Goal: Task Accomplishment & Management: Manage account settings

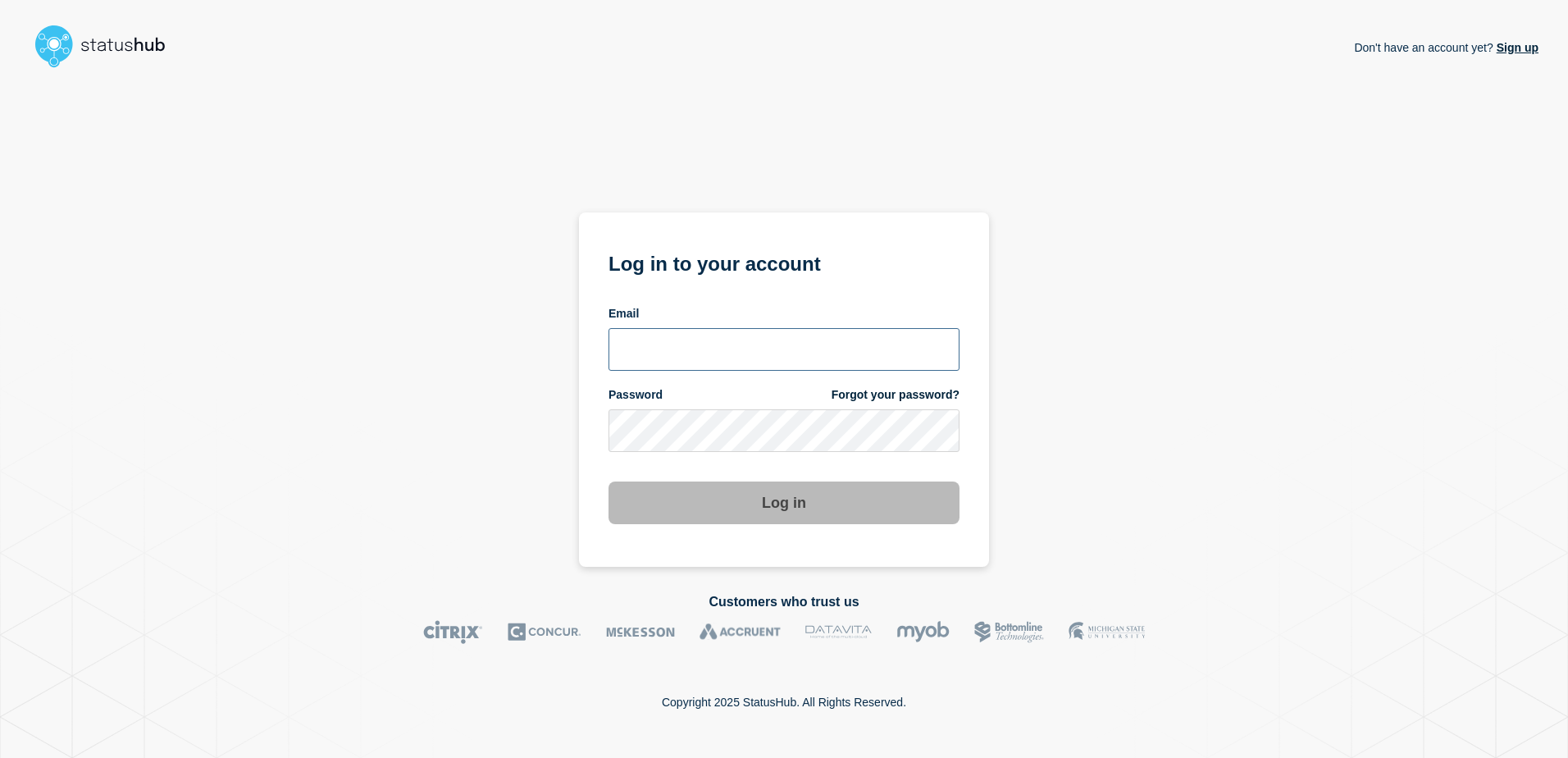
type input "[PERSON_NAME][EMAIL_ADDRESS][DOMAIN_NAME]"
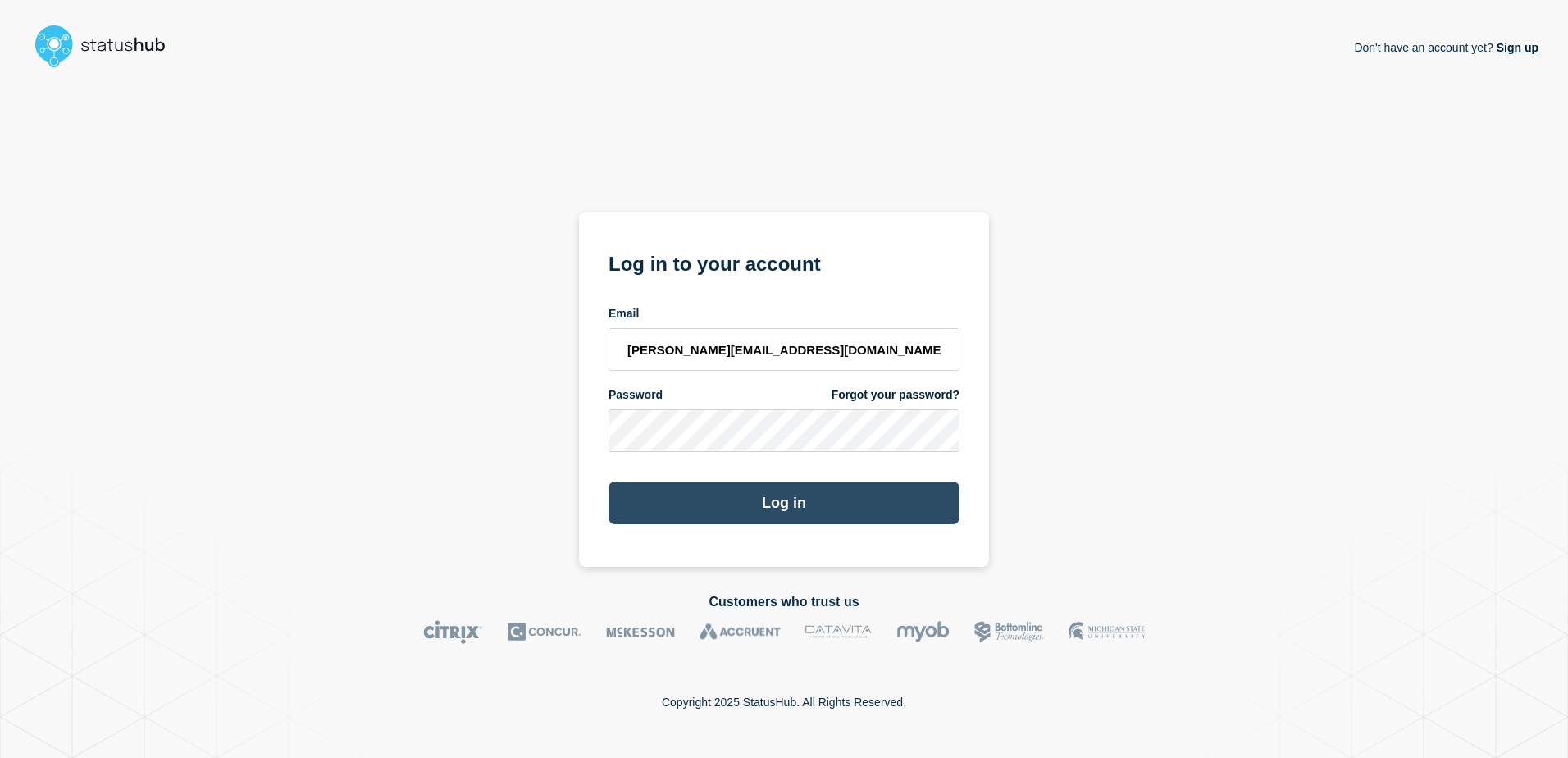
click at [762, 505] on button "Log in" at bounding box center [784, 503] width 351 height 43
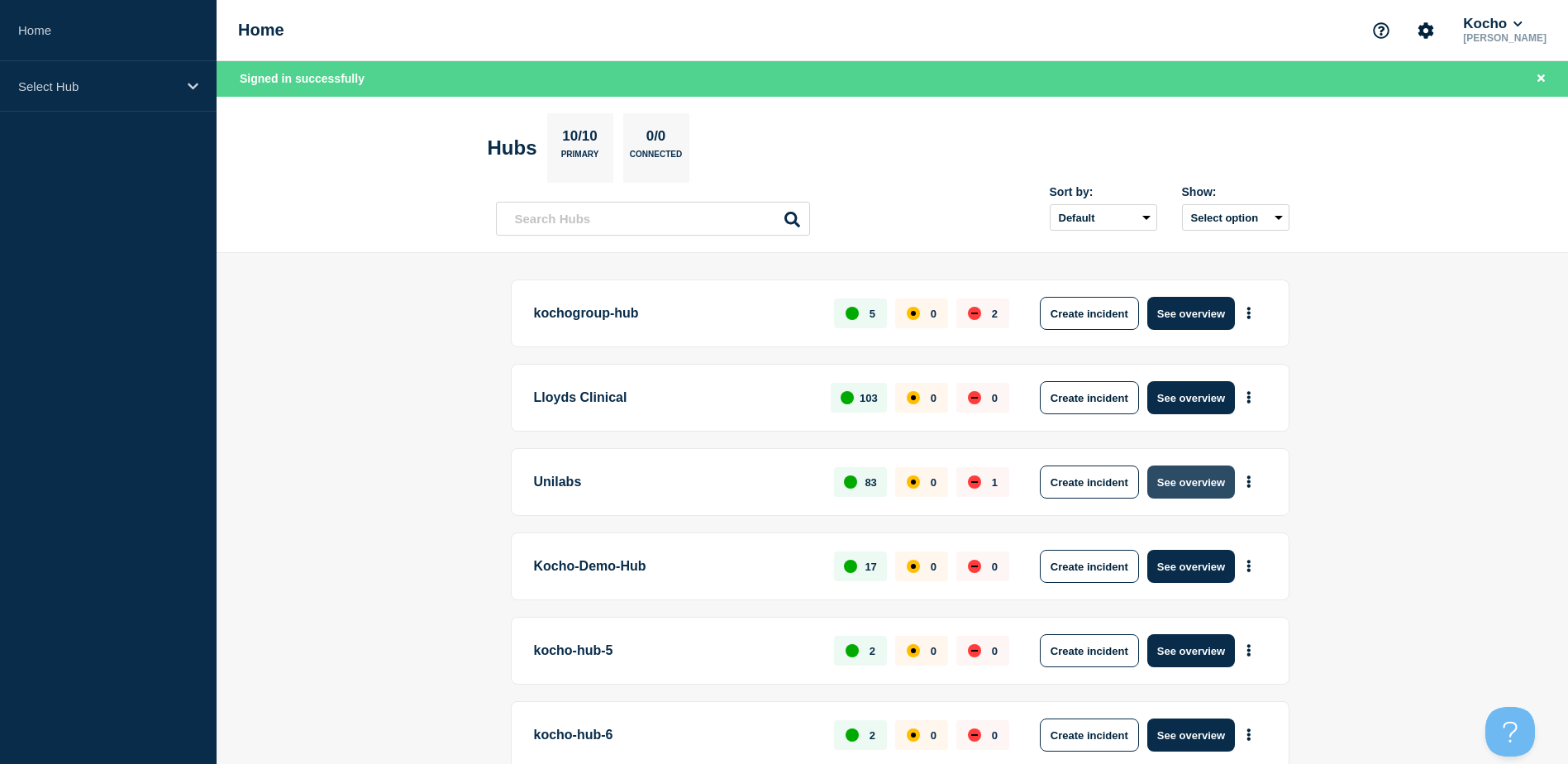
click at [1189, 475] on button "See overview" at bounding box center [1191, 481] width 88 height 33
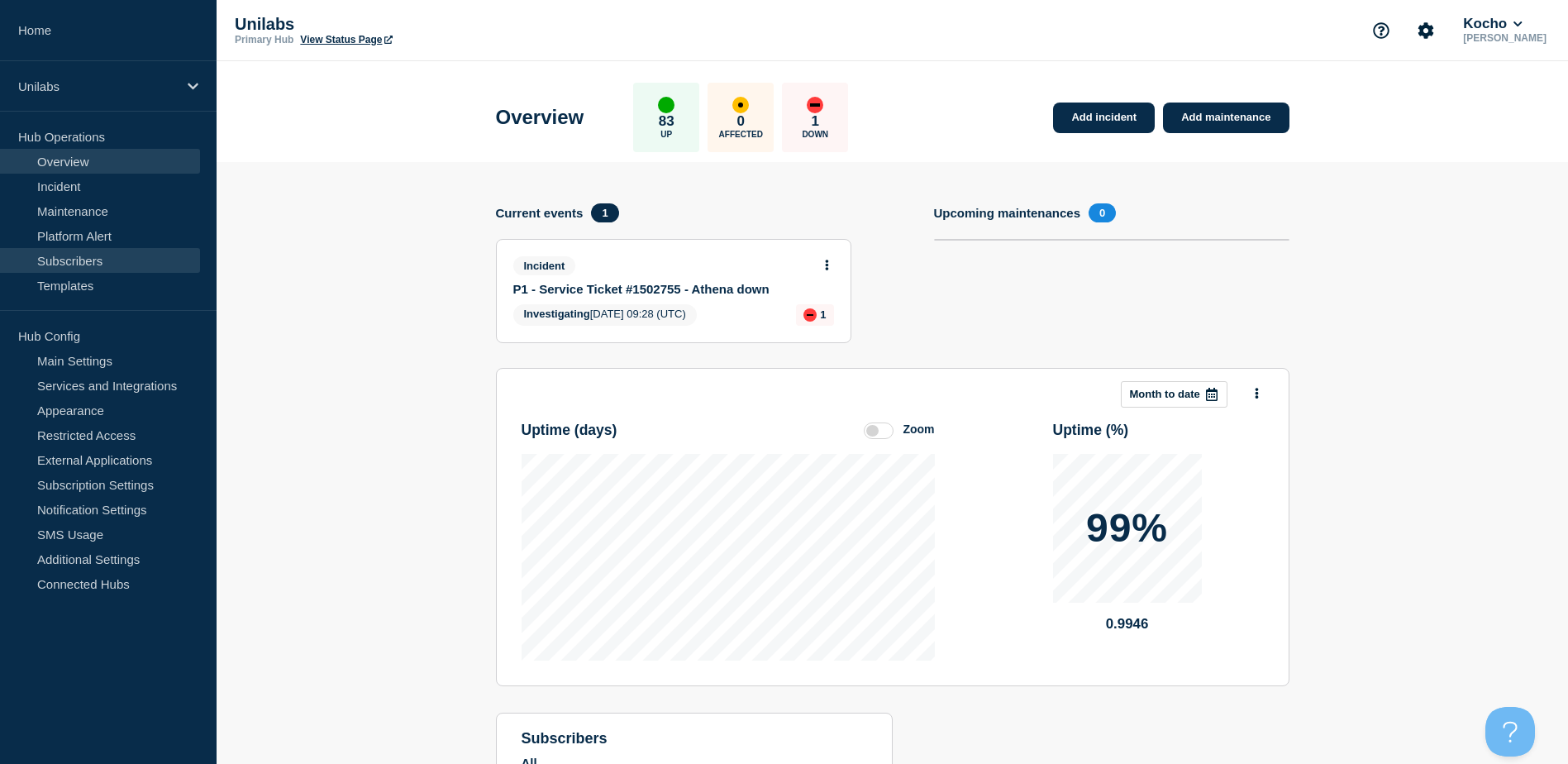
click at [94, 265] on link "Subscribers" at bounding box center [100, 260] width 200 height 24
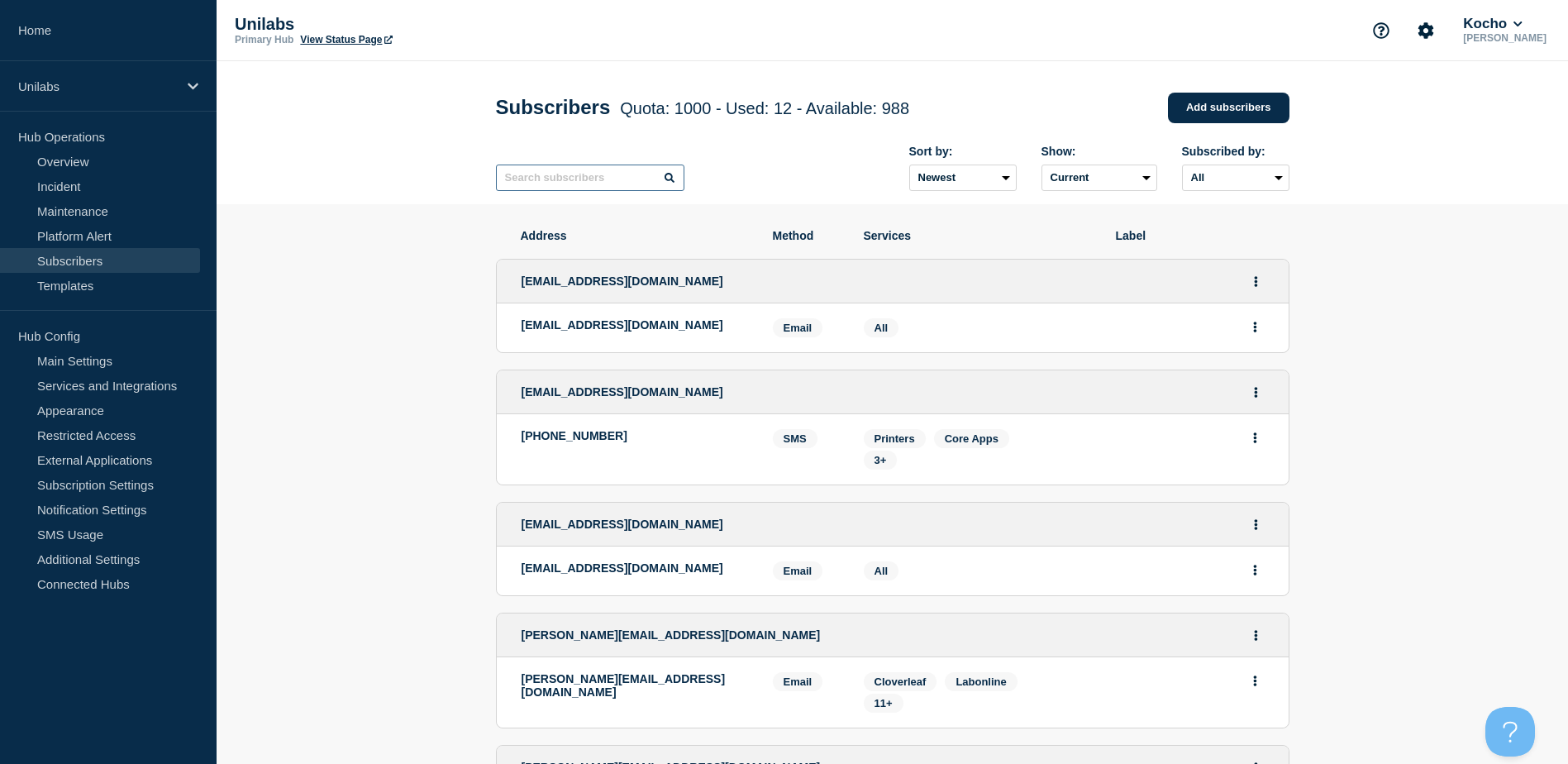
click at [558, 191] on input "text" at bounding box center [590, 177] width 188 height 26
type input "emilia"
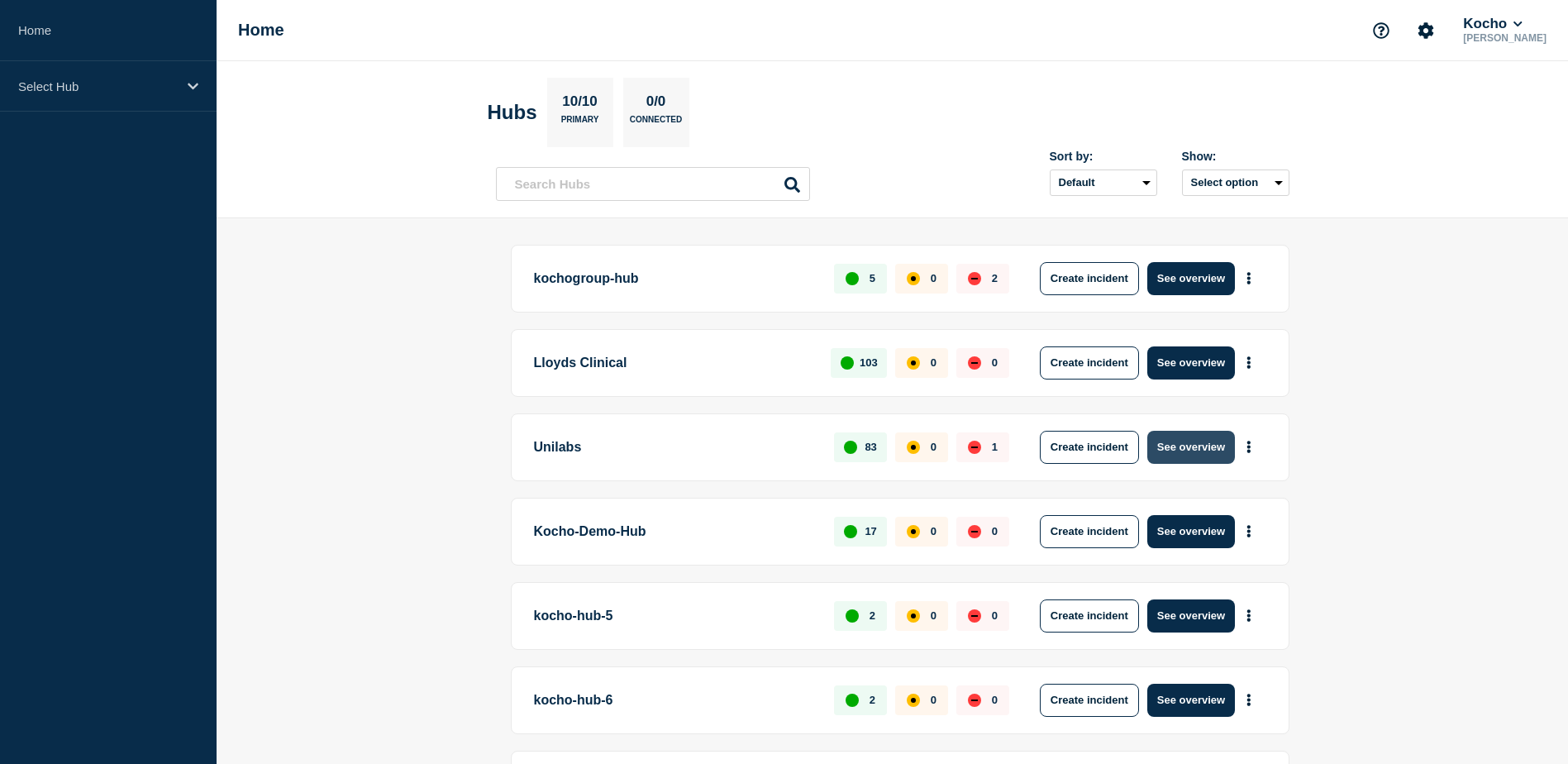
click at [1198, 461] on button "See overview" at bounding box center [1191, 447] width 88 height 33
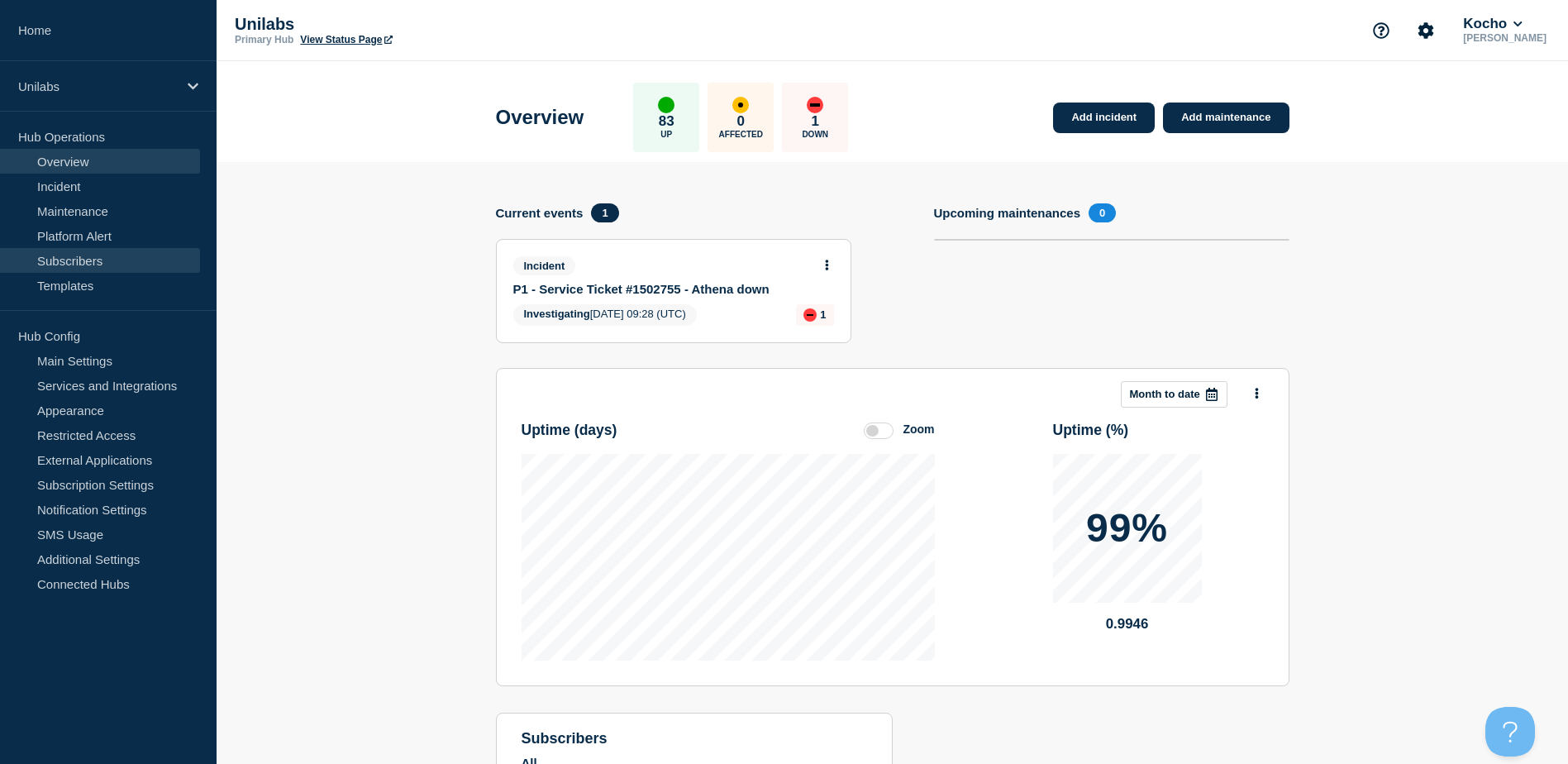
click at [64, 265] on link "Subscribers" at bounding box center [100, 260] width 200 height 24
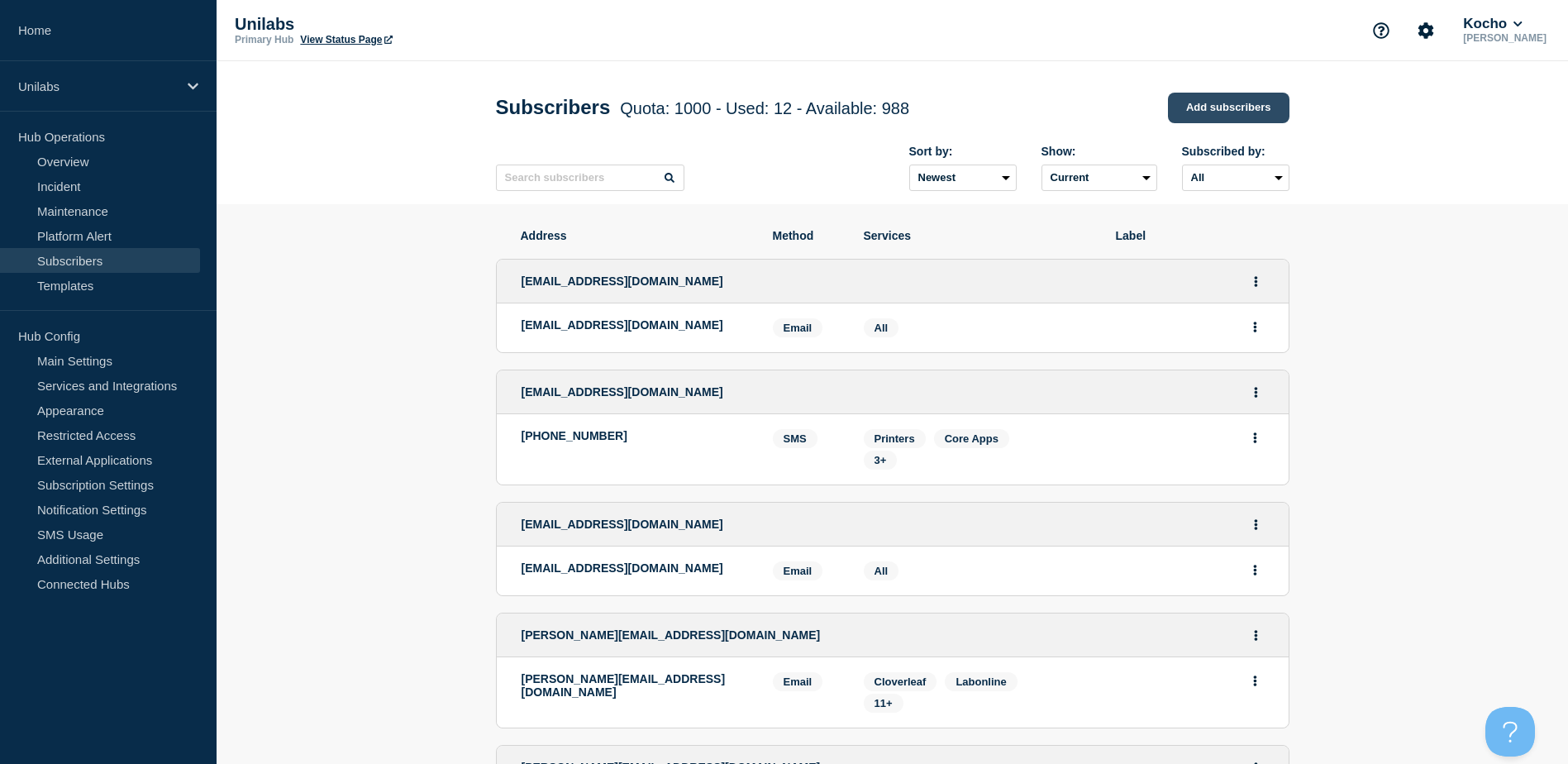
click at [1210, 108] on link "Add subscribers" at bounding box center [1229, 108] width 122 height 30
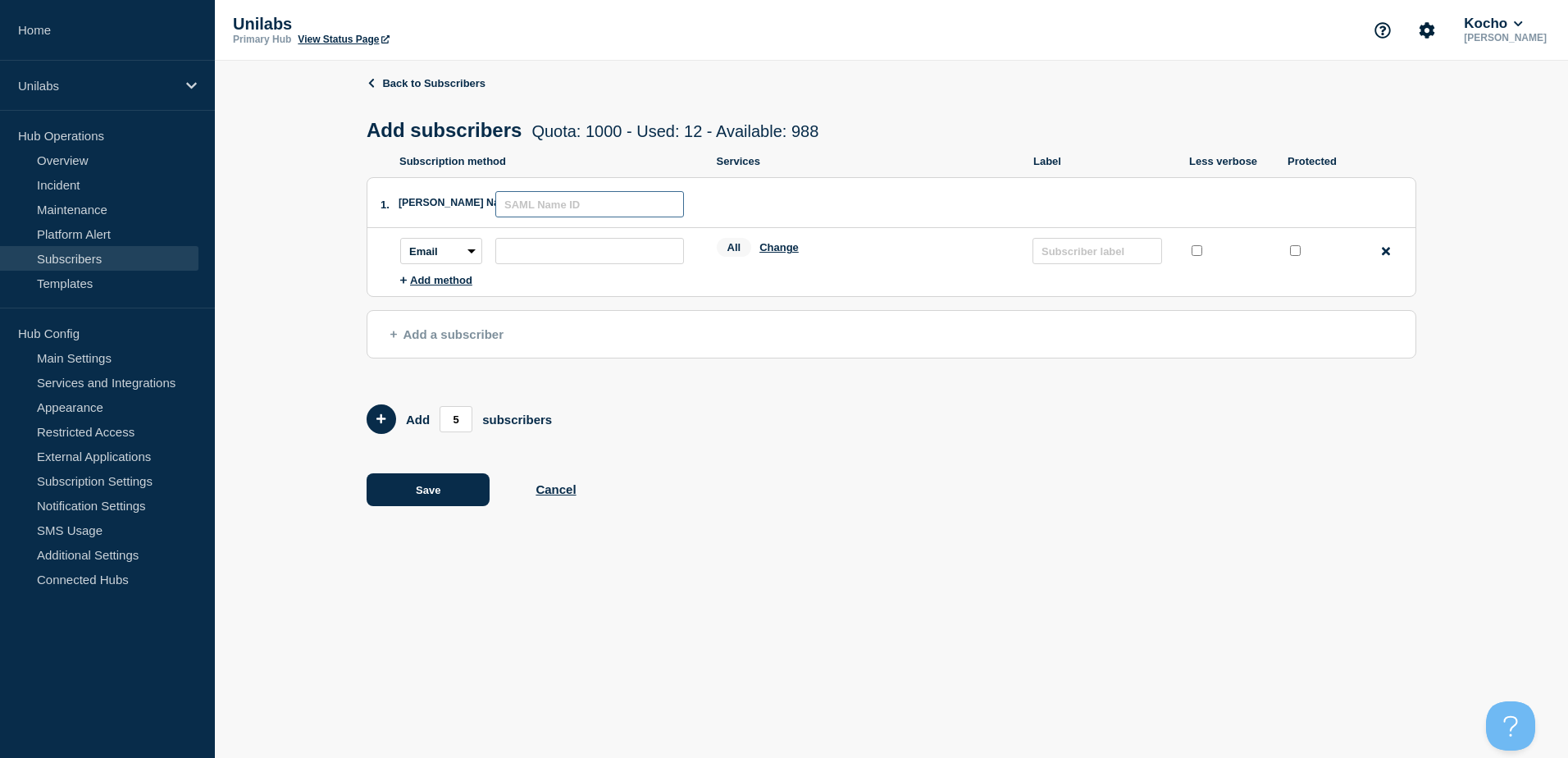
click at [570, 206] on input "text" at bounding box center [589, 204] width 188 height 26
click at [510, 253] on input "subscription-address" at bounding box center [589, 250] width 188 height 26
paste input "emilia.wasik@unilabs.com"
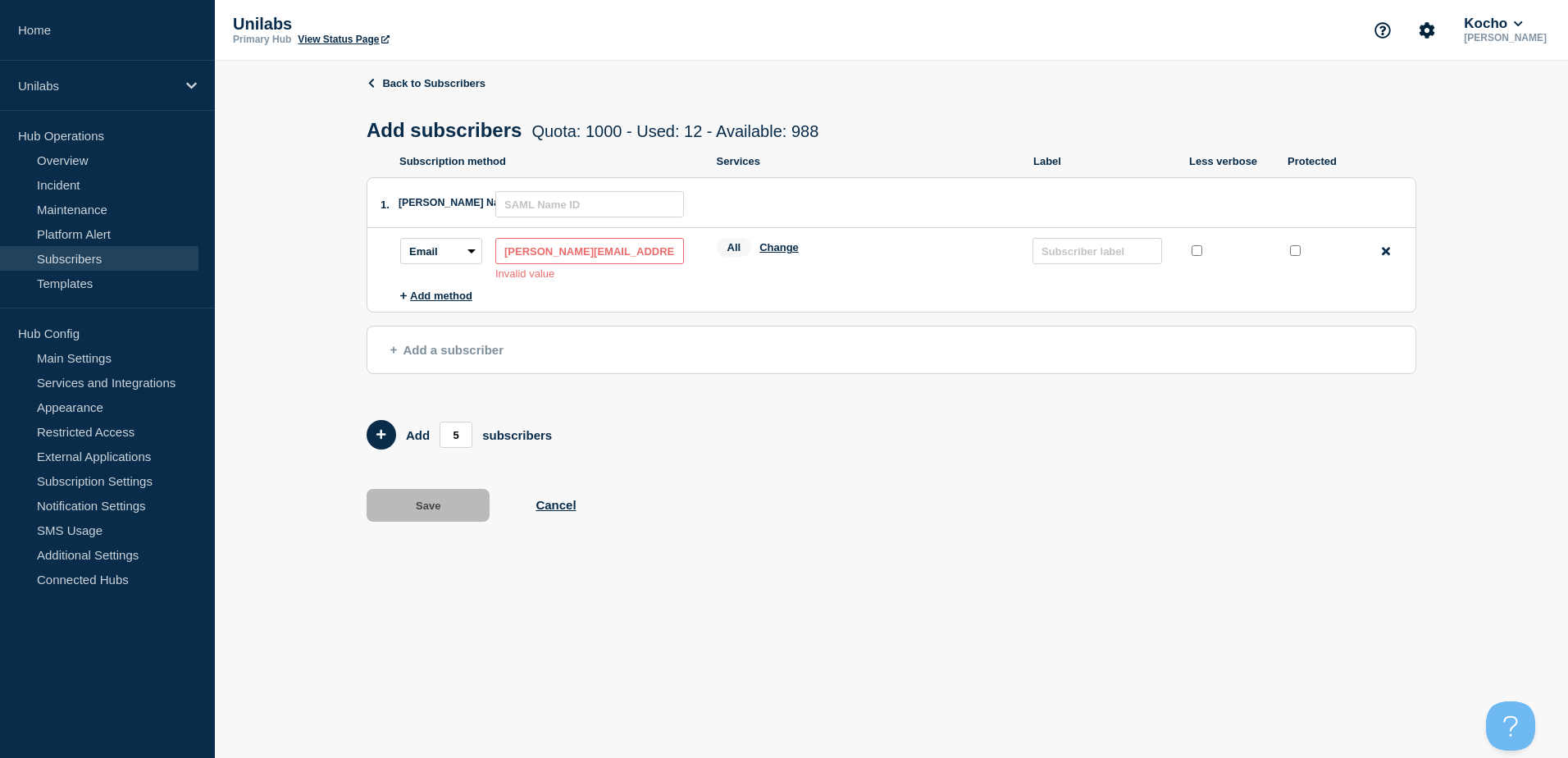
drag, startPoint x: 530, startPoint y: 258, endPoint x: 398, endPoint y: 255, distance: 132.0
click at [398, 255] on main "Subscription method: Email SMS Webhook Slack Teams Address: emilia.wasik@unilab…" at bounding box center [891, 265] width 1048 height 74
click at [778, 271] on div "Services: All Change" at bounding box center [867, 259] width 300 height 42
click at [502, 245] on input "emilia.wasik@unilabs.com" at bounding box center [589, 250] width 188 height 26
click at [658, 261] on input "emilia.wasik@unilabs.com" at bounding box center [589, 250] width 188 height 26
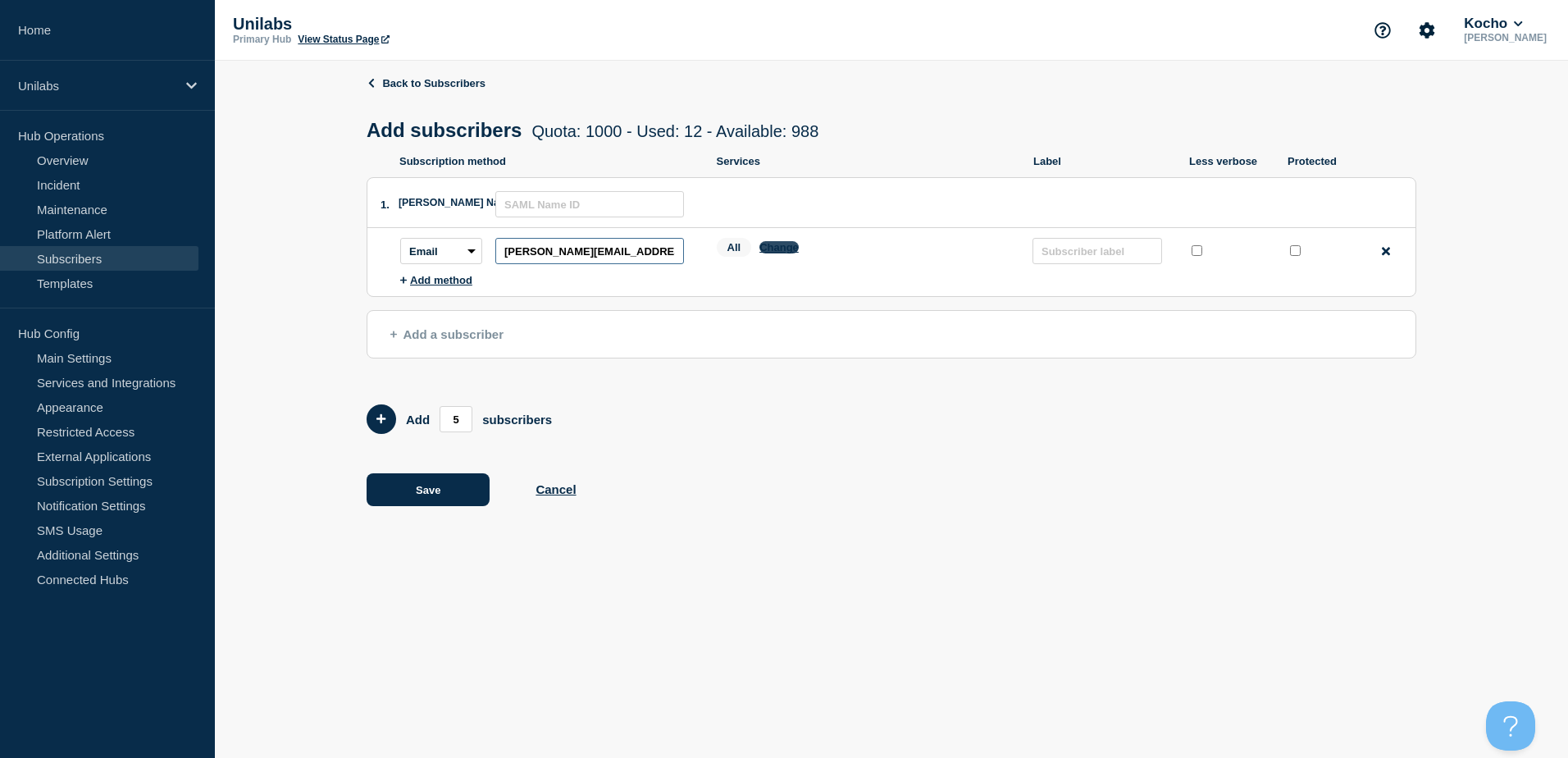
type input "emilia.wasik@unilabs.com"
click at [785, 254] on button "Change" at bounding box center [779, 247] width 39 height 13
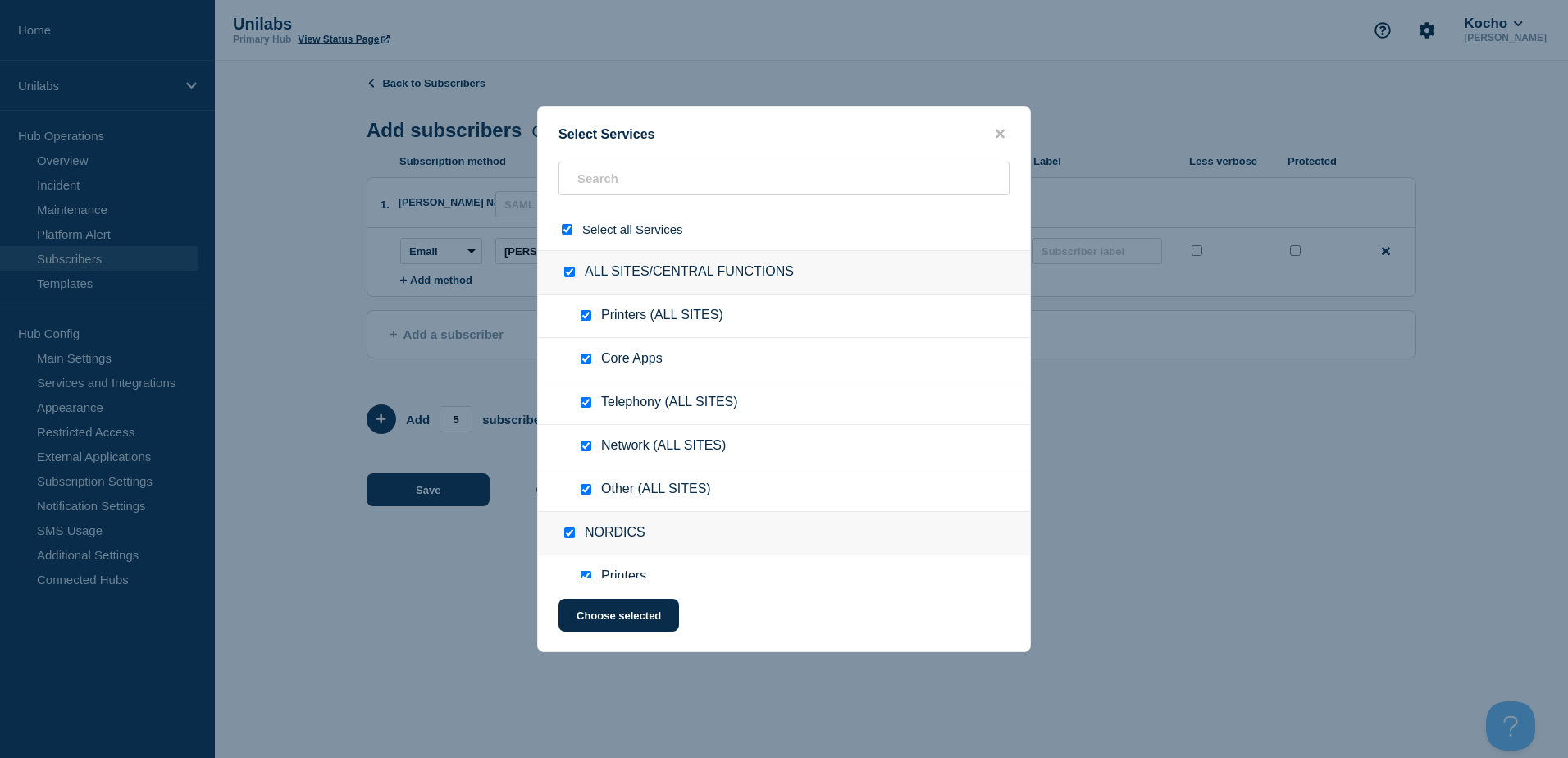
click at [566, 231] on input "select all checkbox" at bounding box center [567, 229] width 11 height 11
checkbox input "false"
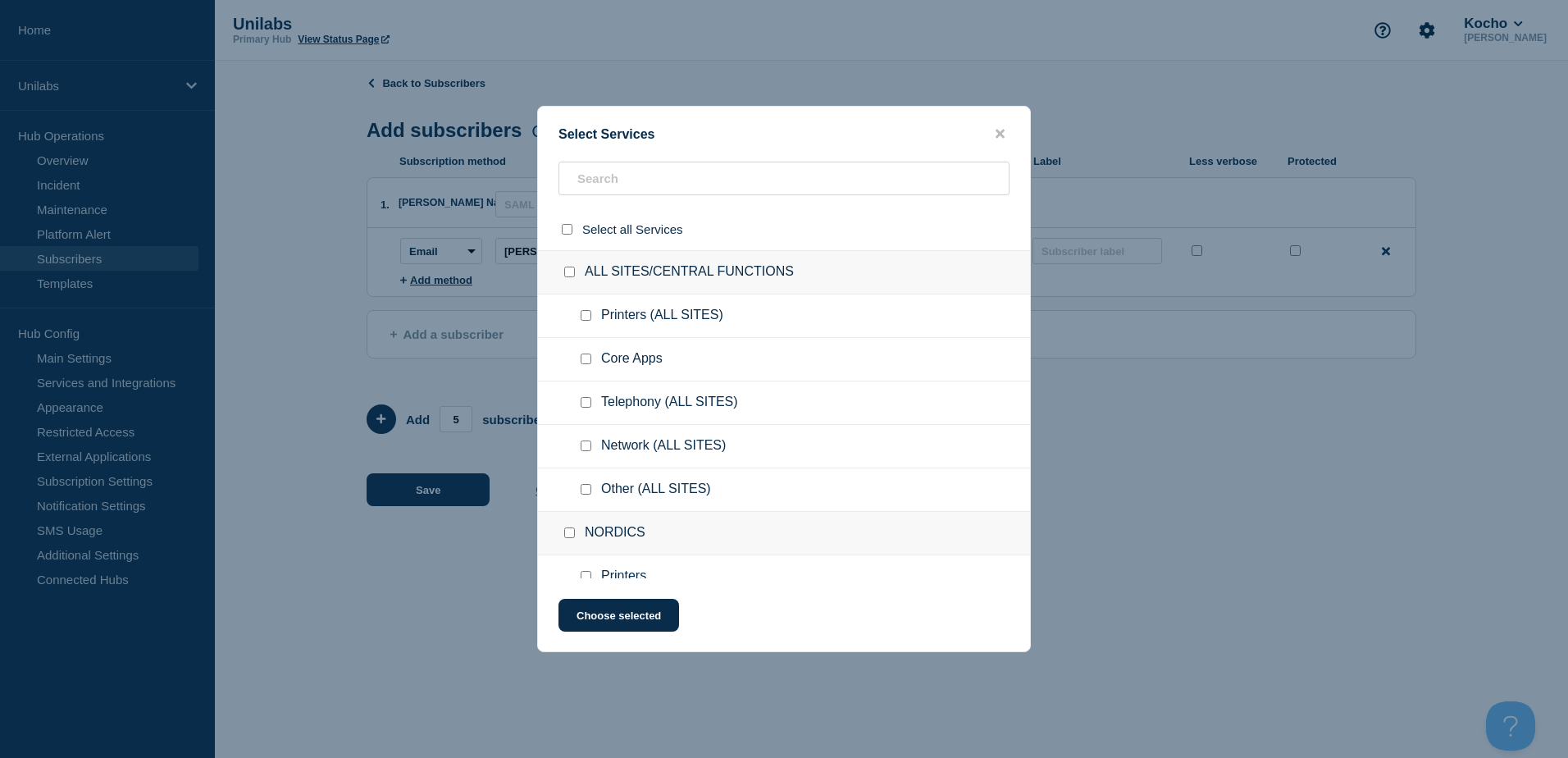
checkbox input "false"
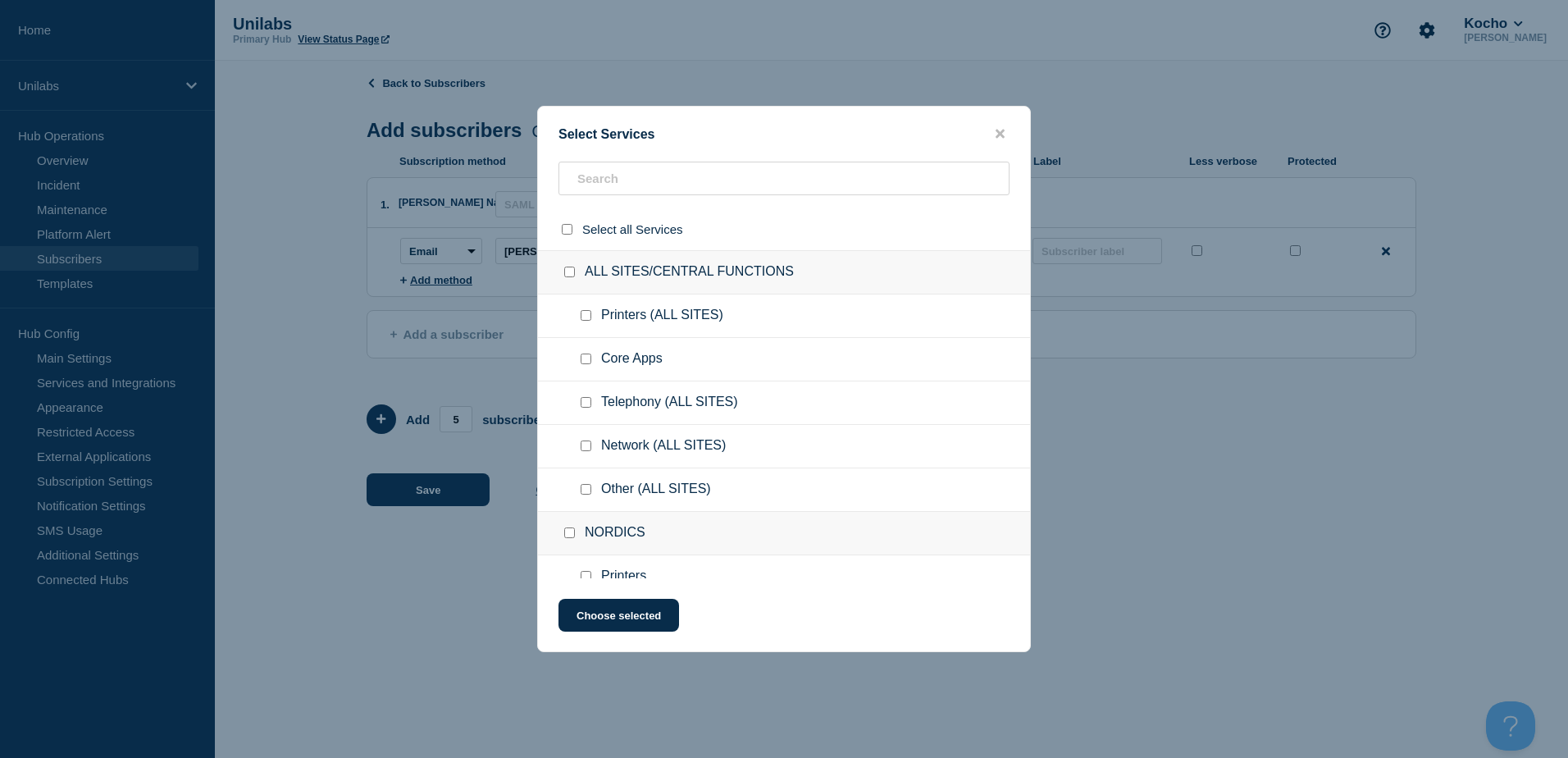
checkbox input "false"
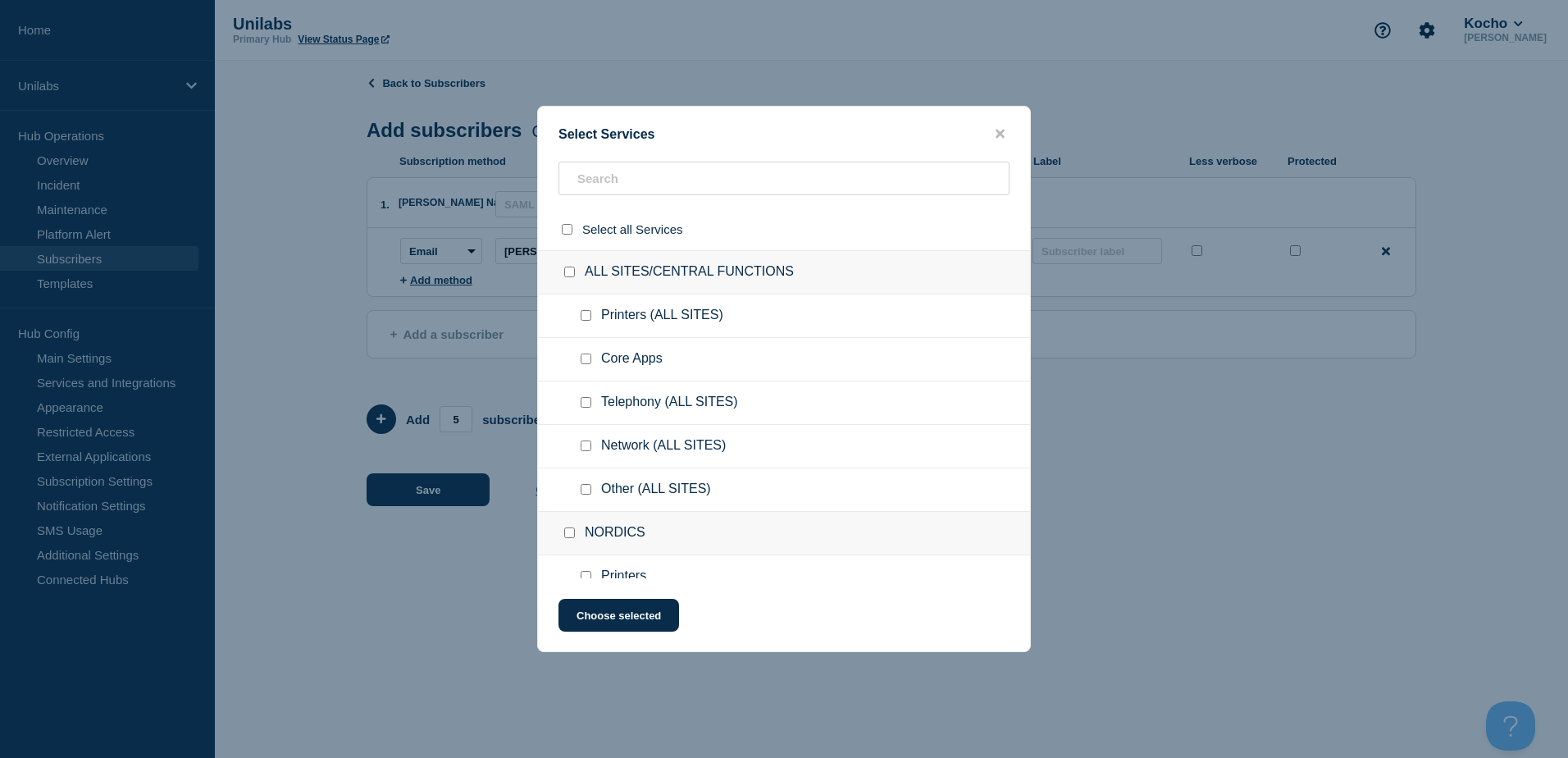
checkbox input "false"
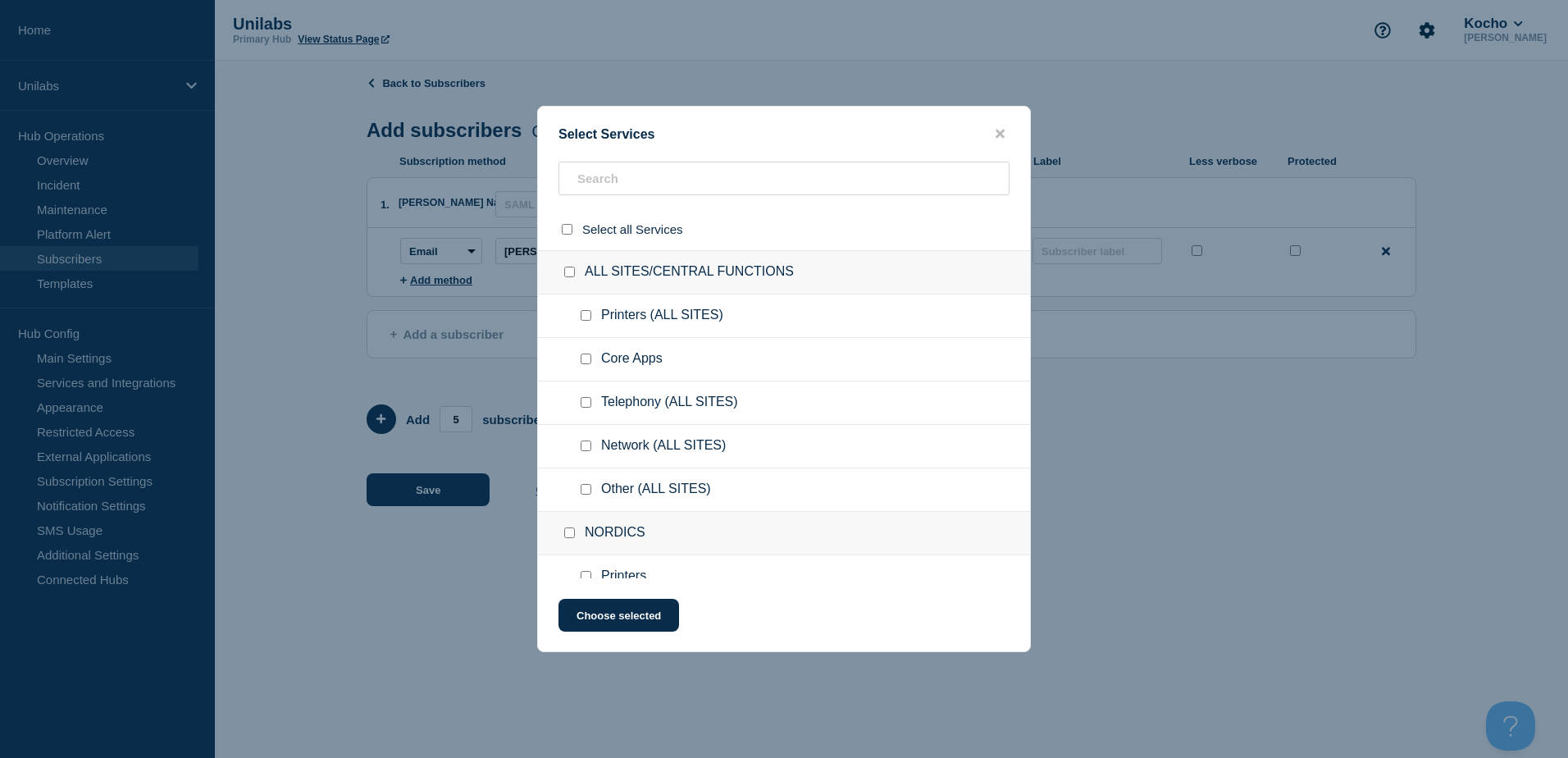
checkbox input "false"
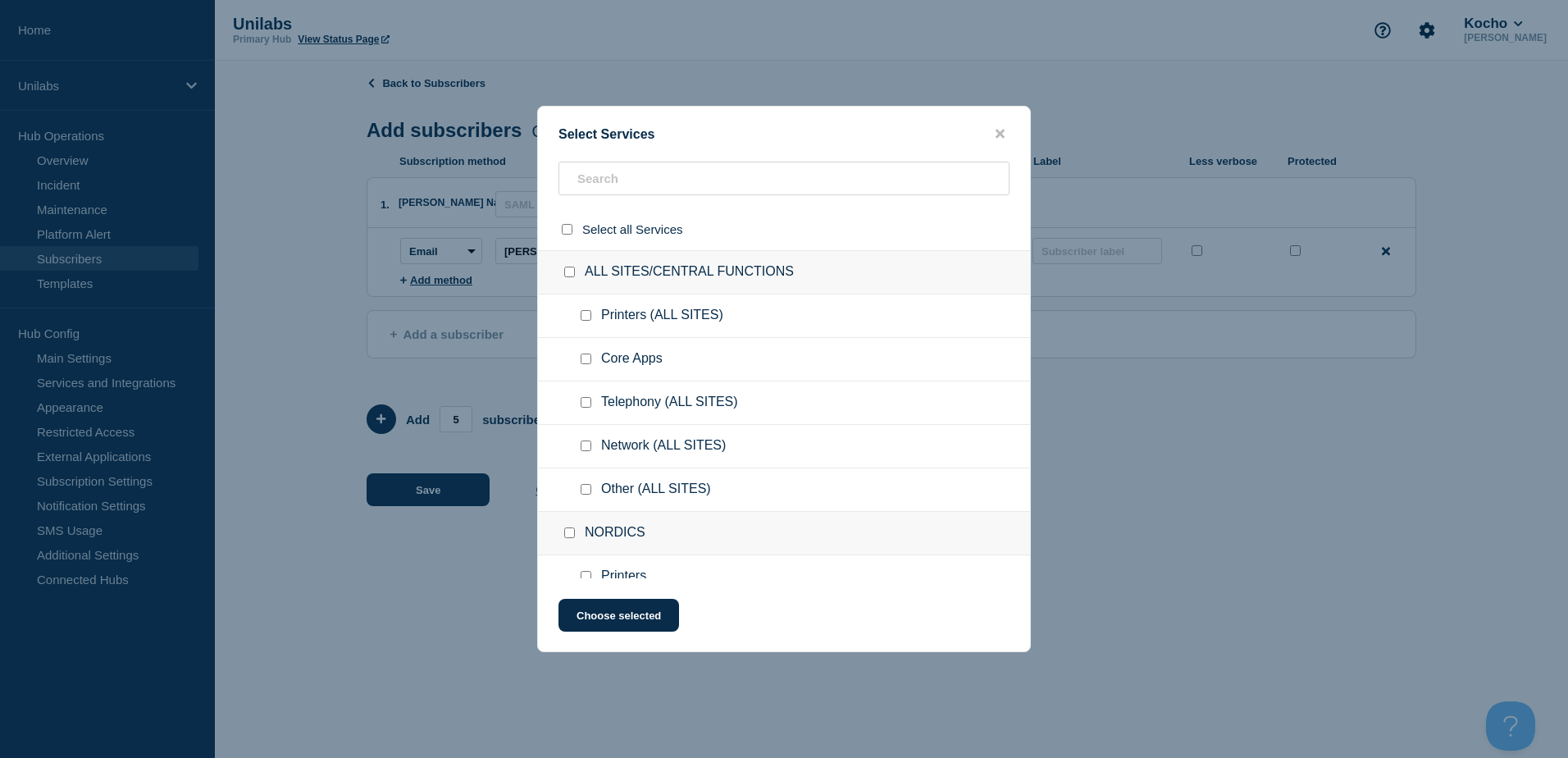
checkbox input "false"
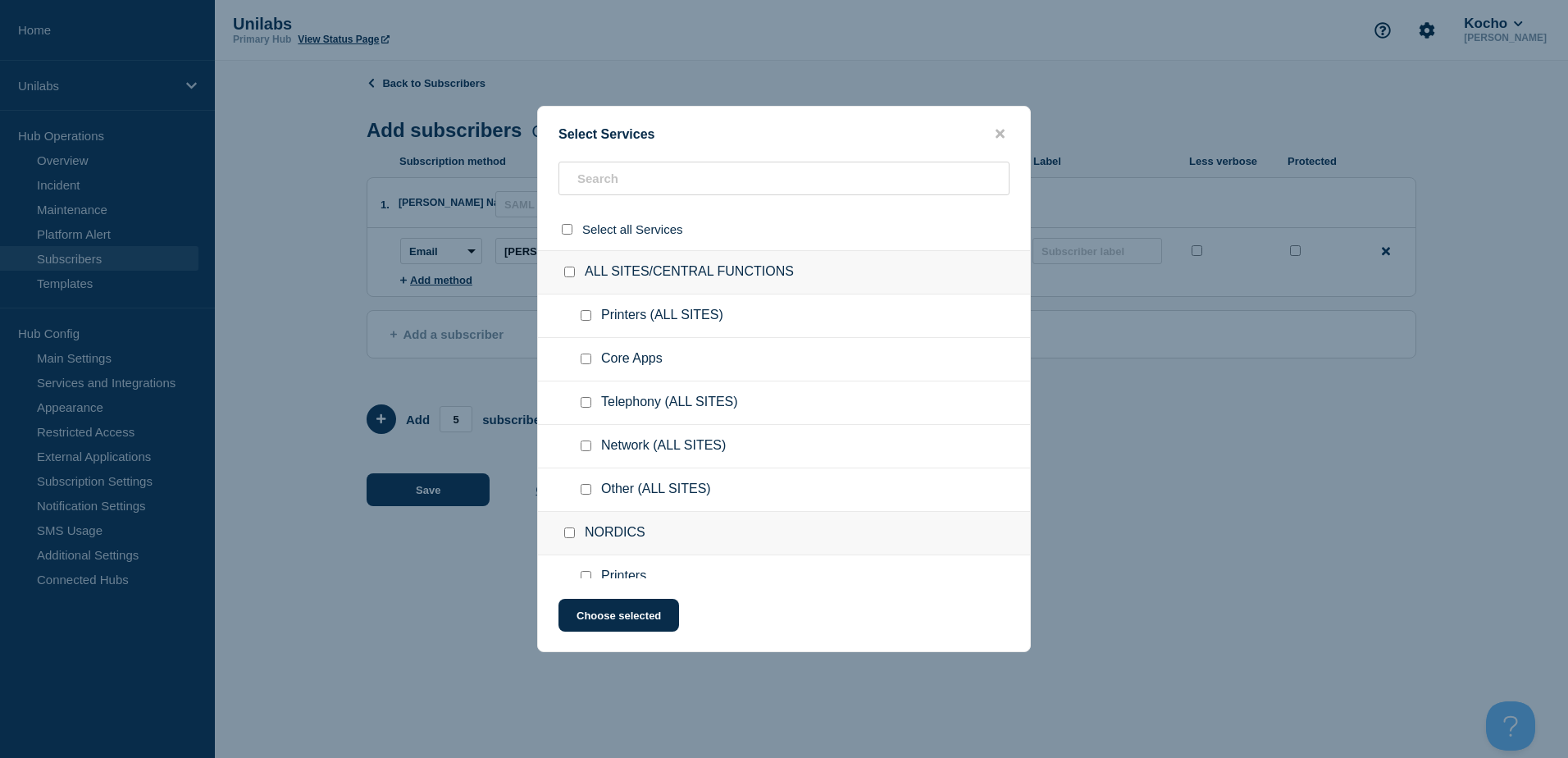
checkbox input "false"
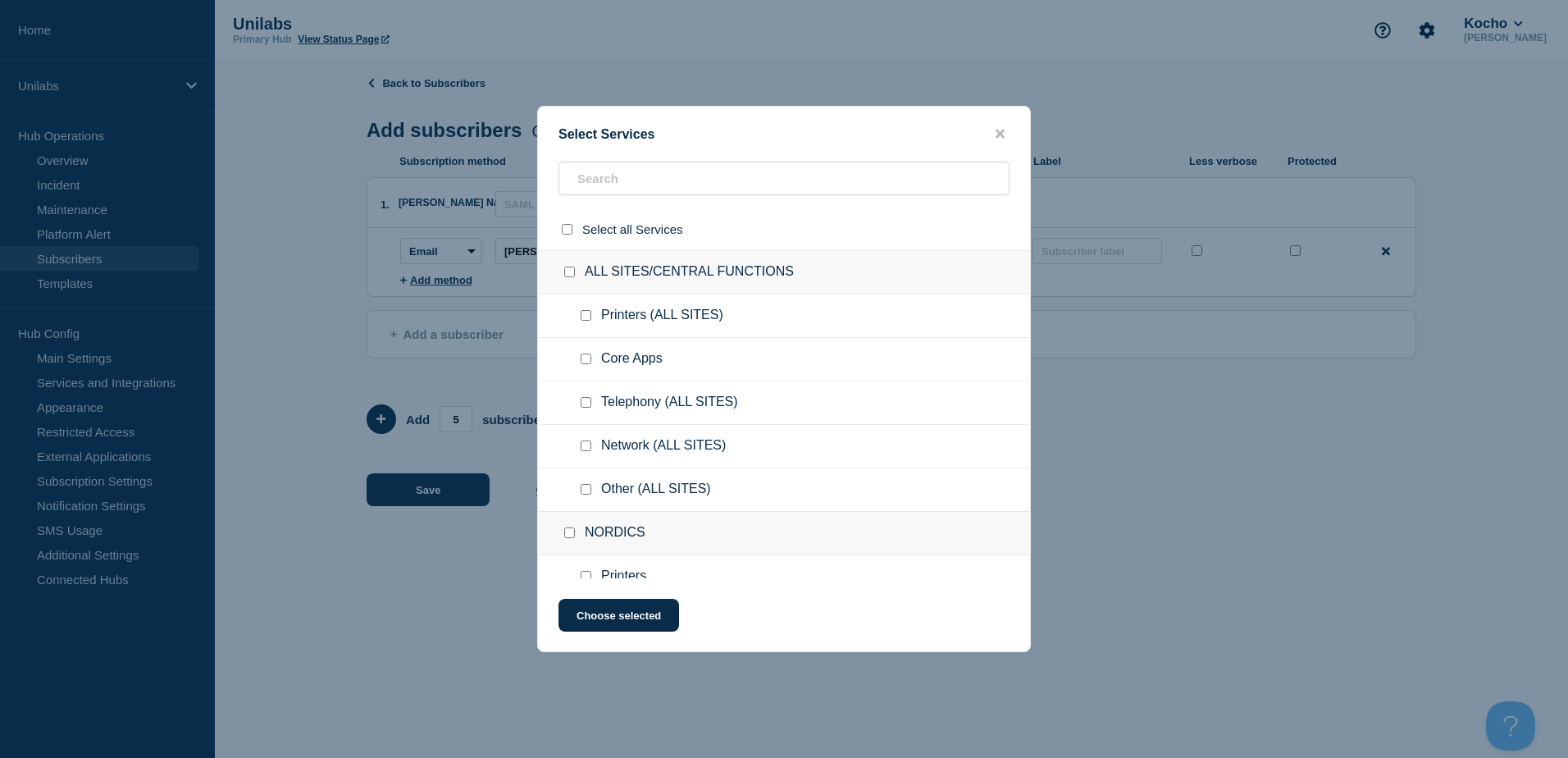
checkbox input "false"
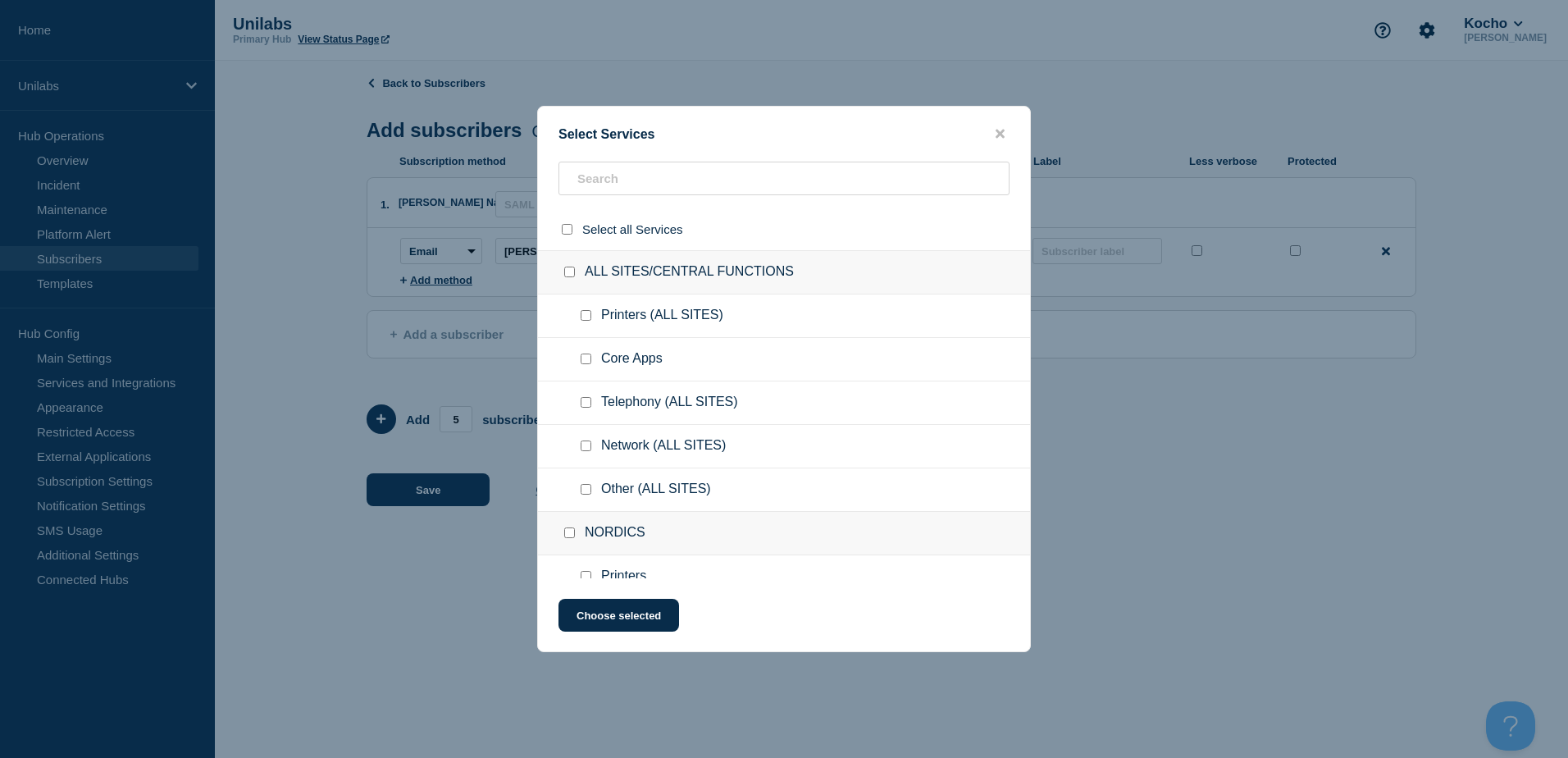
checkbox input "false"
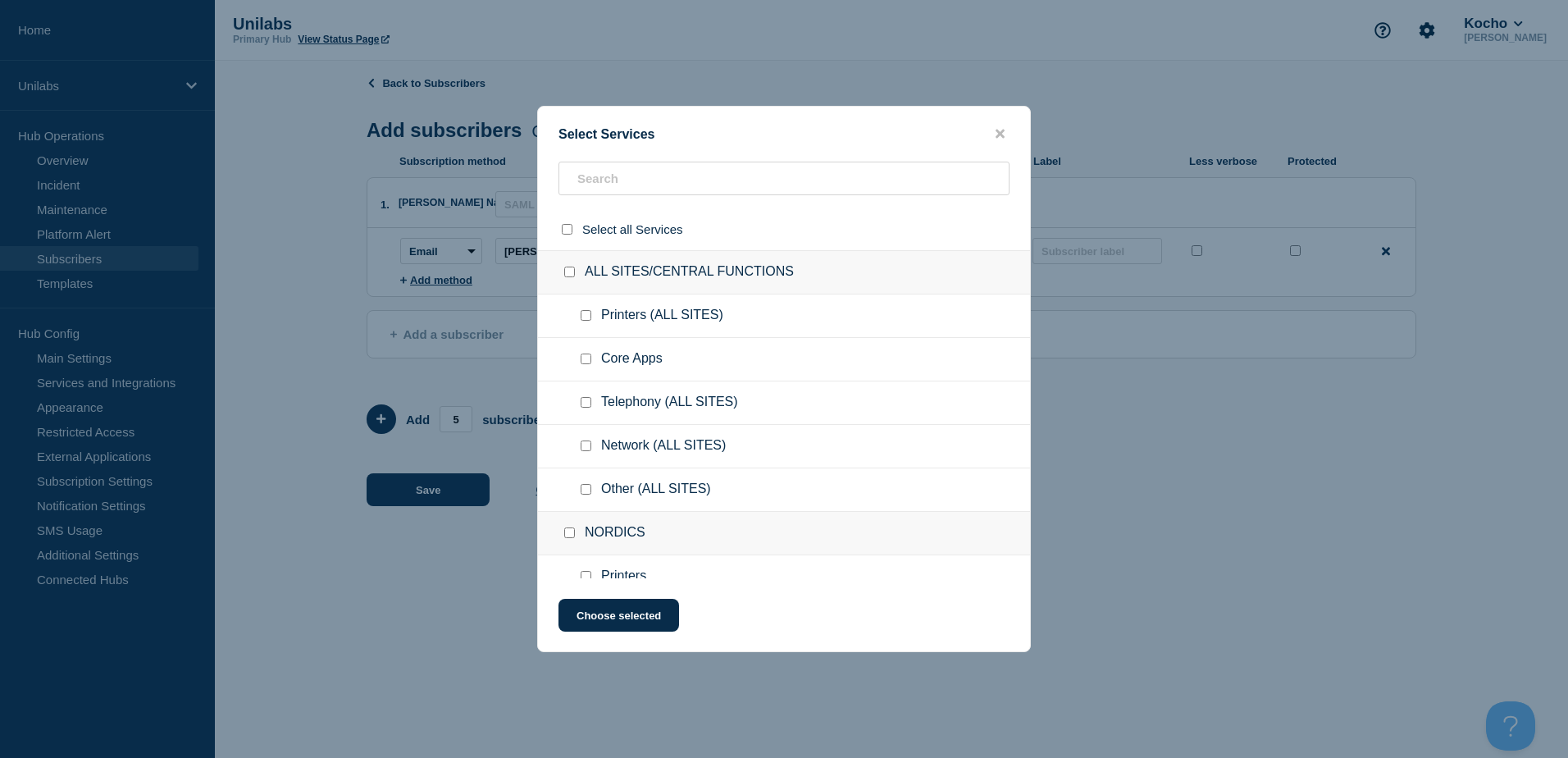
checkbox input "false"
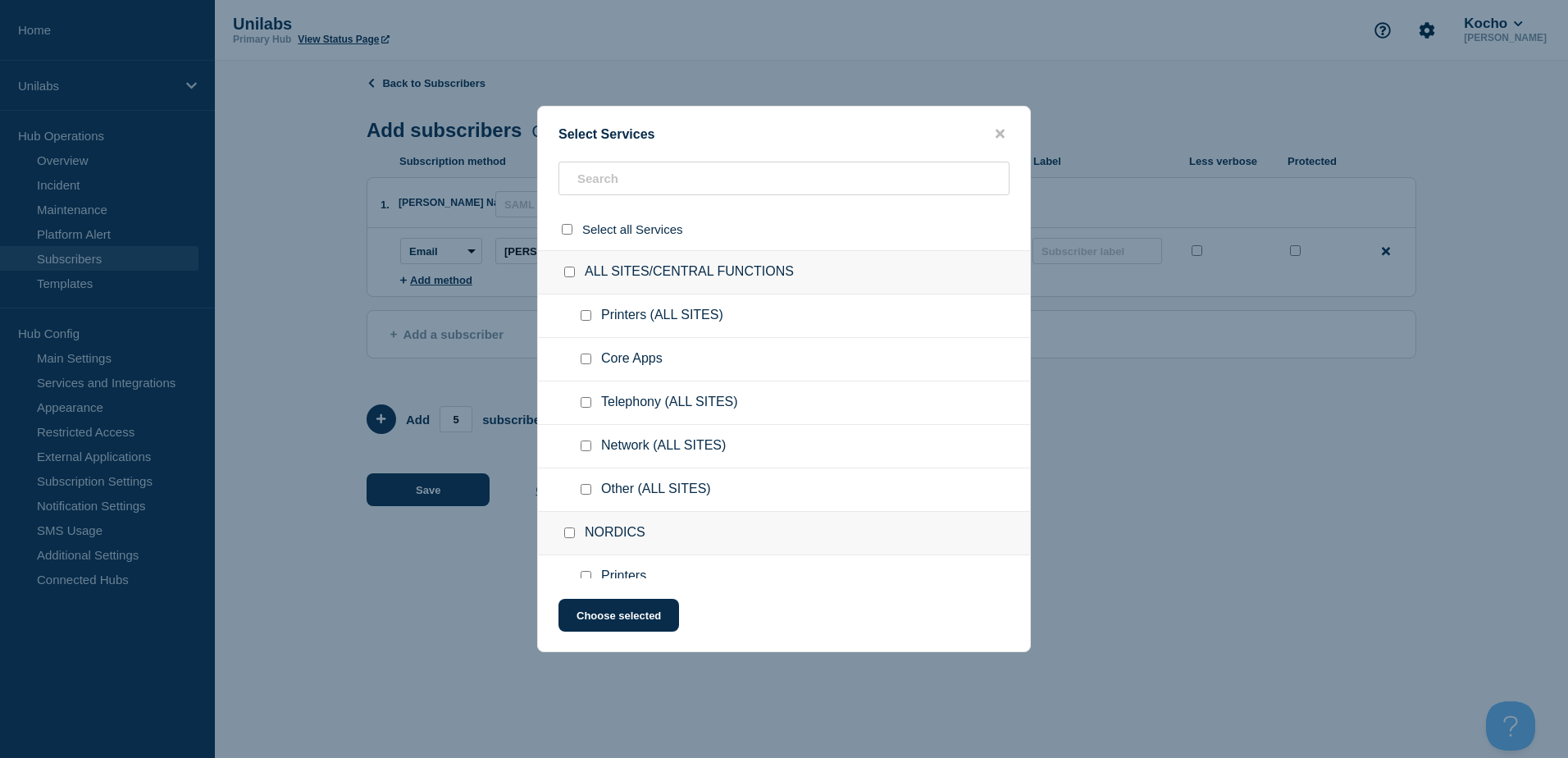
checkbox input "false"
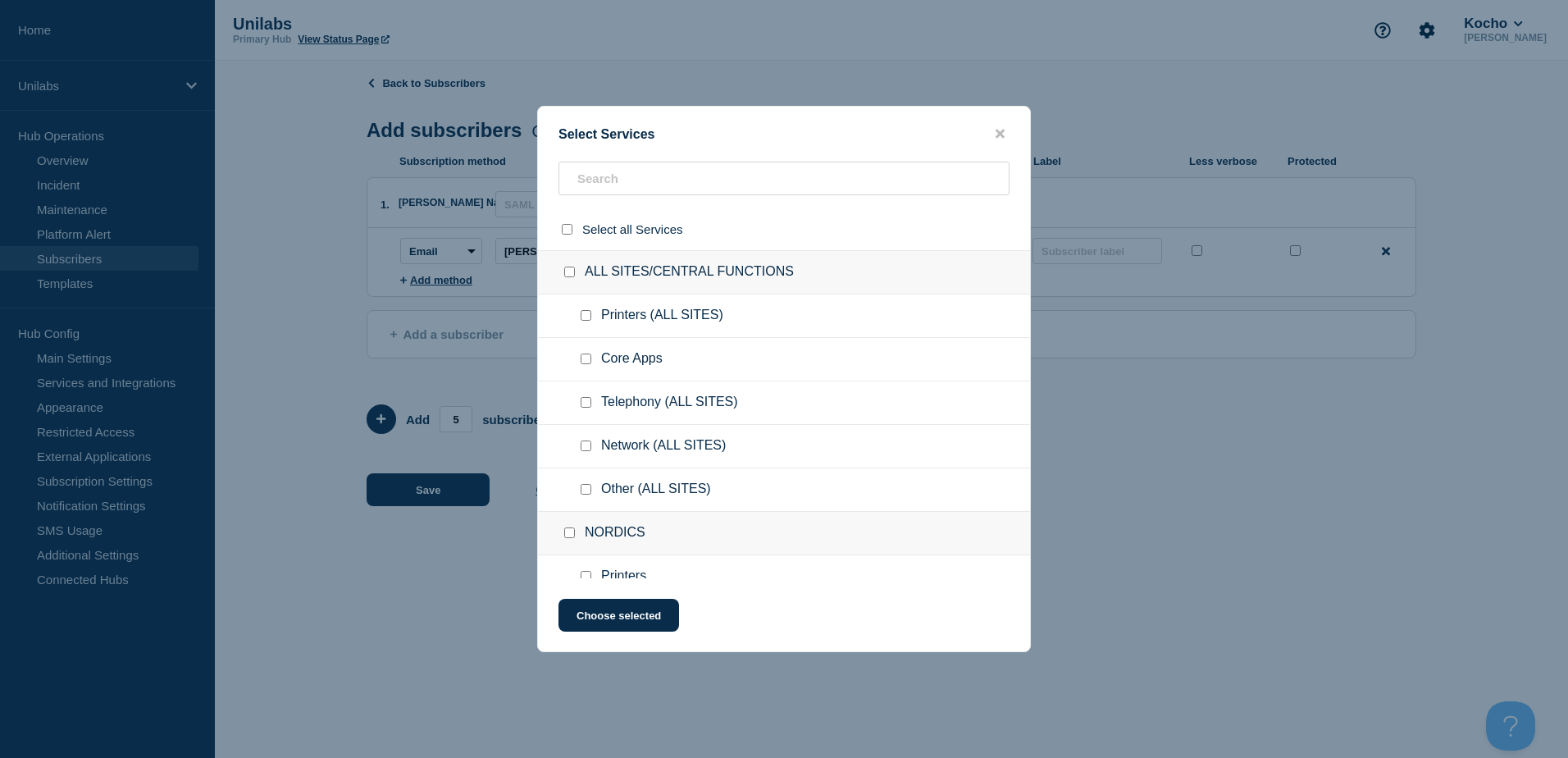
checkbox input "false"
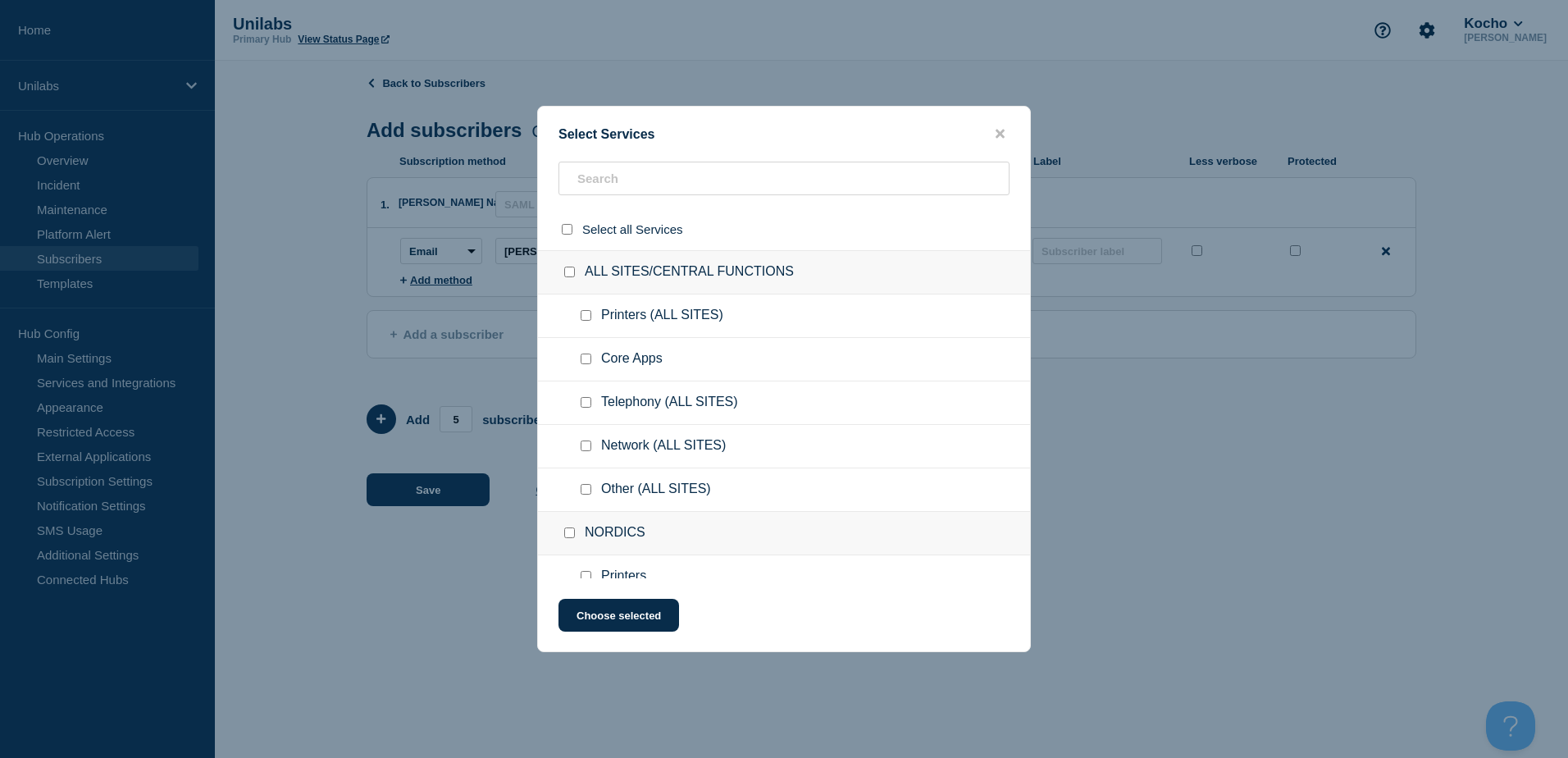
checkbox input "false"
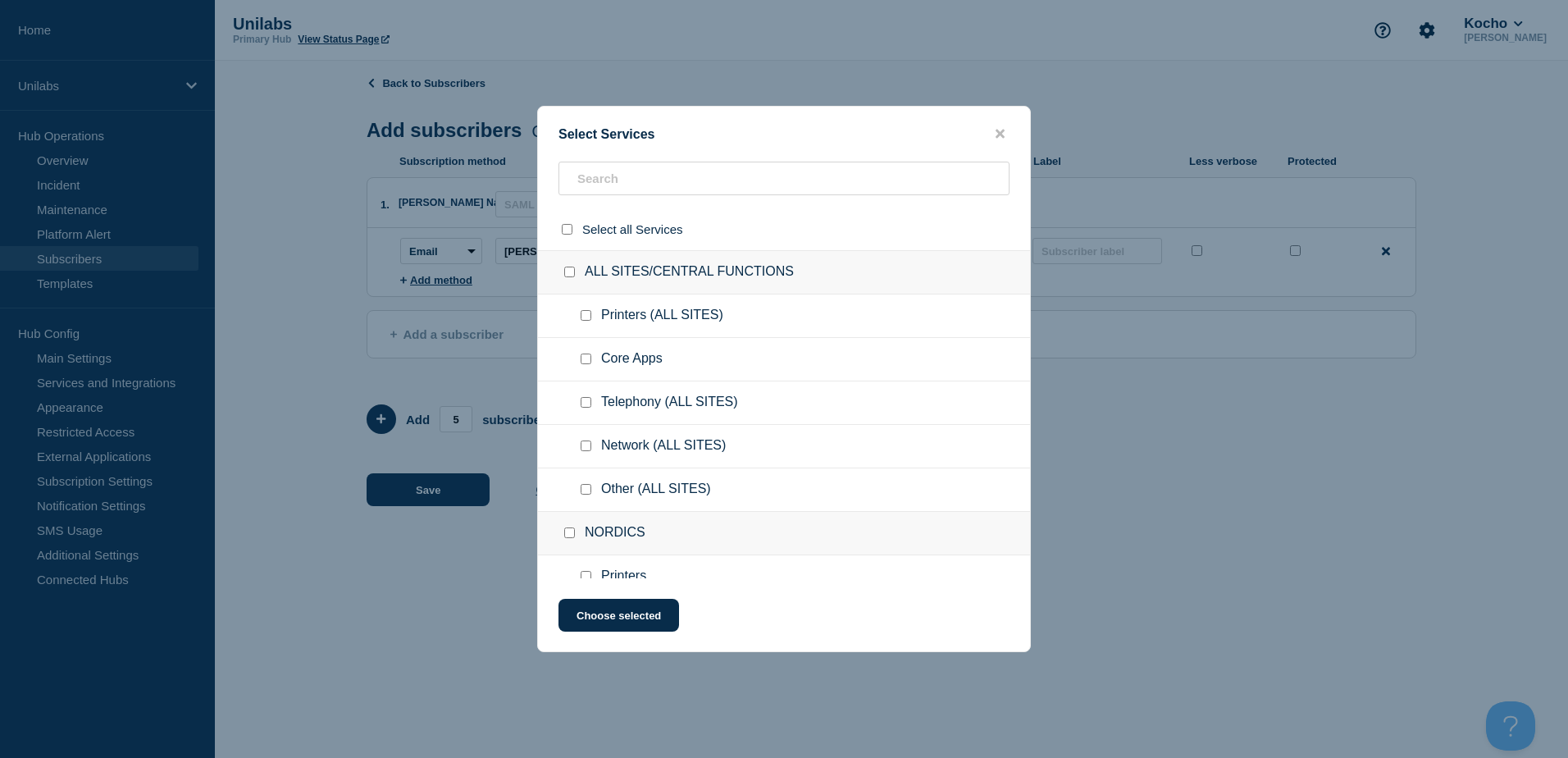
checkbox input "false"
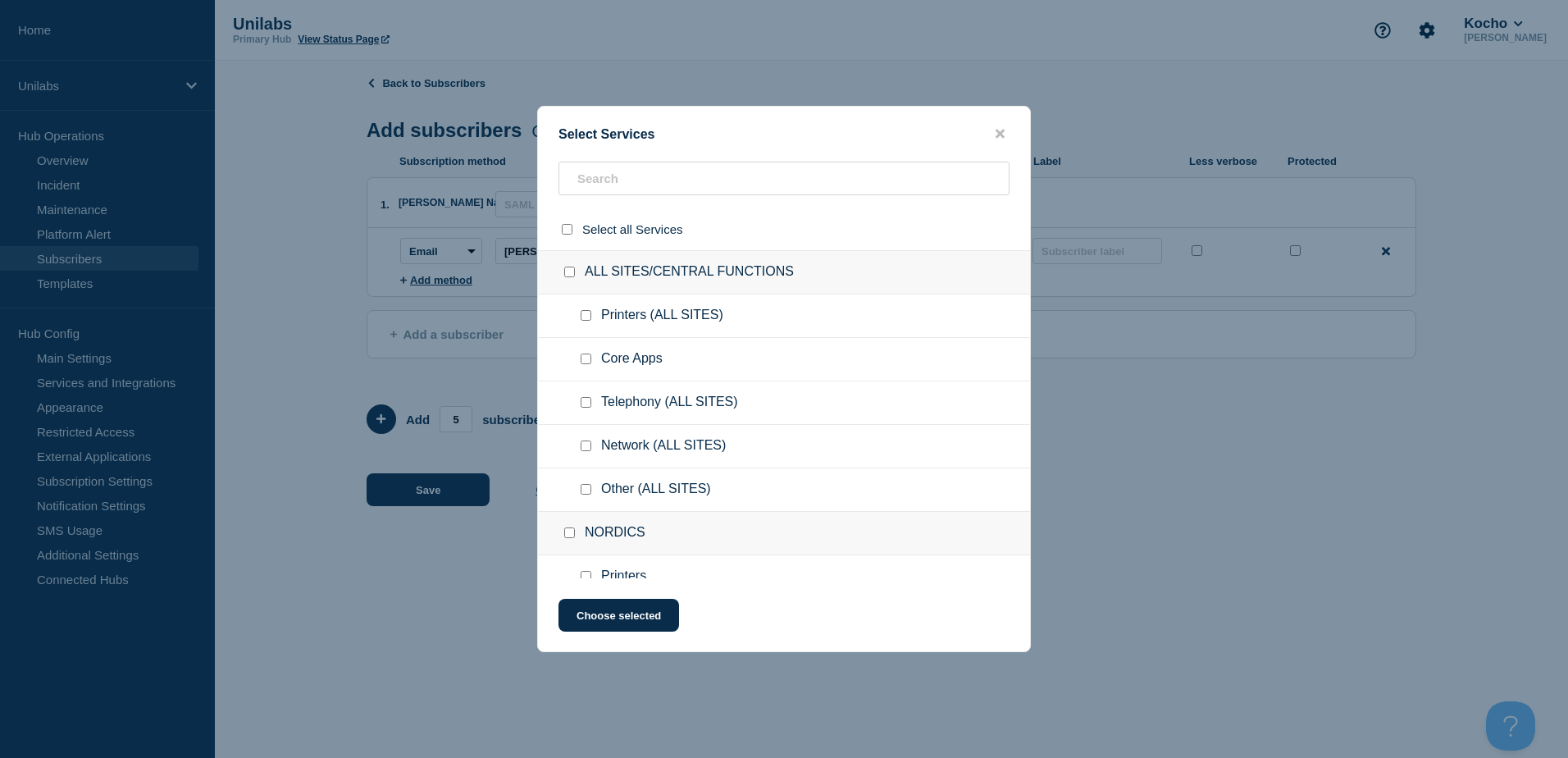
checkbox input "false"
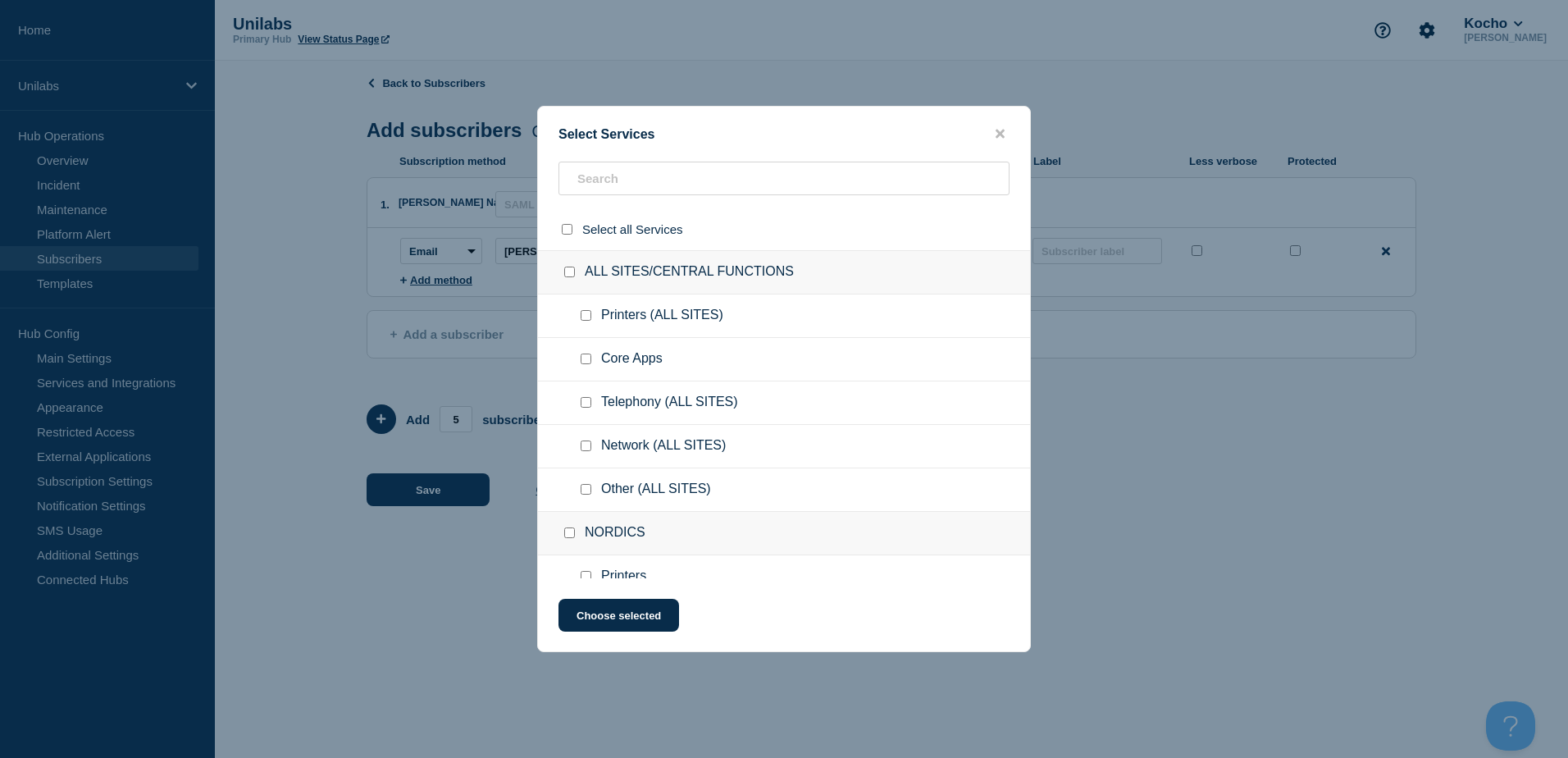
checkbox input "false"
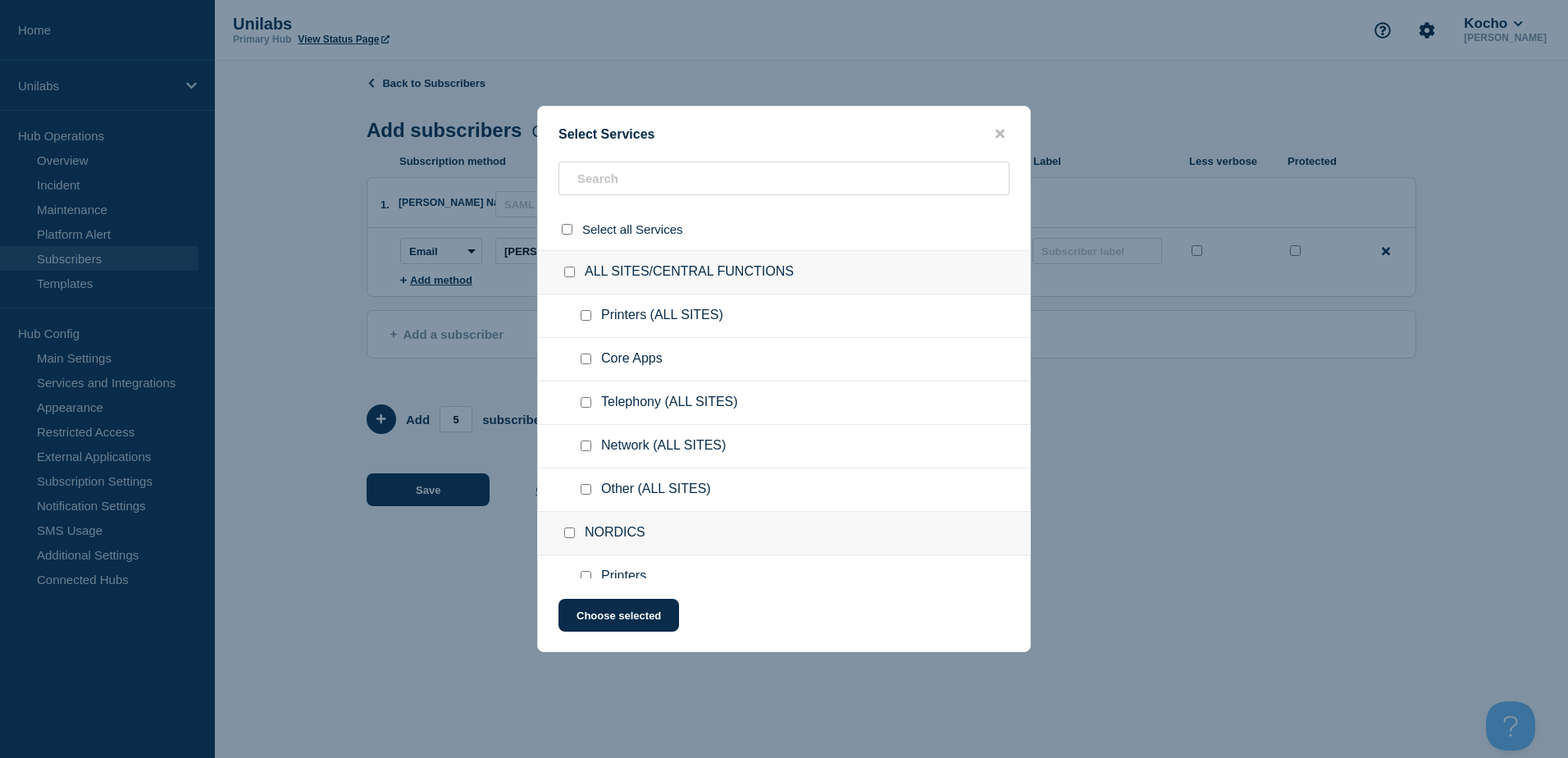
checkbox input "false"
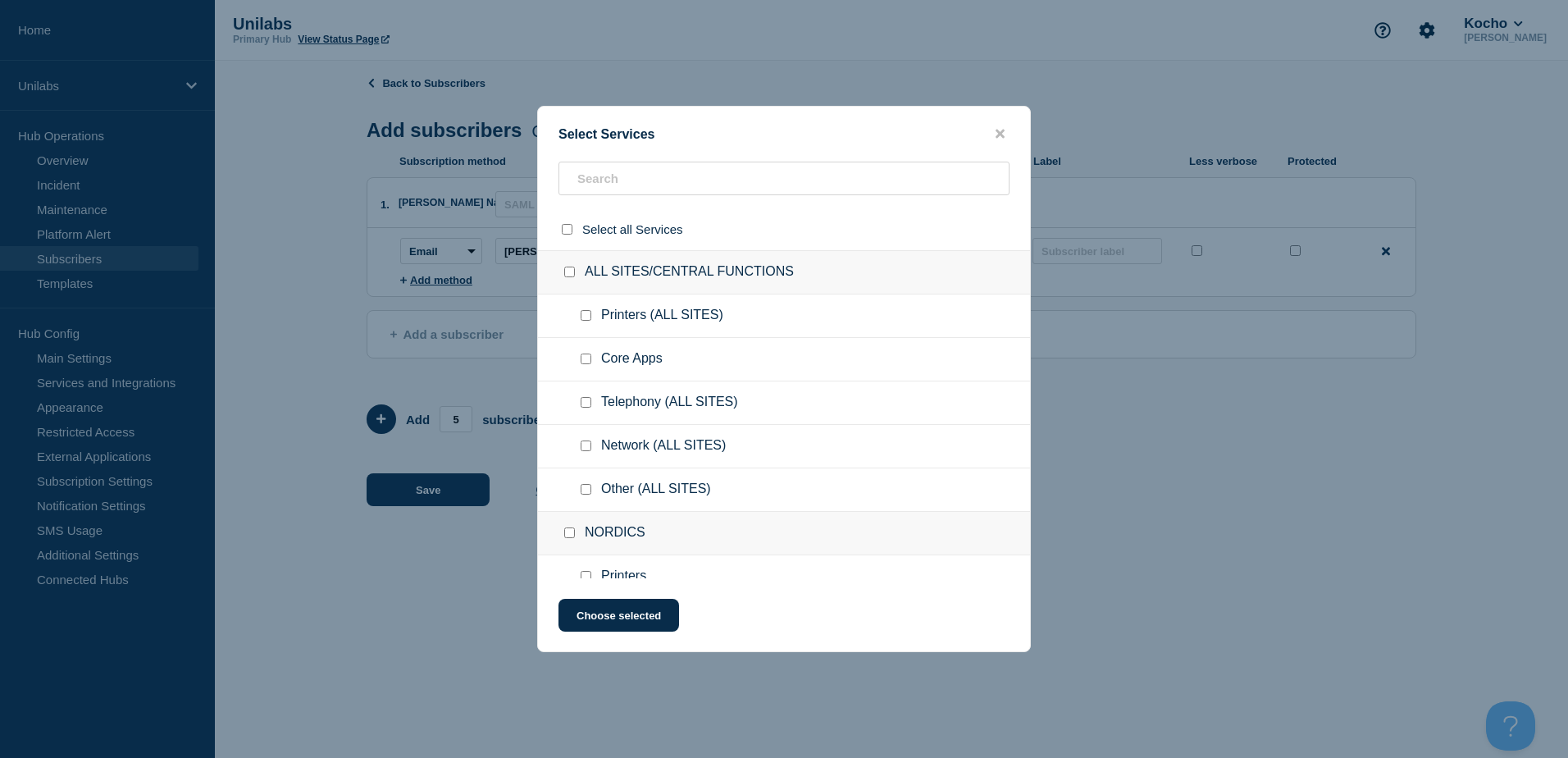
checkbox input "false"
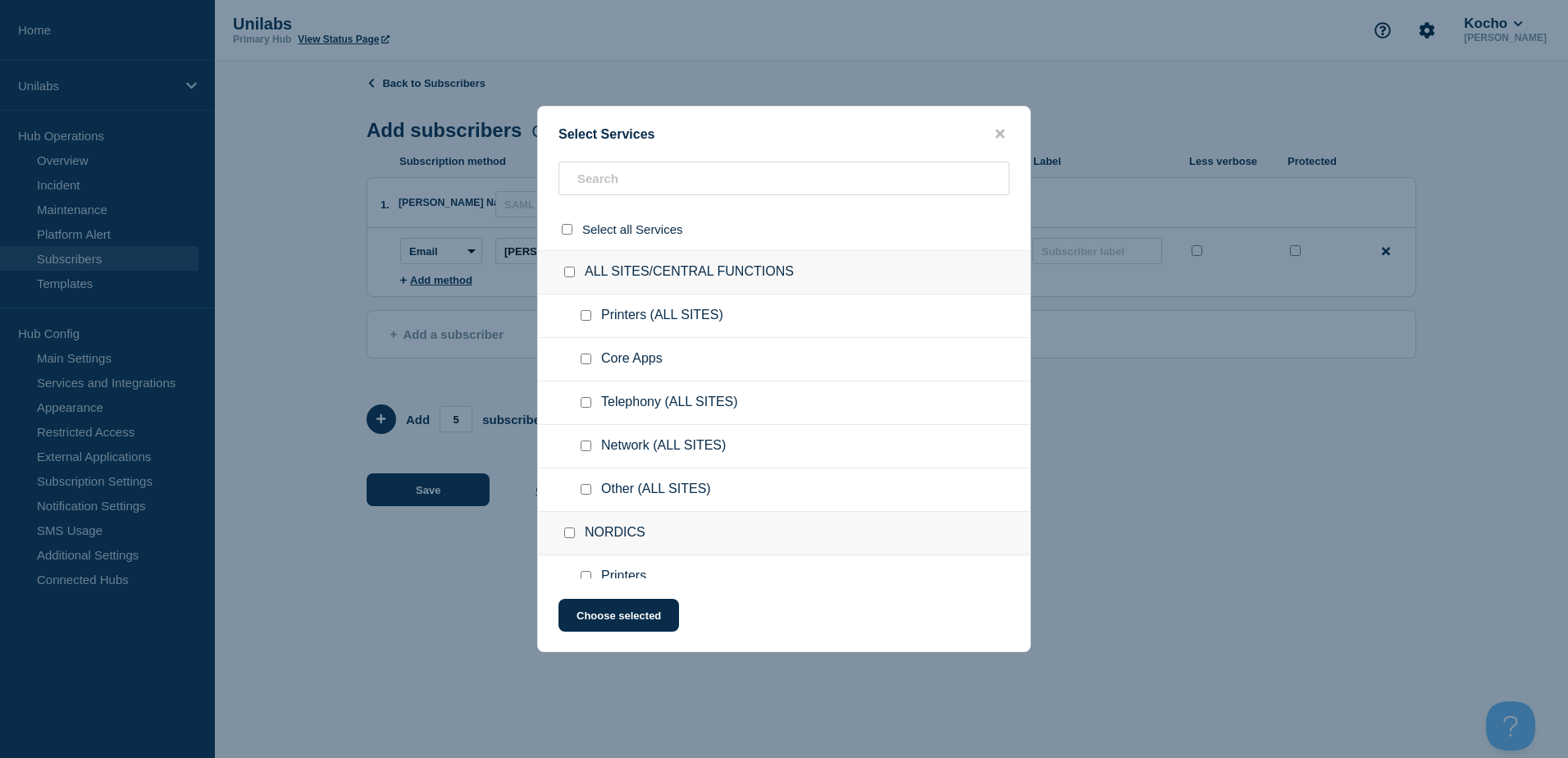
checkbox input "false"
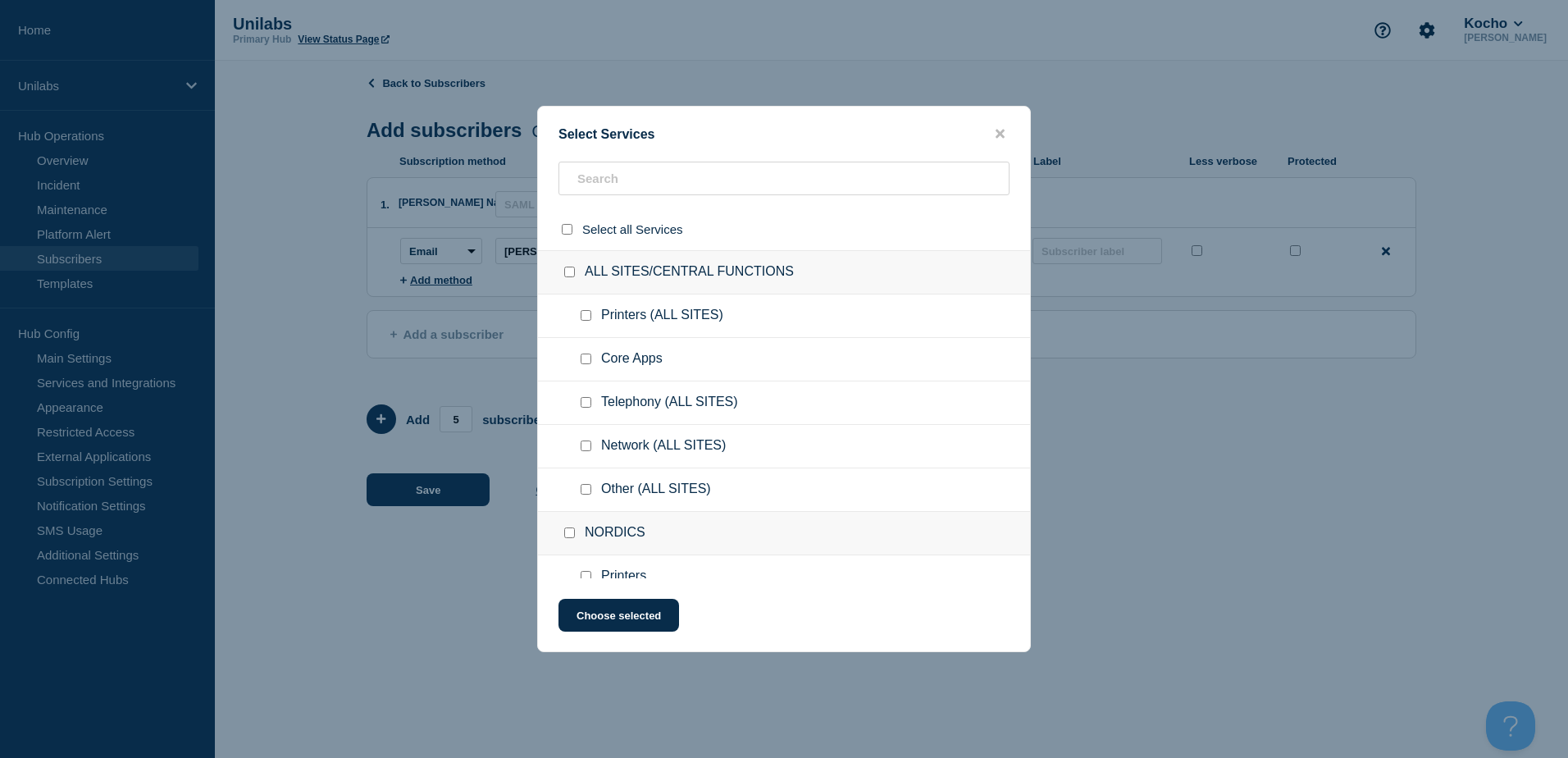
checkbox input "false"
click at [1007, 130] on button "close button" at bounding box center [1000, 134] width 19 height 16
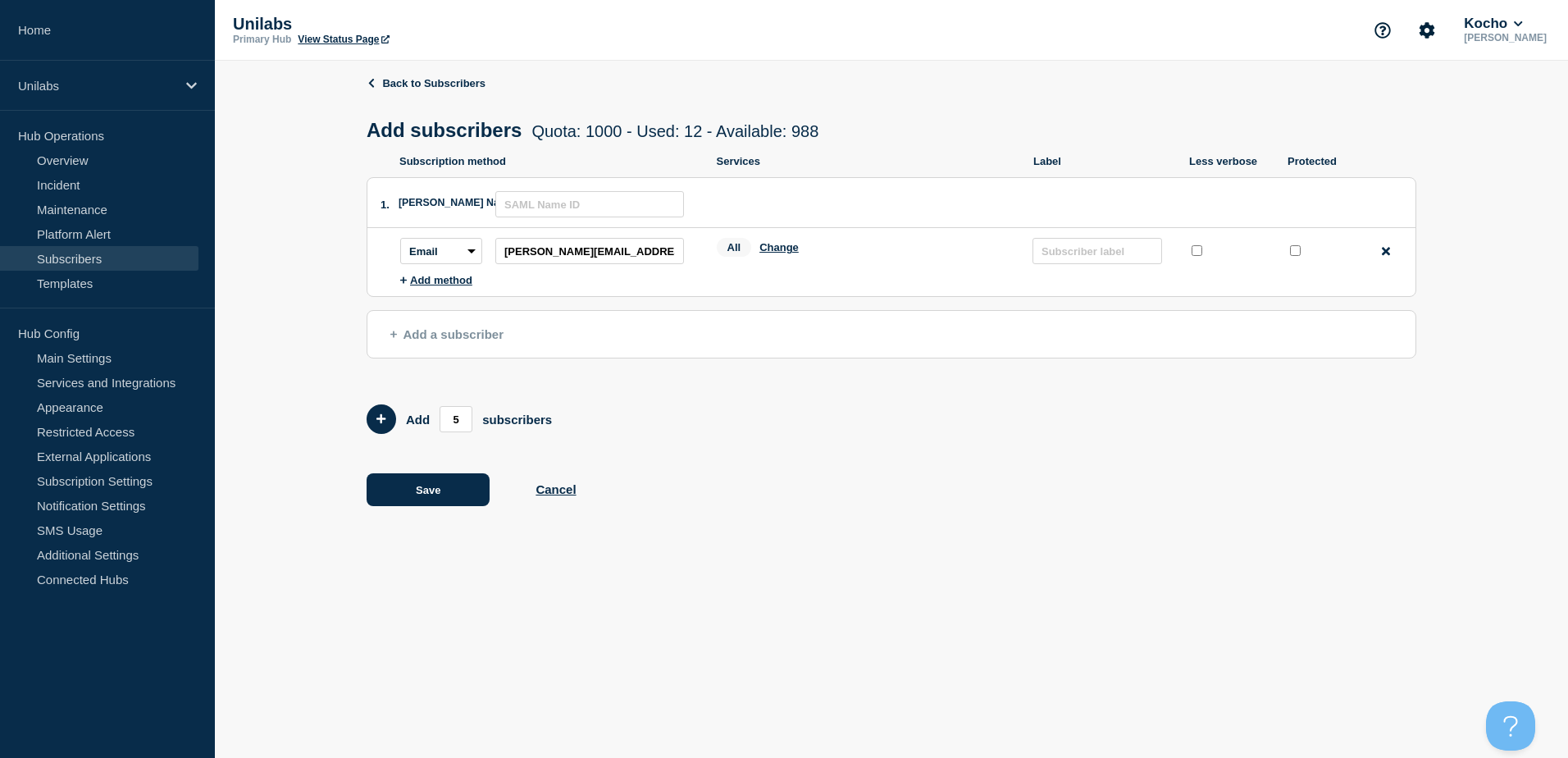
click at [65, 260] on link "Subscribers" at bounding box center [99, 258] width 199 height 24
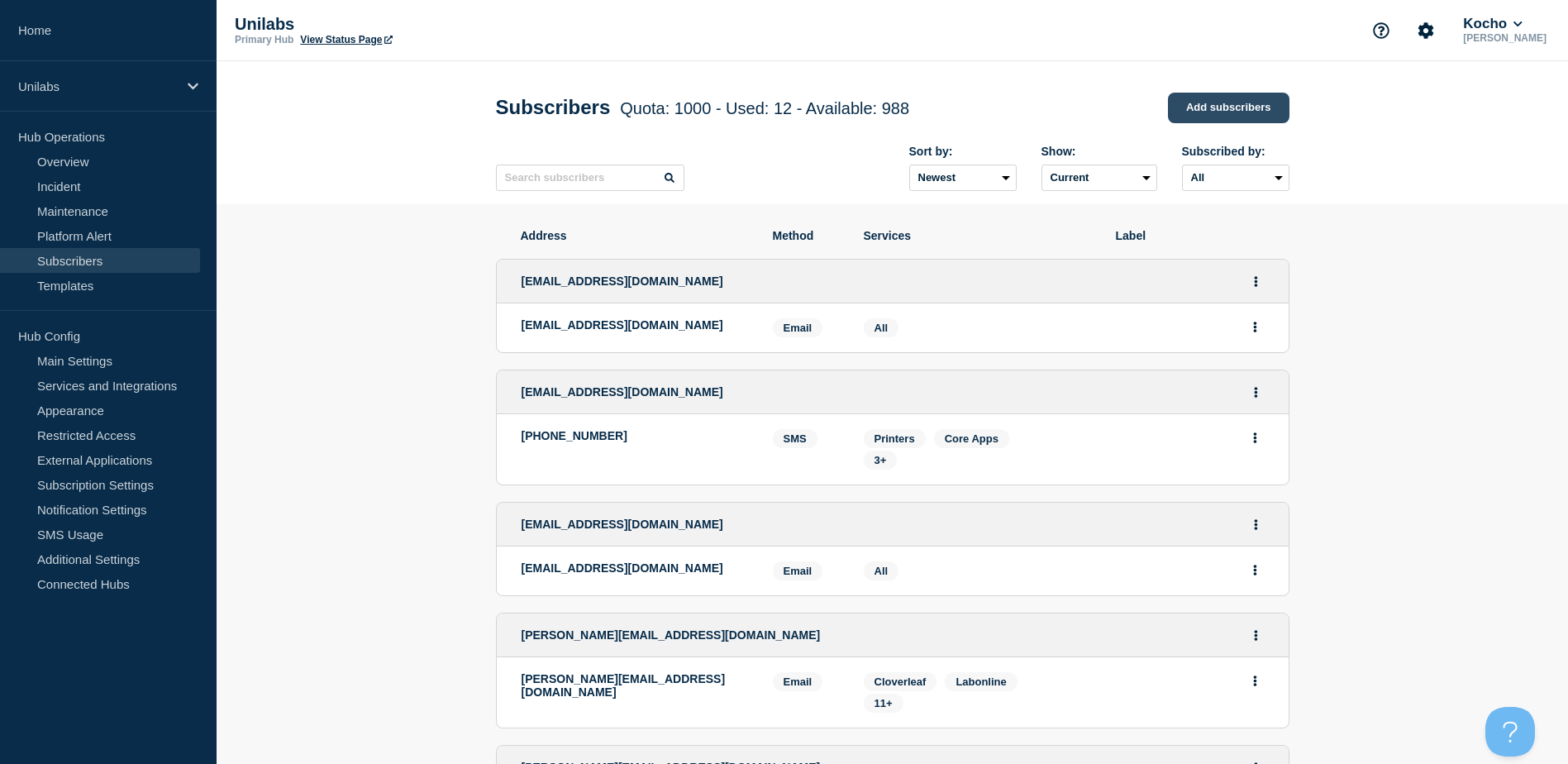
click at [1214, 104] on link "Add subscribers" at bounding box center [1229, 108] width 122 height 30
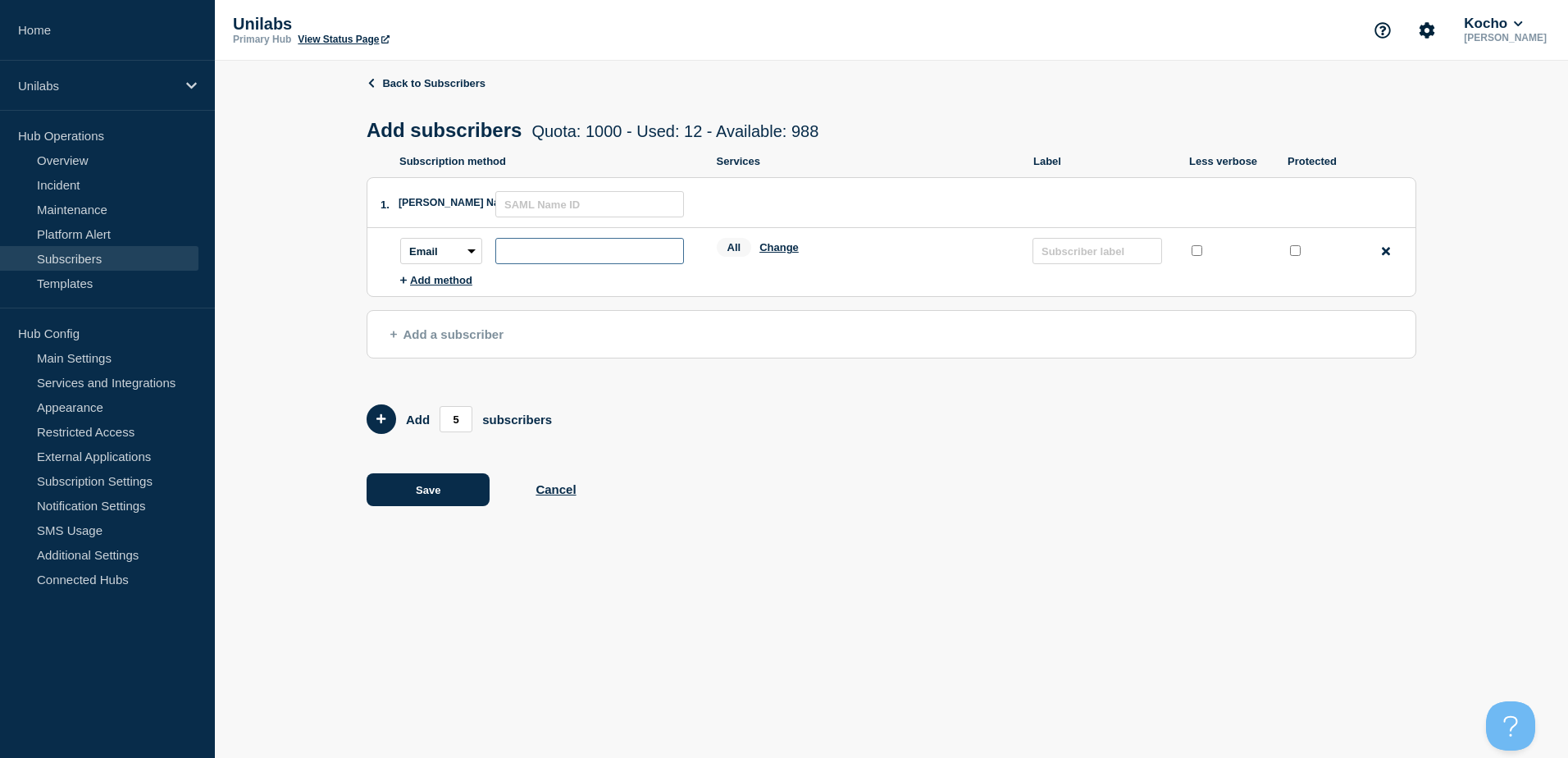
click at [519, 253] on input "subscription-address" at bounding box center [589, 250] width 188 height 26
paste input "emilia.wasik@unilabs.com"
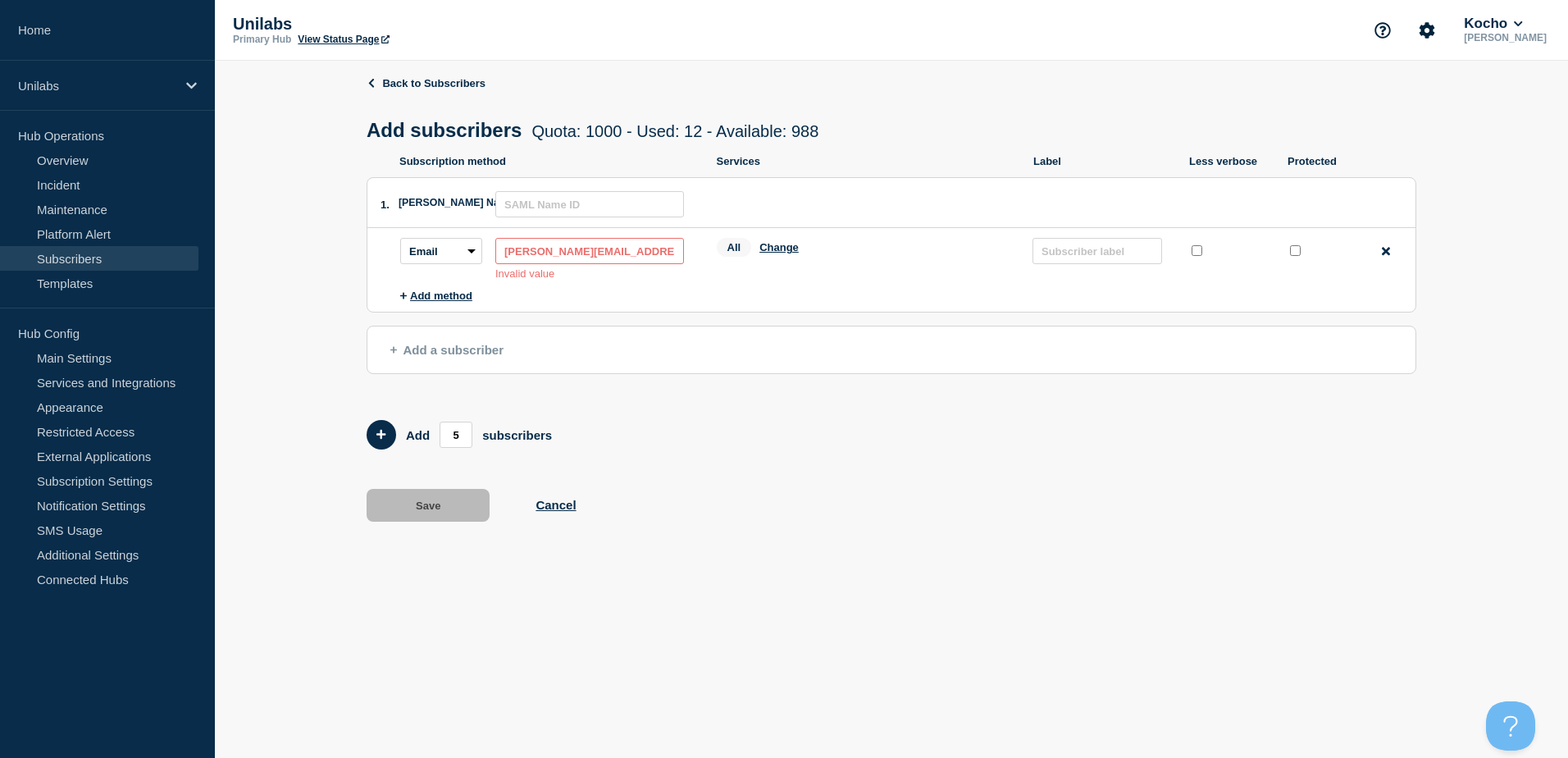
click at [533, 257] on input "emilia.wasik@unilabs.com" at bounding box center [589, 250] width 188 height 26
drag, startPoint x: 531, startPoint y: 247, endPoint x: 415, endPoint y: 257, distance: 116.4
click at [415, 257] on div "Subscription method: Email SMS Webhook Slack Teams Address: emilia.wasik@unilab…" at bounding box center [545, 259] width 291 height 42
click at [682, 252] on input "emilia.wasik@unilabs.com" at bounding box center [589, 250] width 188 height 26
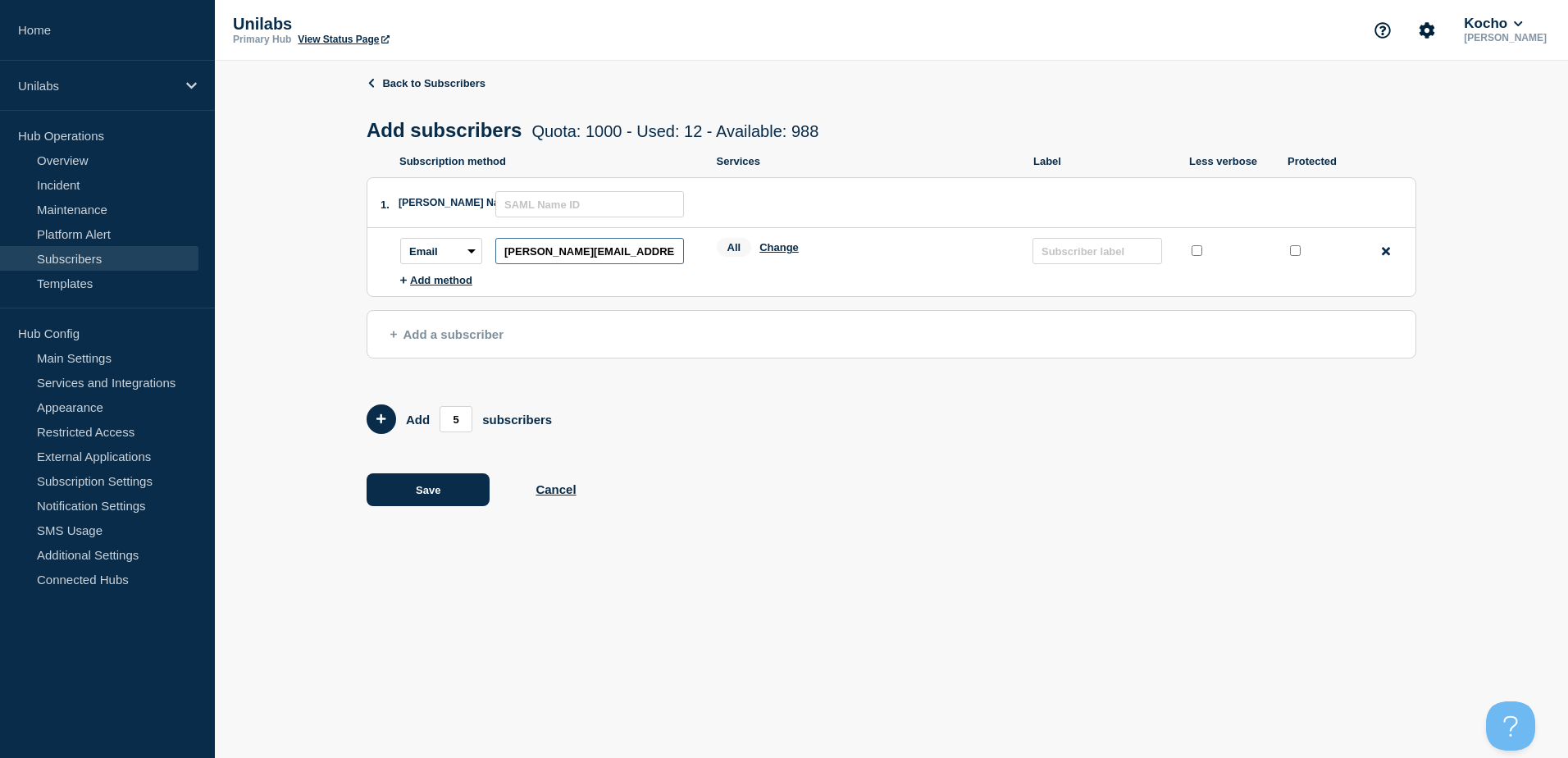
type input "emilia.wasik@unilabs.com"
click at [911, 286] on ul "Subscription method: Email SMS Webhook Slack Teams Address: emilia.wasik@unilab…" at bounding box center [908, 257] width 1015 height 59
click at [782, 250] on button "Change" at bounding box center [779, 247] width 39 height 13
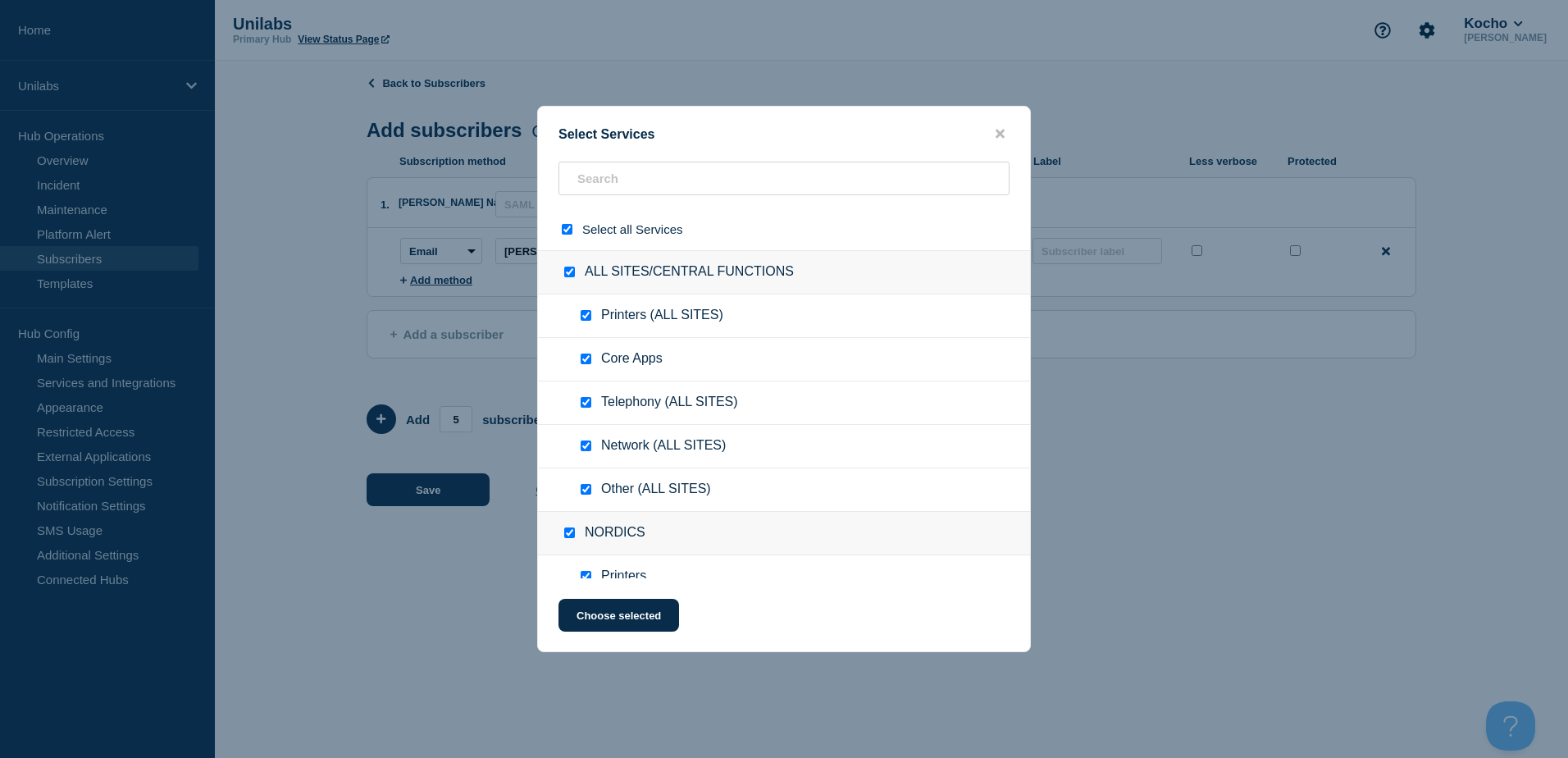
click at [570, 233] on input "select all checkbox" at bounding box center [567, 229] width 11 height 11
checkbox input "false"
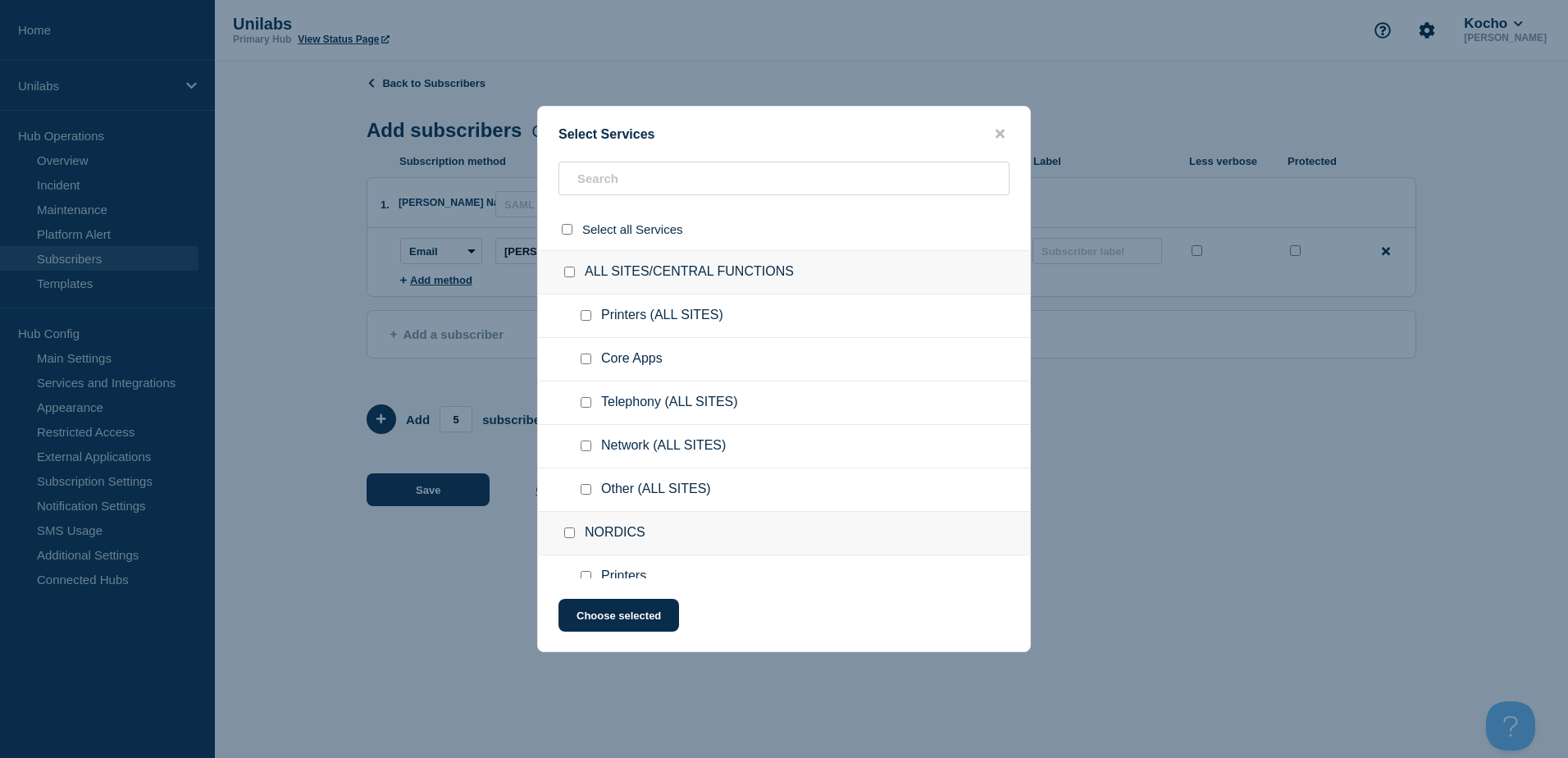
checkbox input "false"
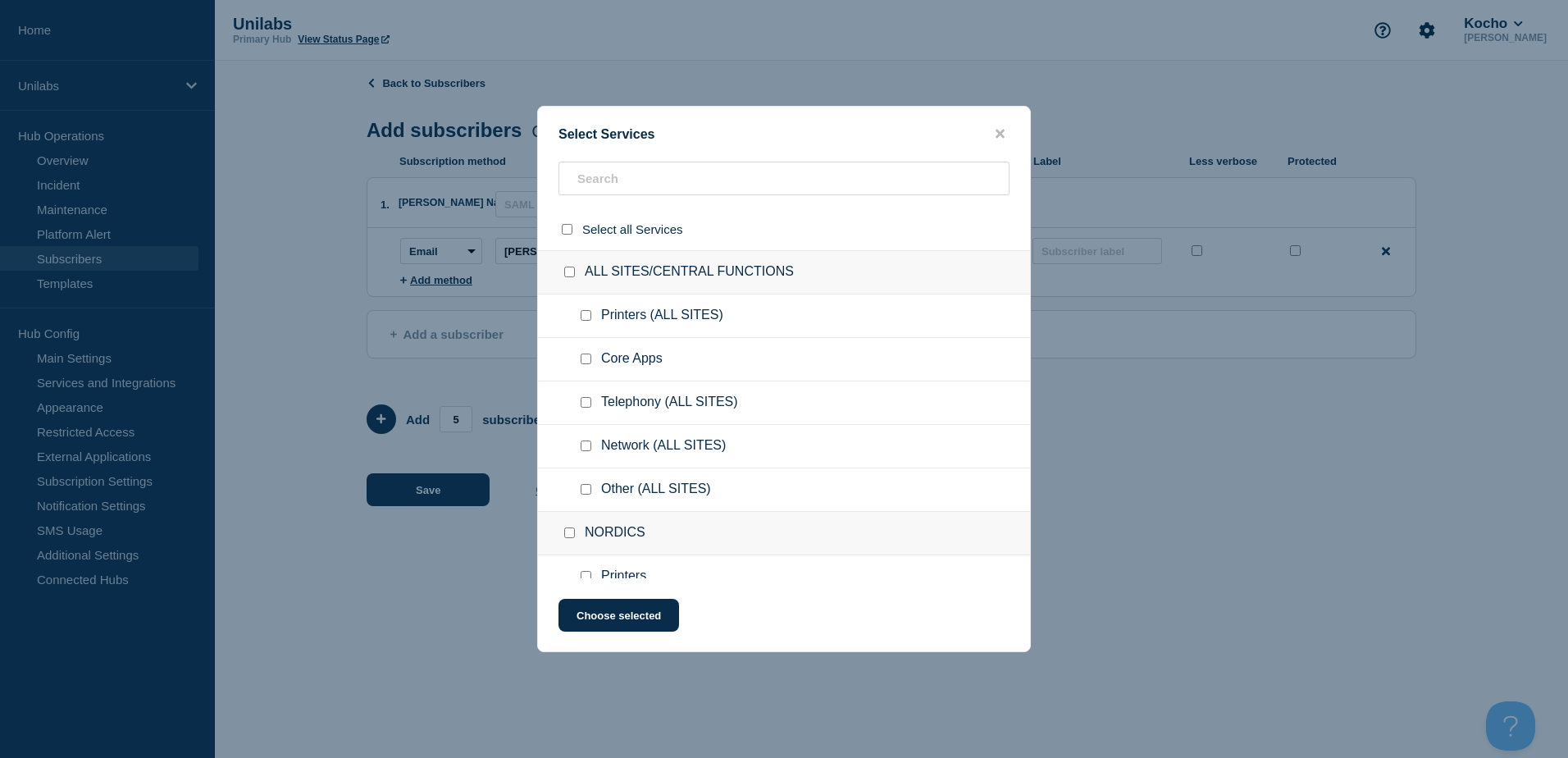
checkbox input "false"
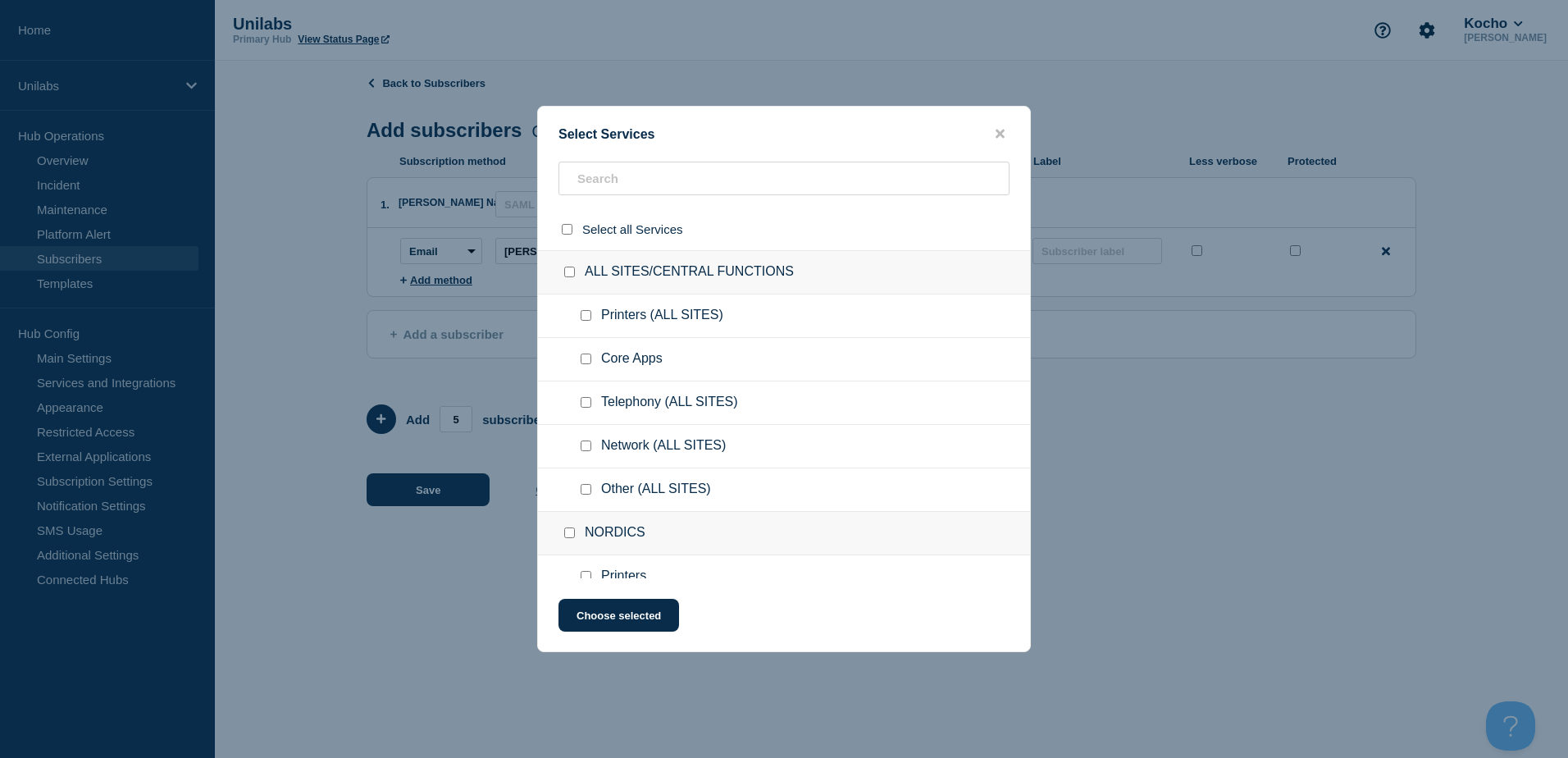
checkbox input "false"
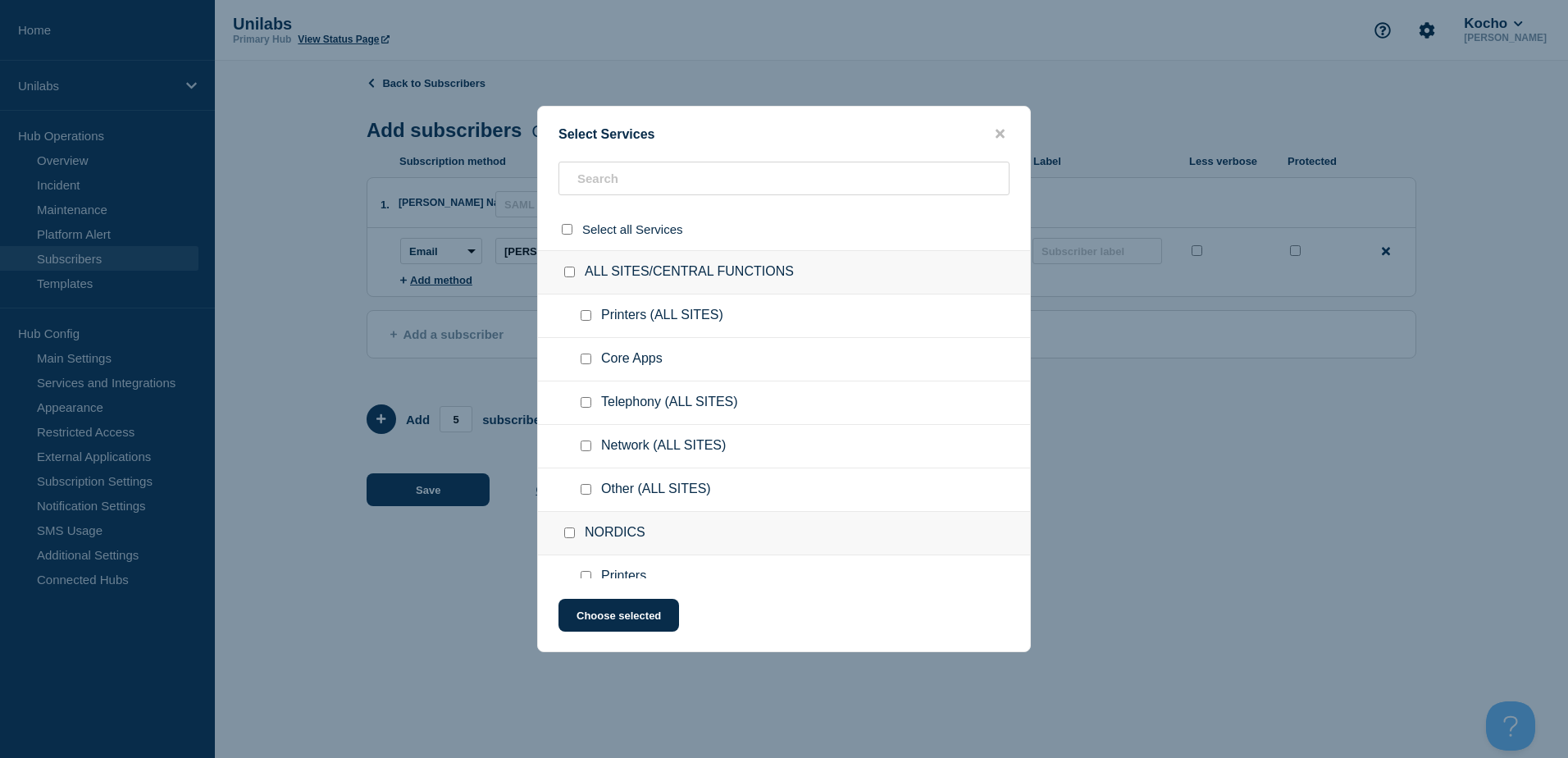
checkbox input "false"
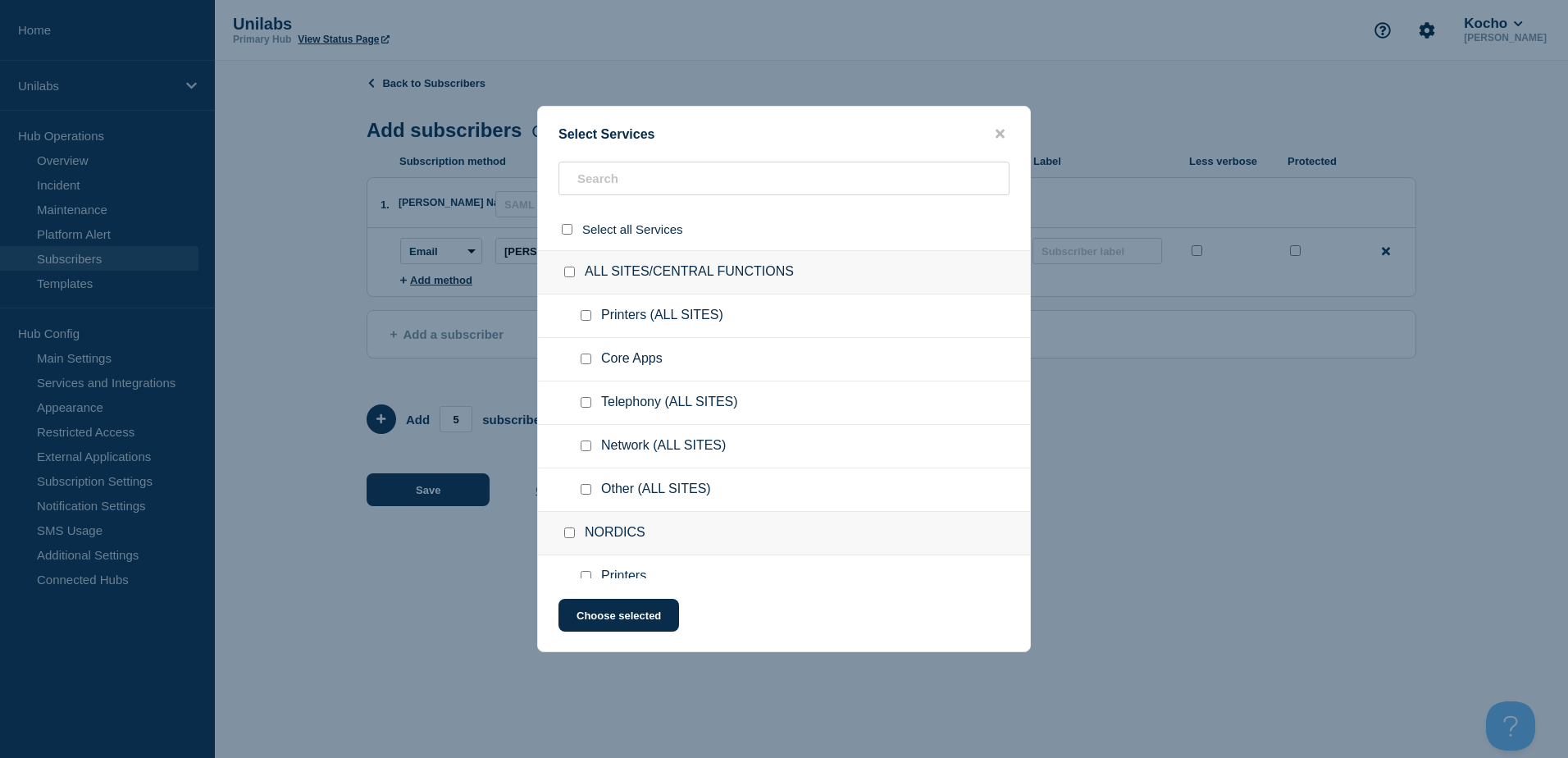
checkbox input "false"
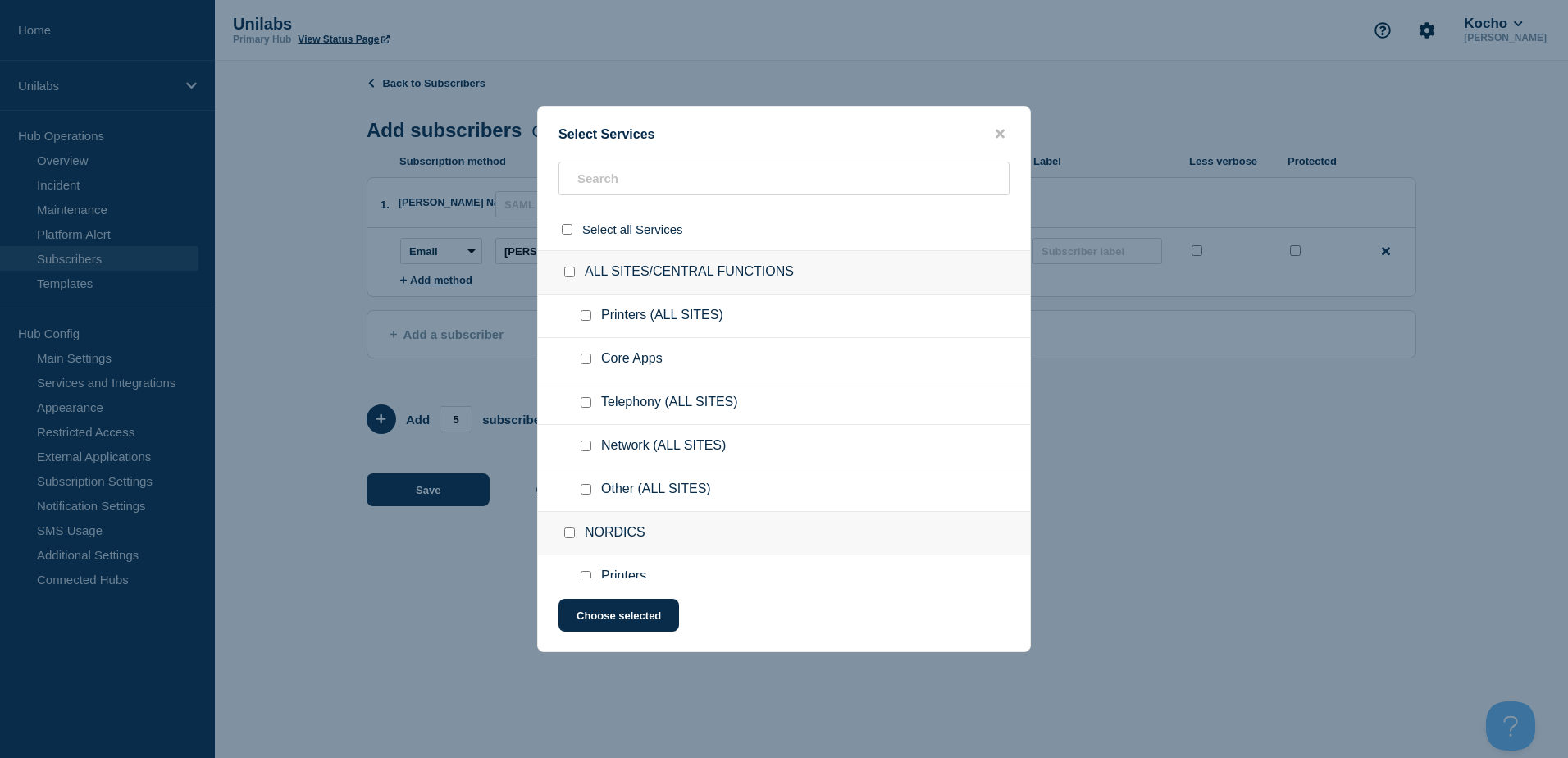
checkbox input "false"
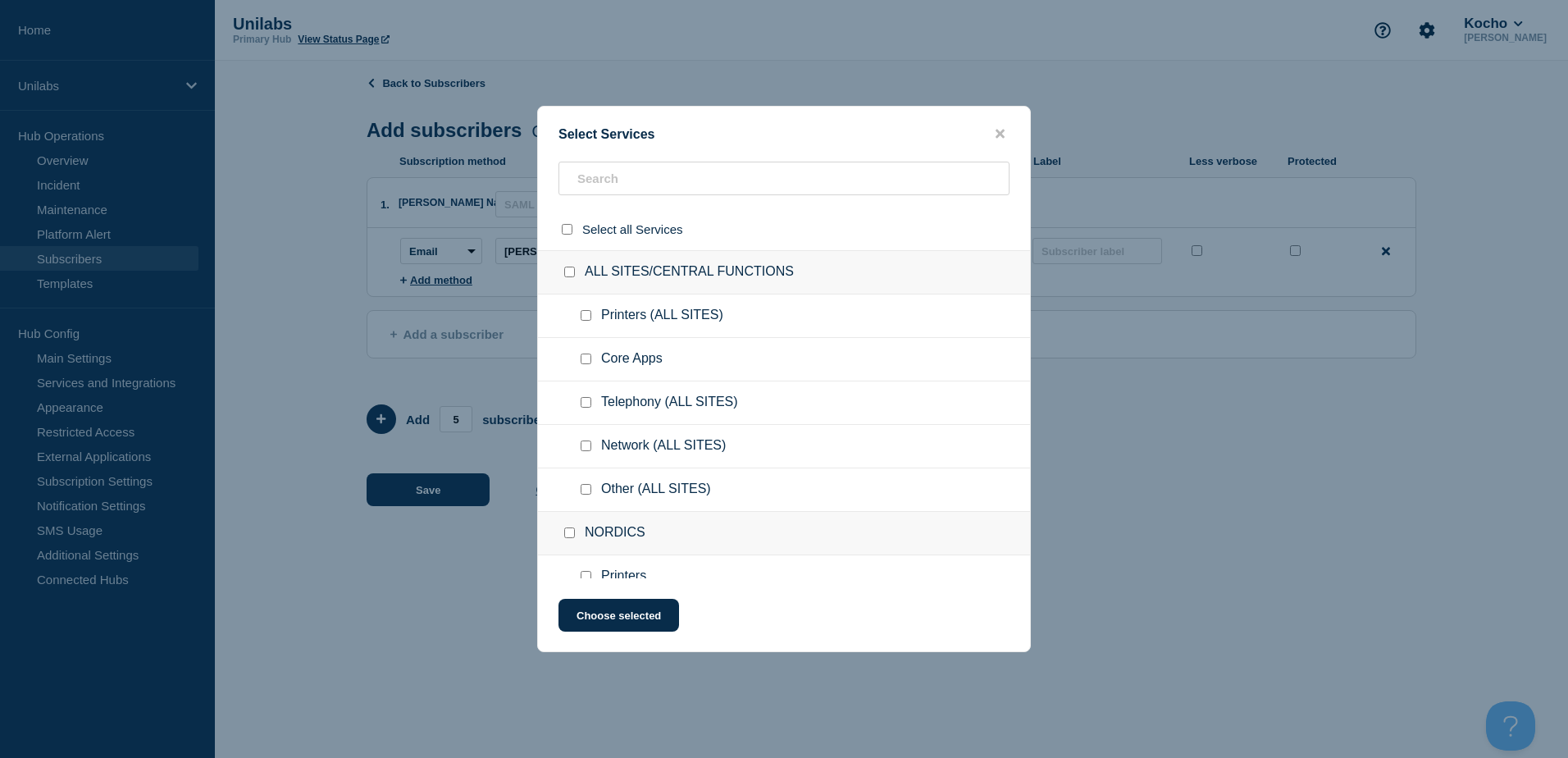
checkbox input "false"
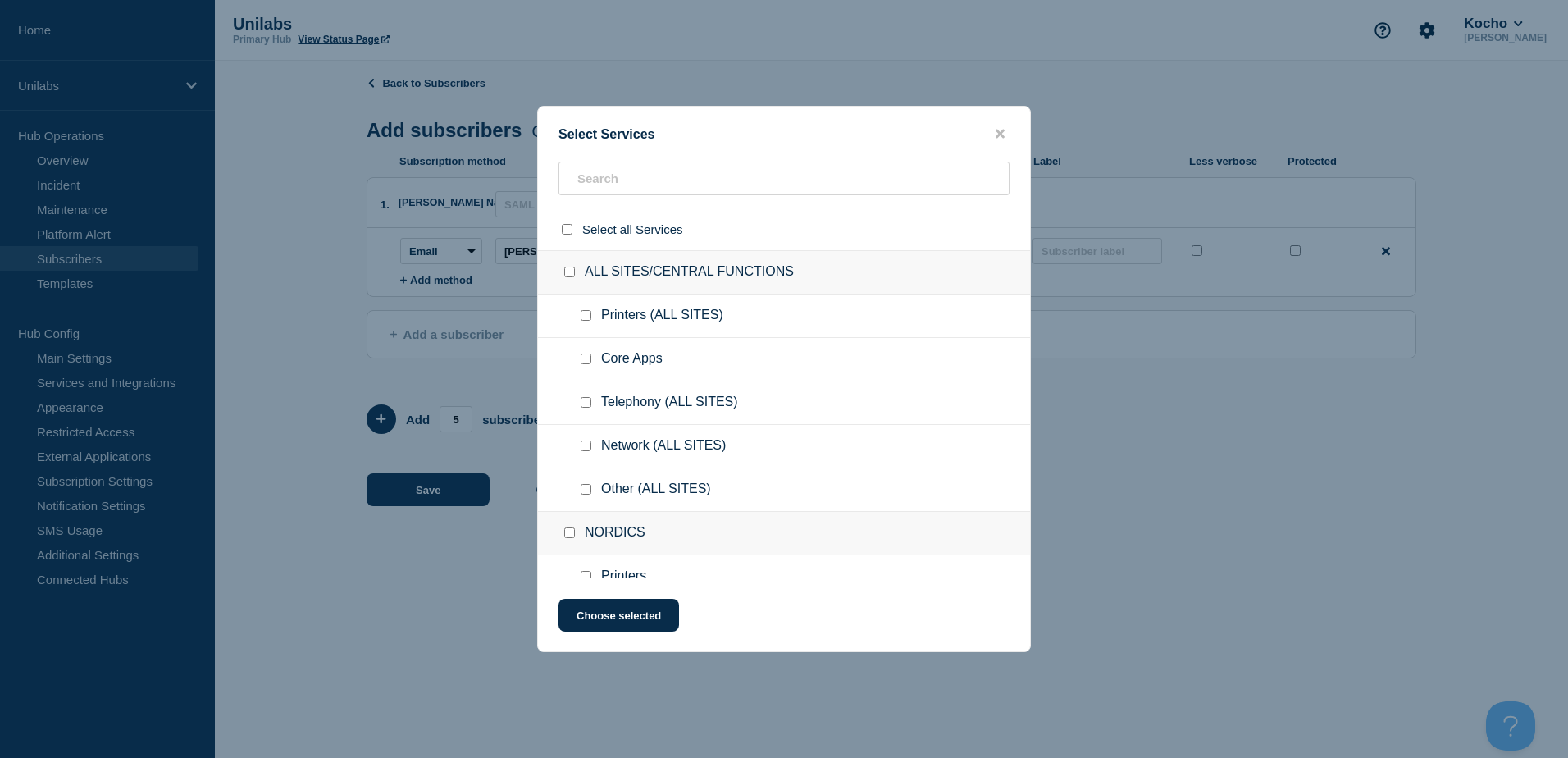
checkbox input "false"
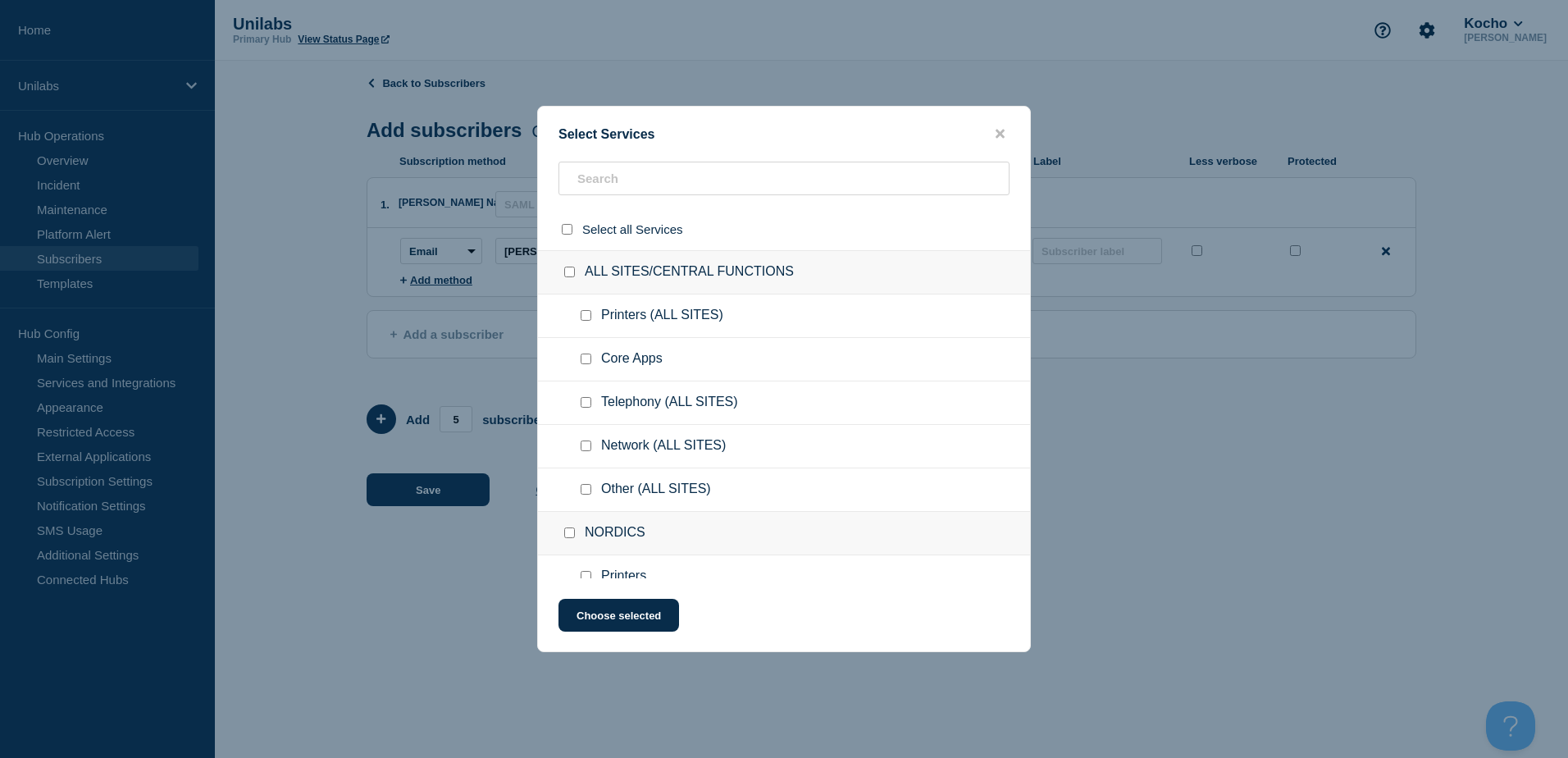
checkbox input "false"
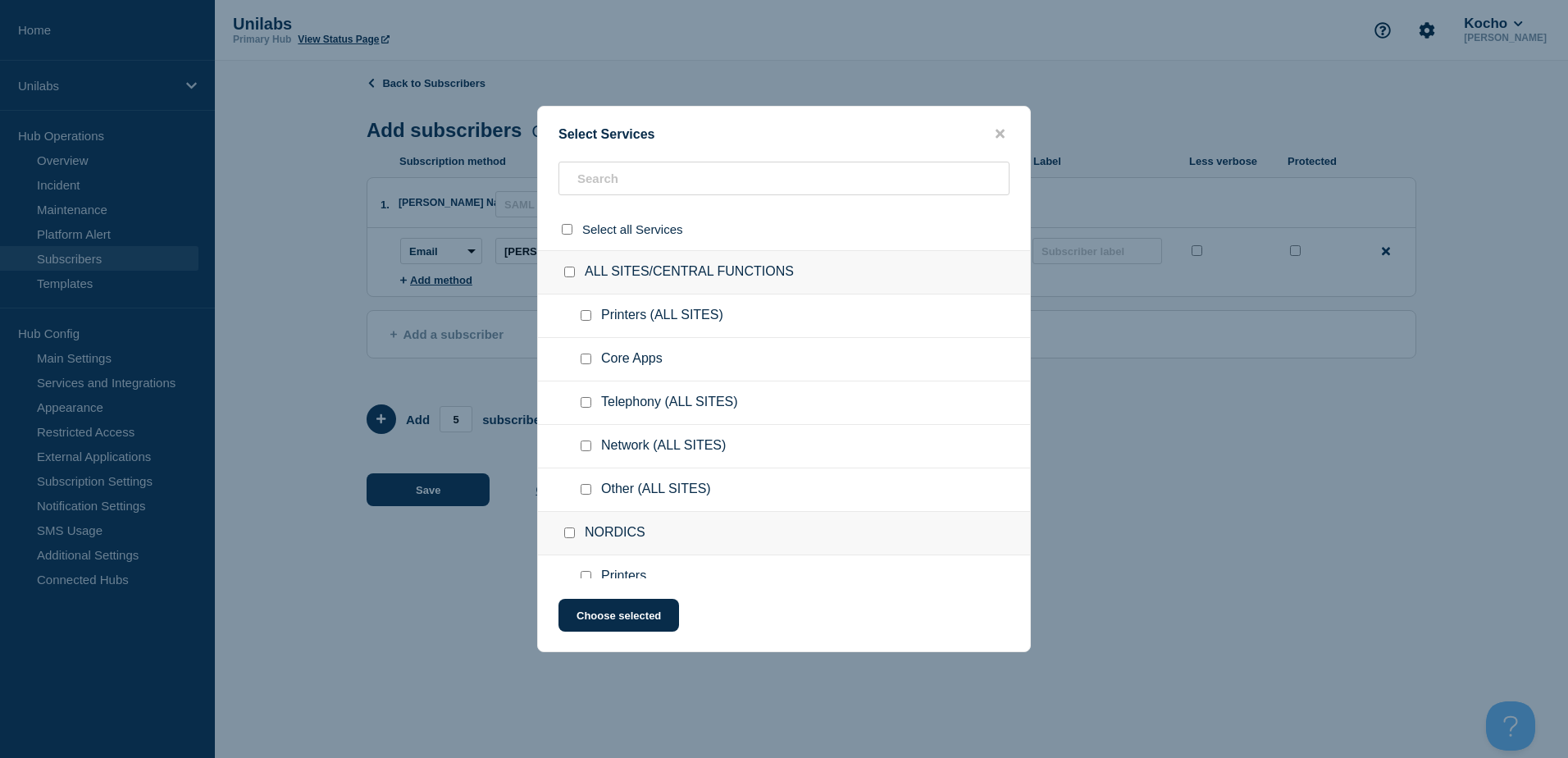
checkbox input "false"
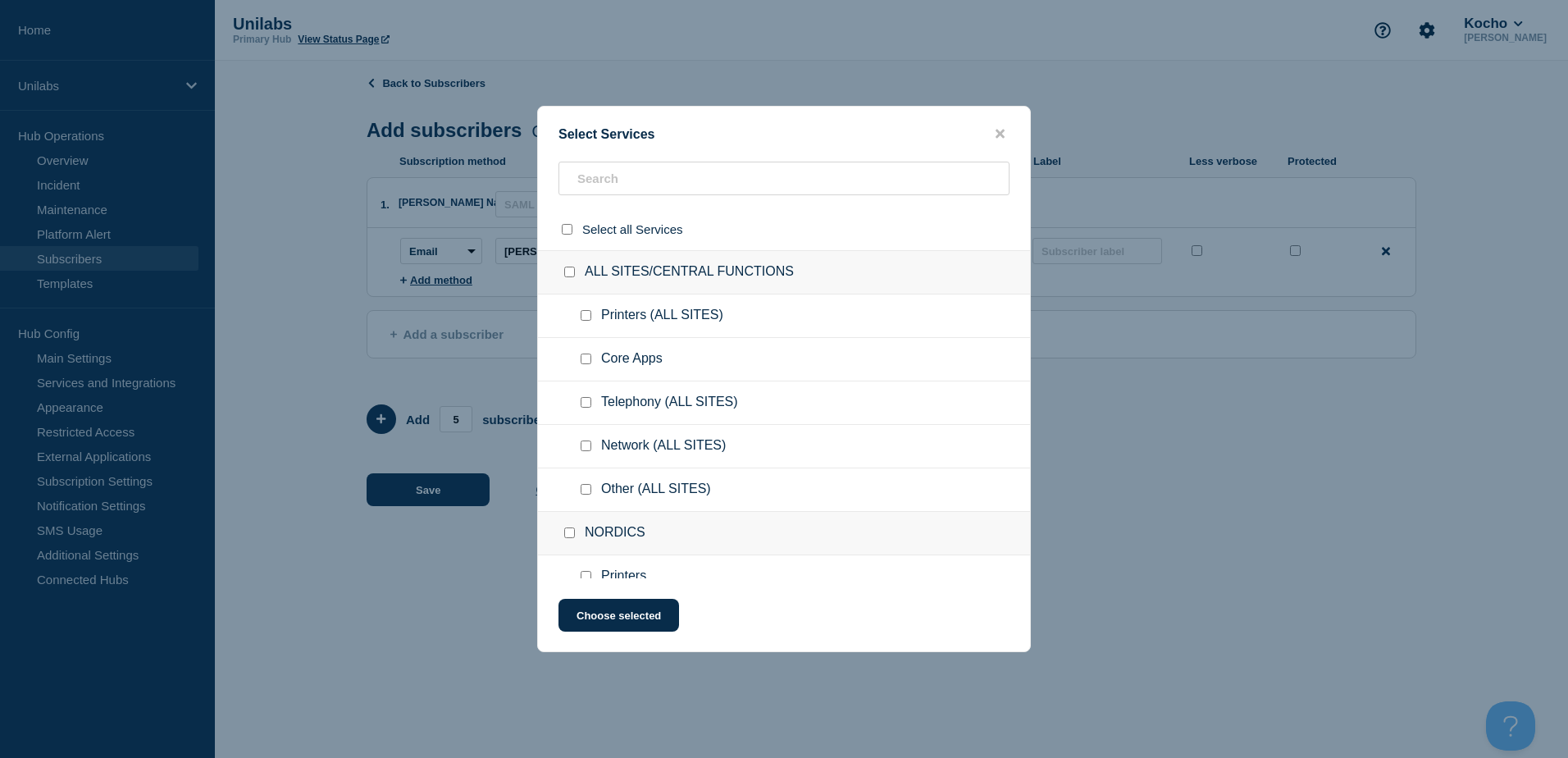
checkbox input "false"
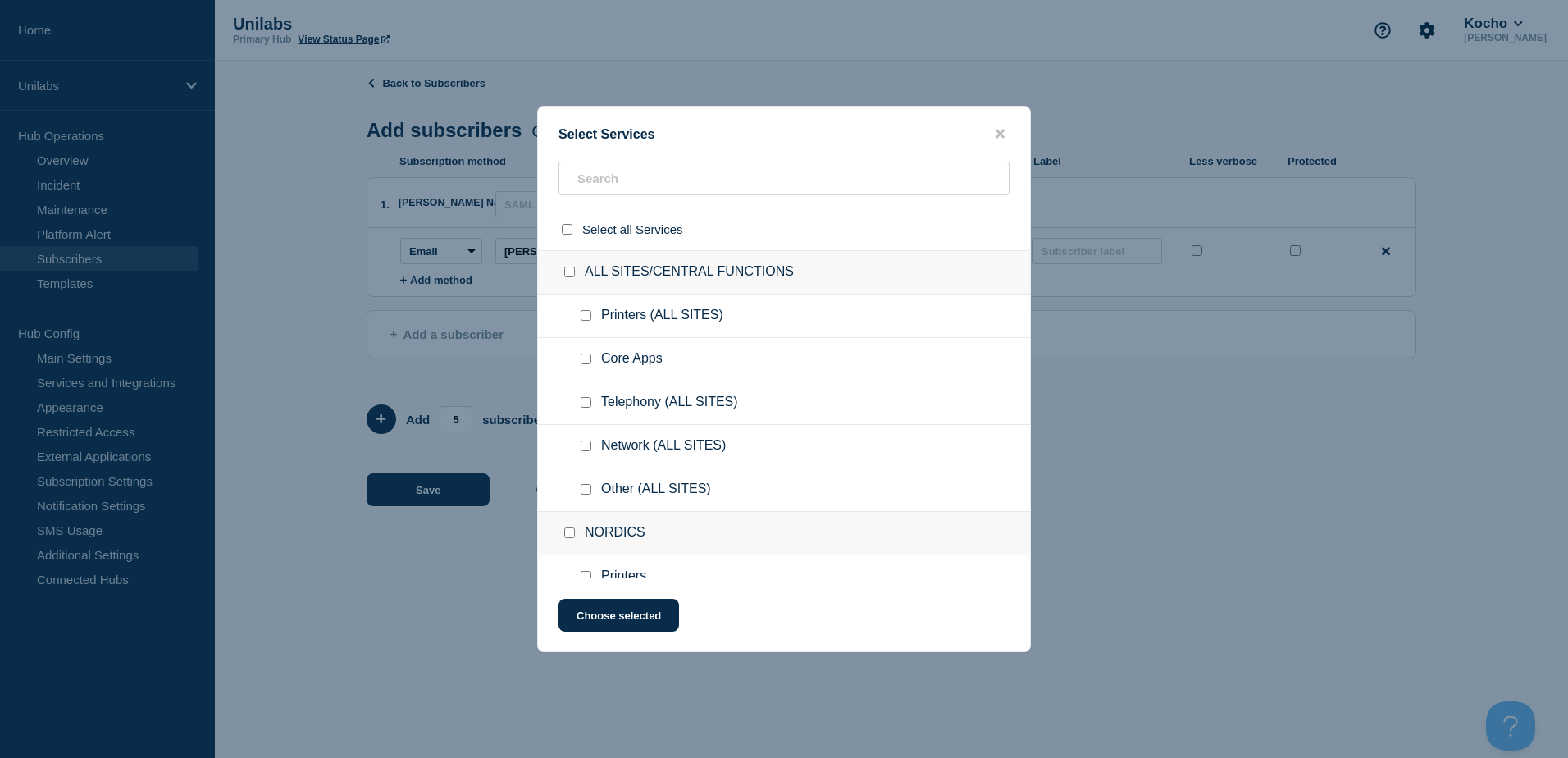
checkbox input "false"
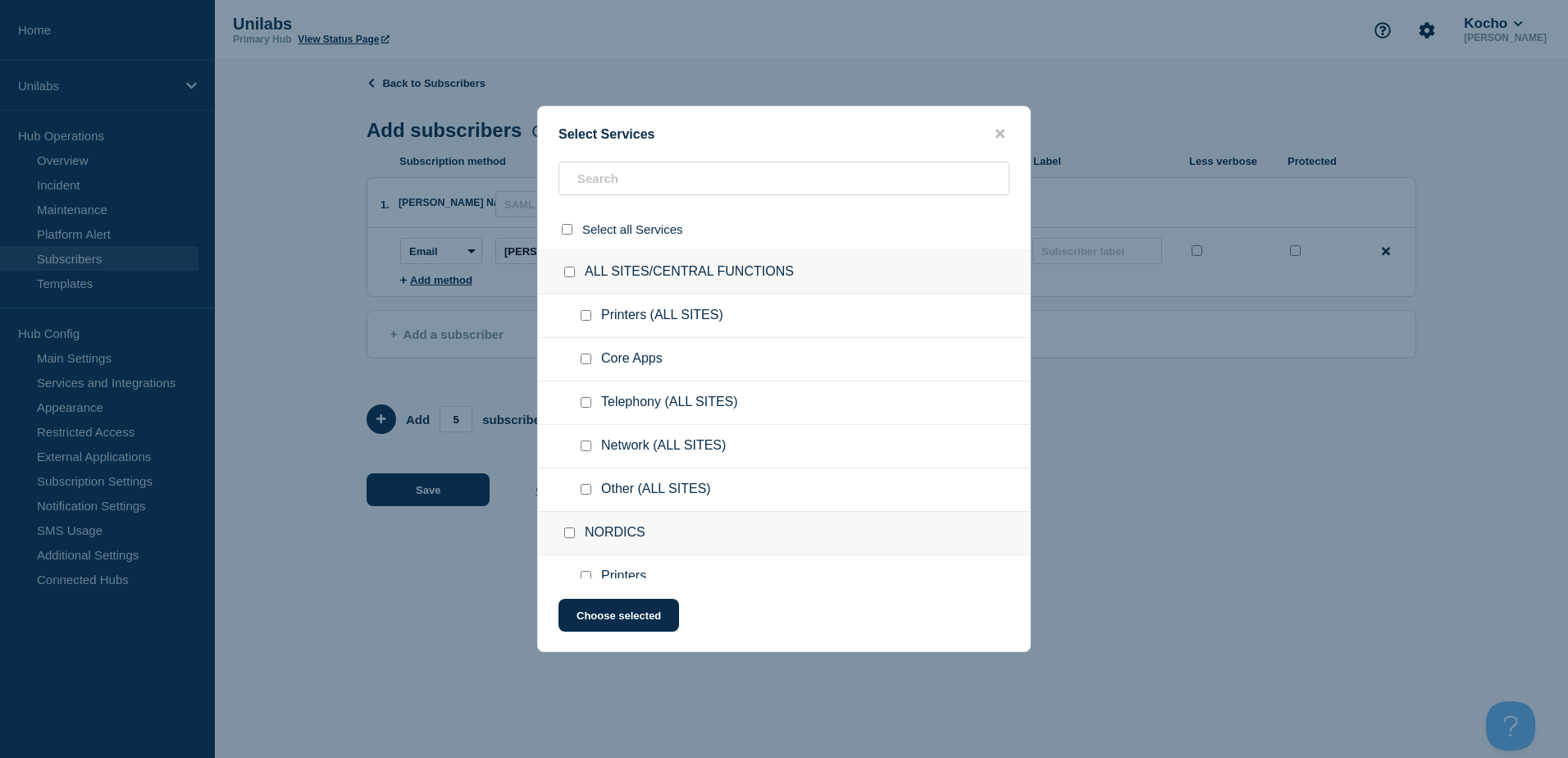
checkbox input "false"
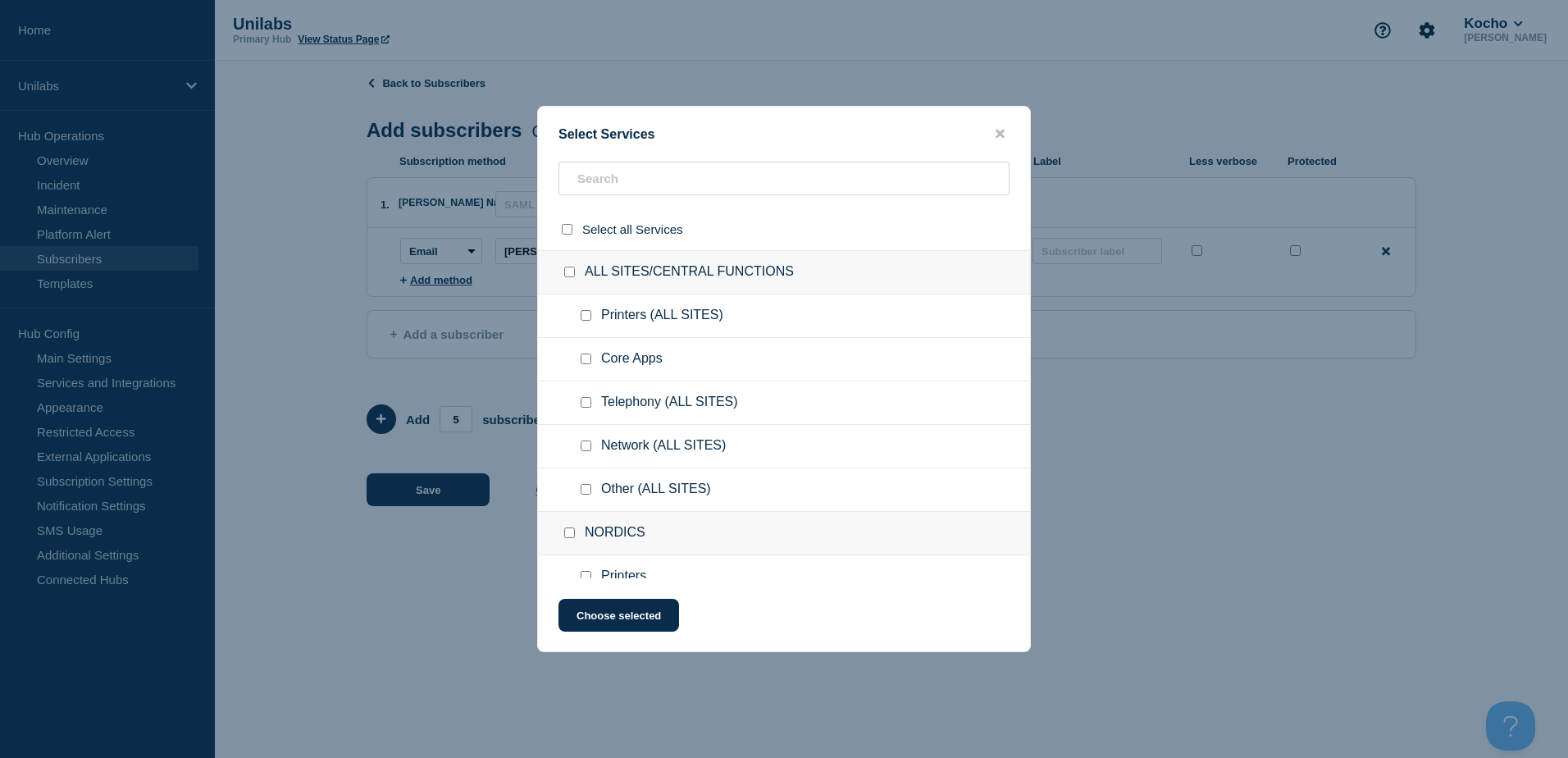
checkbox input "false"
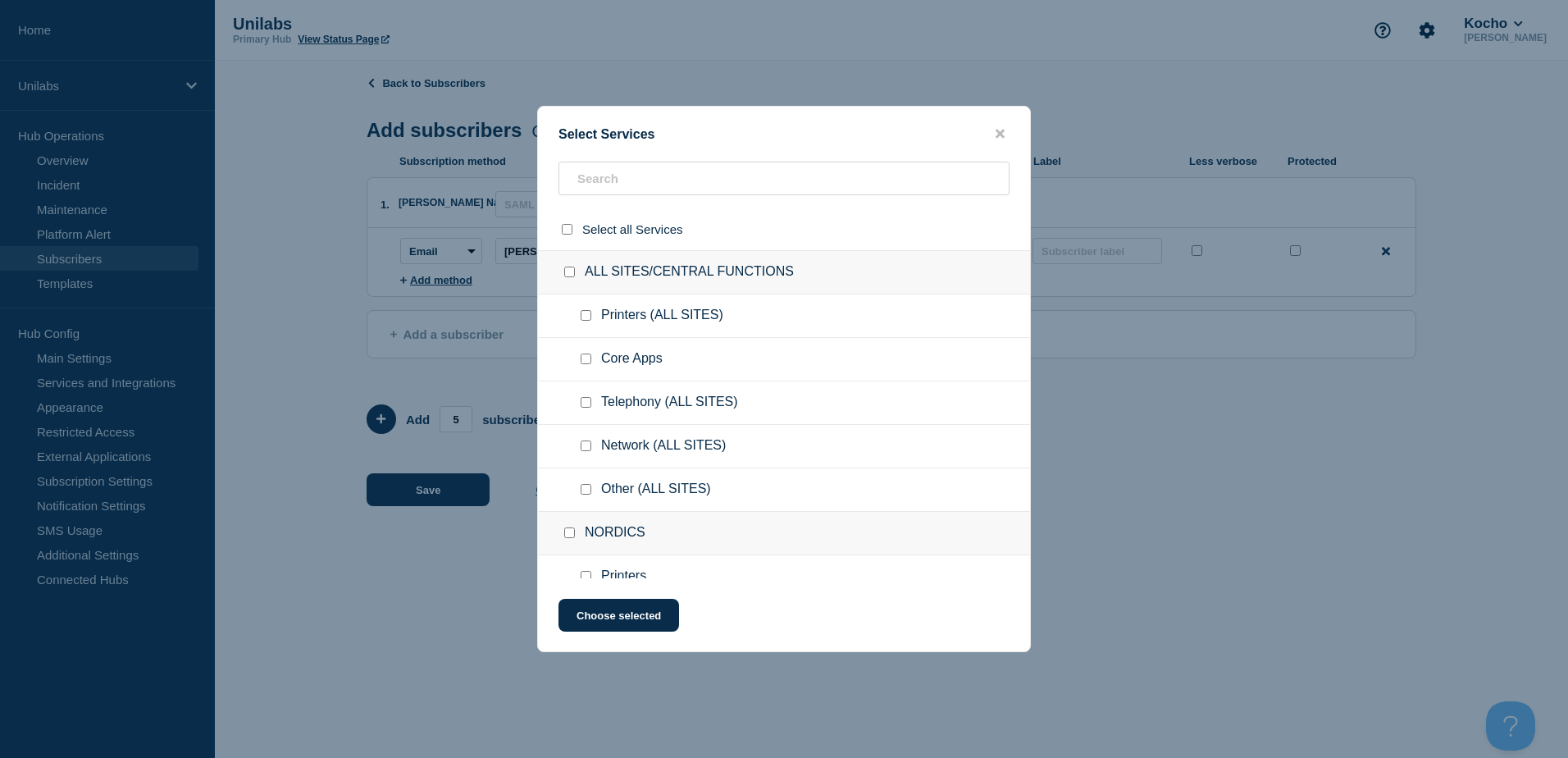
checkbox input "false"
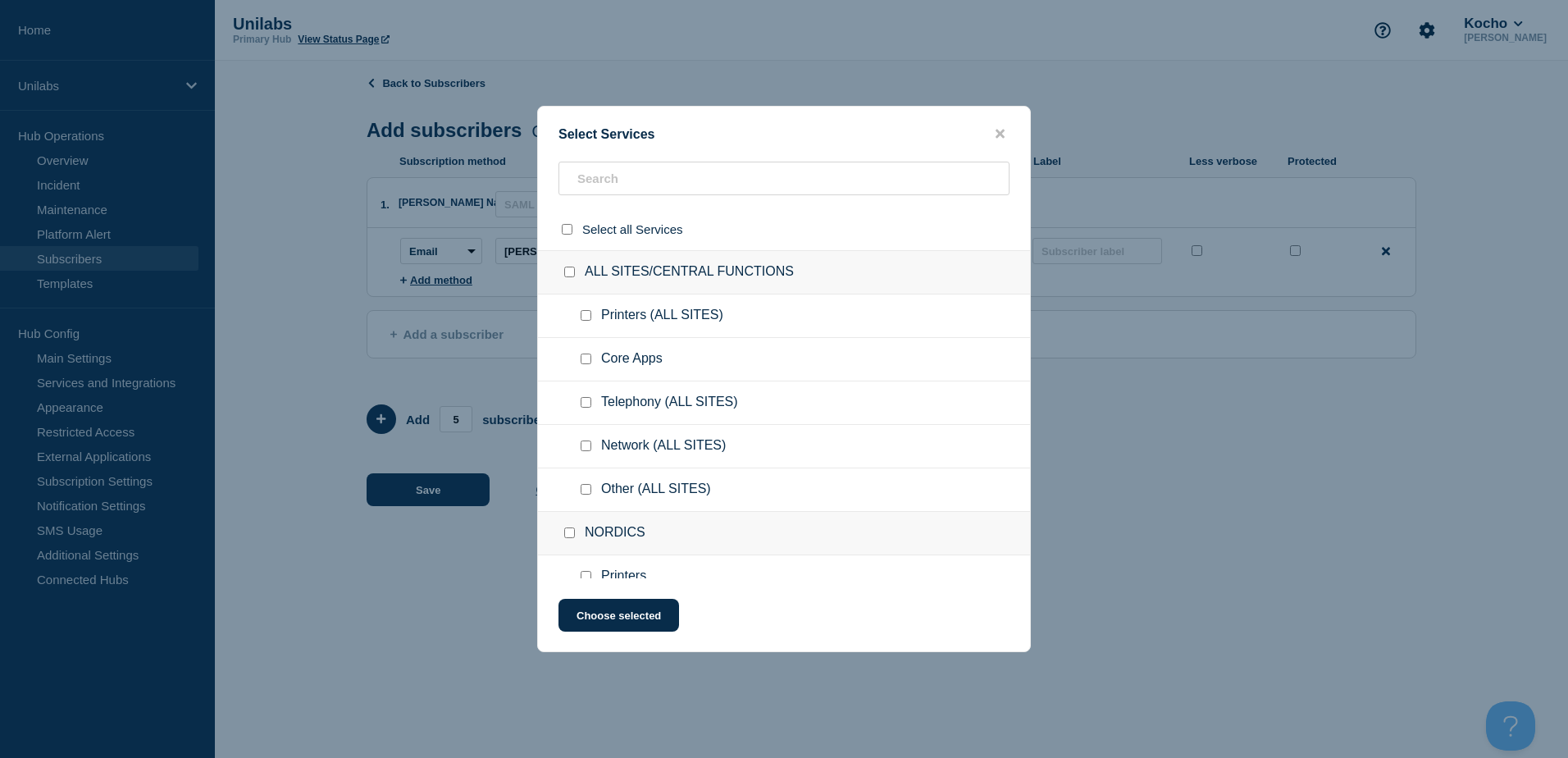
checkbox input "false"
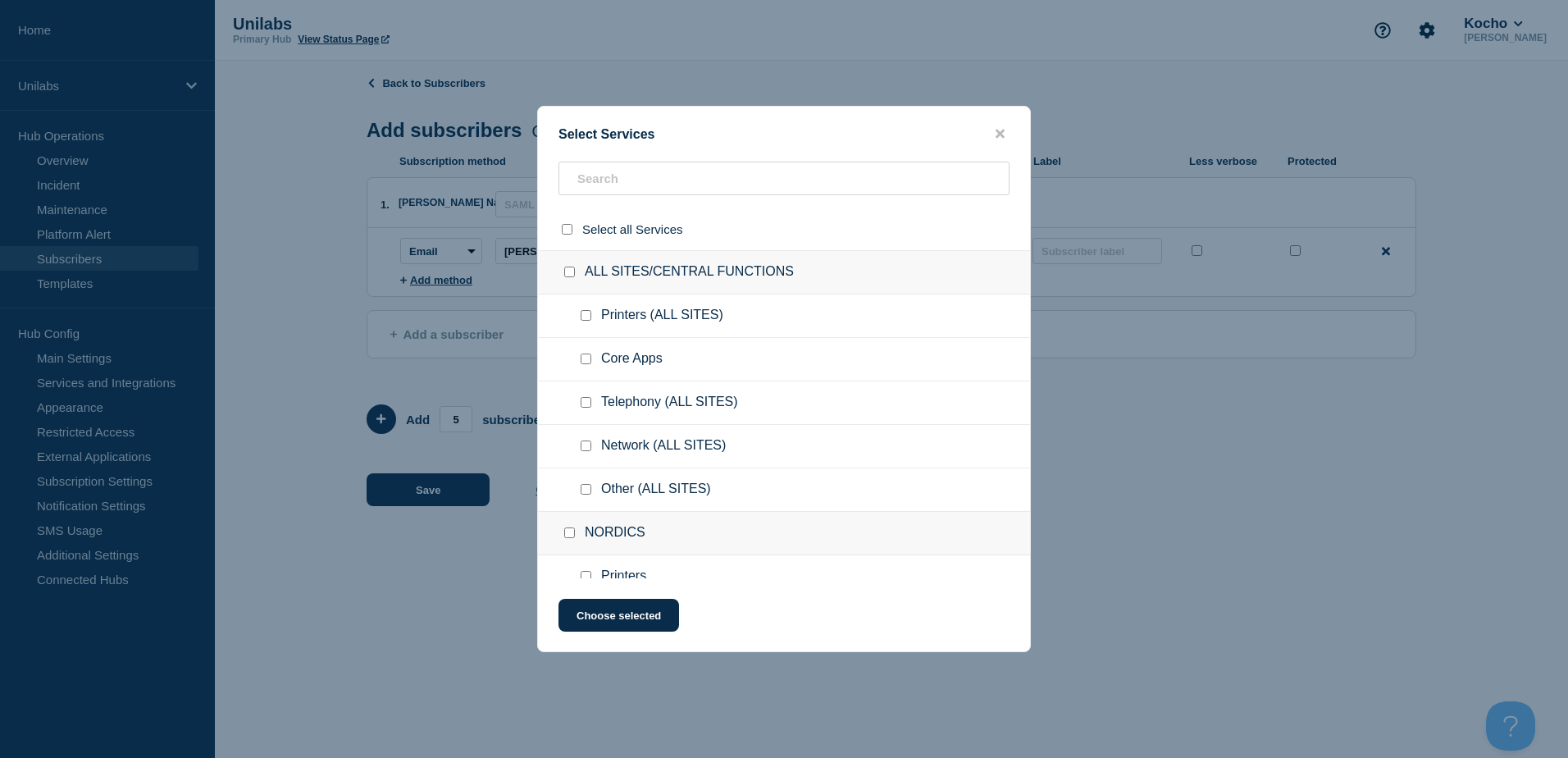
checkbox input "false"
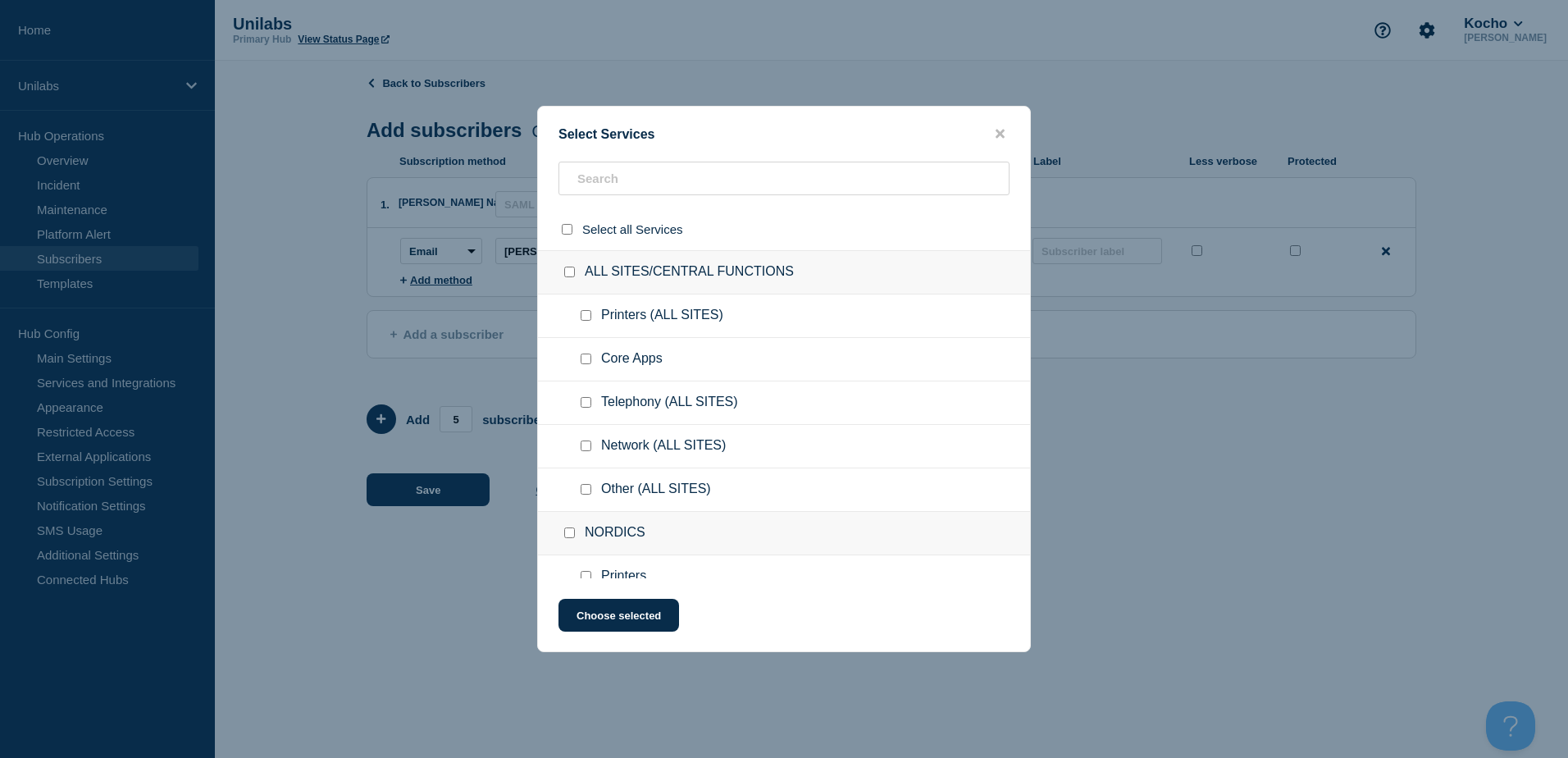
checkbox input "false"
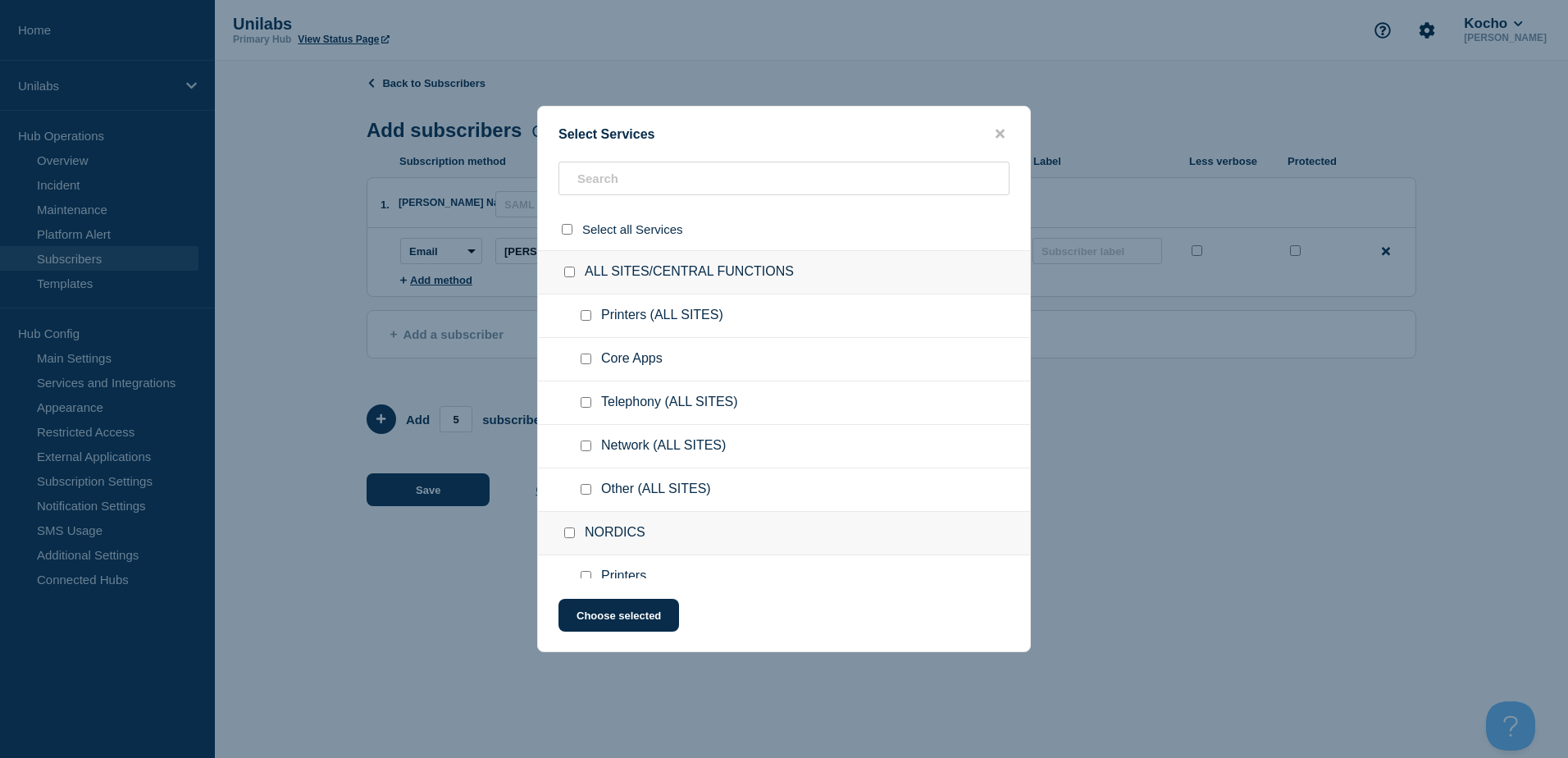
checkbox input "false"
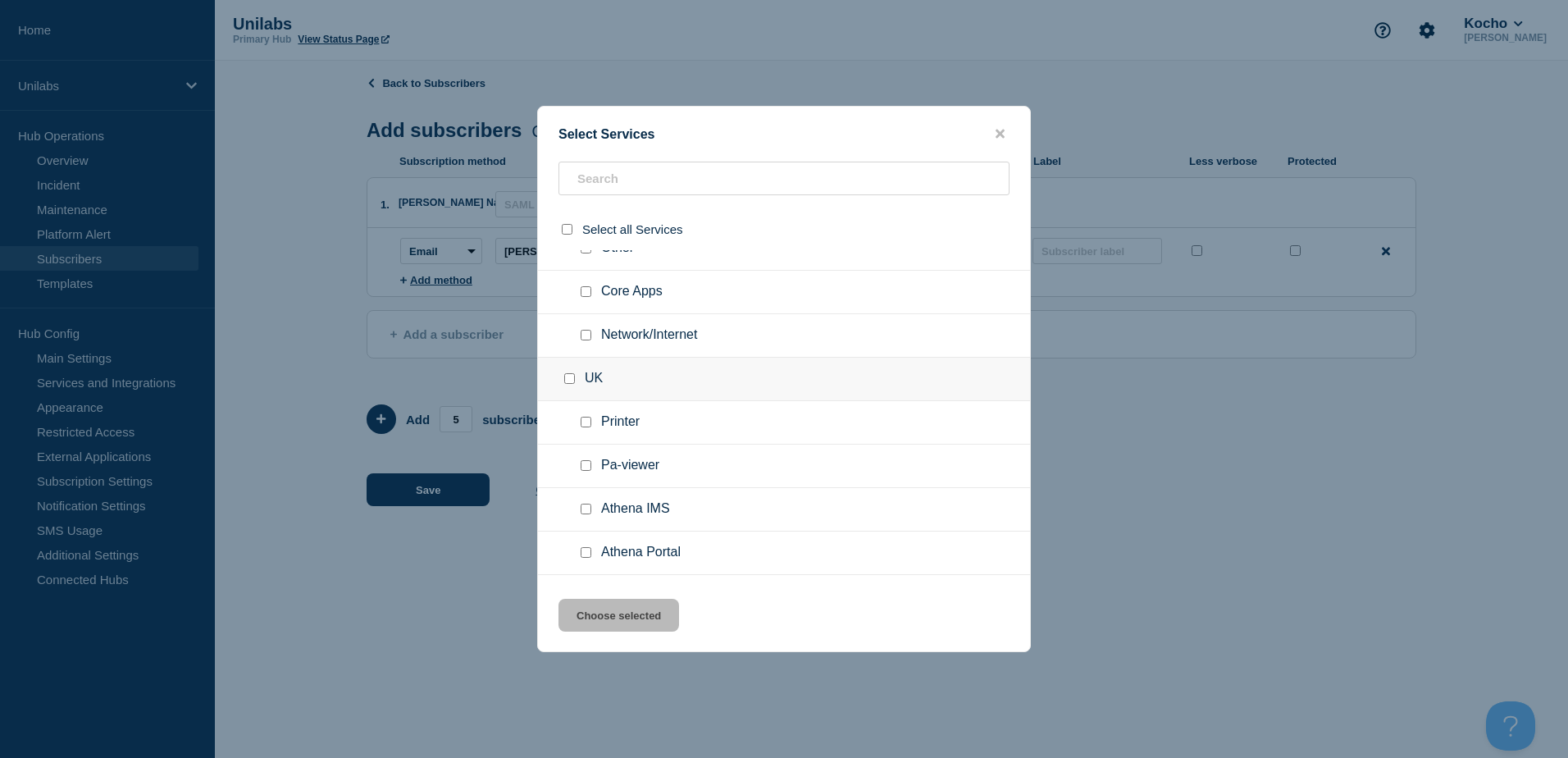
scroll to position [738, 0]
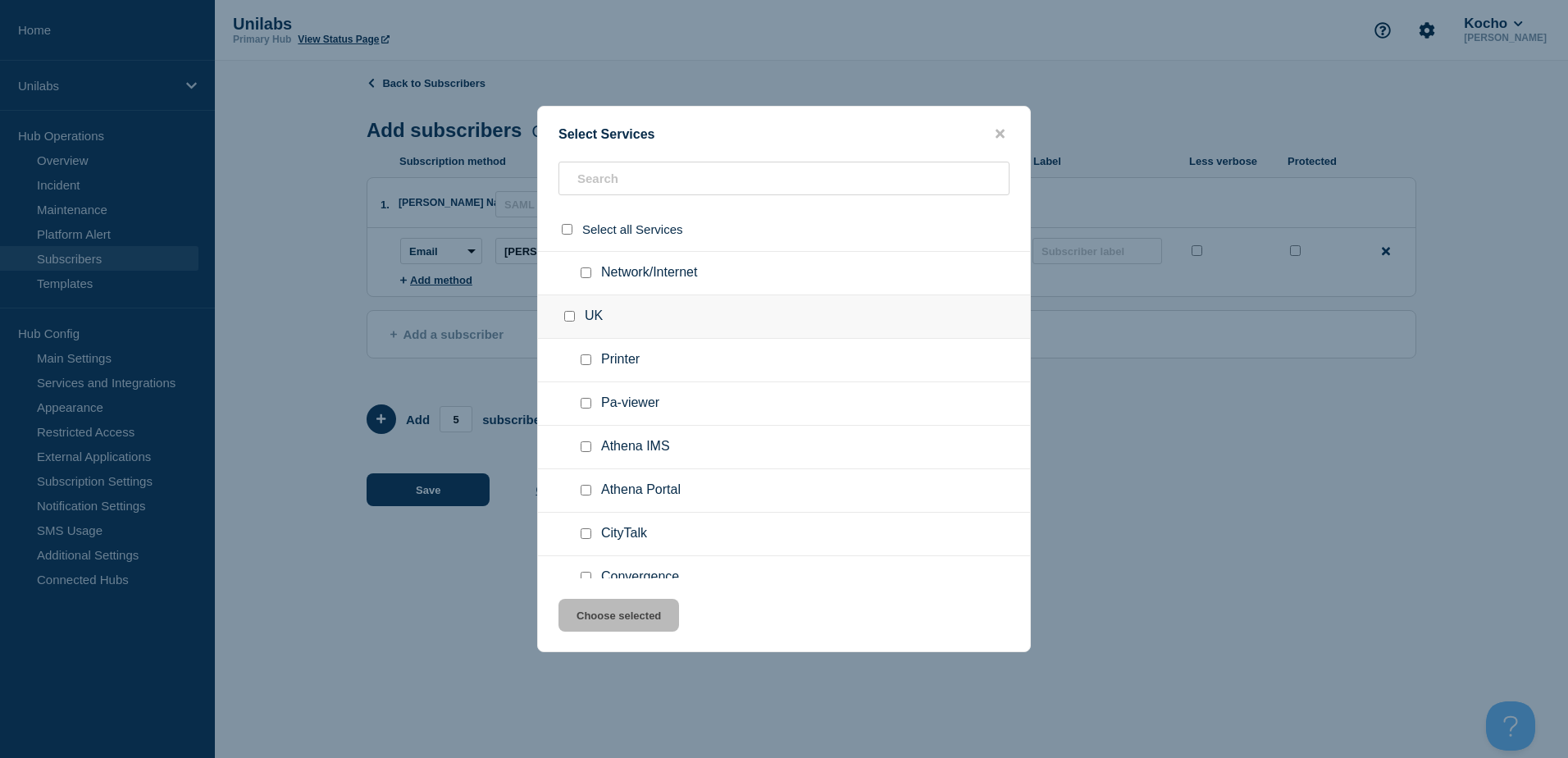
click at [570, 322] on input "UK checkbox" at bounding box center [570, 316] width 11 height 11
checkbox input "true"
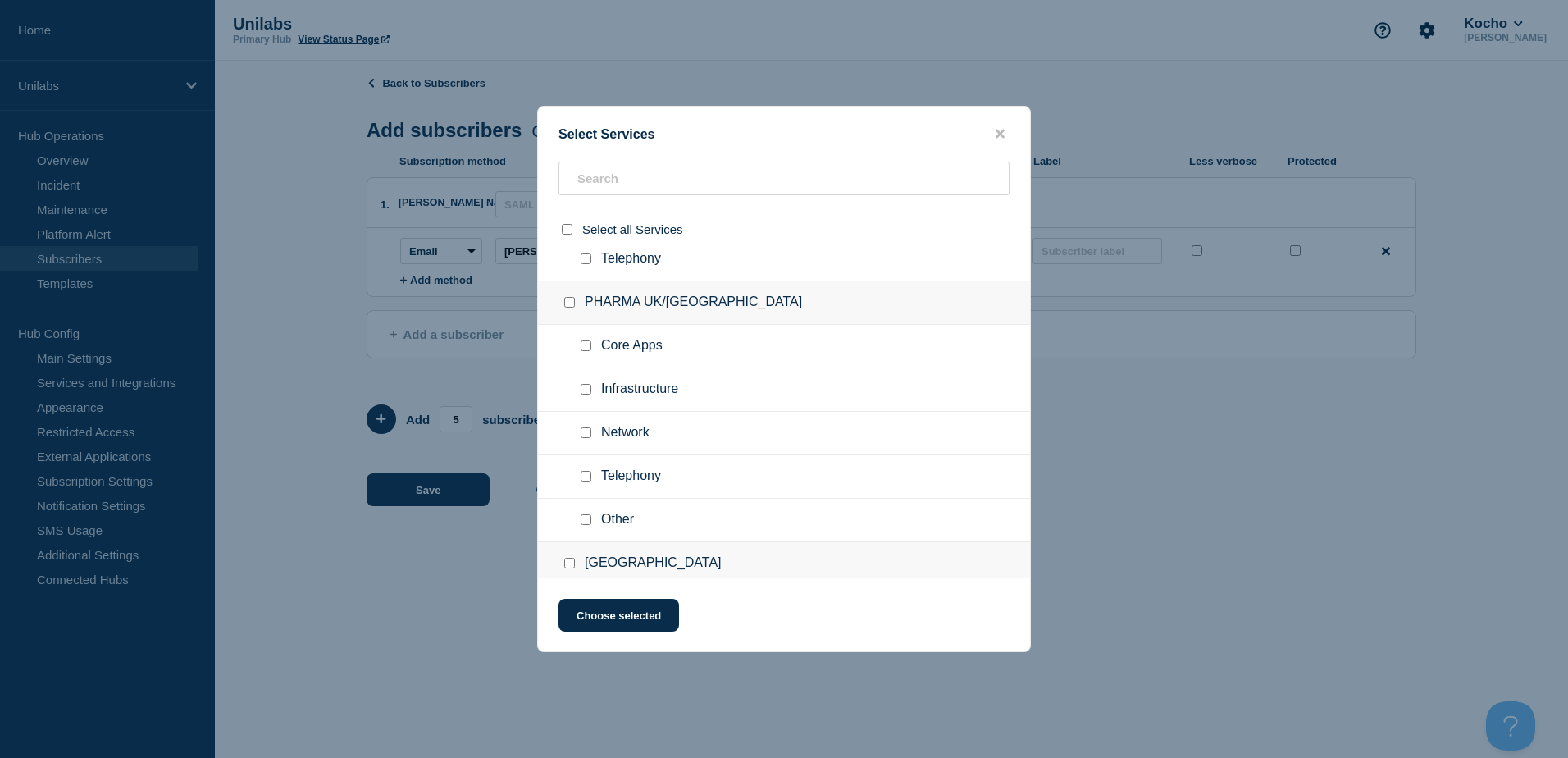
scroll to position [3363, 0]
click at [568, 305] on input "PHARMA UK/DK checkbox" at bounding box center [570, 300] width 11 height 11
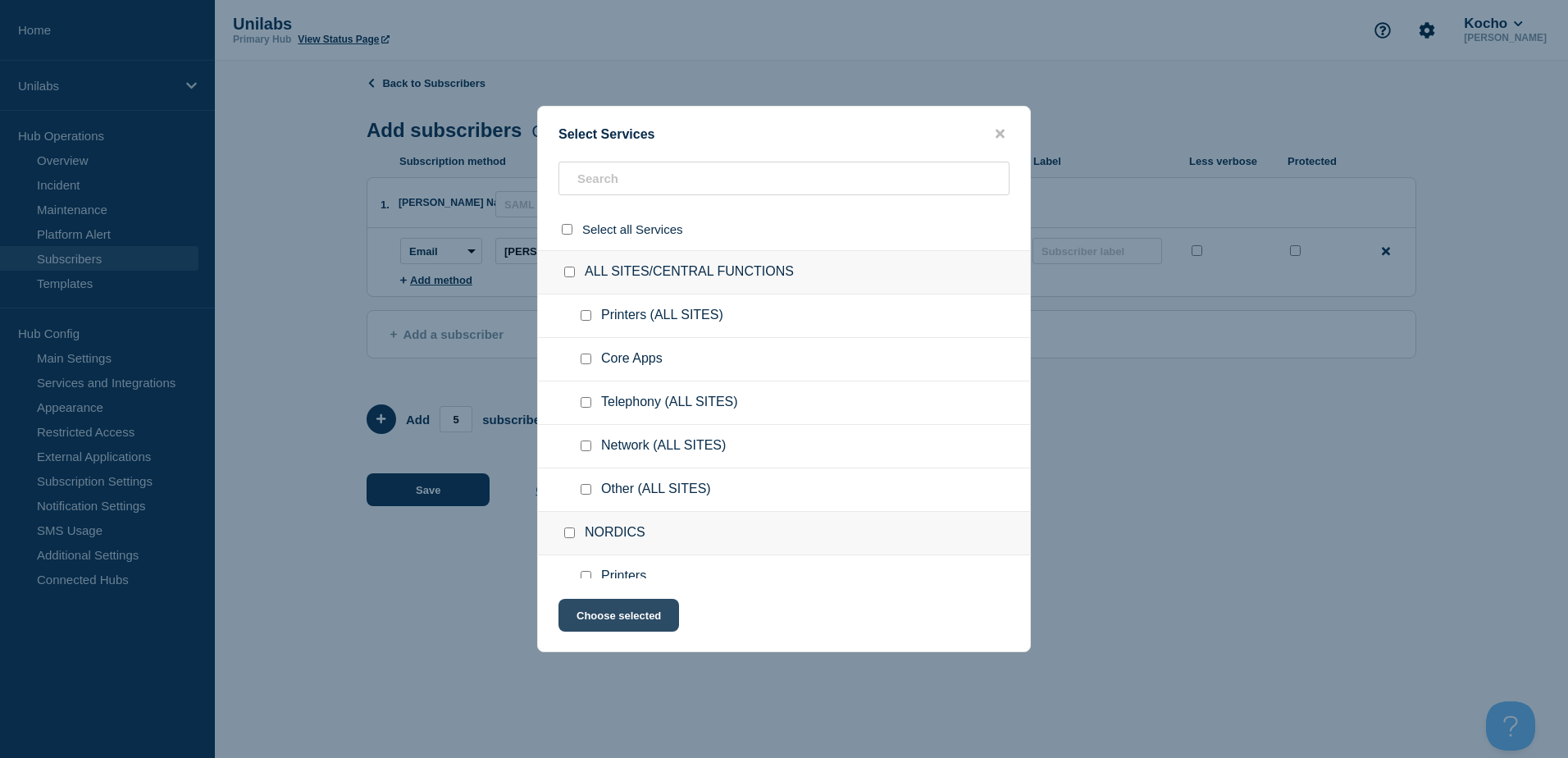
click at [652, 611] on button "Choose selected" at bounding box center [619, 615] width 121 height 33
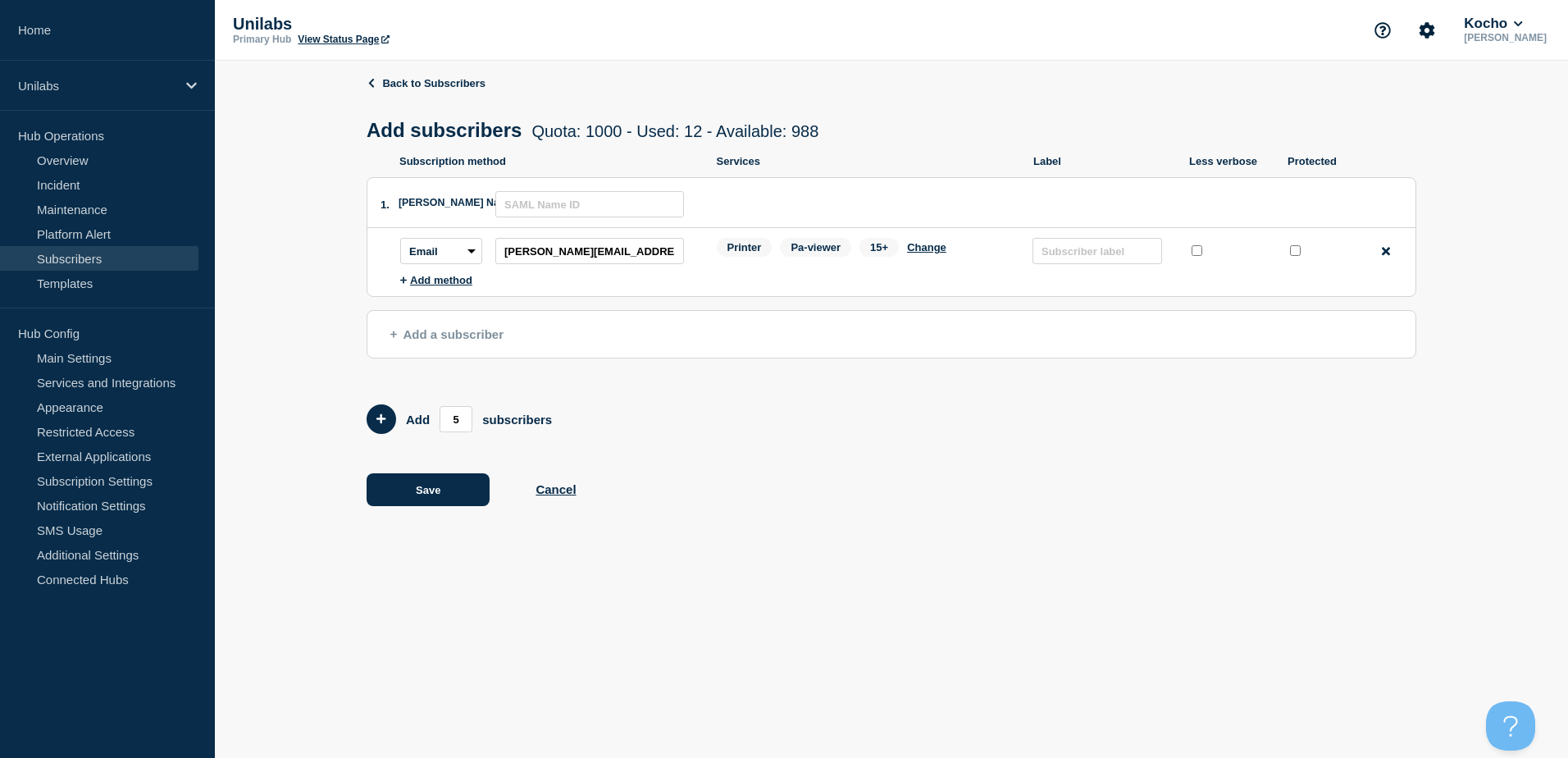
click at [433, 335] on span "Add a subscriber" at bounding box center [446, 334] width 113 height 14
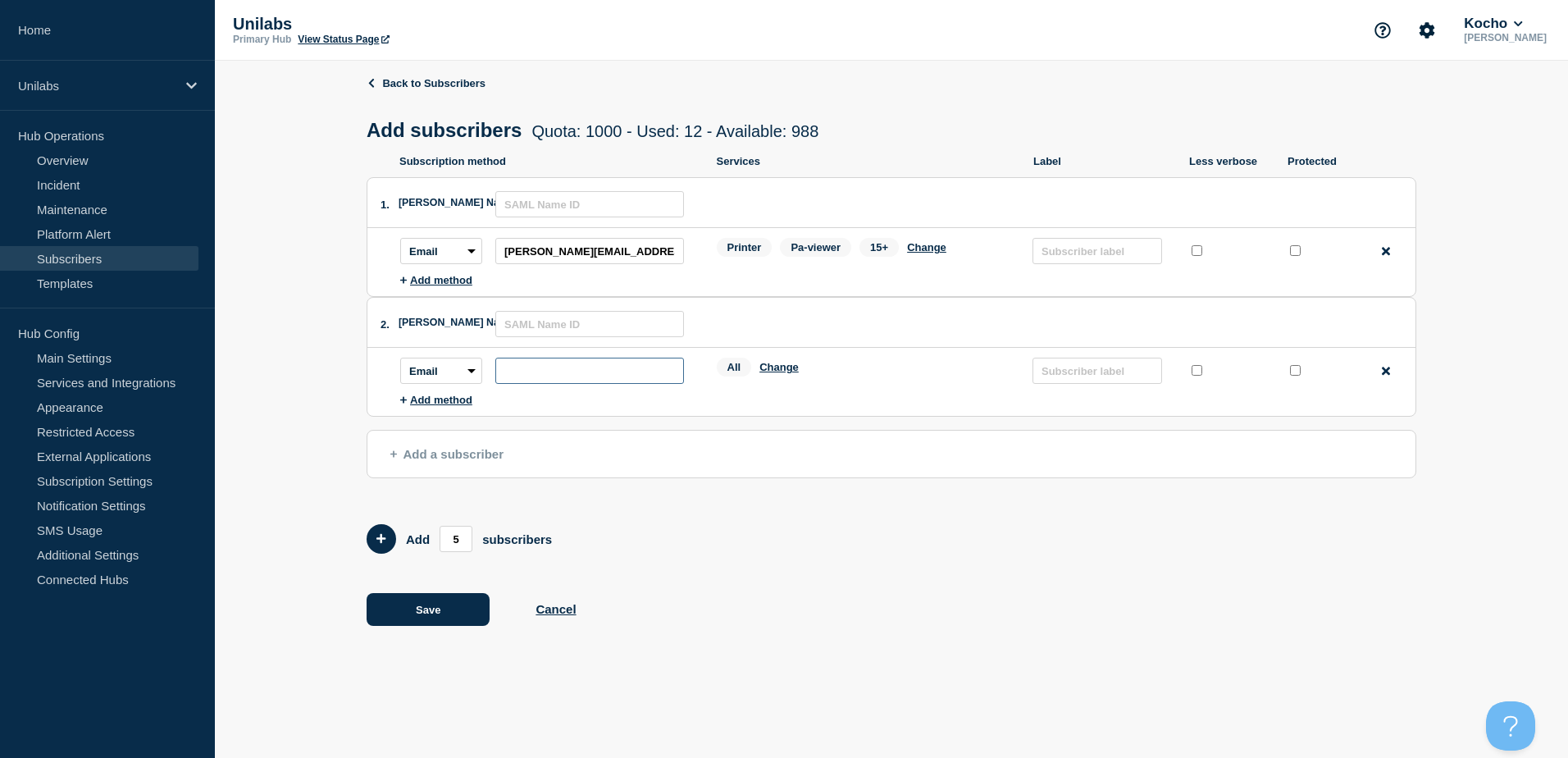
click at [563, 374] on input "subscription-address" at bounding box center [589, 370] width 188 height 26
click at [563, 375] on input "subscription-address" at bounding box center [589, 370] width 188 height 26
paste input "mark.vangemert@unilabs.com"
click at [506, 370] on input "mark.vangemert@unilabs.com" at bounding box center [589, 370] width 188 height 26
click at [669, 382] on input "mark.vangemert@unilabs.com" at bounding box center [589, 370] width 188 height 26
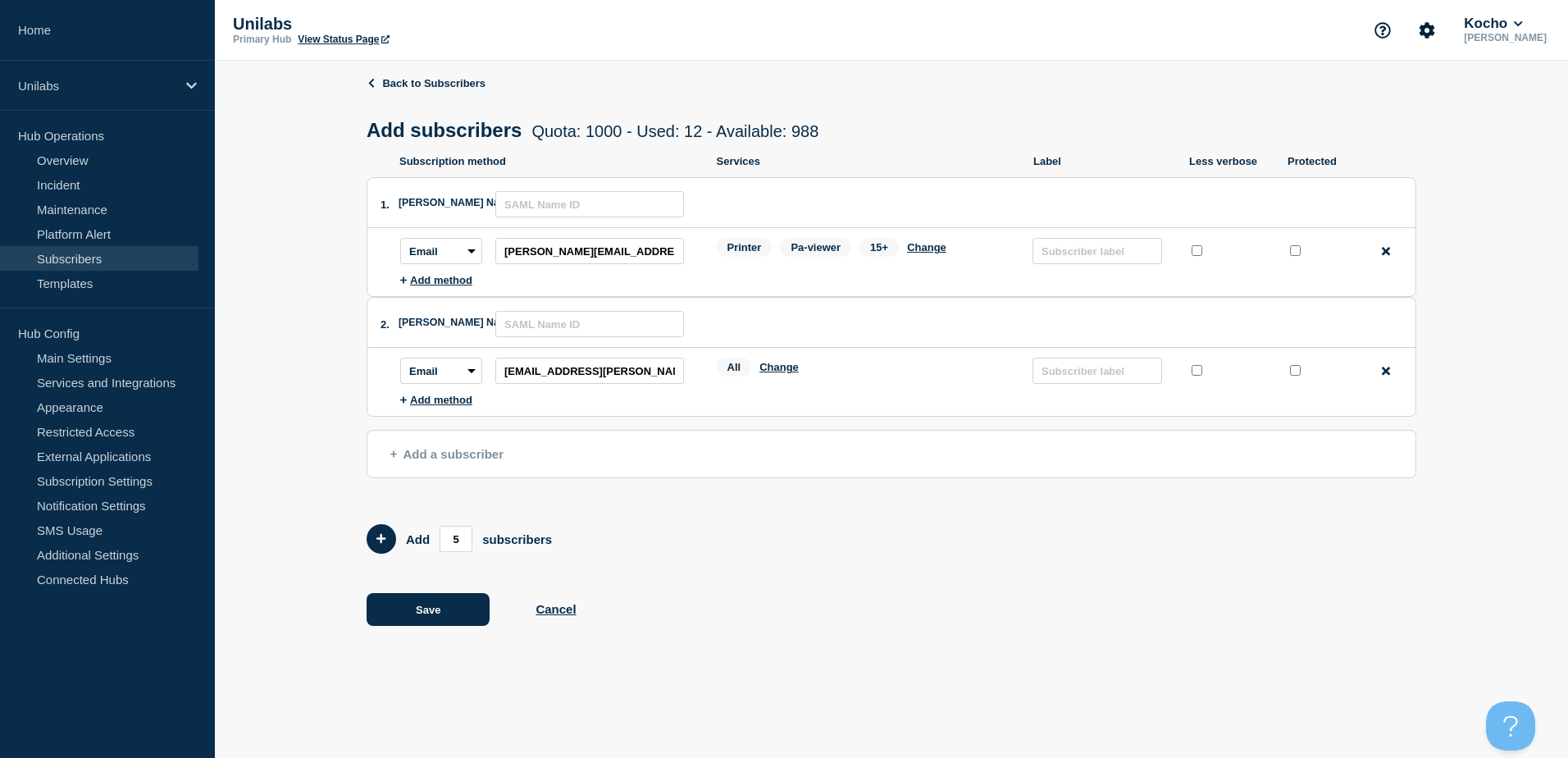
click at [874, 390] on li "Subscription method: Email SMS Webhook Slack Teams Address: mark.vangemert@unil…" at bounding box center [908, 370] width 1015 height 46
click at [562, 415] on li "2. SAML Name ID: Subscription method: Email SMS Webhook Slack Teams Address: ma…" at bounding box center [891, 356] width 1050 height 120
click at [932, 401] on ul "Subscription method: Email SMS Webhook Slack Teams Address: mark.vangemert@unil…" at bounding box center [908, 377] width 1015 height 59
click at [790, 373] on button "Change" at bounding box center [779, 367] width 39 height 13
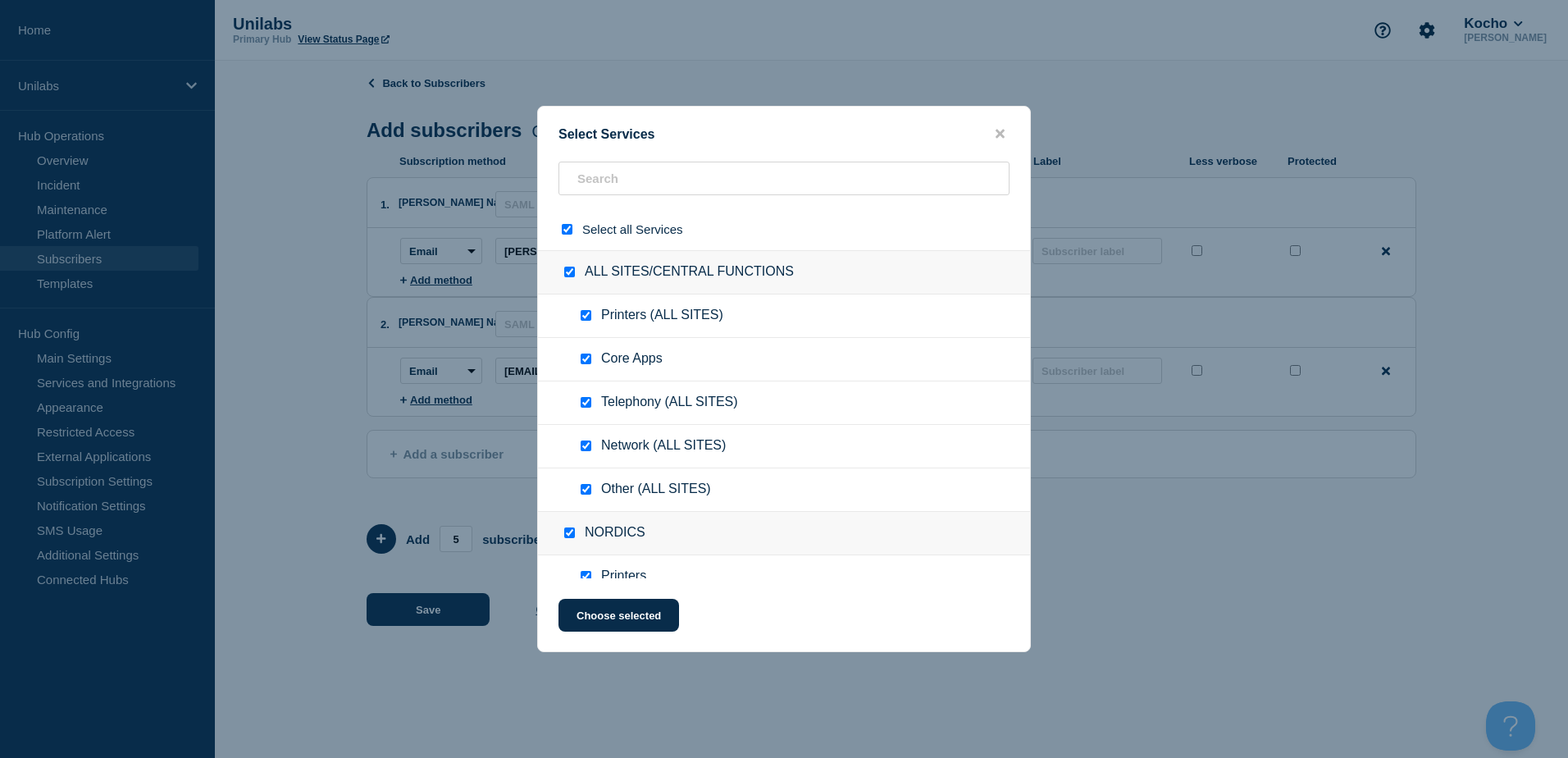
click at [566, 229] on input "select all checkbox" at bounding box center [567, 229] width 11 height 11
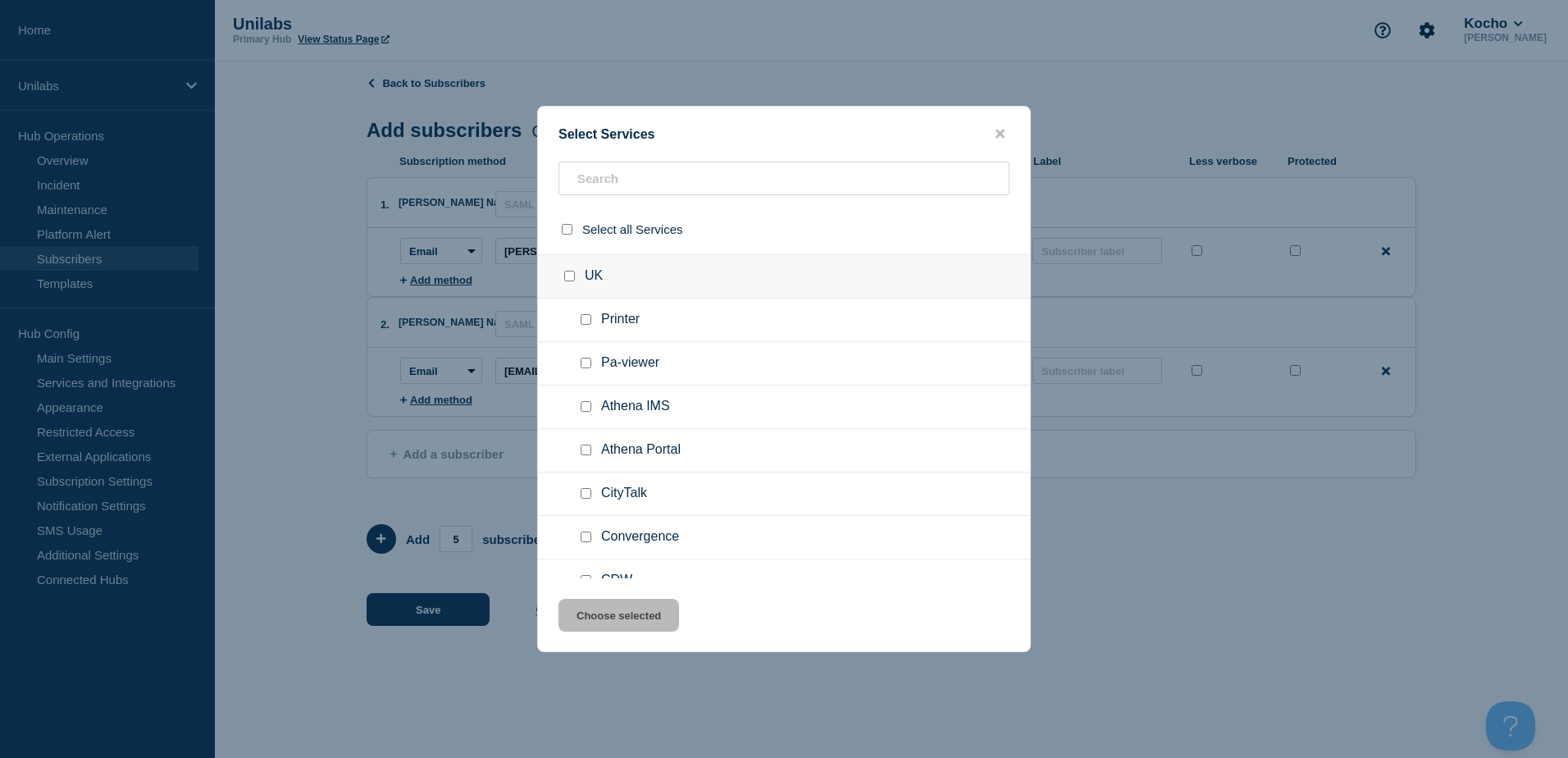
scroll to position [738, 0]
click at [567, 317] on input "UK checkbox" at bounding box center [570, 316] width 11 height 11
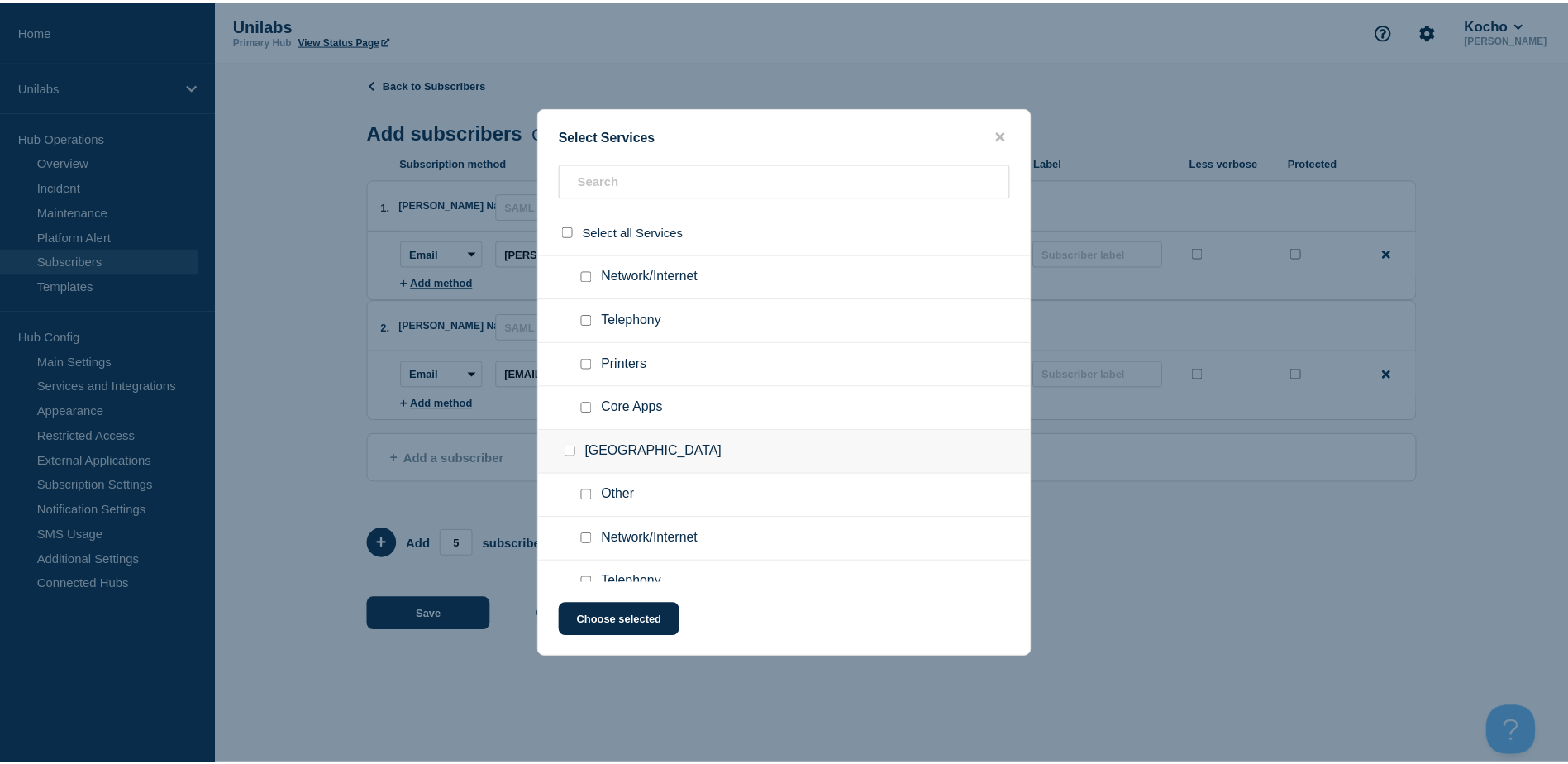
scroll to position [3877, 0]
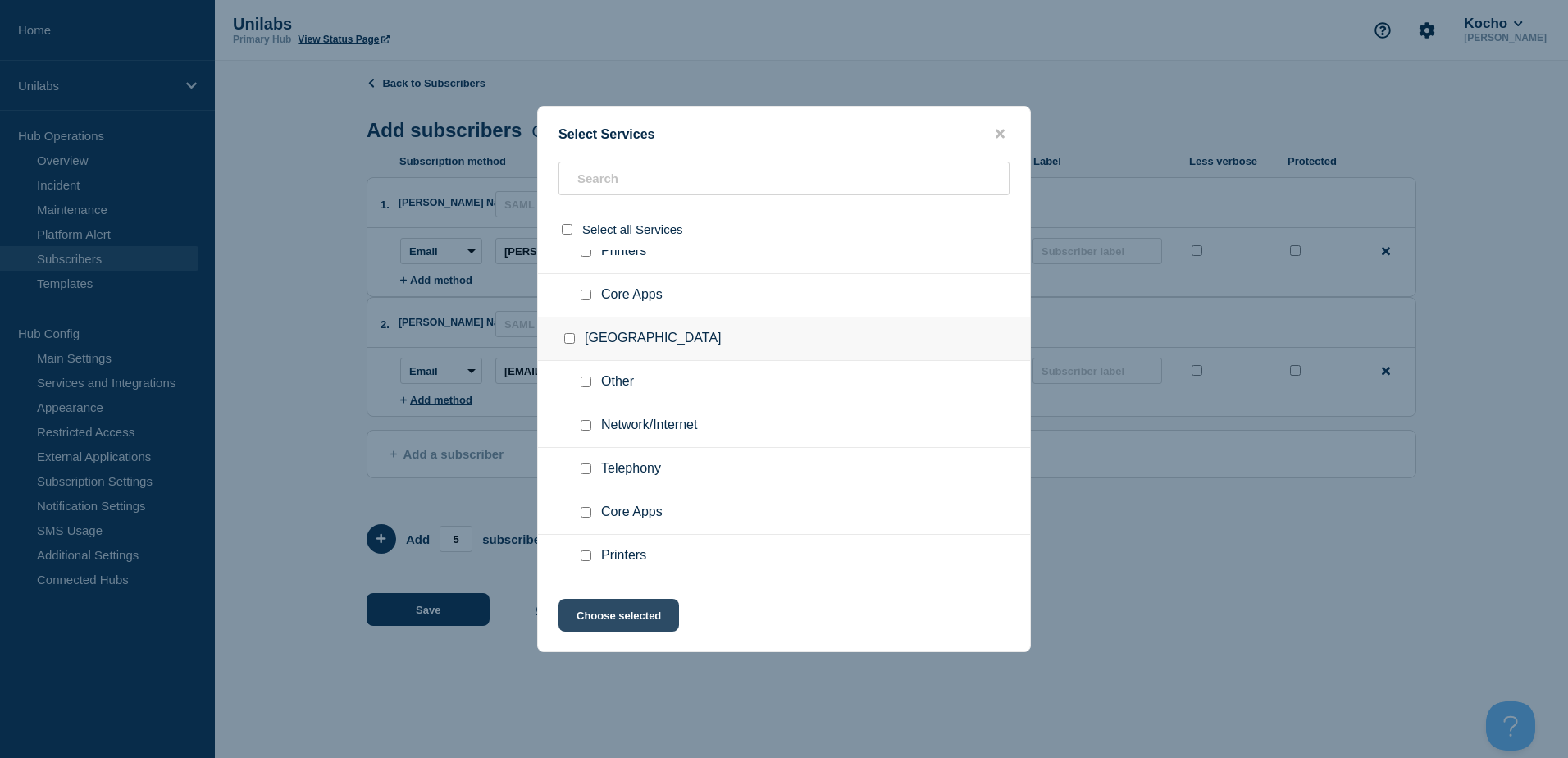
click at [642, 620] on button "Choose selected" at bounding box center [619, 615] width 121 height 33
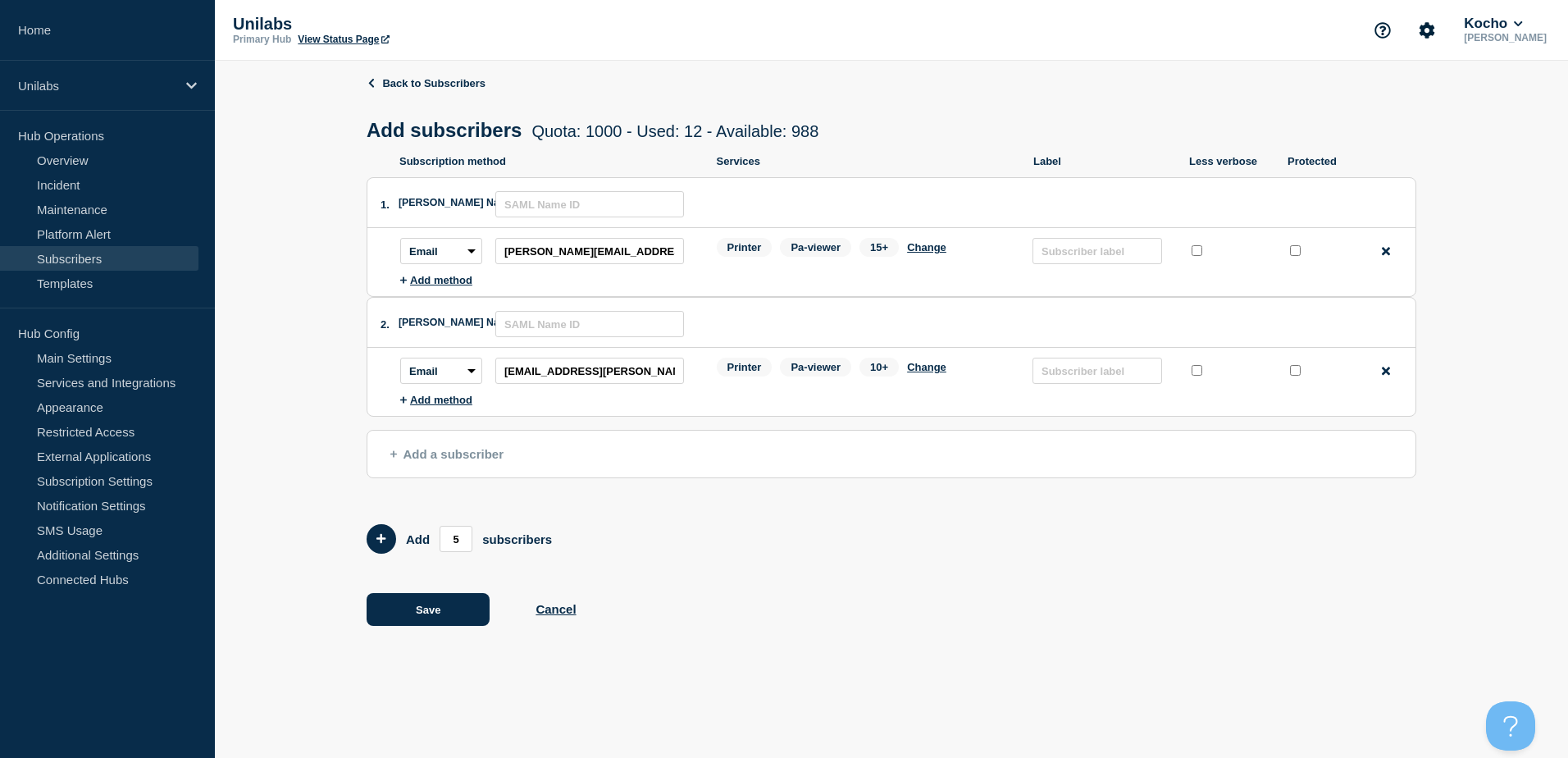
click at [979, 524] on div "Back to Subscribers Add subscribers Quota: 1000 - Used: 12 - Available: 988 Quo…" at bounding box center [891, 363] width 1050 height 605
click at [436, 609] on button "Save" at bounding box center [428, 609] width 123 height 33
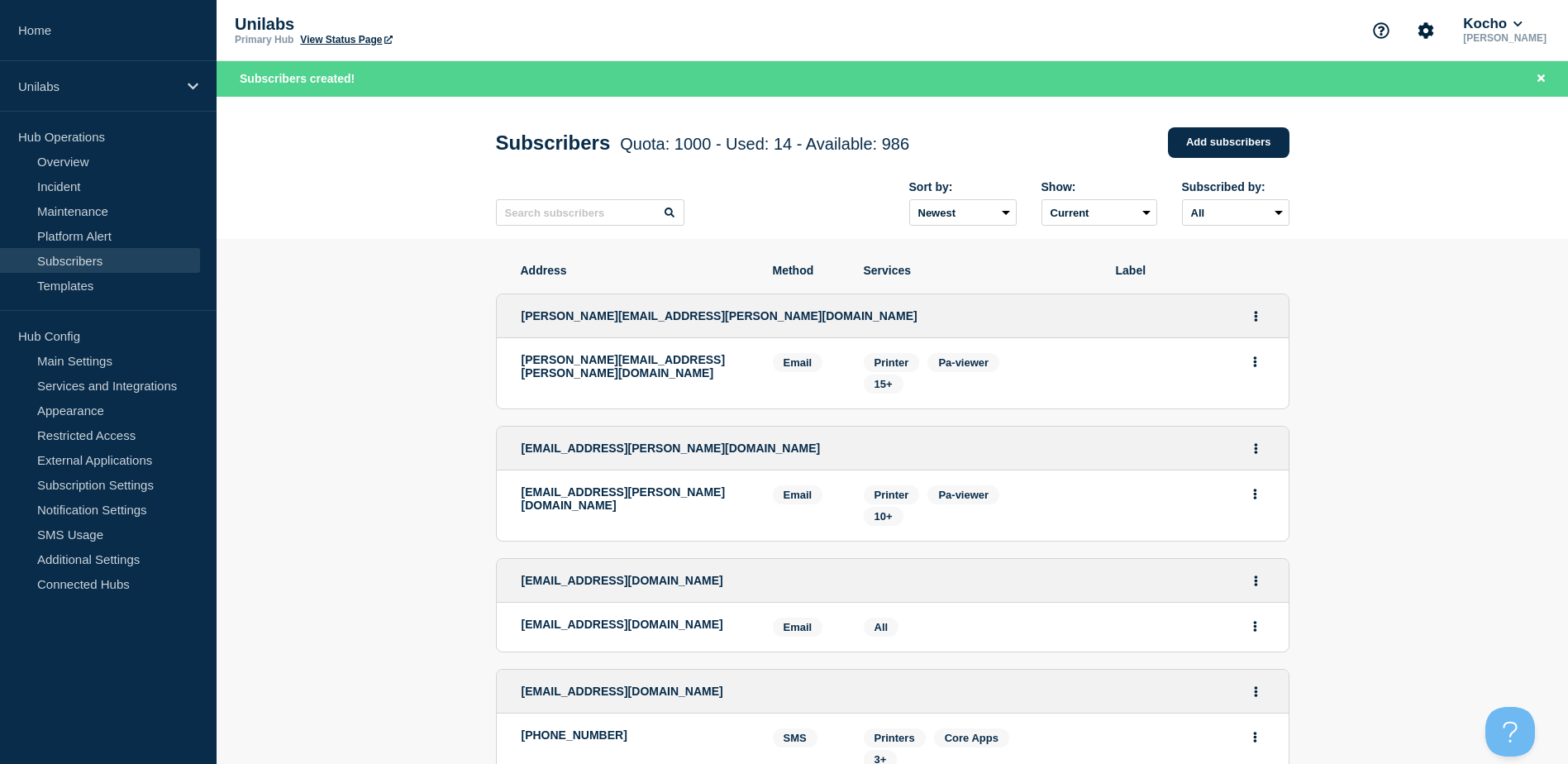
click at [710, 371] on div "emilia.wasik@unilabs.com" at bounding box center [635, 373] width 226 height 41
click at [891, 390] on span "15+" at bounding box center [884, 384] width 19 height 13
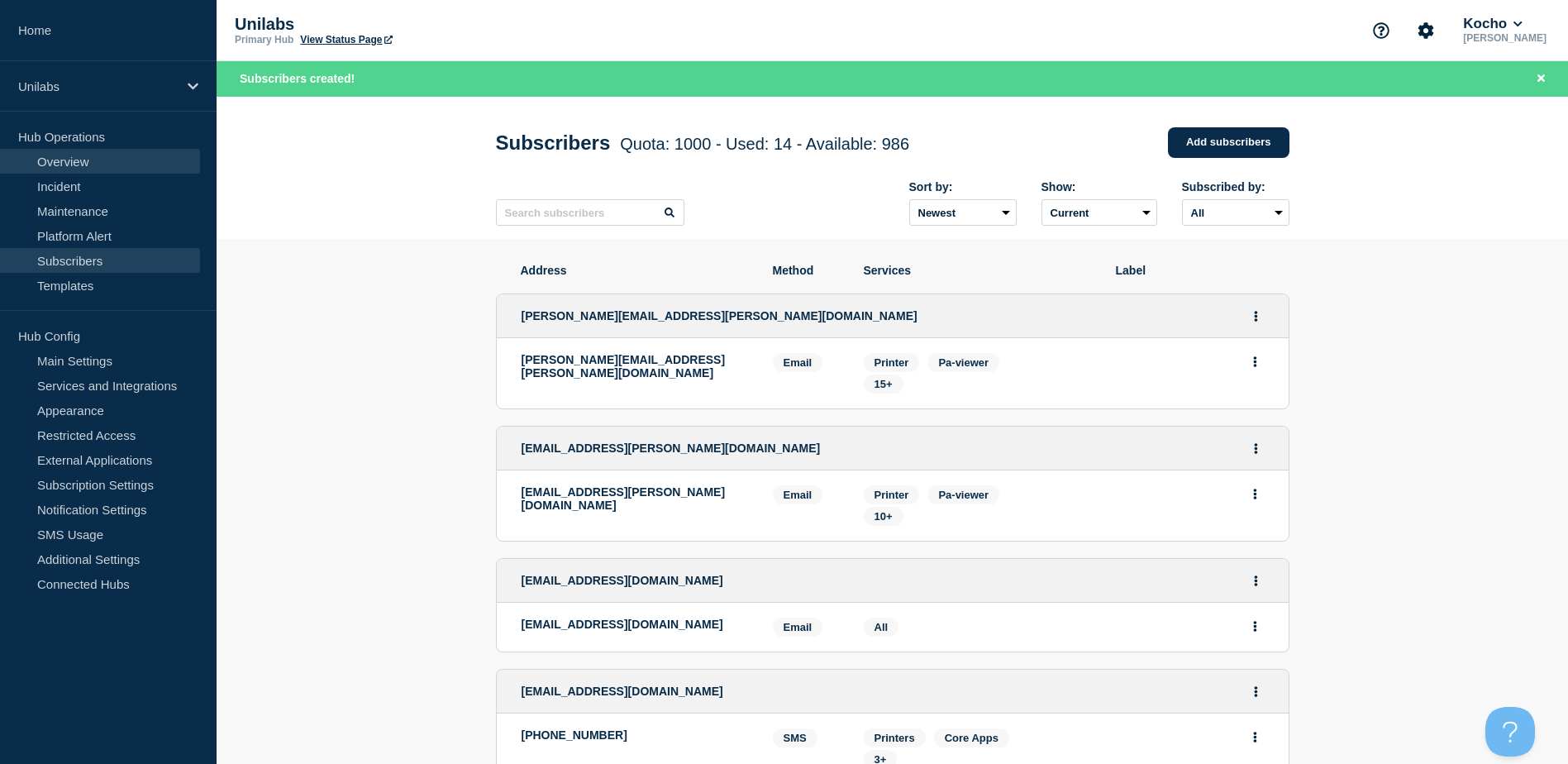
click at [85, 167] on link "Overview" at bounding box center [100, 160] width 200 height 24
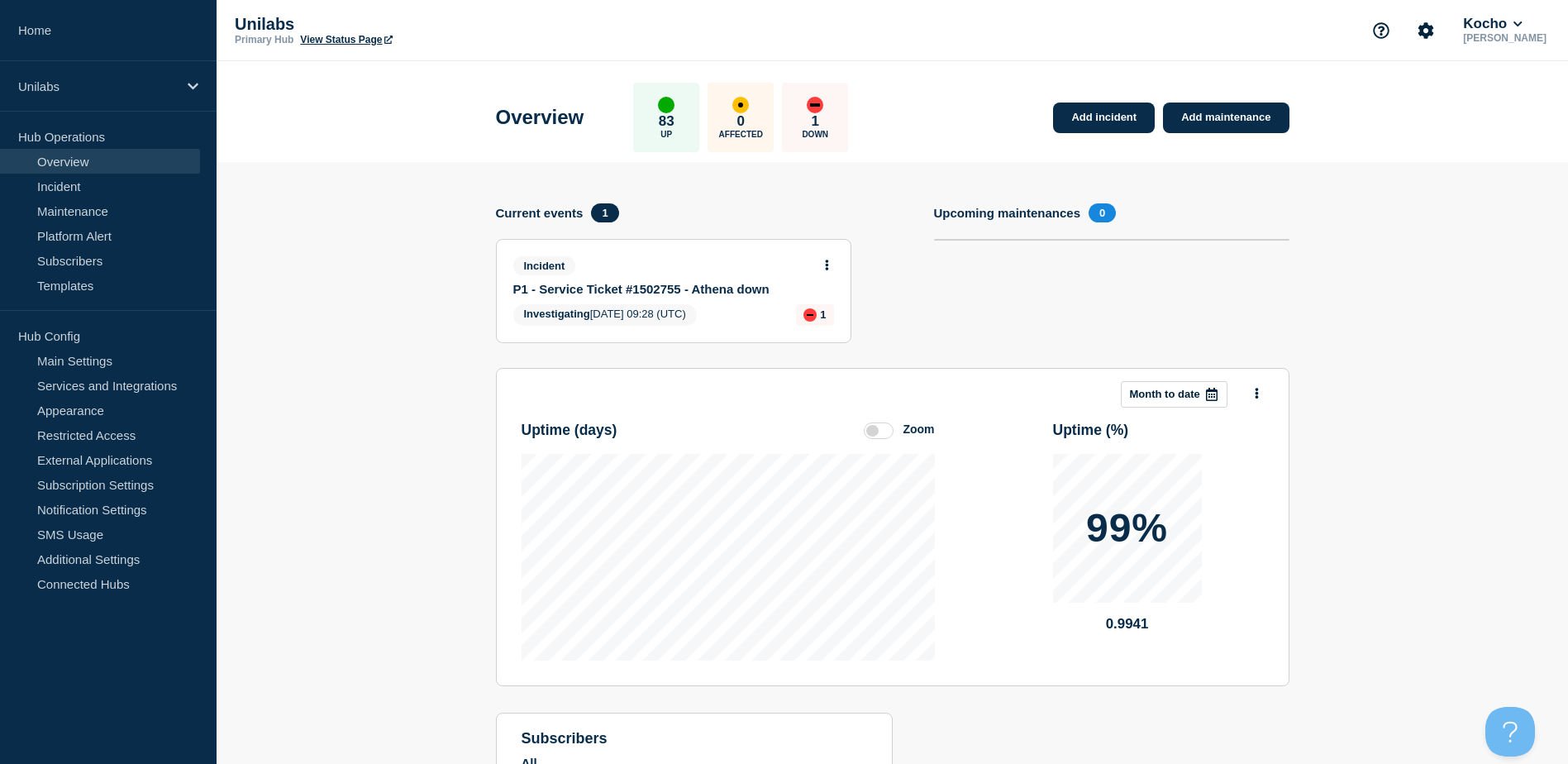
click at [738, 292] on link "P1 - Service Ticket #1502755 - Athena down" at bounding box center [662, 289] width 299 height 14
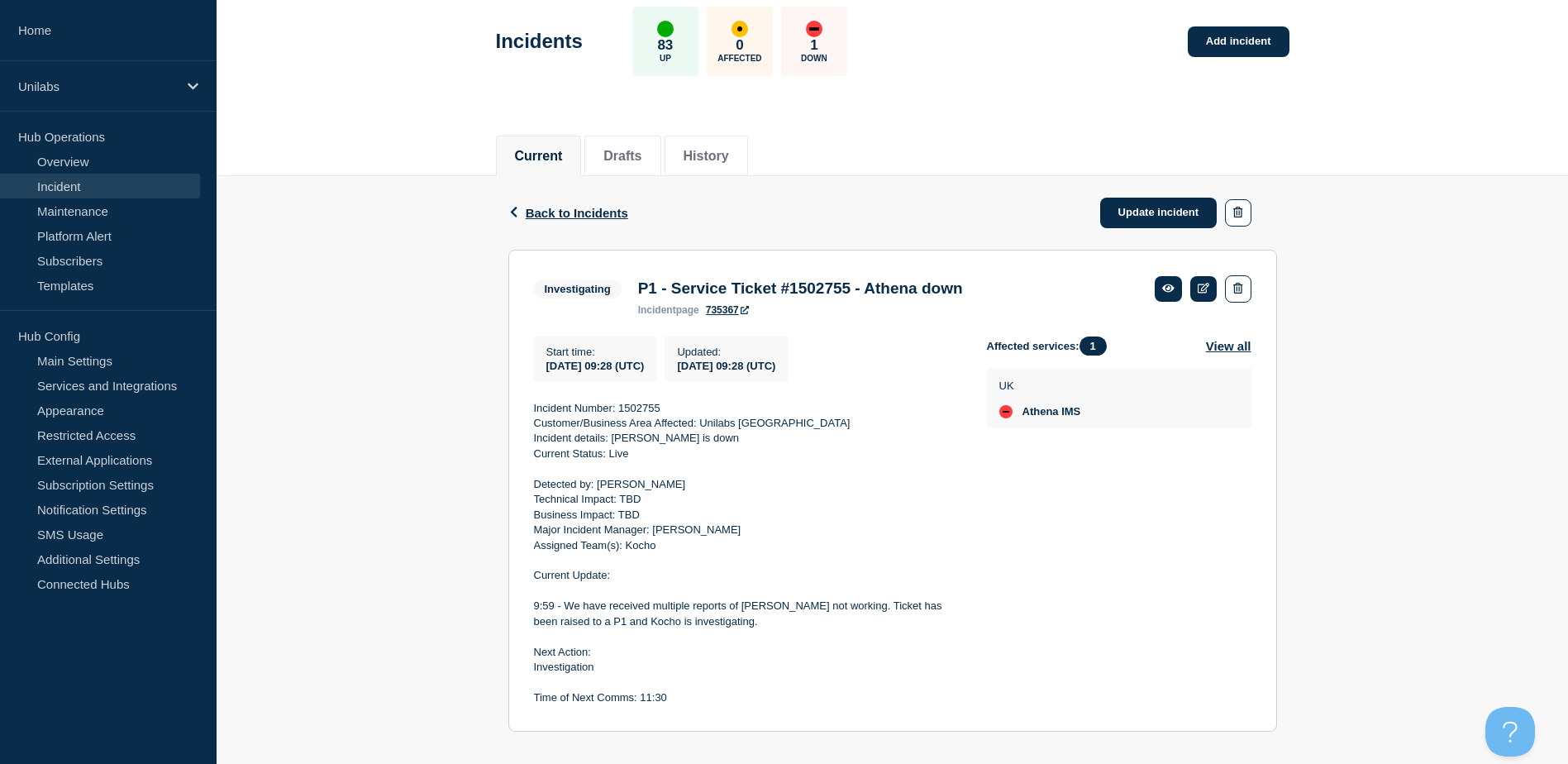
scroll to position [83, 0]
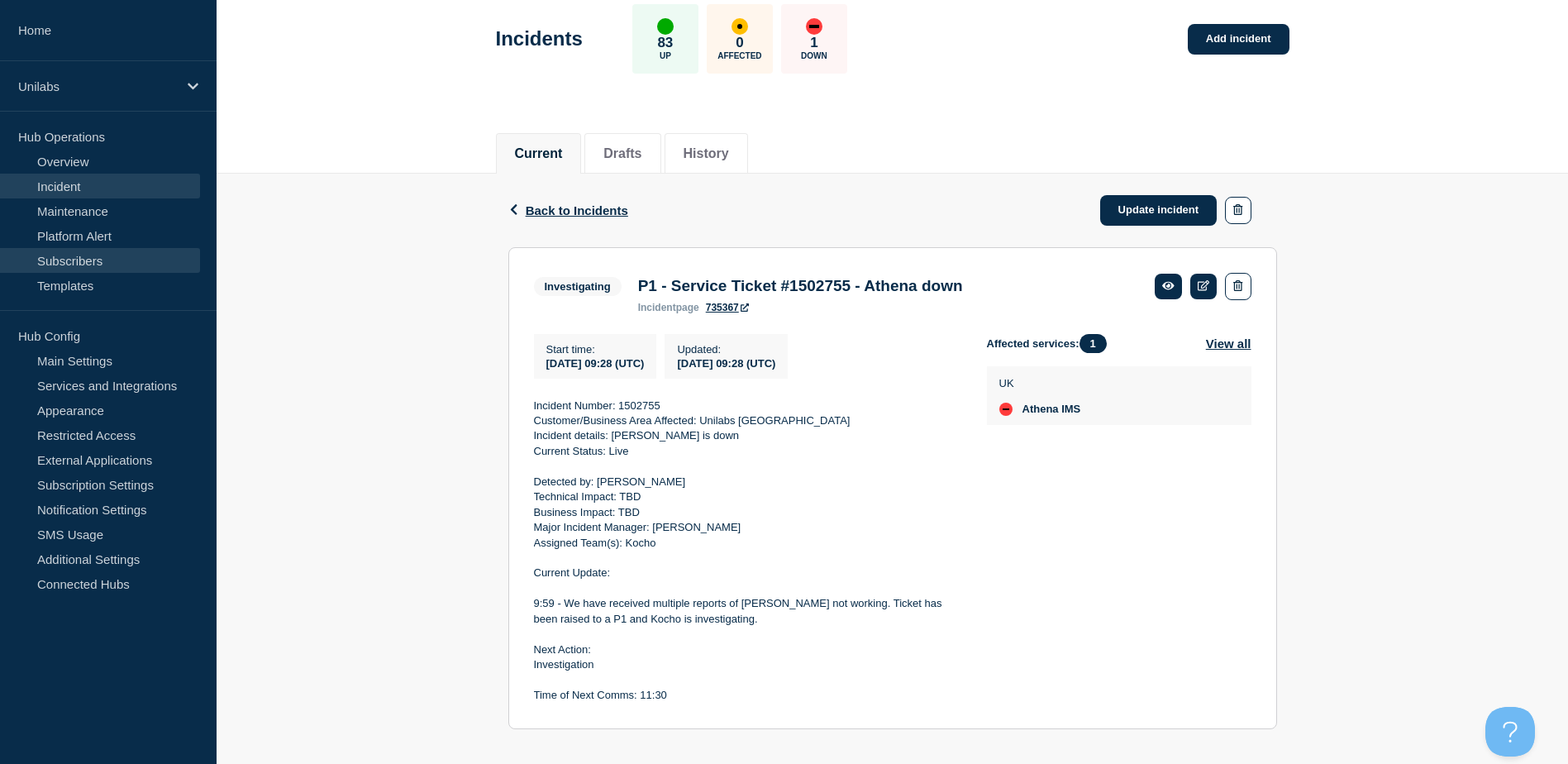
click at [88, 252] on link "Subscribers" at bounding box center [100, 260] width 200 height 24
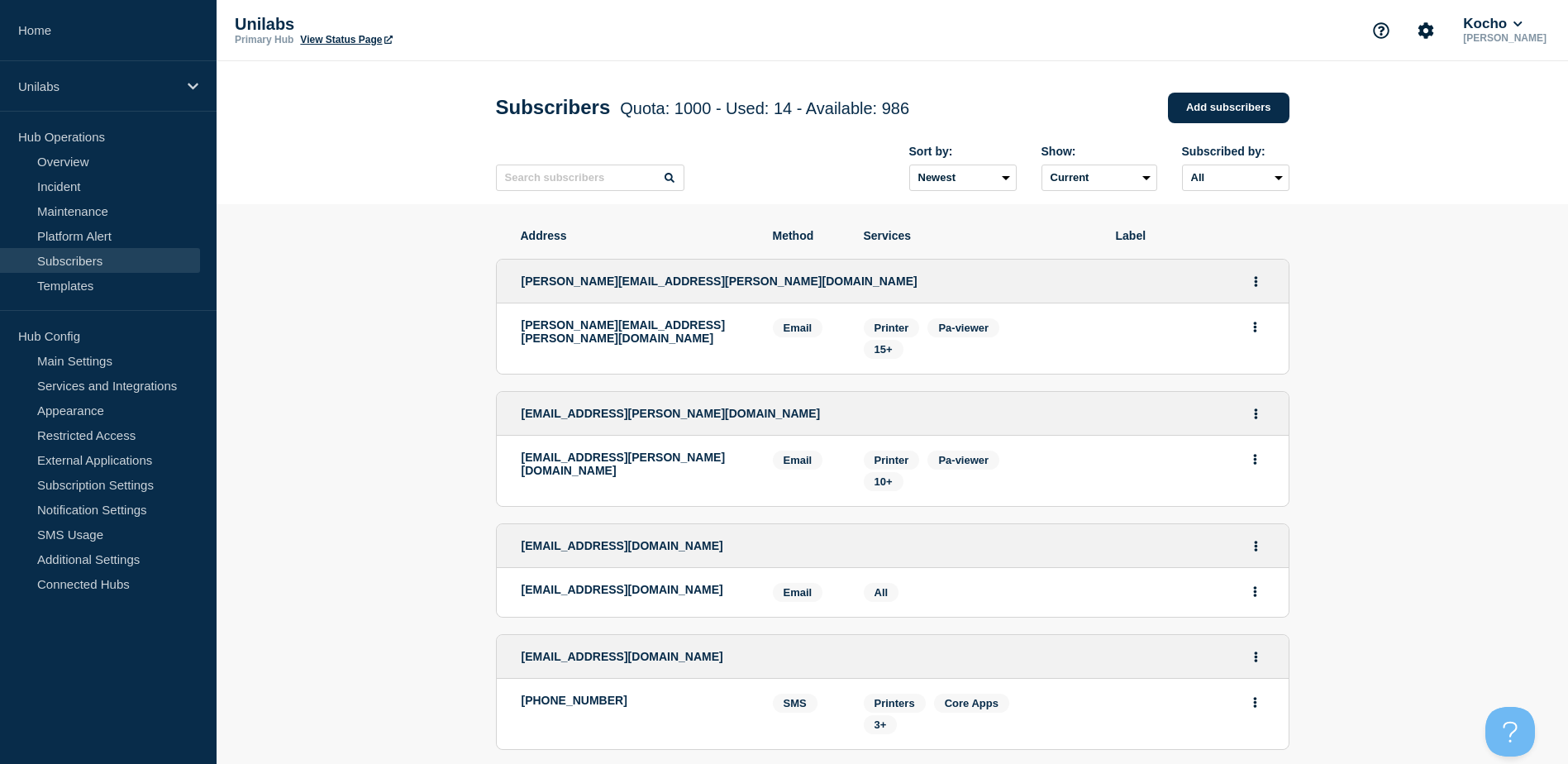
click at [897, 461] on span "Printer" at bounding box center [891, 460] width 35 height 13
click at [881, 488] on span "10+" at bounding box center [884, 481] width 19 height 13
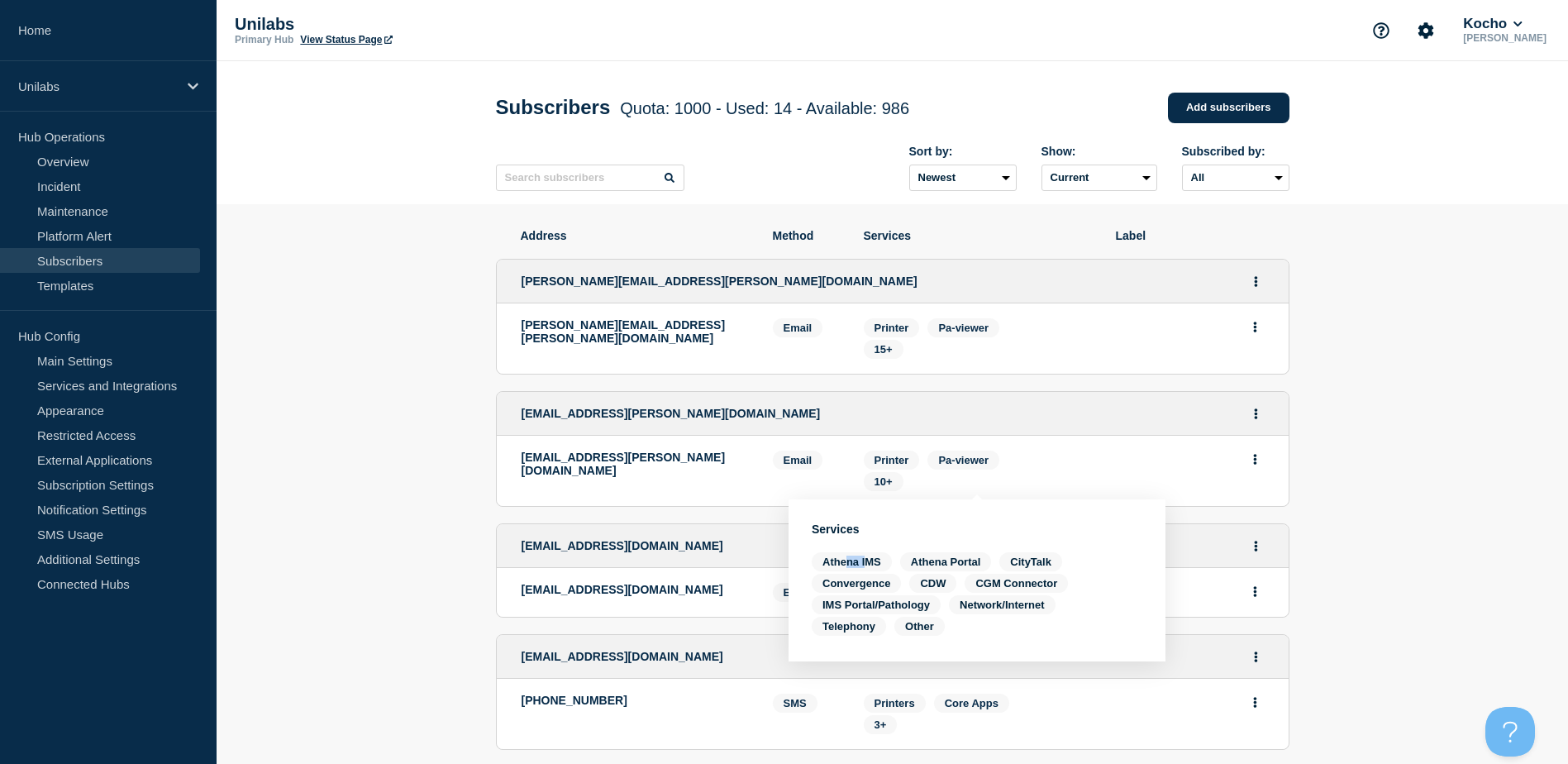
drag, startPoint x: 849, startPoint y: 563, endPoint x: 876, endPoint y: 569, distance: 27.7
click at [876, 569] on span "Athena IMS" at bounding box center [852, 561] width 80 height 19
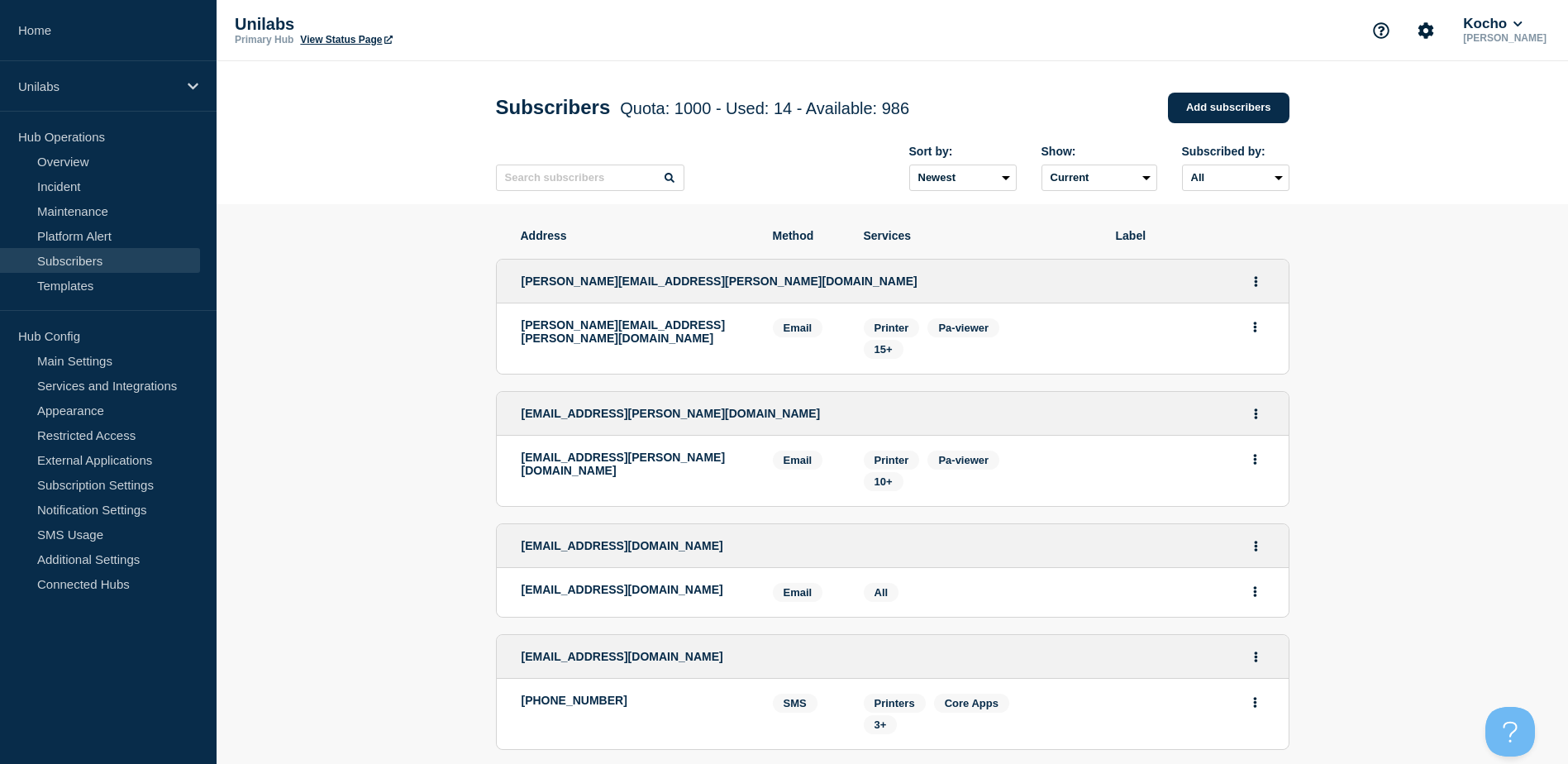
click at [66, 158] on link "Overview" at bounding box center [100, 160] width 200 height 24
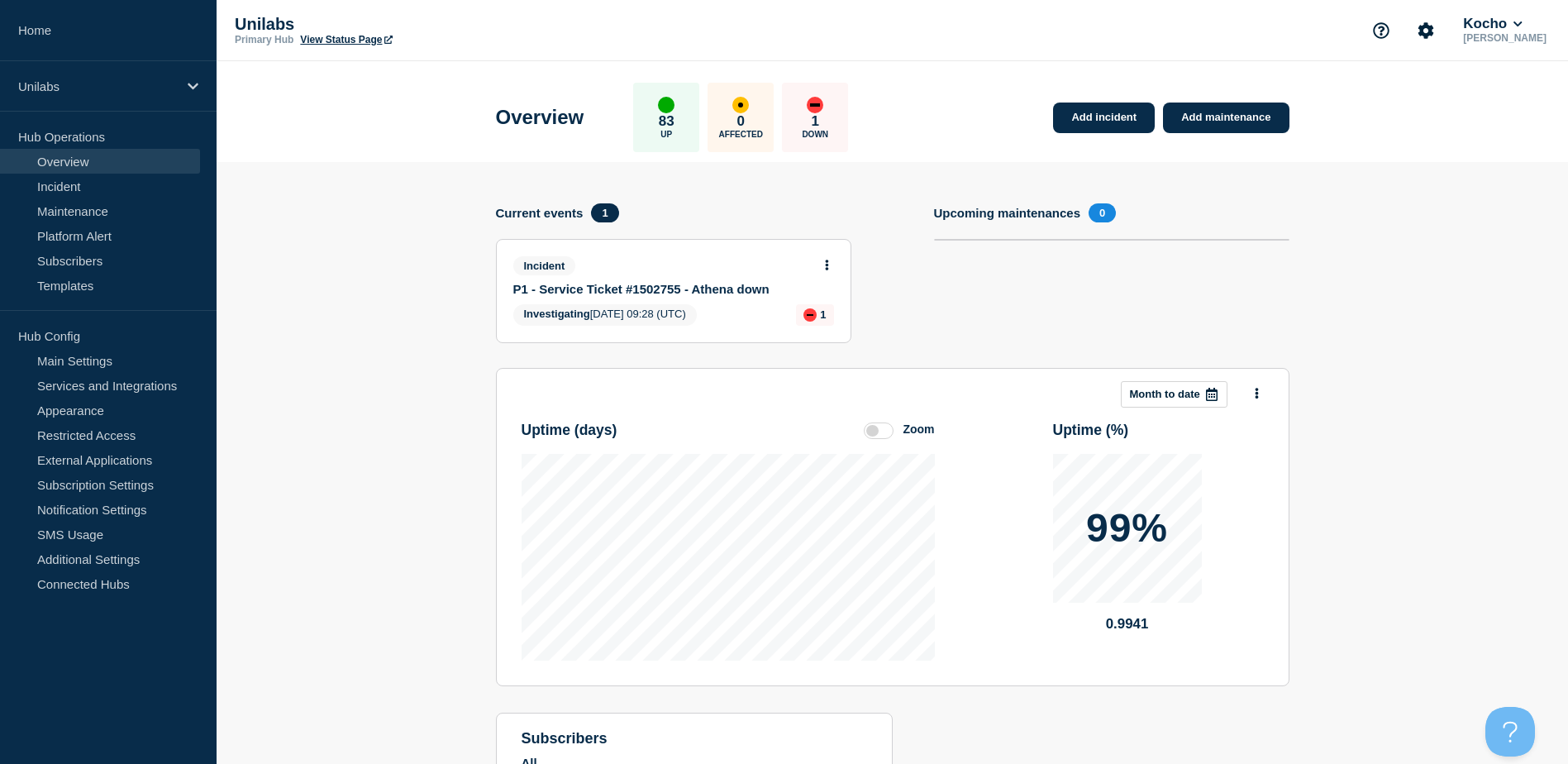
click at [668, 290] on link "P1 - Service Ticket #1502755 - Athena down" at bounding box center [662, 289] width 299 height 14
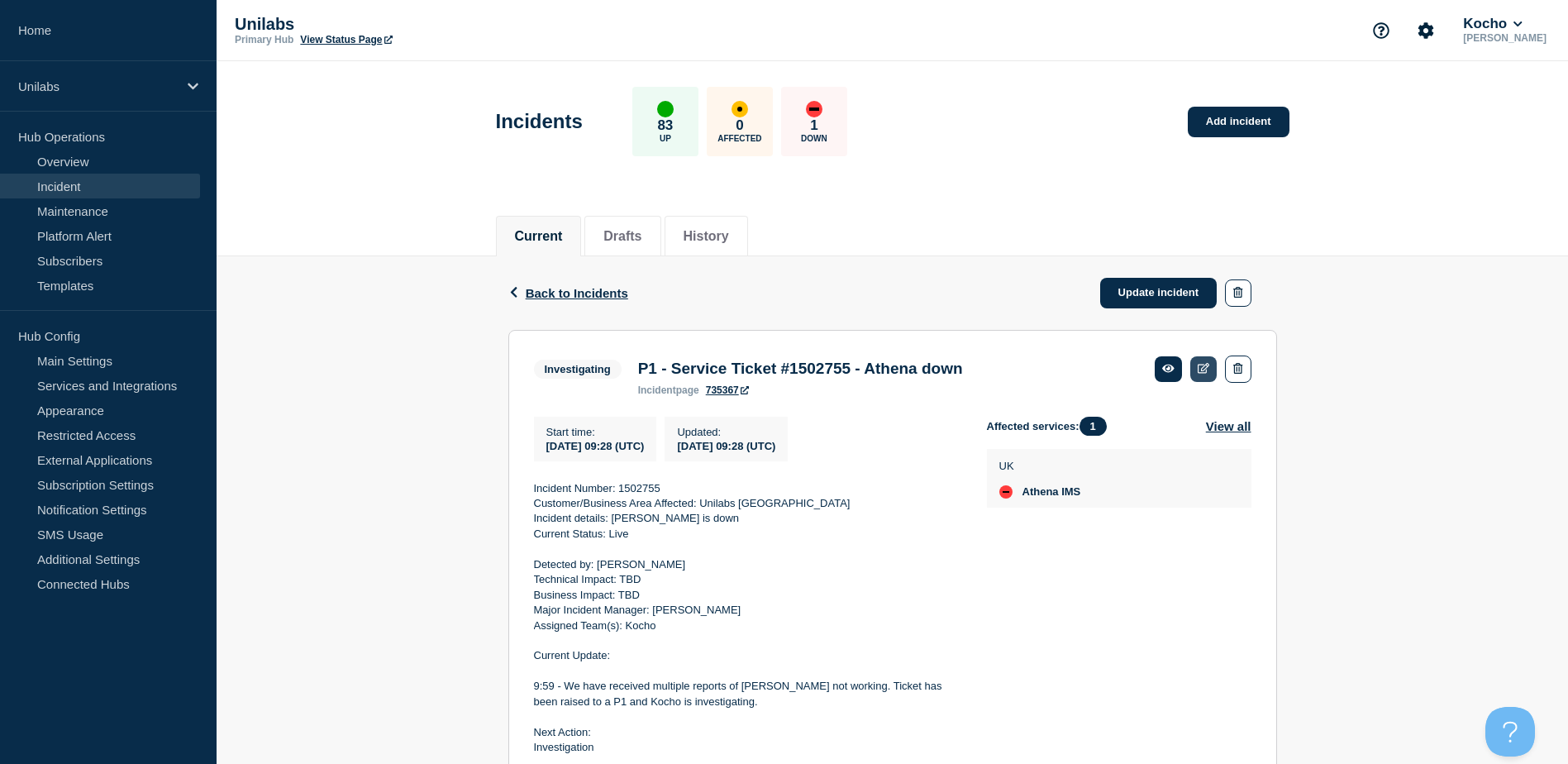
click at [1206, 365] on icon at bounding box center [1203, 368] width 13 height 11
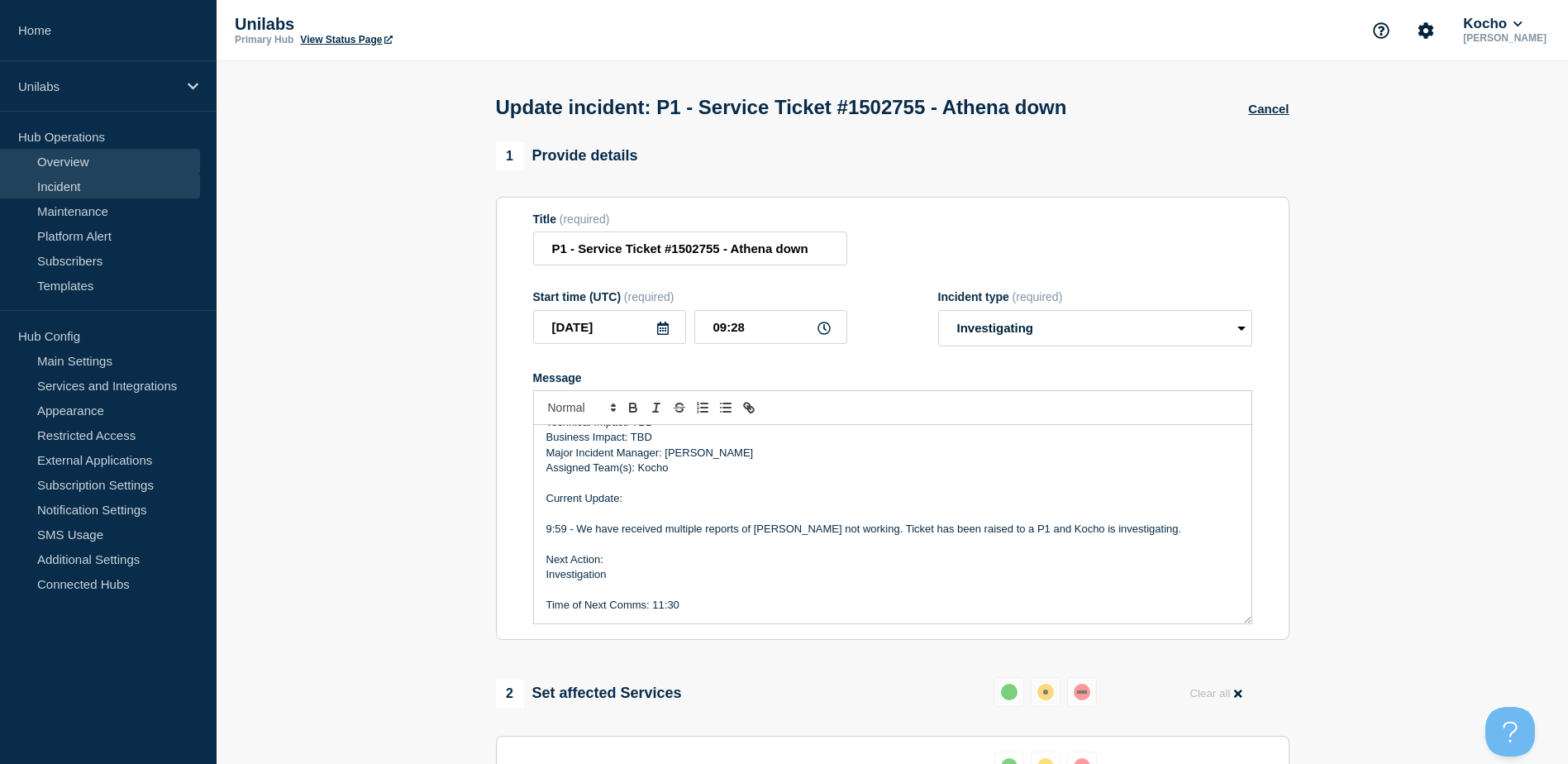
click at [89, 162] on link "Overview" at bounding box center [100, 160] width 200 height 24
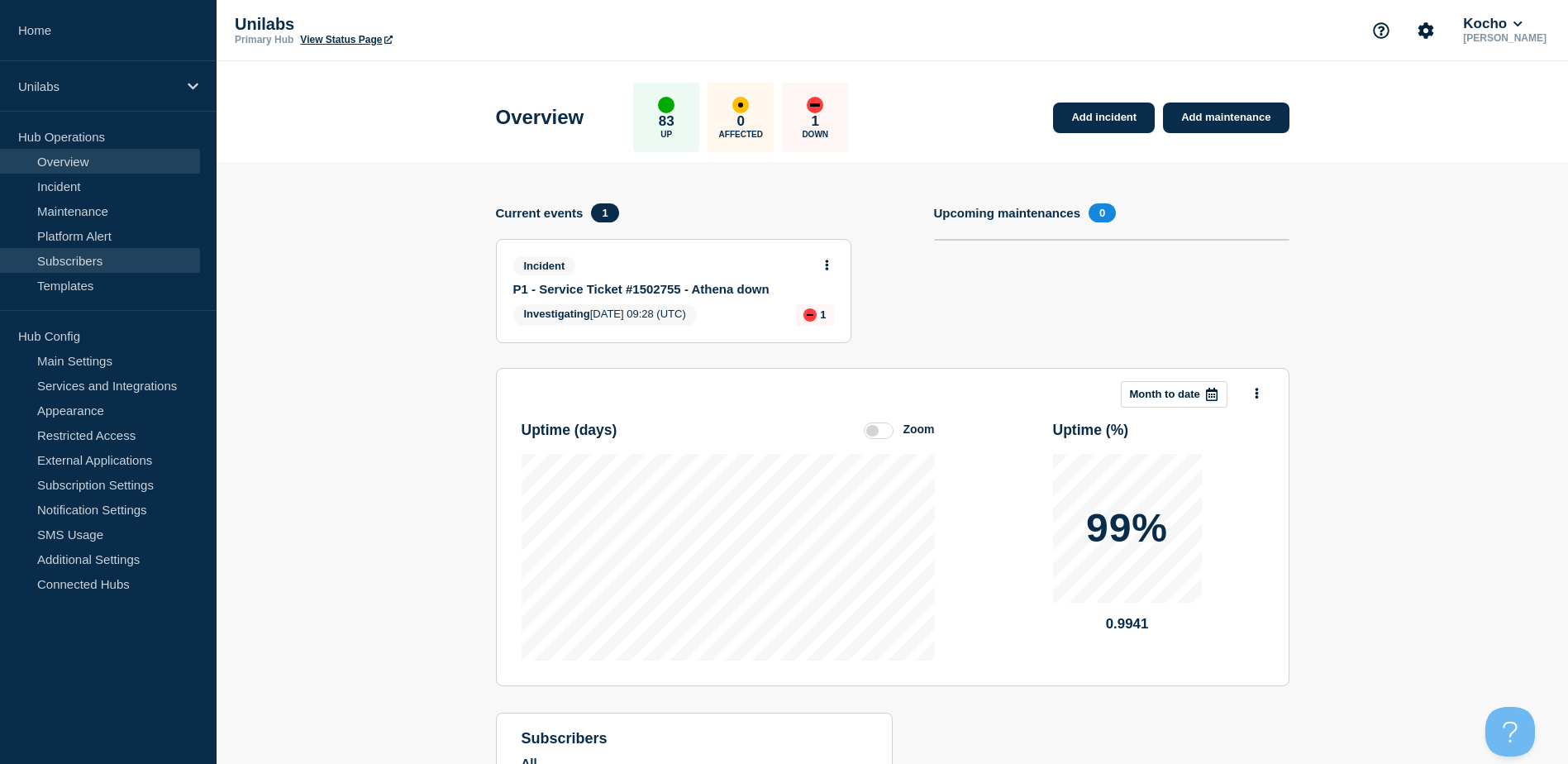
click at [102, 261] on link "Subscribers" at bounding box center [100, 260] width 200 height 24
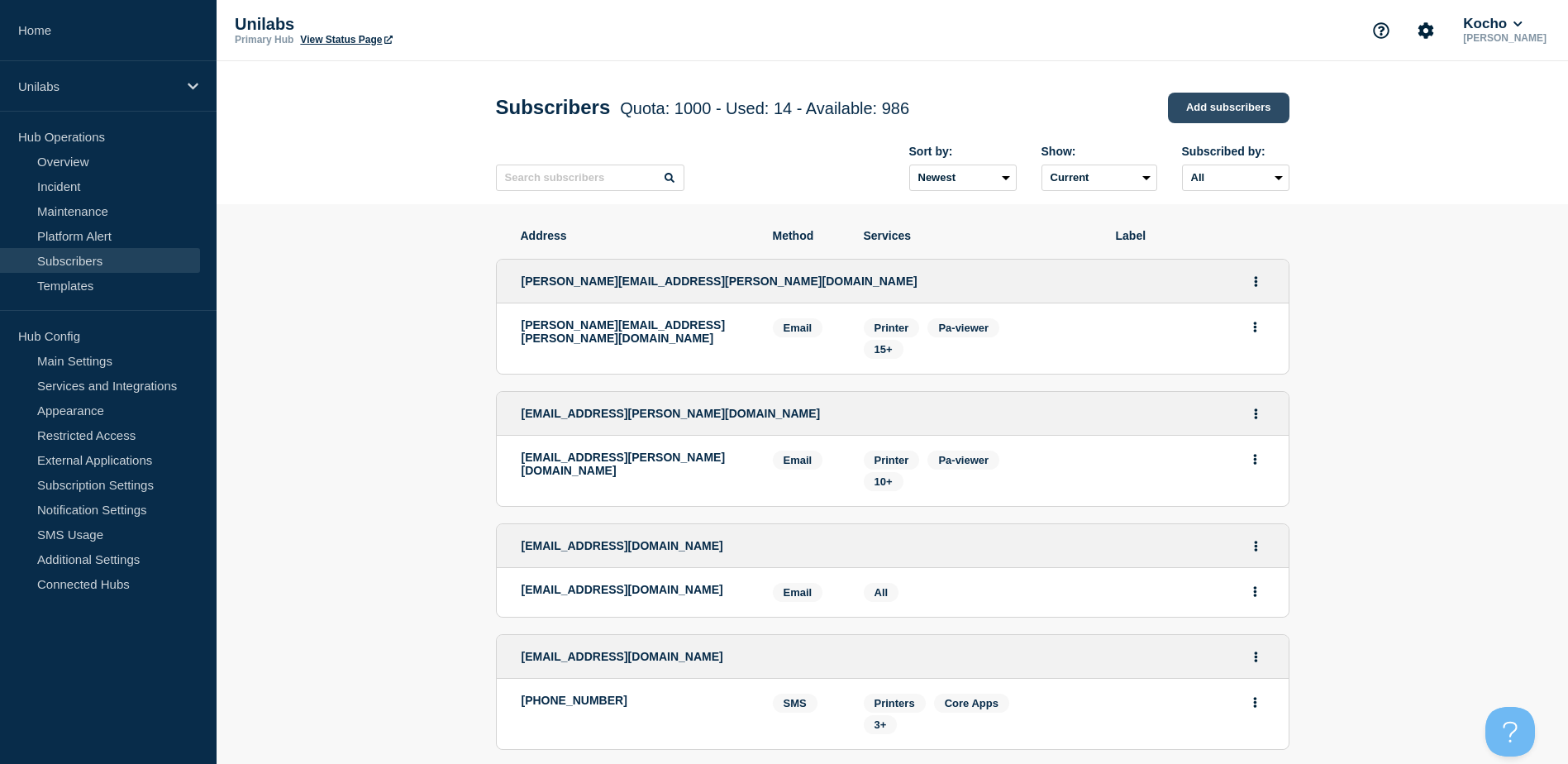
click at [1224, 111] on link "Add subscribers" at bounding box center [1229, 108] width 122 height 30
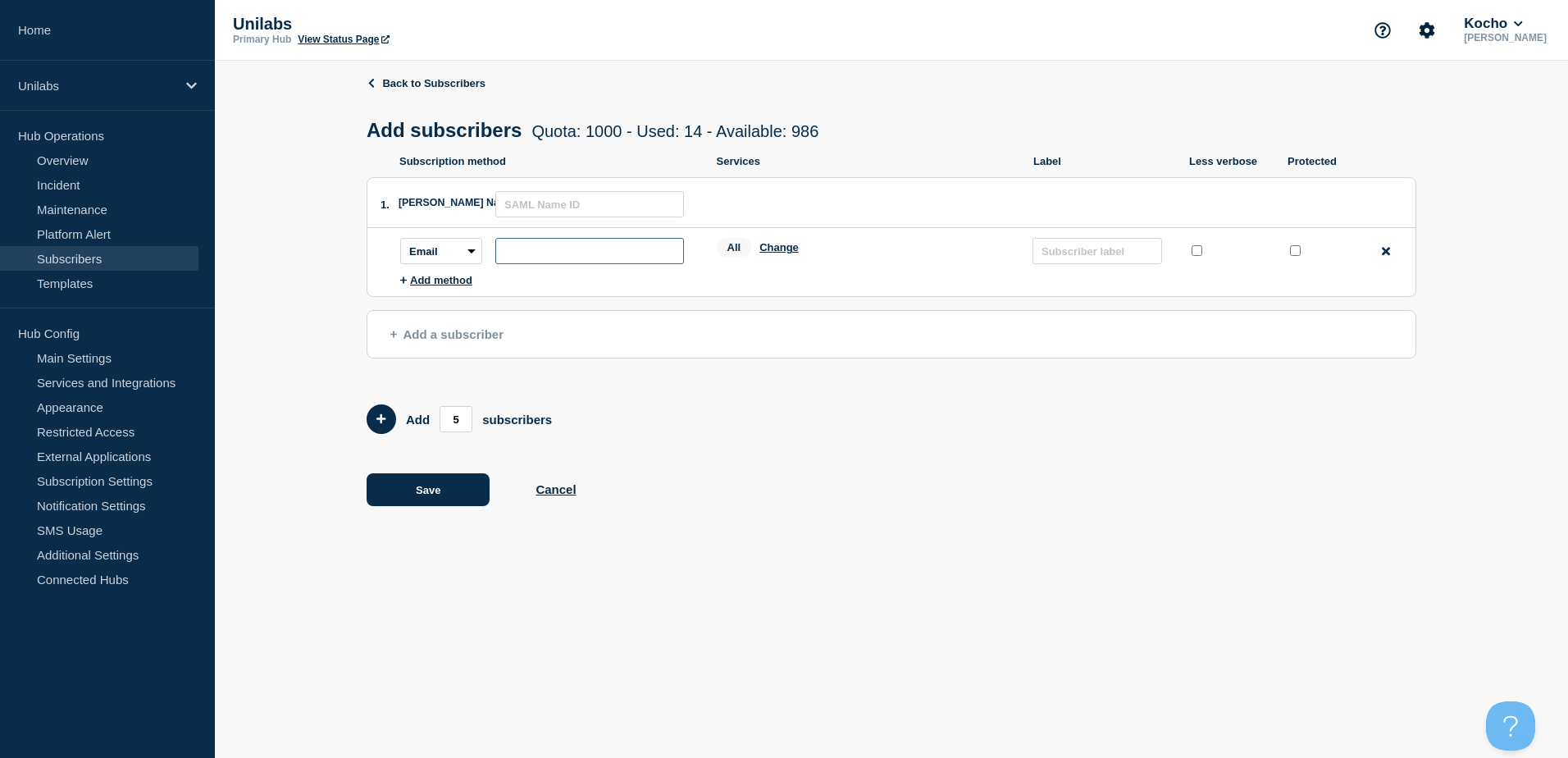
drag, startPoint x: 528, startPoint y: 246, endPoint x: 538, endPoint y: 250, distance: 10.8
click at [528, 246] on input "subscription-address" at bounding box center [589, 250] width 188 height 26
paste input "ryan.magill@unilabs.com"
click at [778, 254] on button "Change" at bounding box center [779, 247] width 39 height 13
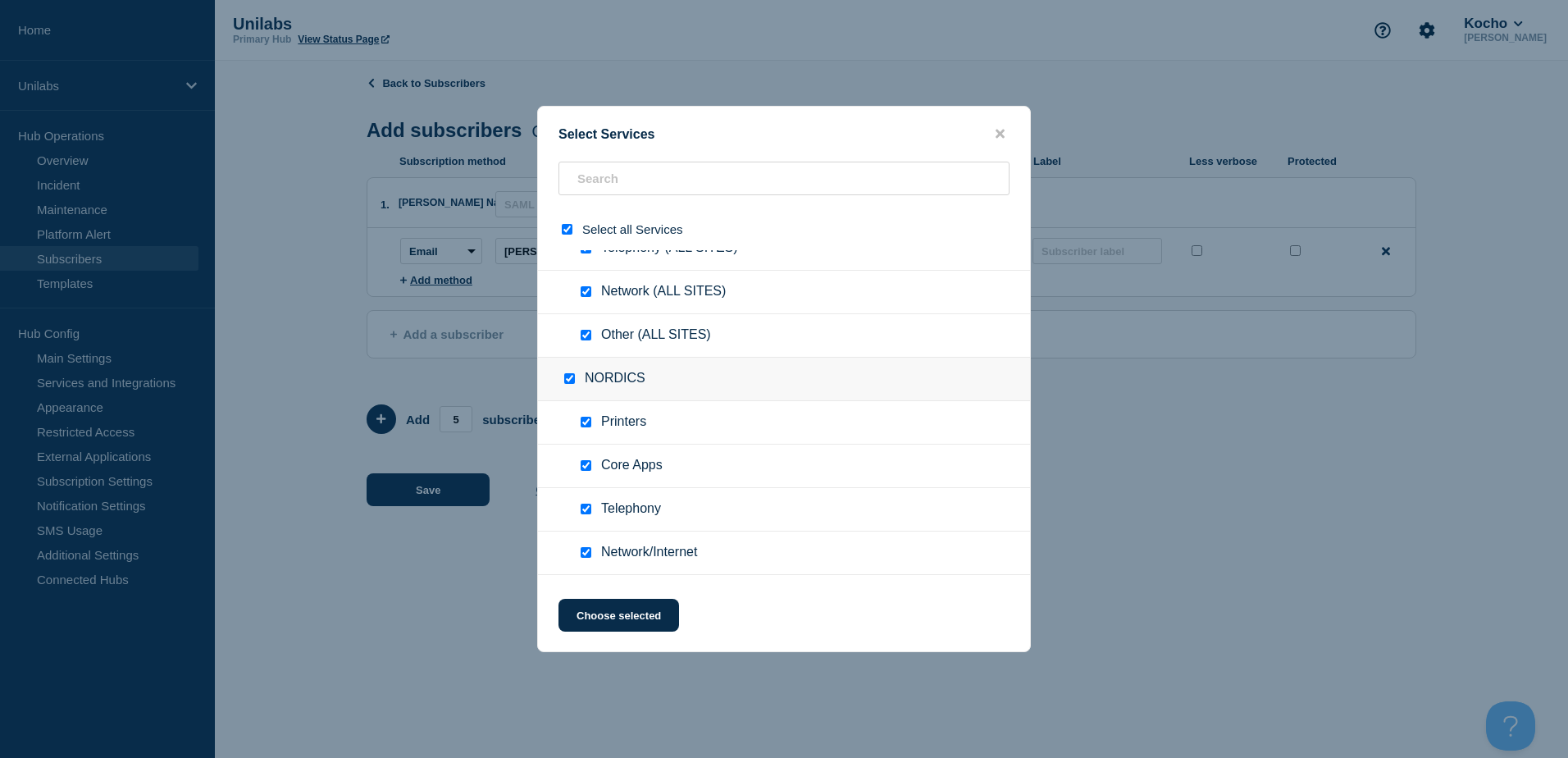
scroll to position [164, 0]
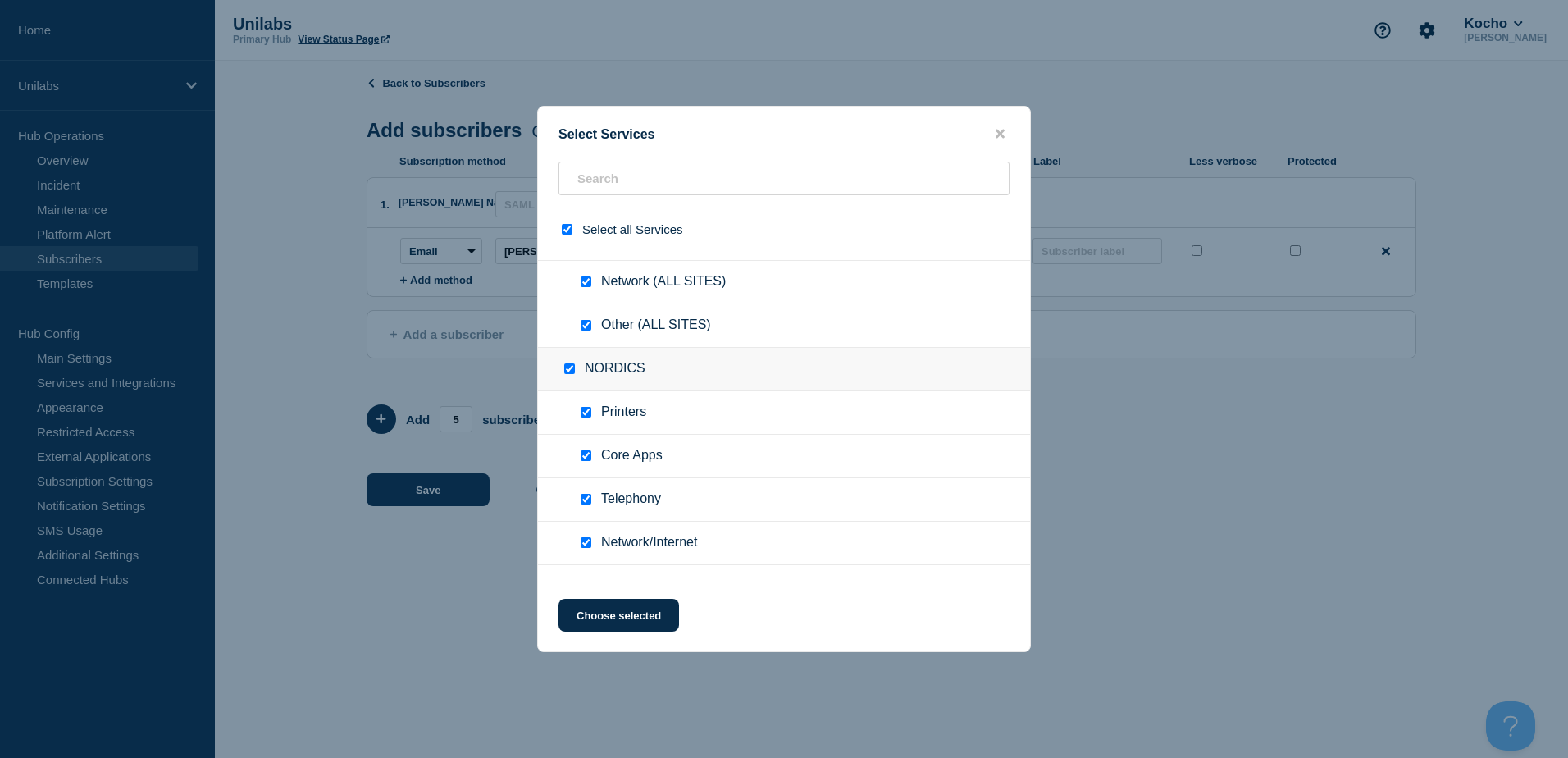
click at [570, 370] on input "NORDICS checkbox" at bounding box center [570, 369] width 11 height 11
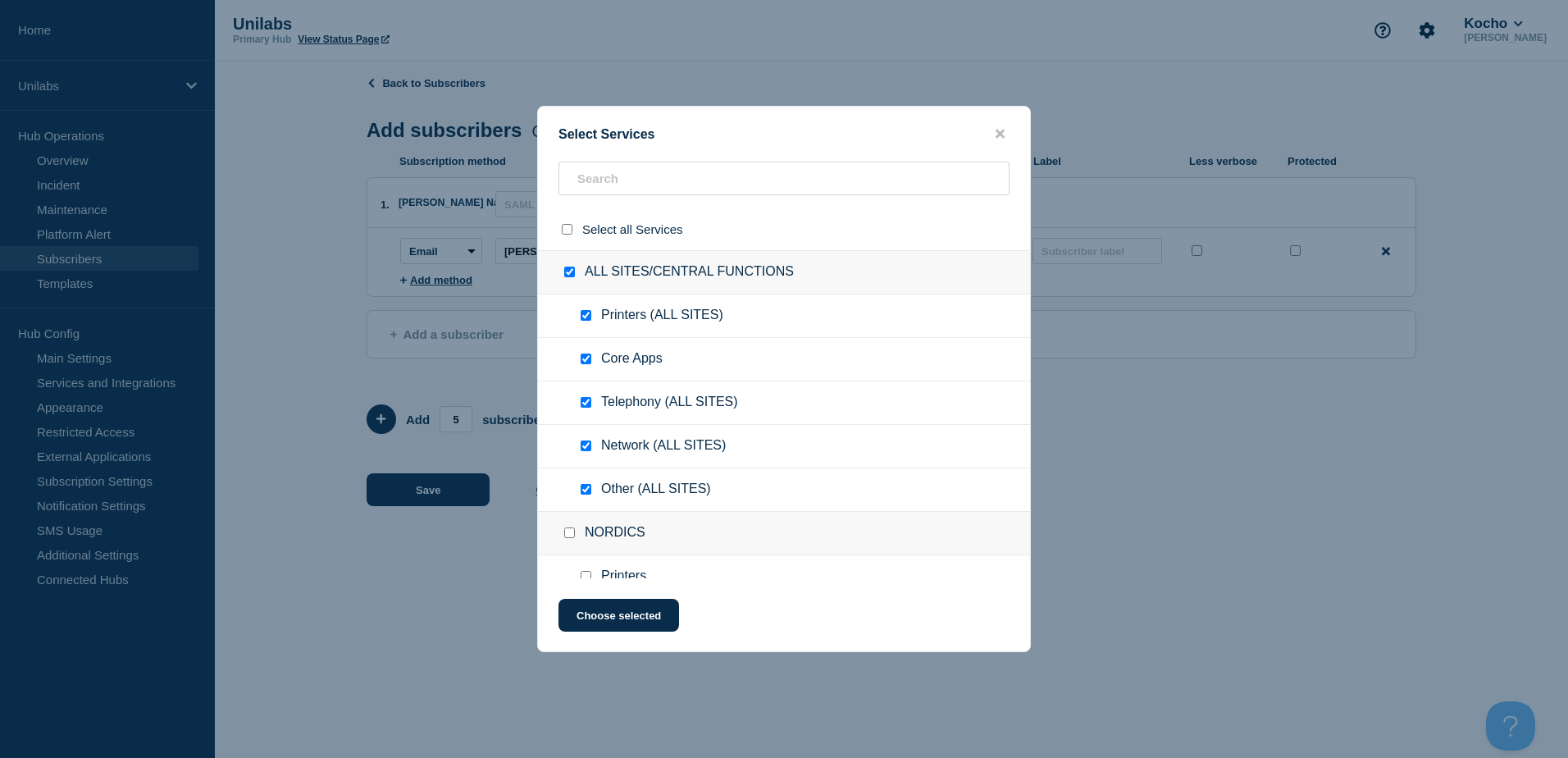
click at [568, 234] on input "select all checkbox" at bounding box center [567, 229] width 11 height 11
click at [568, 230] on input "select all checkbox" at bounding box center [567, 229] width 11 height 11
click at [568, 273] on input "ALL SITES/CENTRAL FUNCTIONS checkbox" at bounding box center [570, 271] width 11 height 11
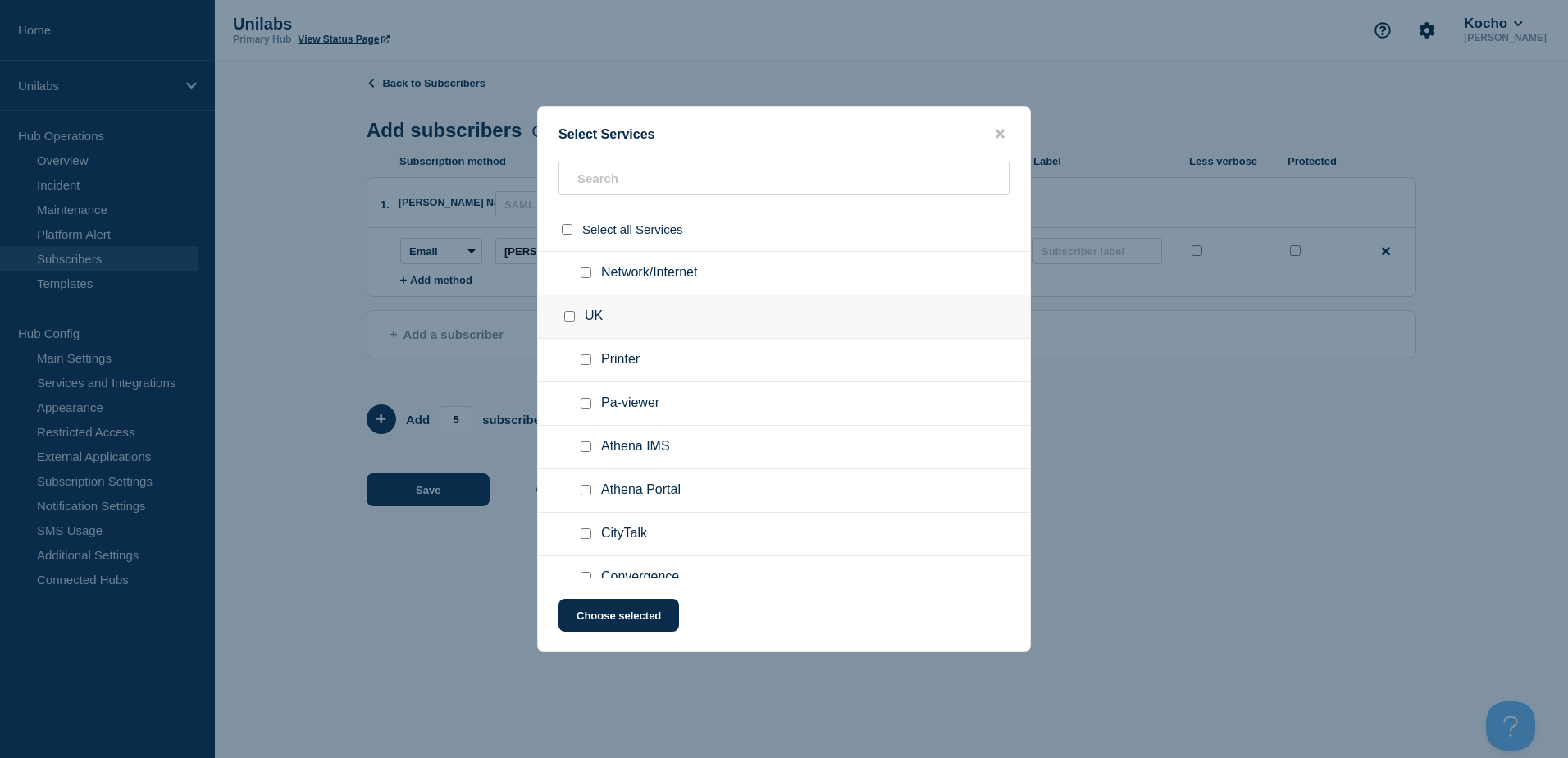
click at [572, 320] on input "UK checkbox" at bounding box center [570, 316] width 11 height 11
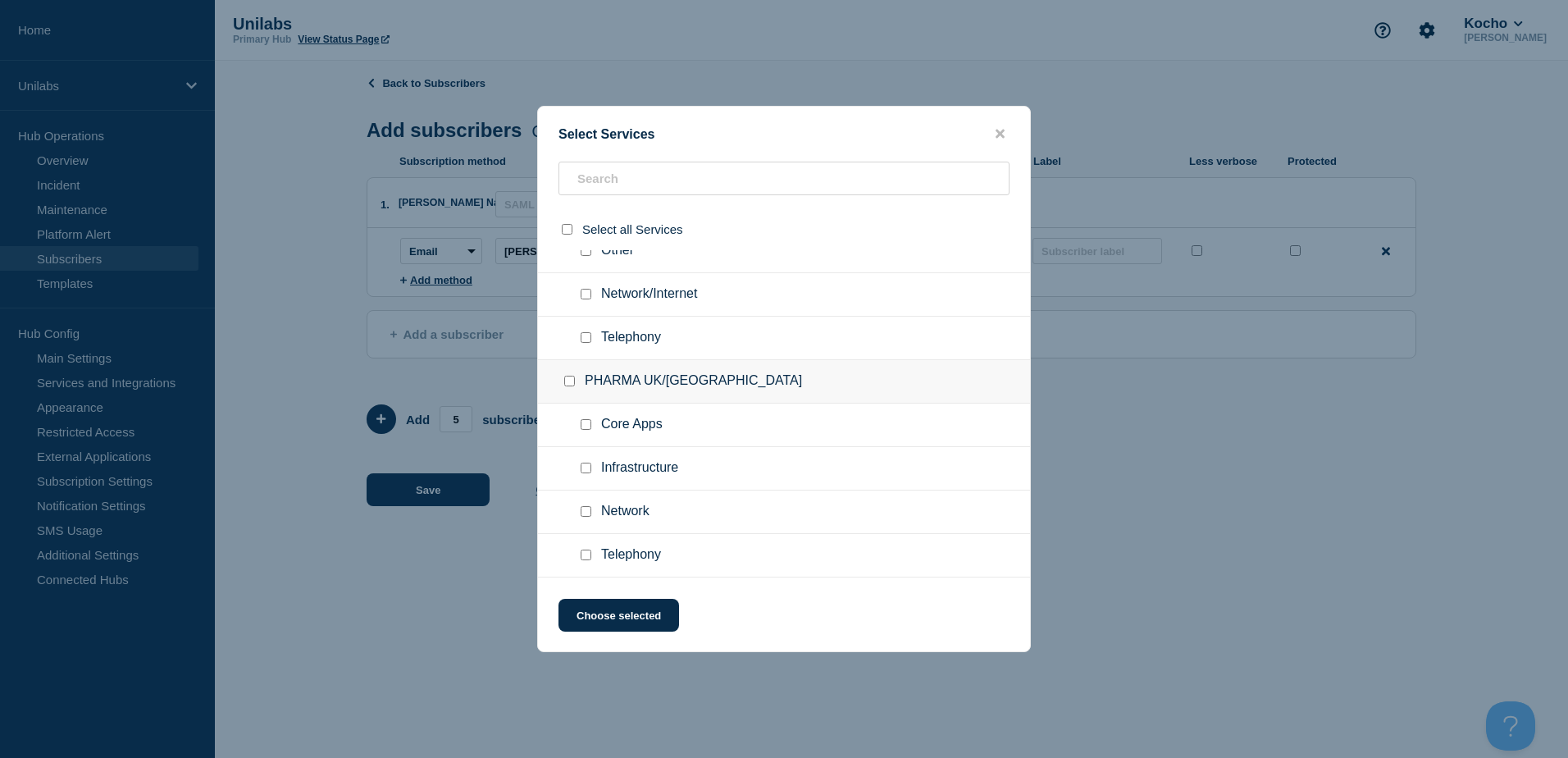
scroll to position [3281, 0]
click at [568, 380] on input "PHARMA UK/DK checkbox" at bounding box center [570, 381] width 11 height 11
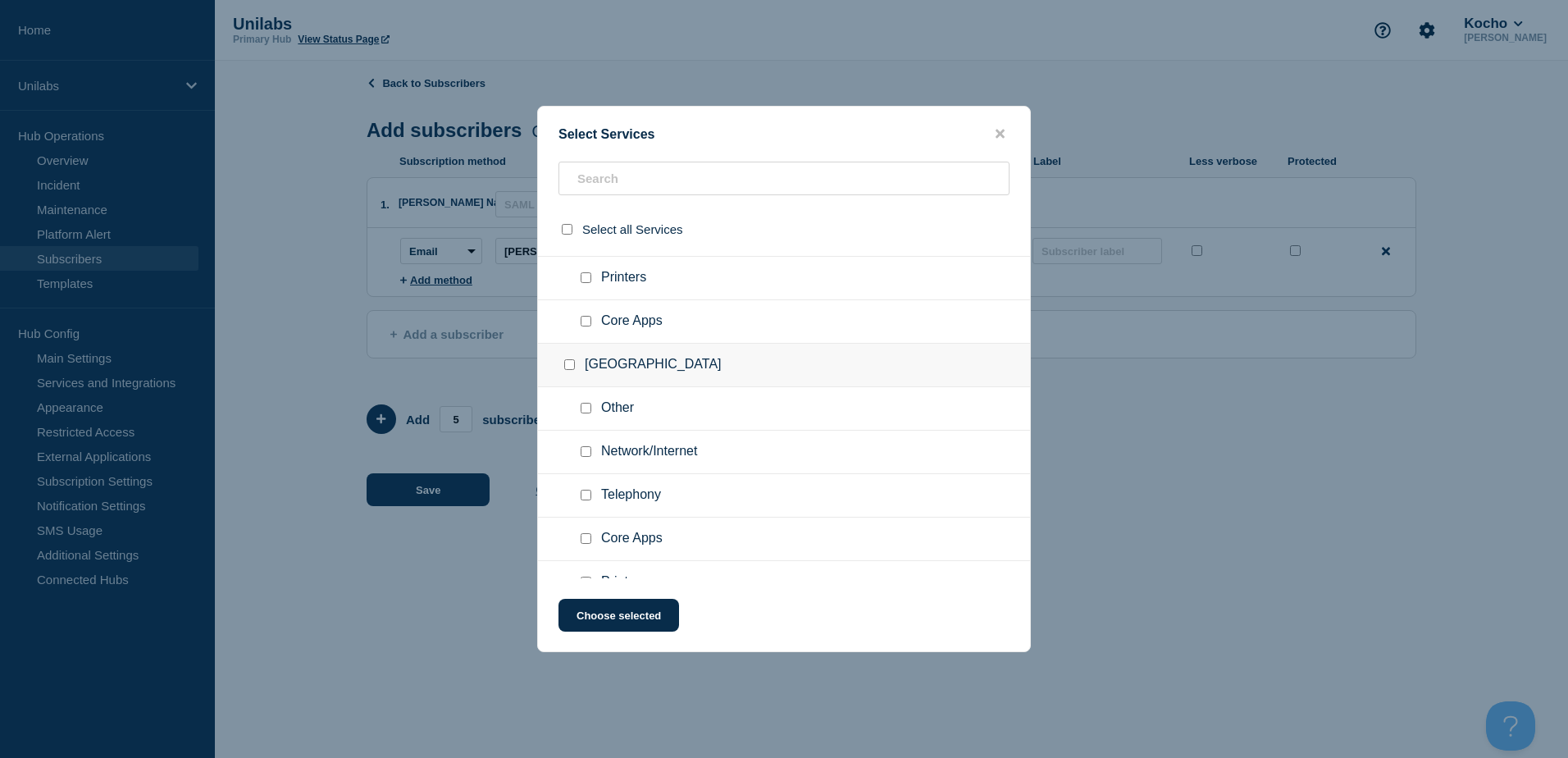
scroll to position [3846, 0]
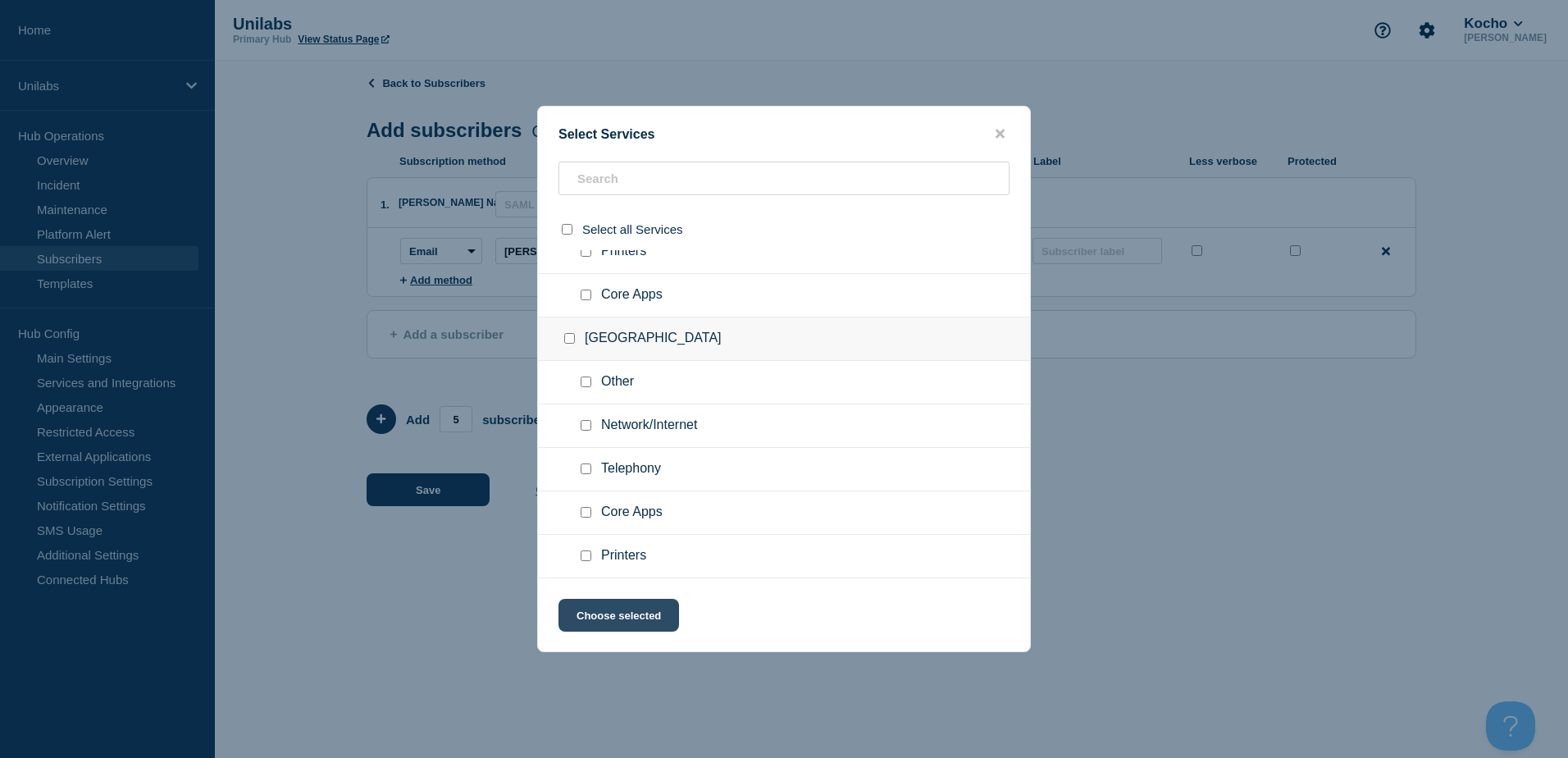
click at [648, 613] on button "Choose selected" at bounding box center [619, 615] width 121 height 33
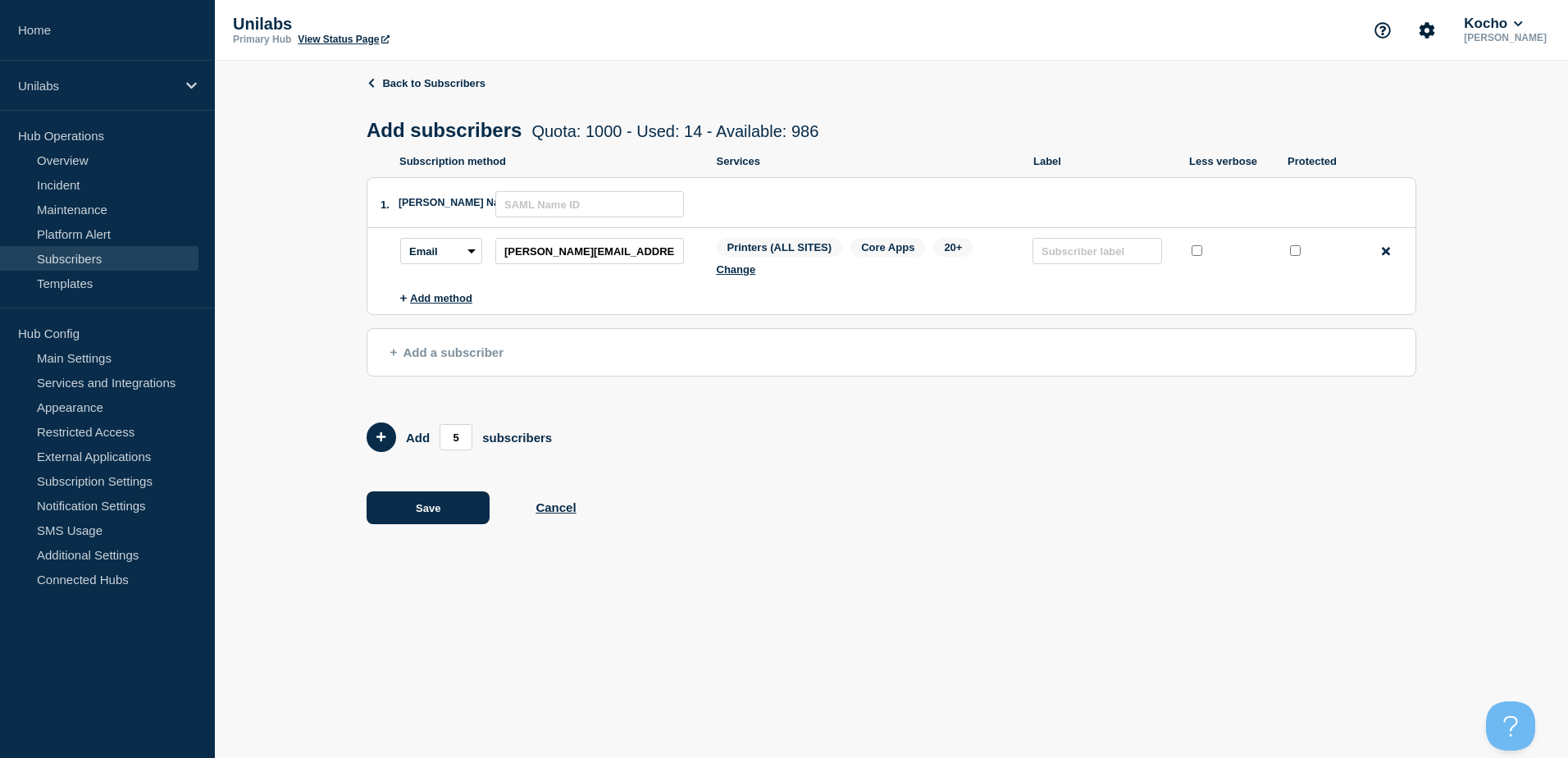
click at [426, 358] on span "Add a subscriber" at bounding box center [446, 352] width 113 height 14
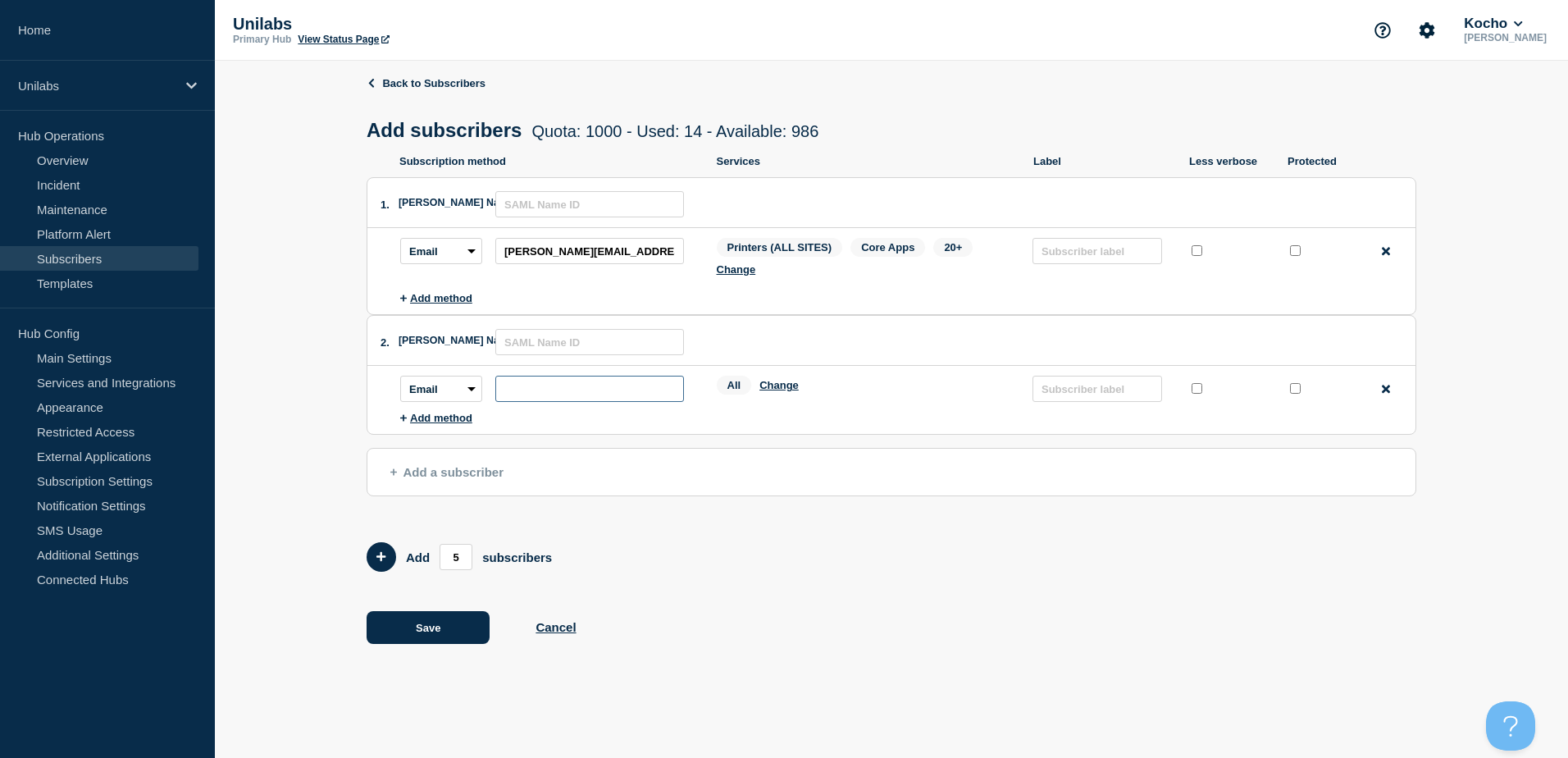
click at [549, 390] on input "subscription-address" at bounding box center [589, 388] width 188 height 26
paste input "antony.hayes@external.unilabs.com"
click at [503, 386] on input "antony.hayes@external.unilabs.com" at bounding box center [589, 388] width 188 height 26
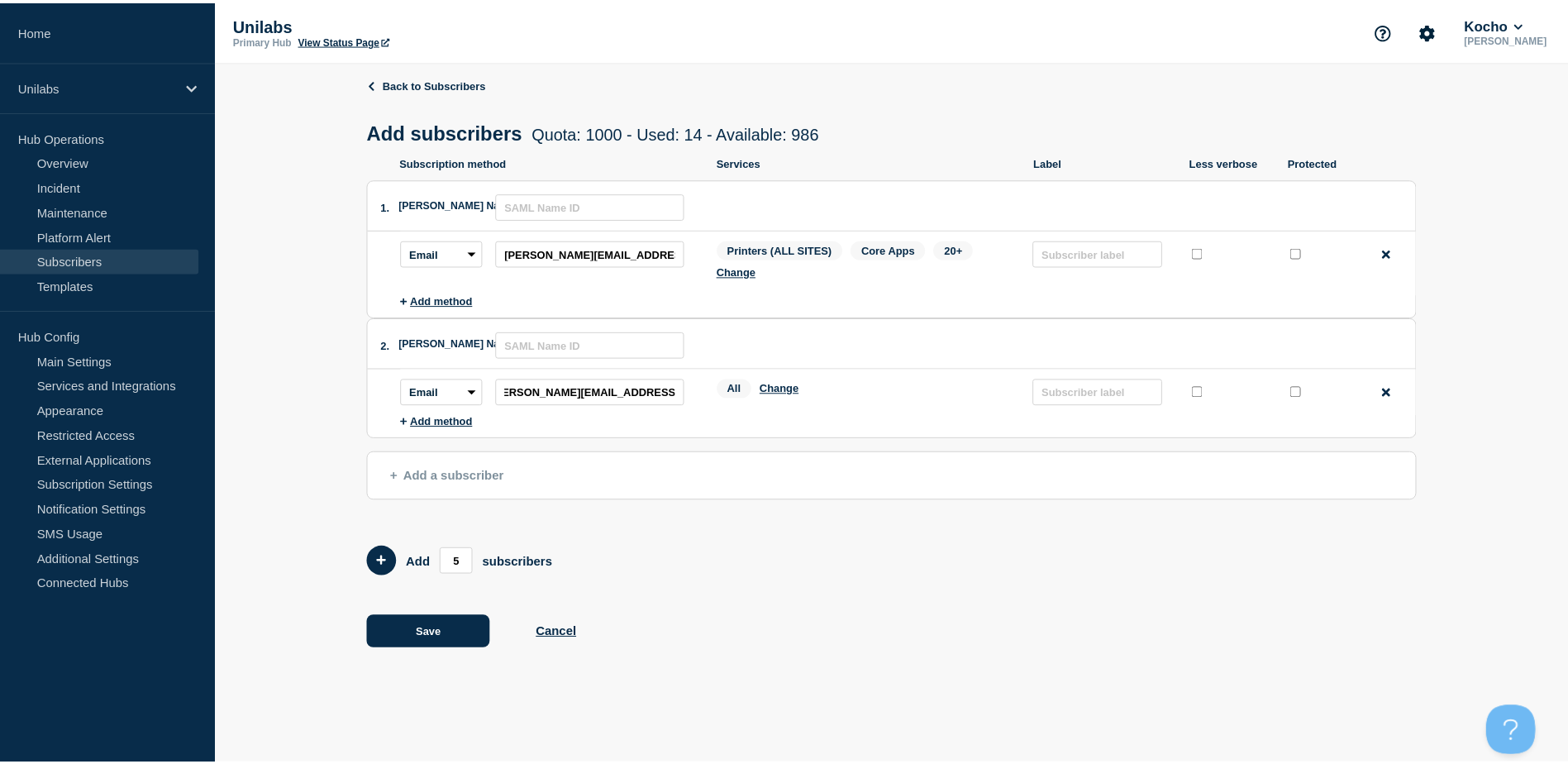
scroll to position [0, 0]
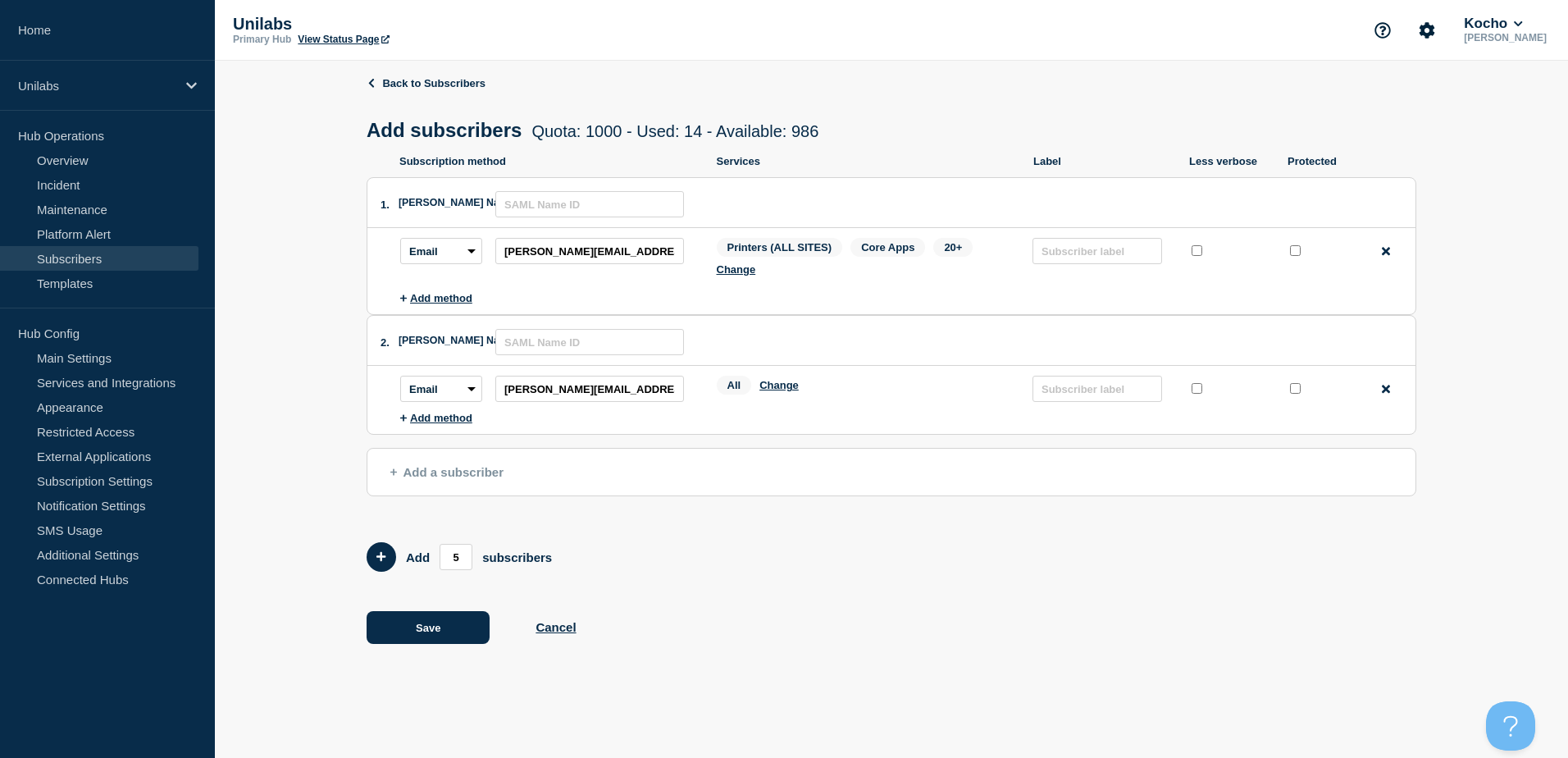
click at [442, 479] on span "Add a subscriber" at bounding box center [446, 472] width 113 height 14
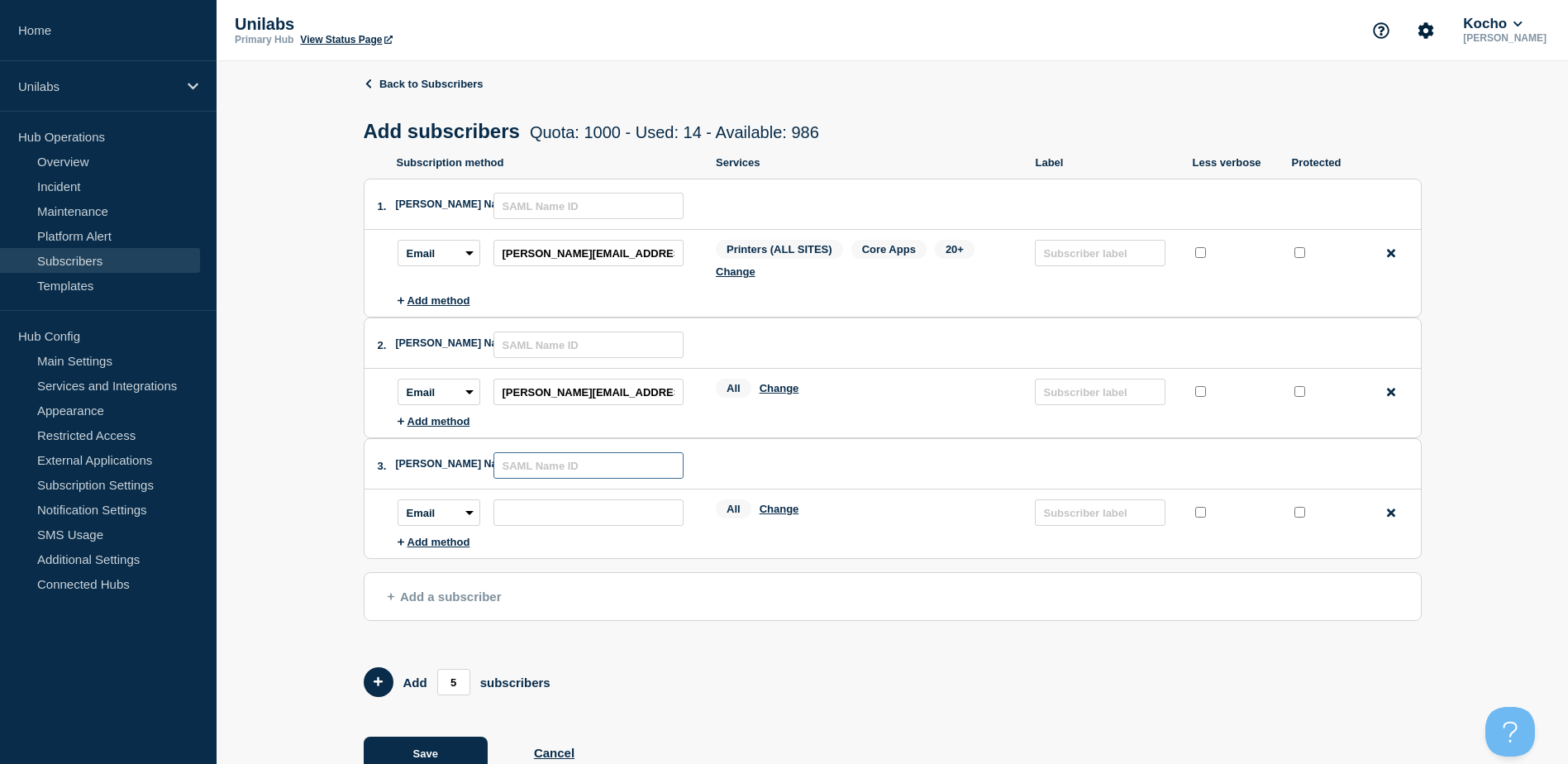
click at [557, 474] on input "text" at bounding box center [588, 465] width 190 height 26
click at [515, 513] on input "subscription-address" at bounding box center [588, 512] width 190 height 26
click at [516, 511] on input "subscription-address" at bounding box center [588, 512] width 190 height 26
paste input "robin.dargue@unilabs.com"
click at [789, 391] on button "Change" at bounding box center [779, 387] width 40 height 13
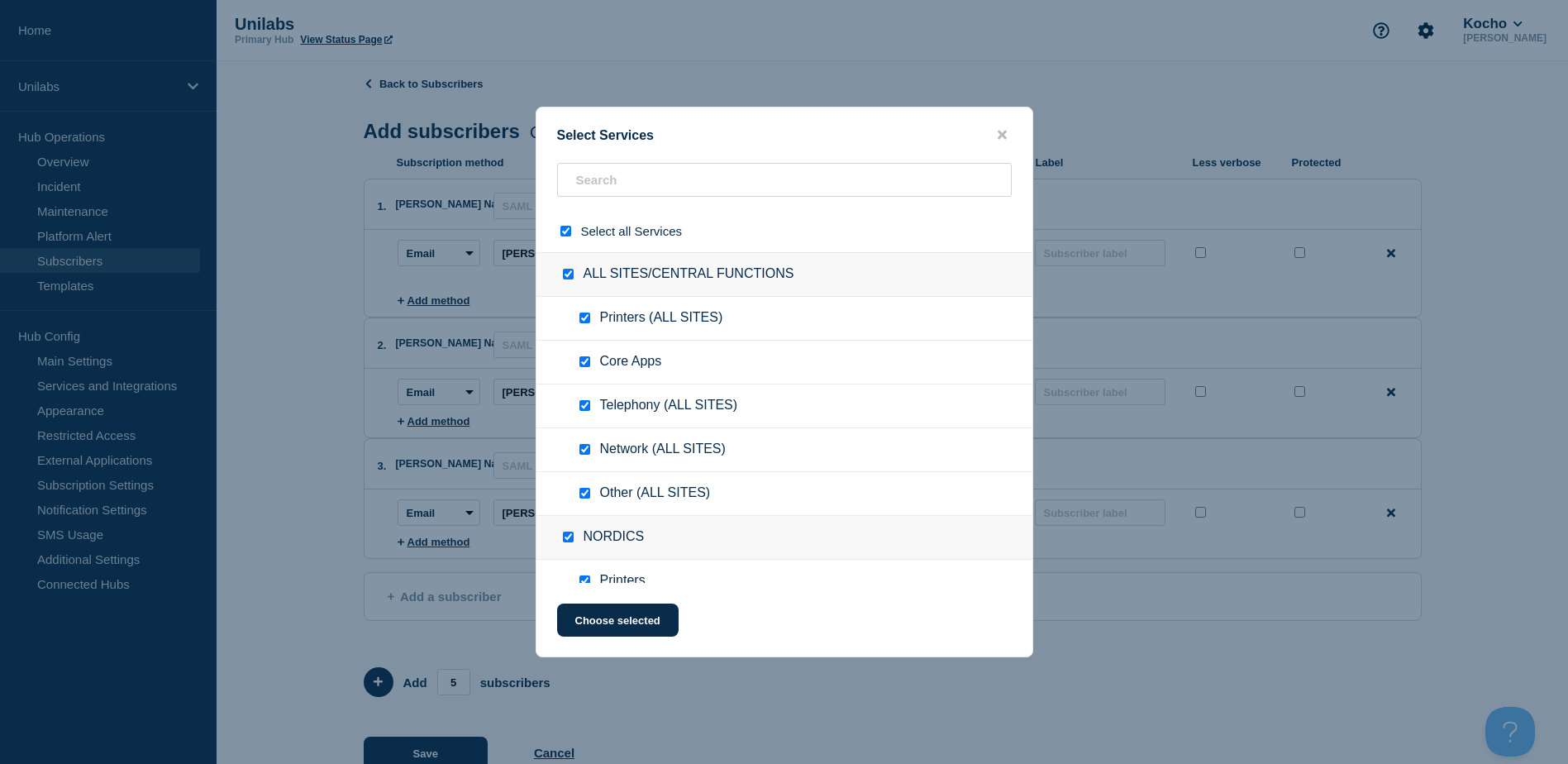
click at [568, 234] on input "select all checkbox" at bounding box center [565, 230] width 11 height 11
click at [570, 274] on input "ALL SITES/CENTRAL FUNCTIONS checkbox" at bounding box center [568, 274] width 11 height 11
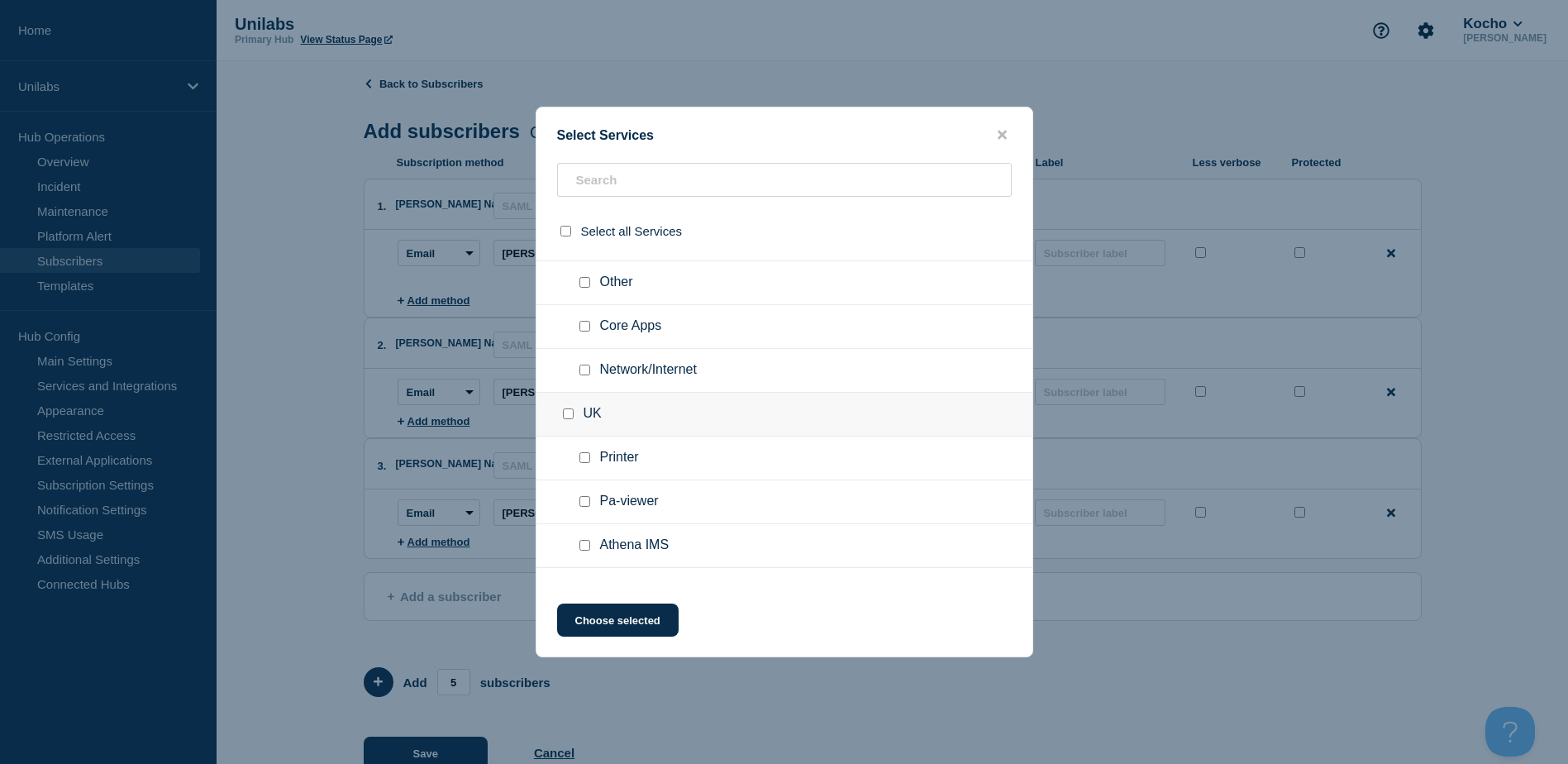
scroll to position [744, 0]
click at [566, 321] on input "UK checkbox" at bounding box center [568, 318] width 11 height 11
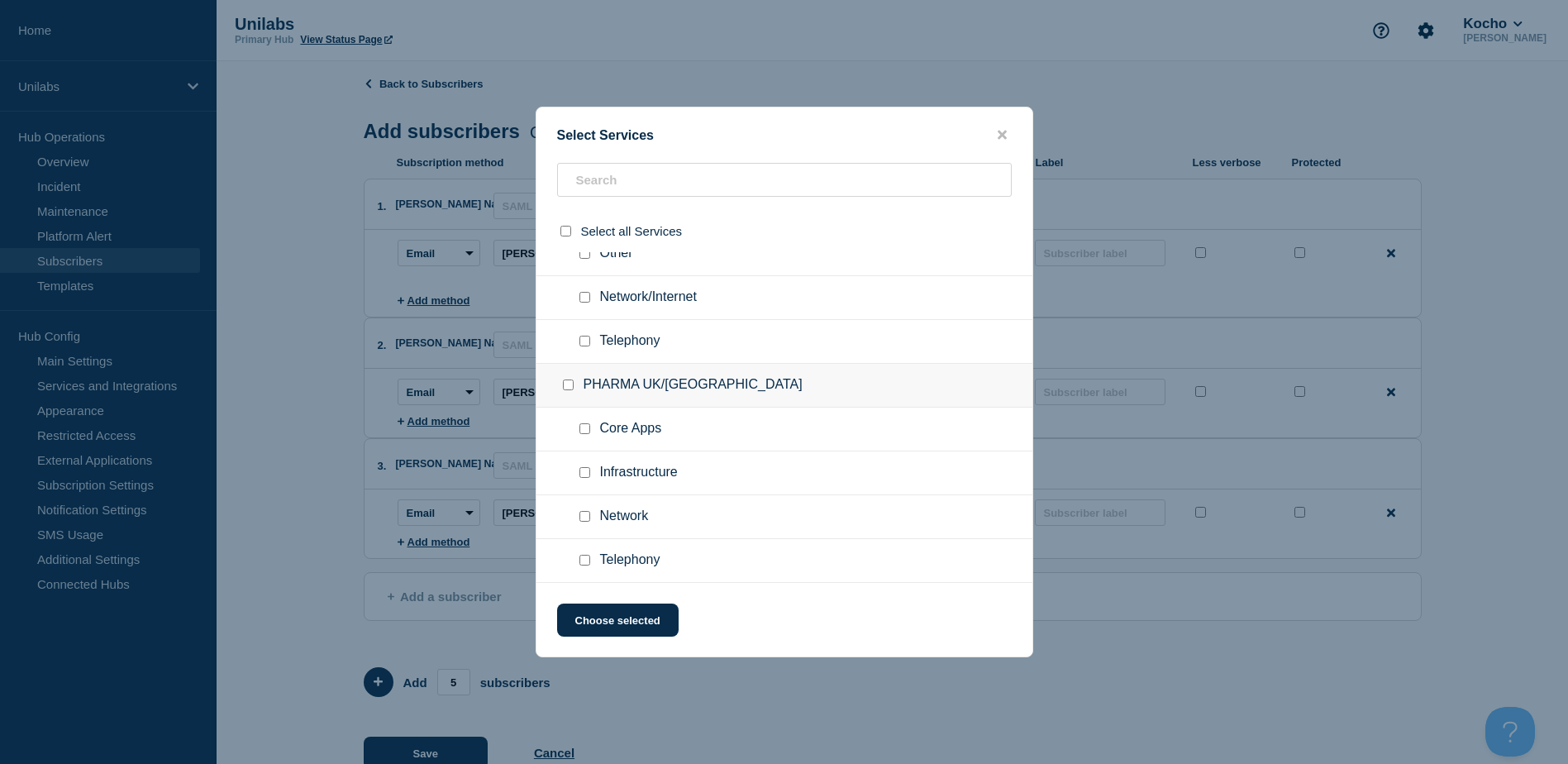
click at [570, 386] on input "PHARMA UK/DK checkbox" at bounding box center [568, 384] width 11 height 11
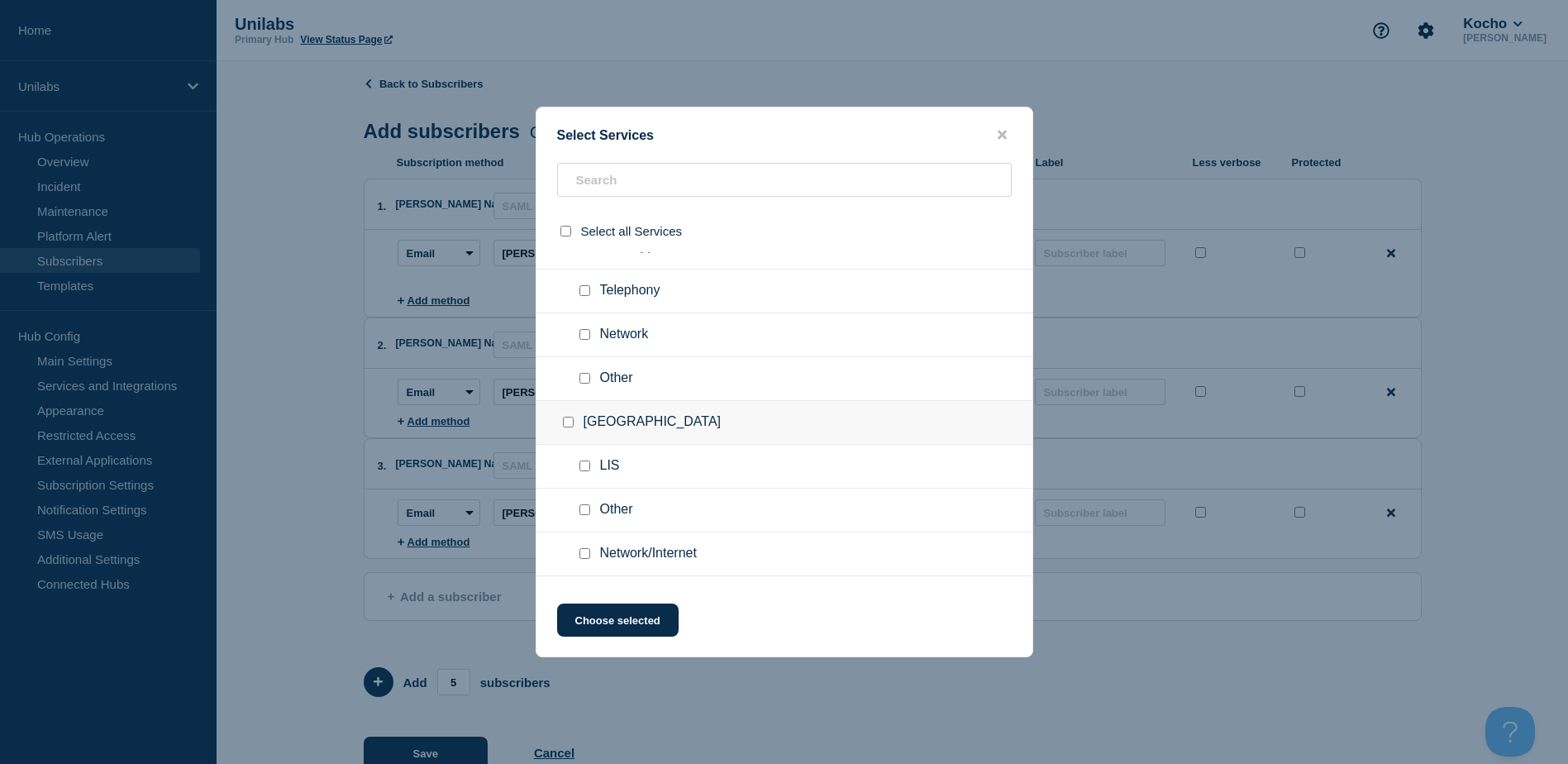
scroll to position [2802, 0]
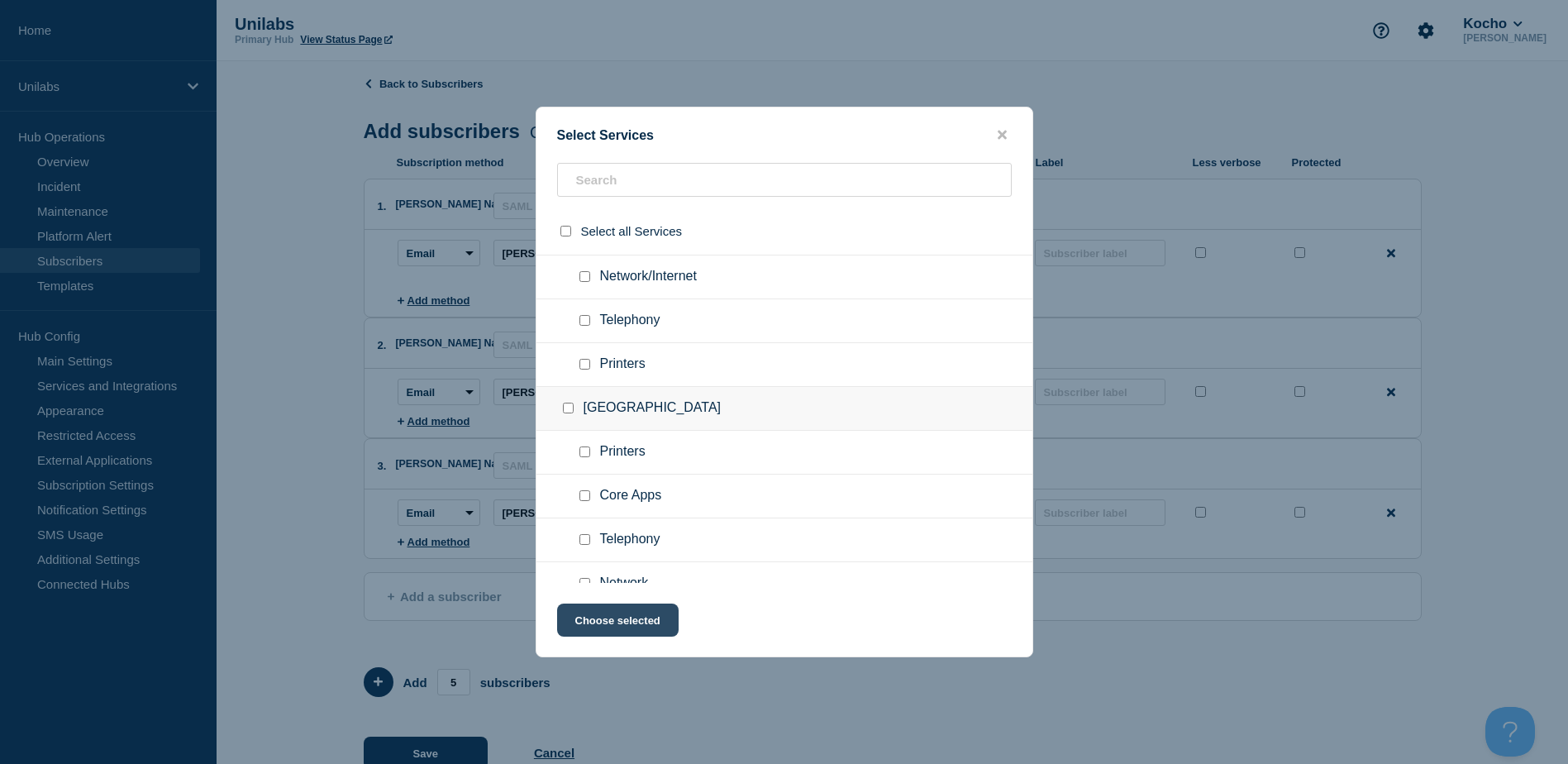
click at [641, 611] on button "Choose selected" at bounding box center [618, 620] width 122 height 33
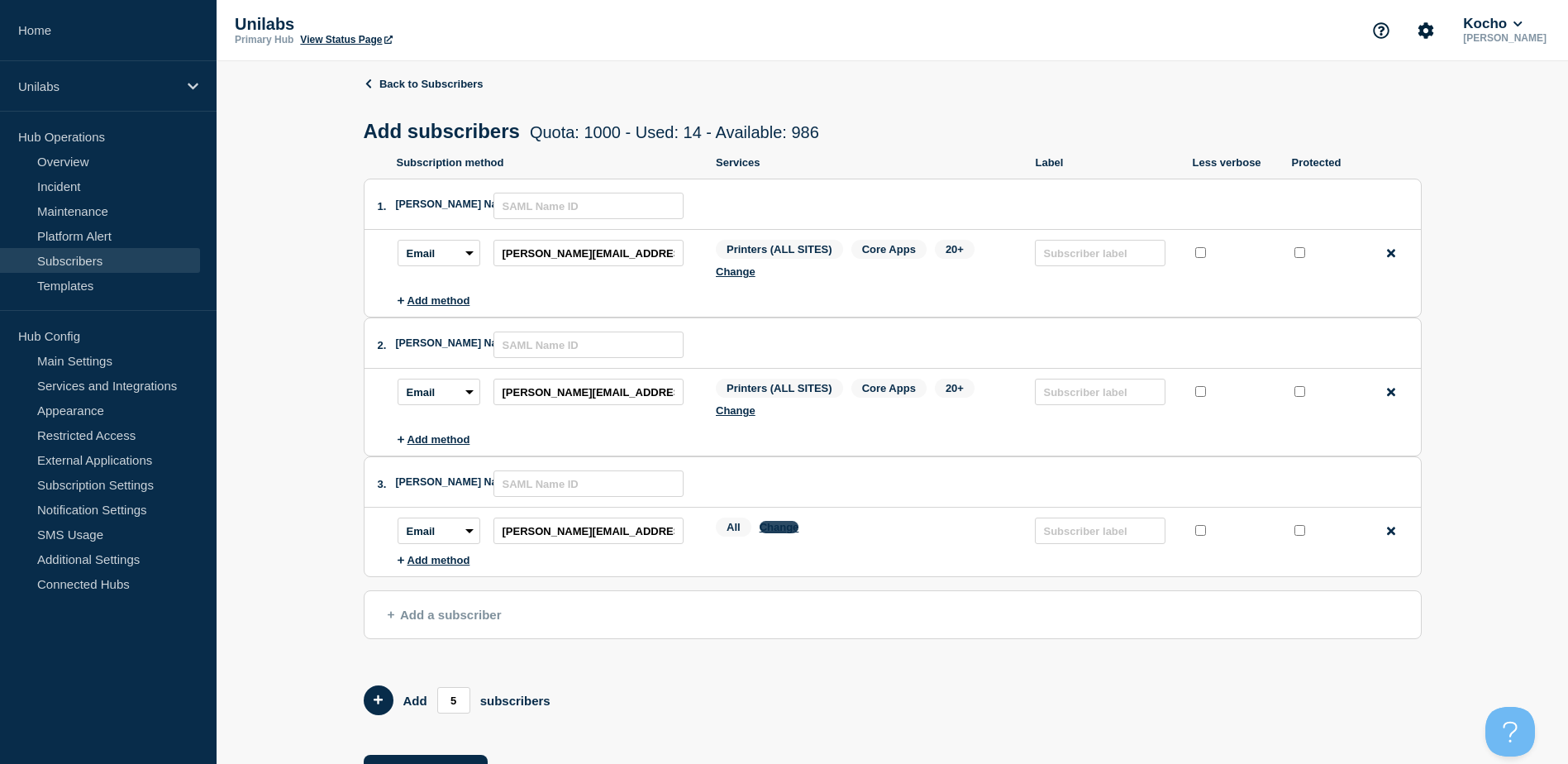
click at [781, 531] on button "Change" at bounding box center [779, 527] width 40 height 13
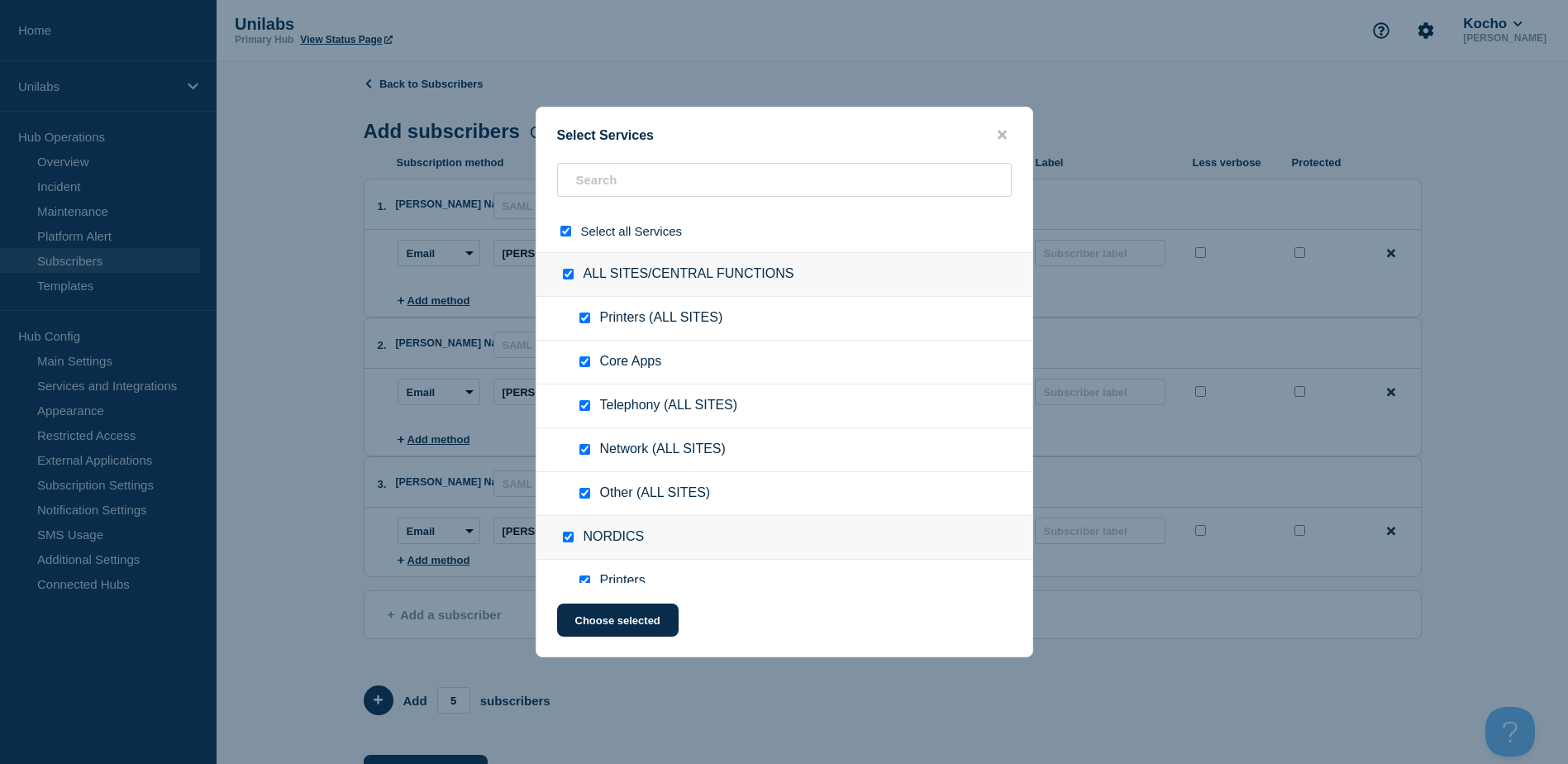
click at [569, 236] on input "select all checkbox" at bounding box center [565, 230] width 11 height 11
click at [567, 230] on input "select all checkbox" at bounding box center [565, 230] width 11 height 11
click at [567, 231] on input "select all checkbox" at bounding box center [565, 230] width 11 height 11
click at [563, 276] on input "ALL SITES/CENTRAL FUNCTIONS checkbox" at bounding box center [568, 274] width 11 height 11
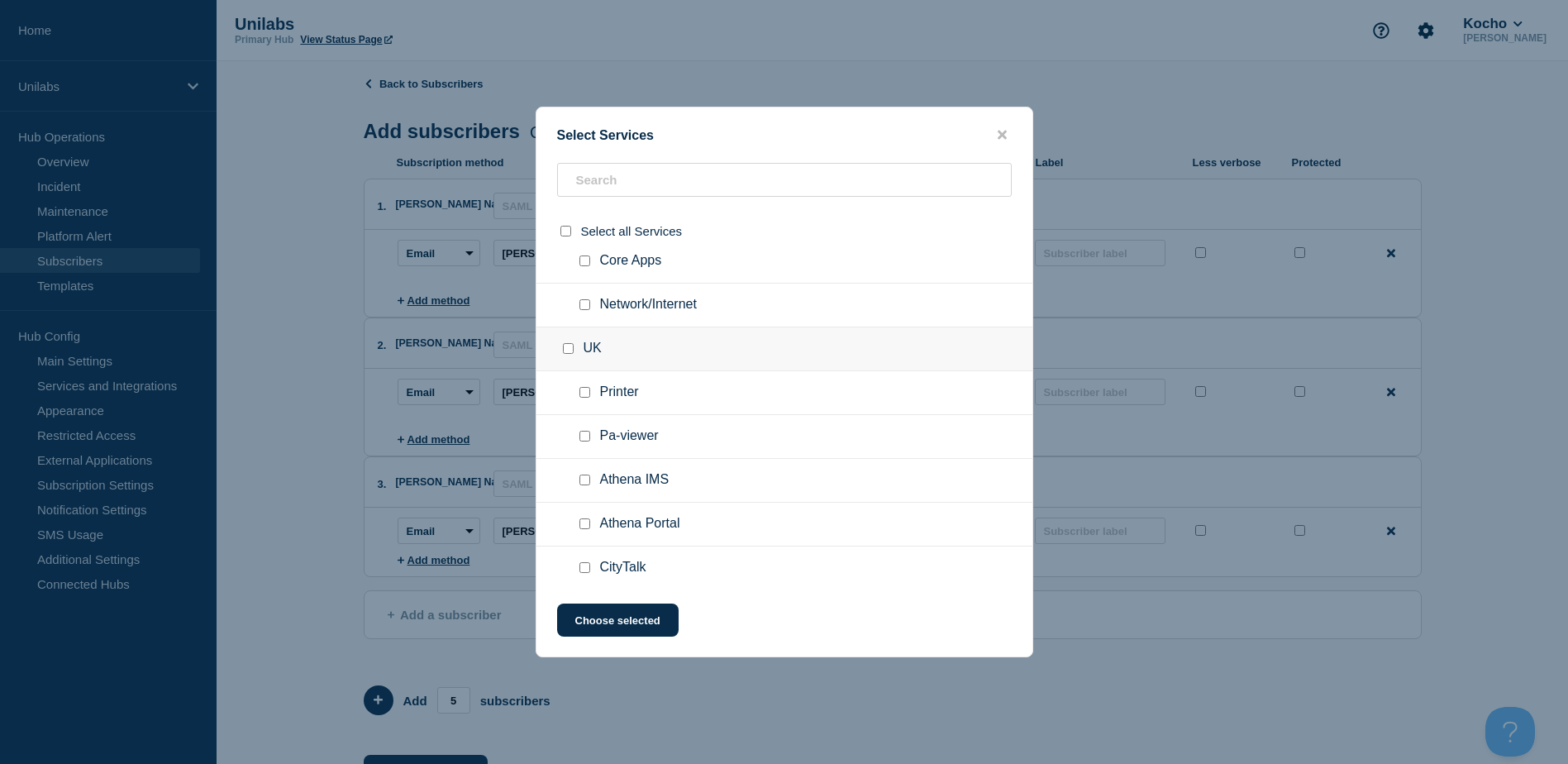
scroll to position [744, 0]
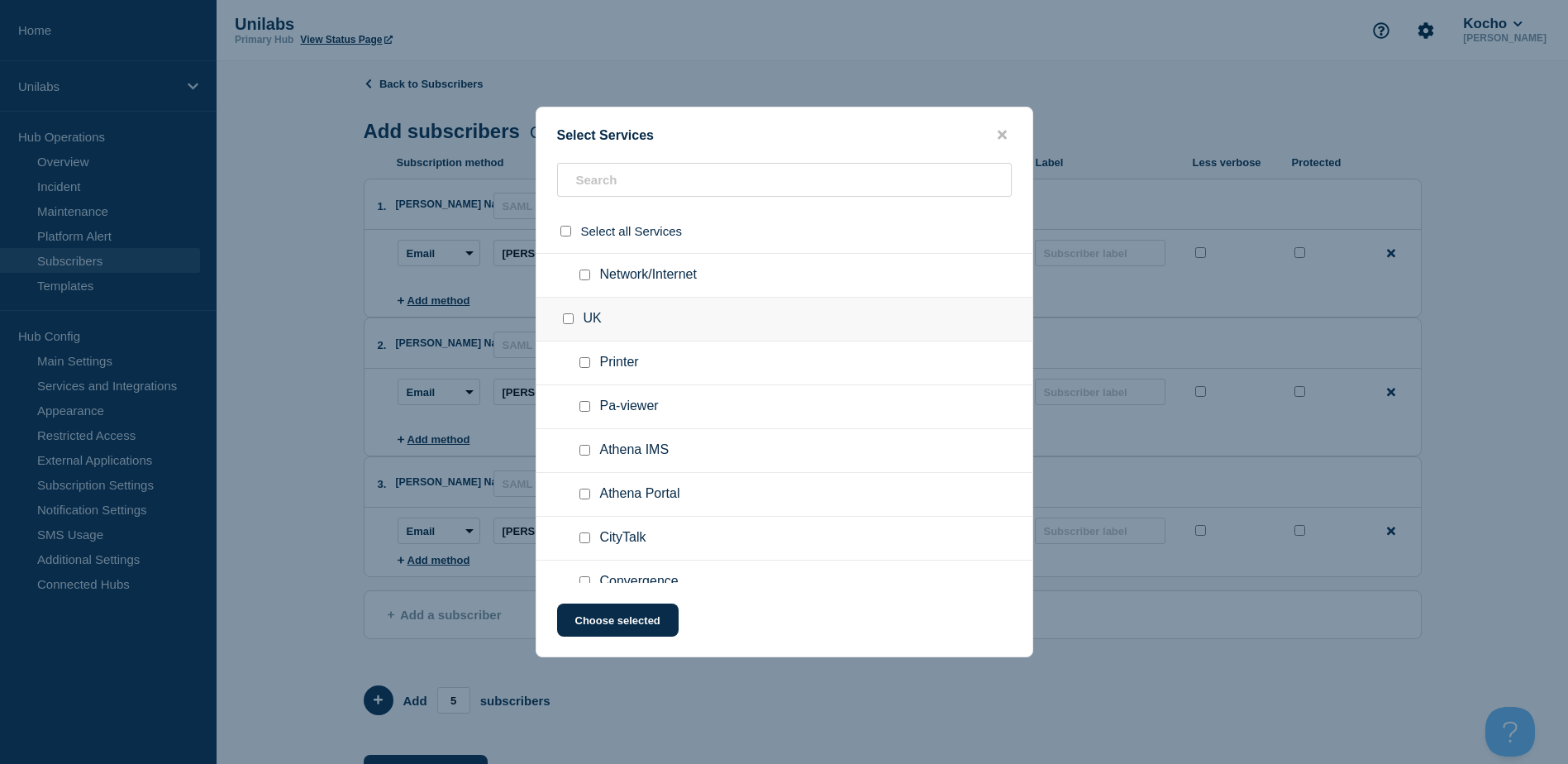
click at [570, 318] on input "UK checkbox" at bounding box center [568, 318] width 11 height 11
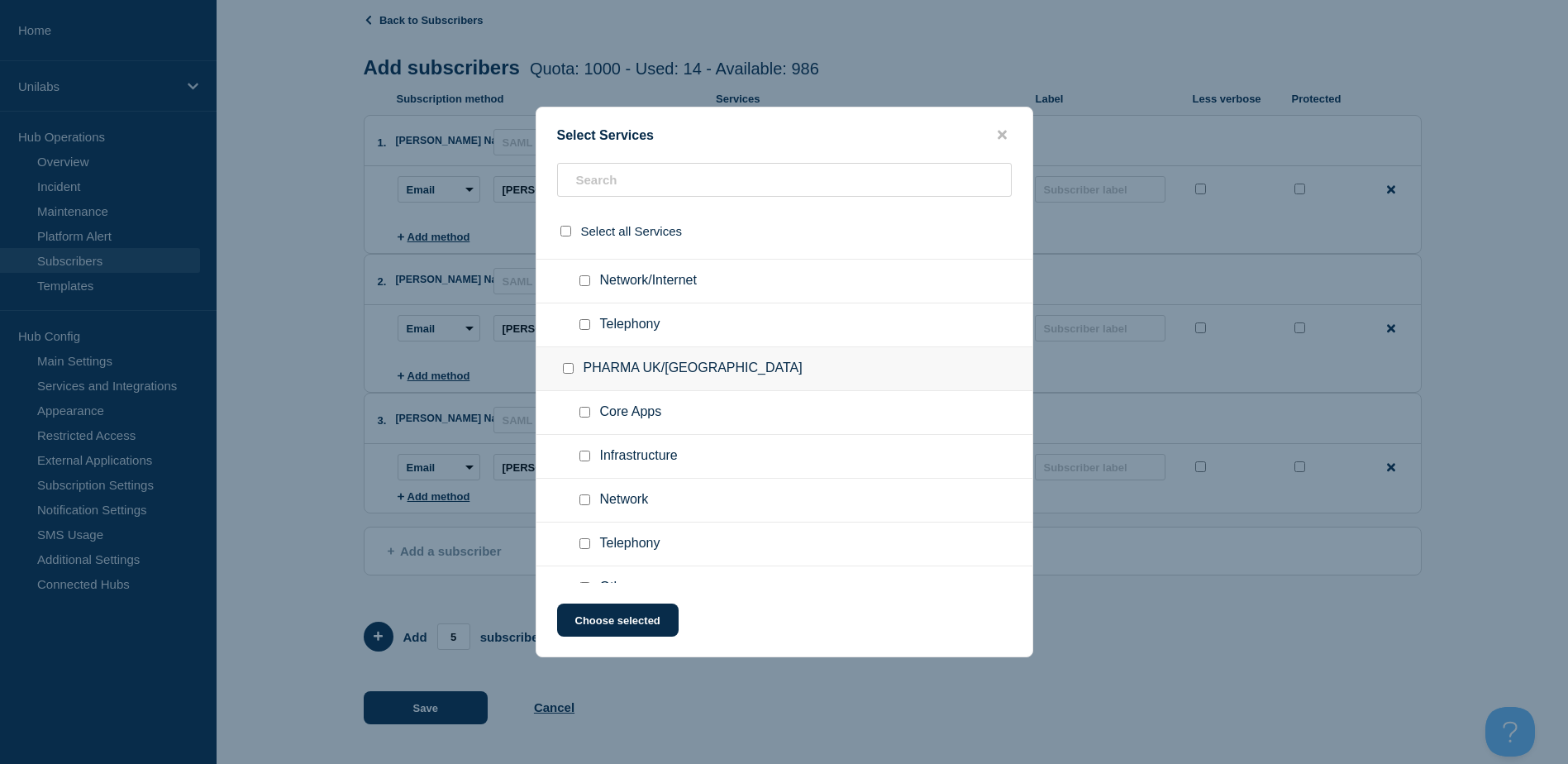
scroll to position [3297, 0]
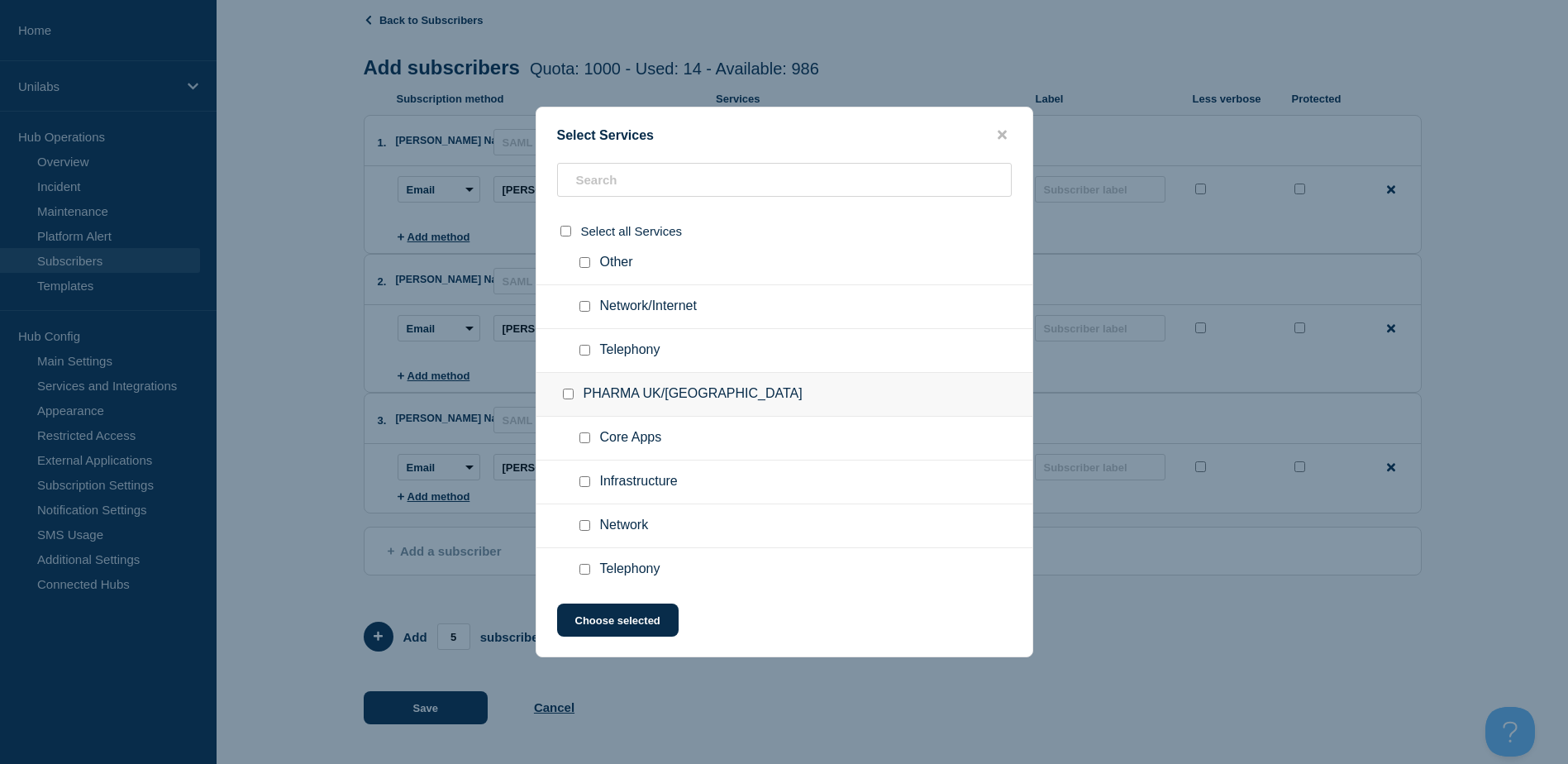
click at [564, 389] on div at bounding box center [571, 394] width 24 height 17
click at [566, 393] on input "PHARMA UK/DK checkbox" at bounding box center [568, 393] width 11 height 11
click at [615, 611] on button "Choose selected" at bounding box center [618, 620] width 122 height 33
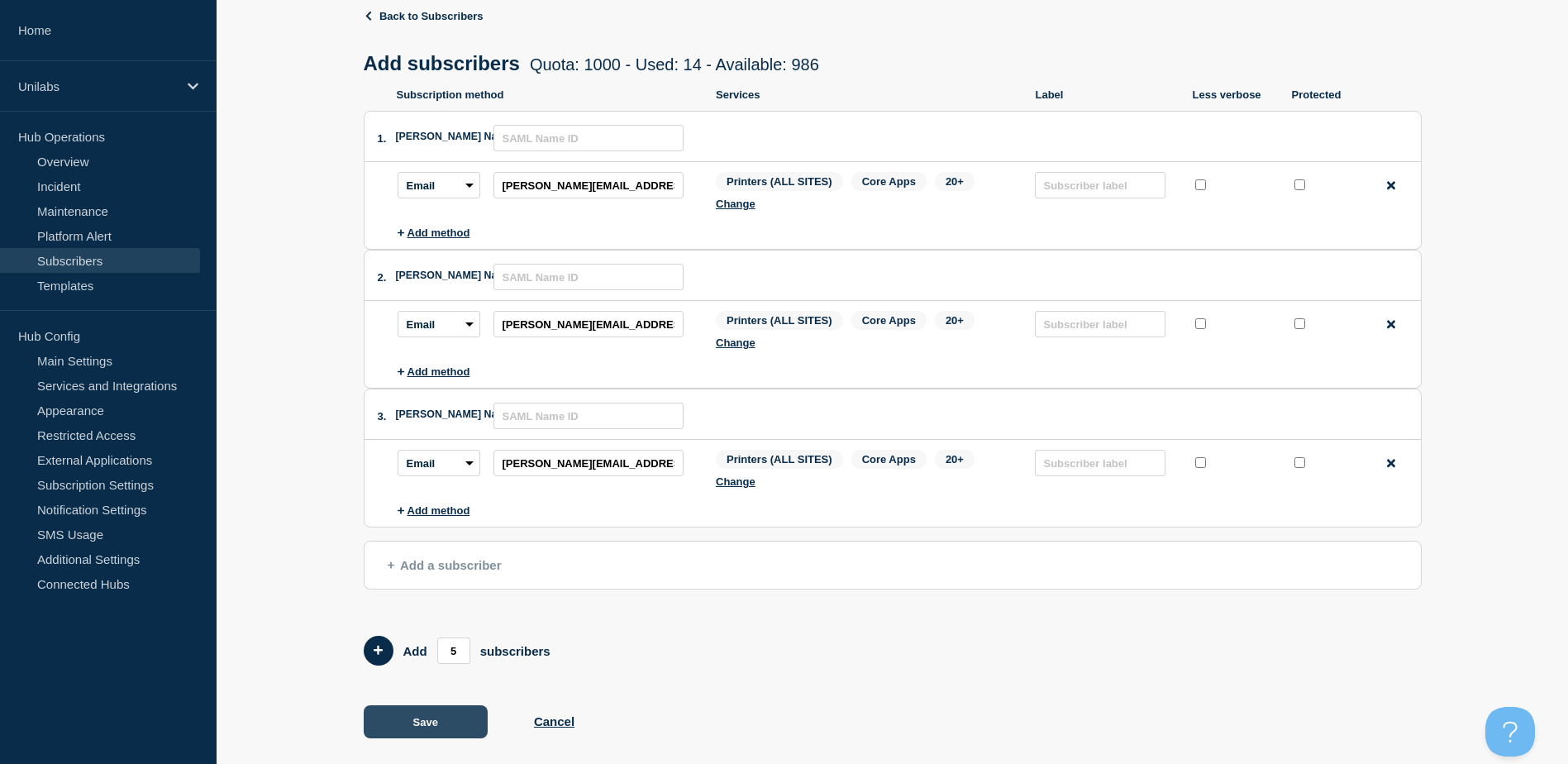
click at [447, 738] on button "Save" at bounding box center [425, 721] width 124 height 33
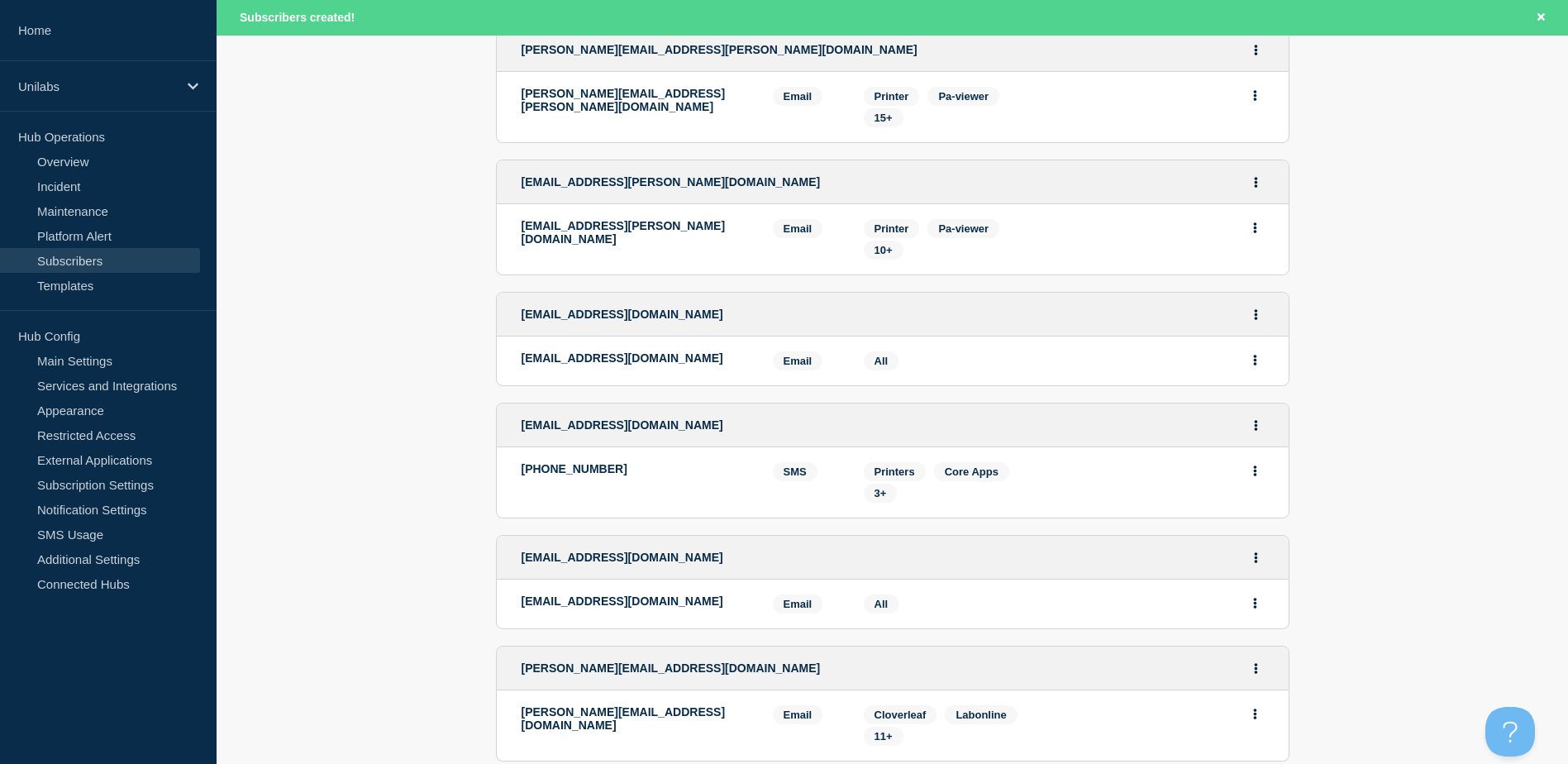
scroll to position [767, 0]
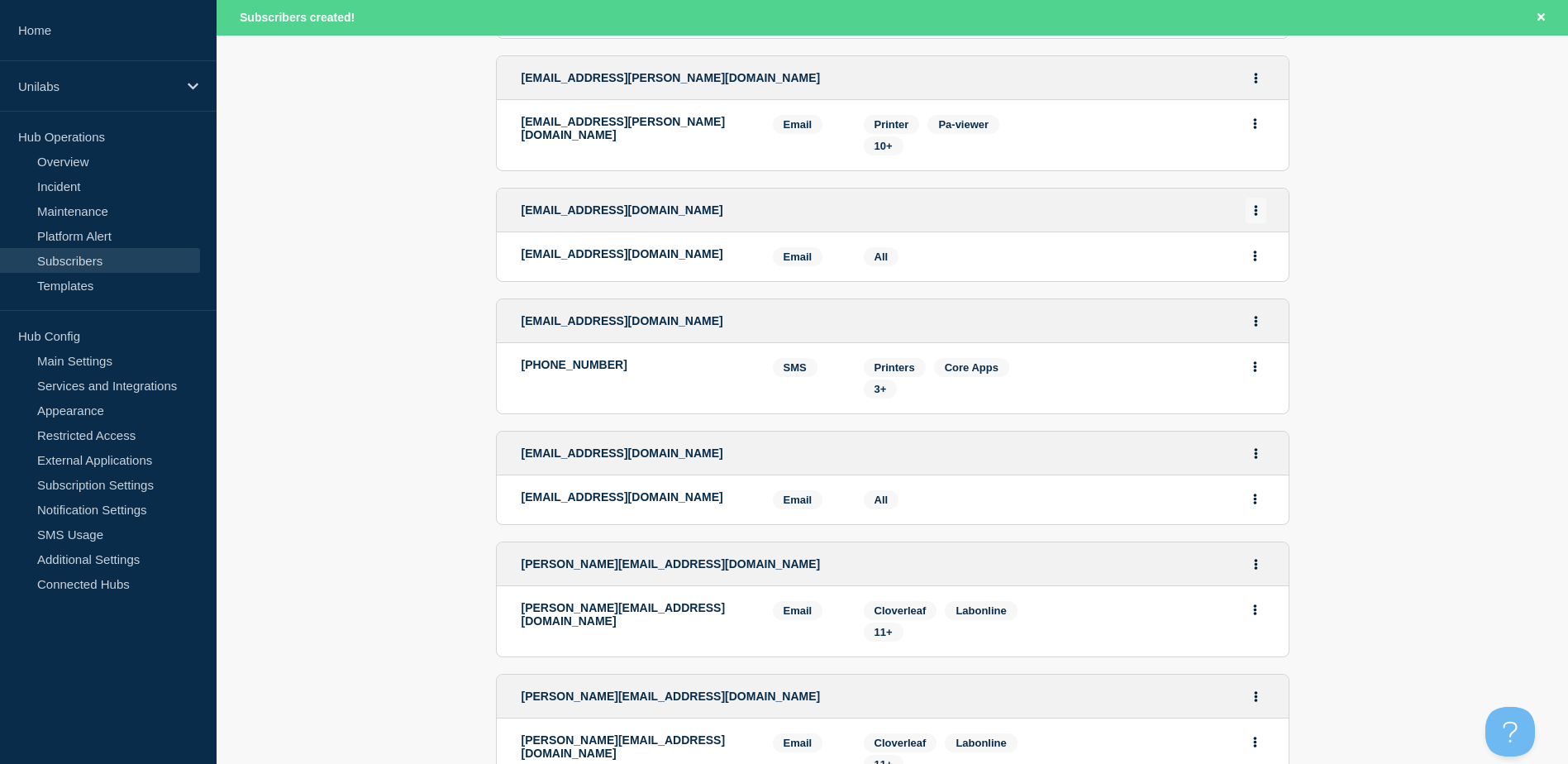
click at [1248, 215] on button "Actions" at bounding box center [1256, 210] width 20 height 25
click at [1247, 258] on link "Edit" at bounding box center [1250, 257] width 19 height 13
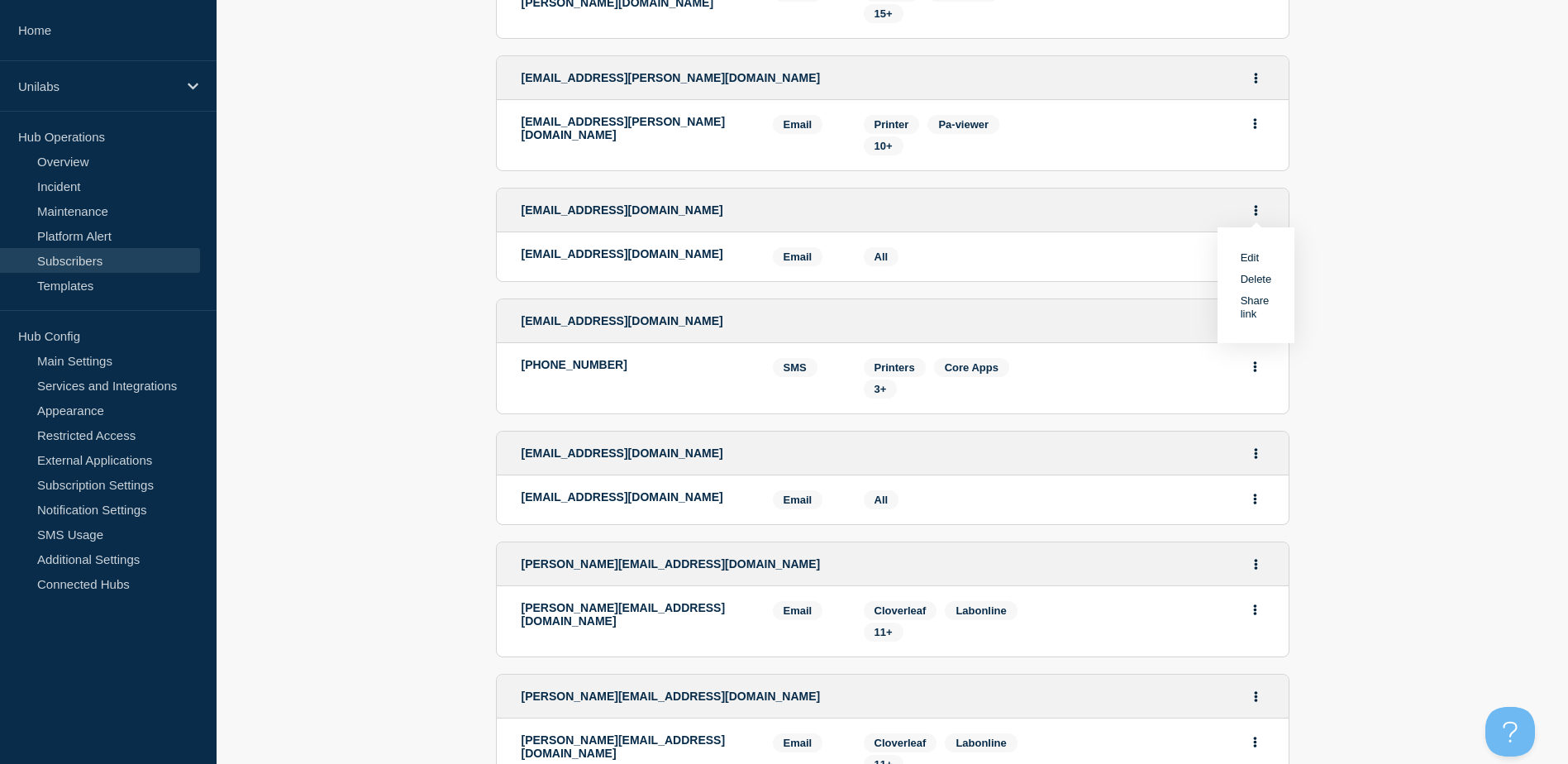
scroll to position [733, 0]
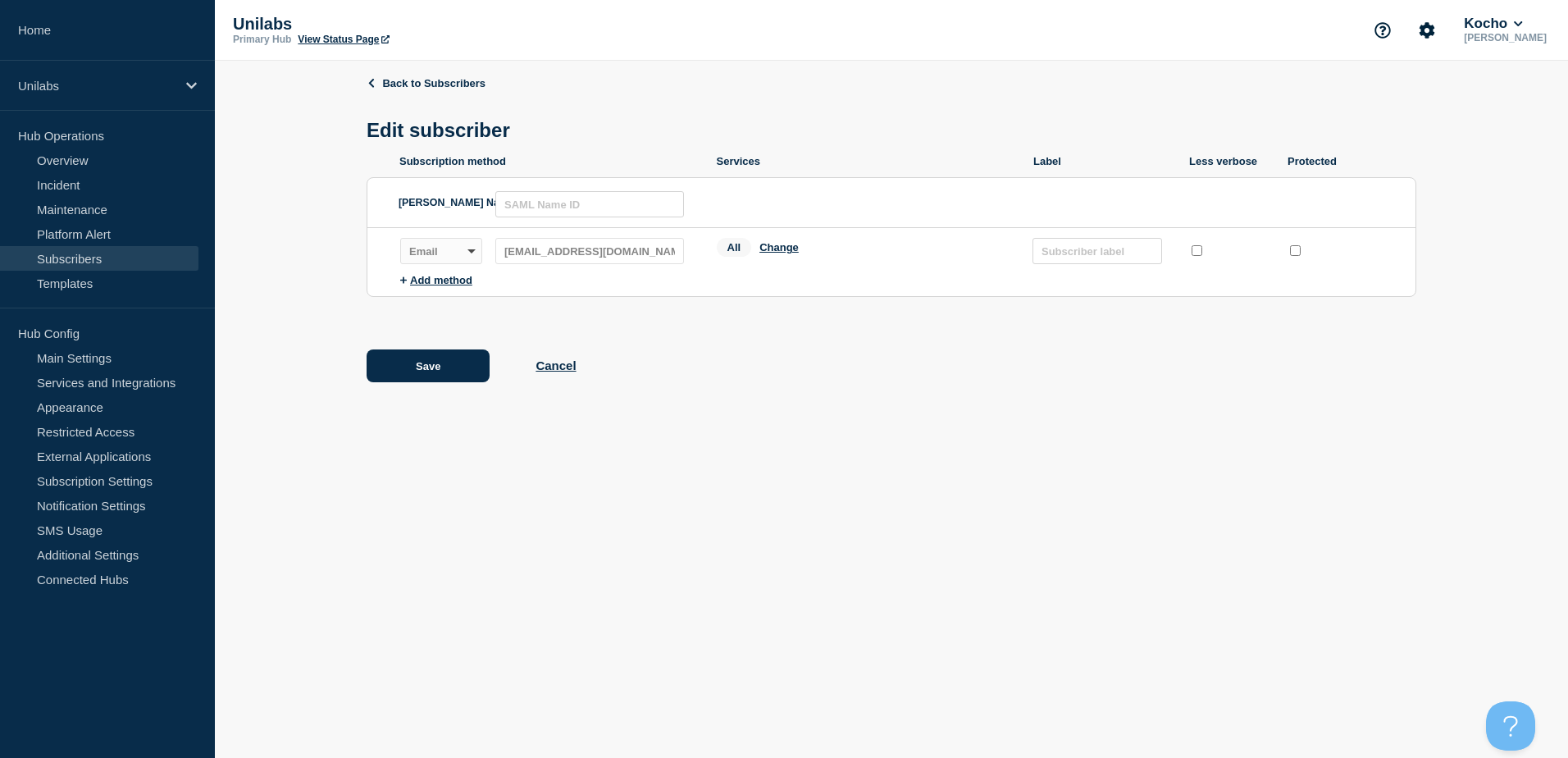
click at [573, 379] on div "Save Cancel" at bounding box center [891, 365] width 1050 height 33
click at [572, 364] on button "Cancel" at bounding box center [555, 365] width 40 height 14
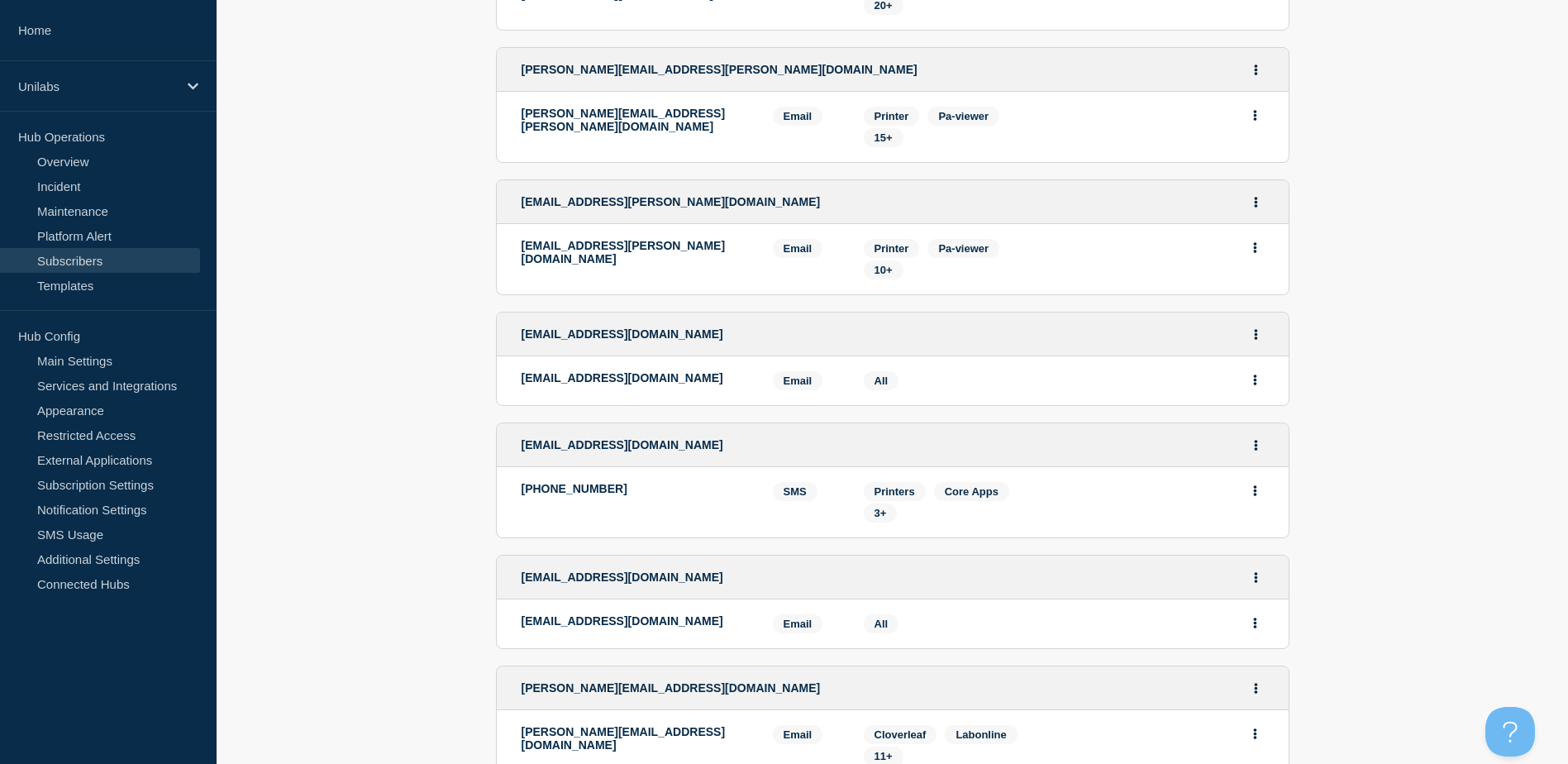
scroll to position [578, 0]
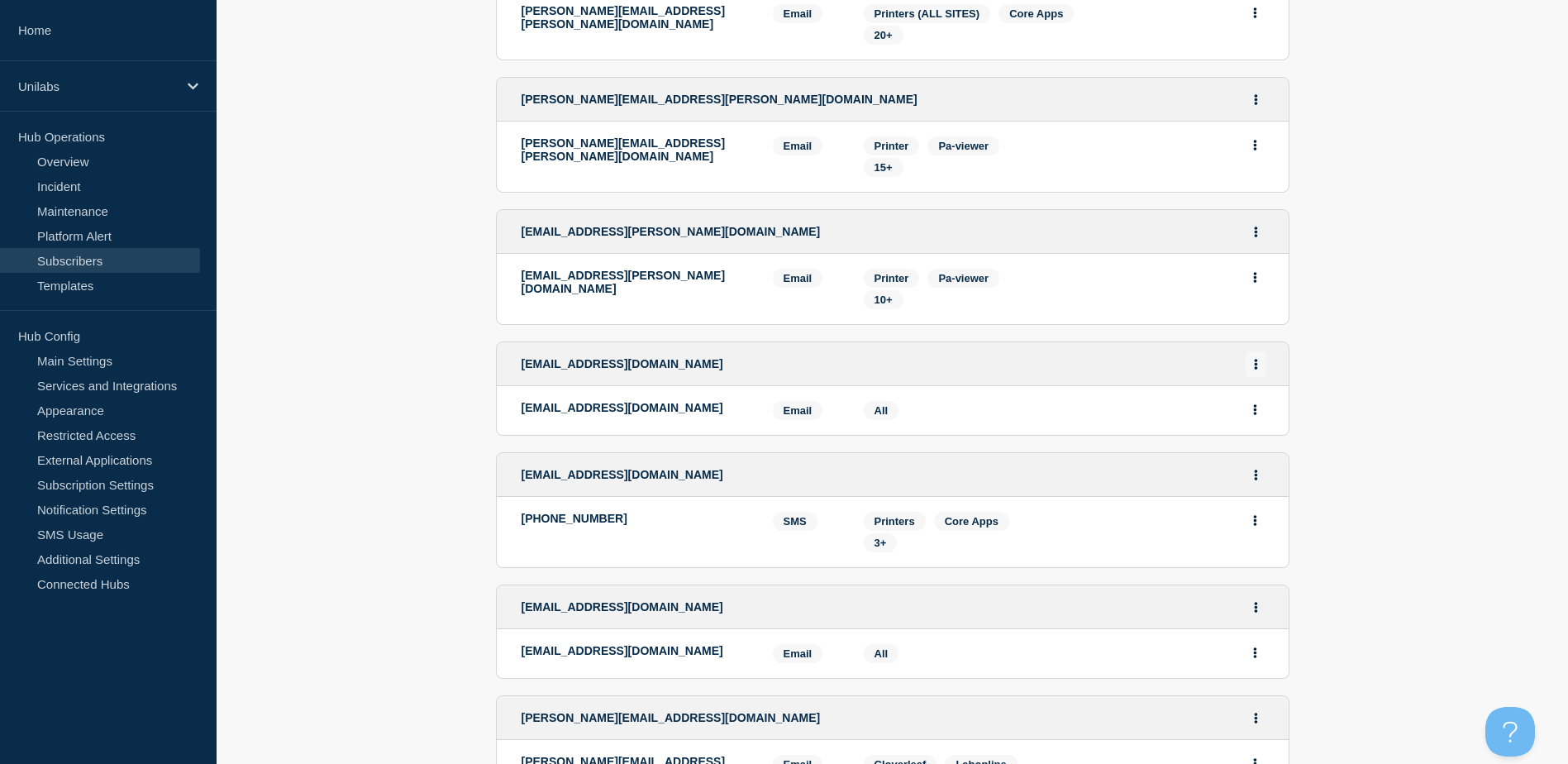
click at [1248, 363] on button "Actions" at bounding box center [1256, 364] width 20 height 25
click at [1259, 439] on button "Delete" at bounding box center [1256, 432] width 31 height 13
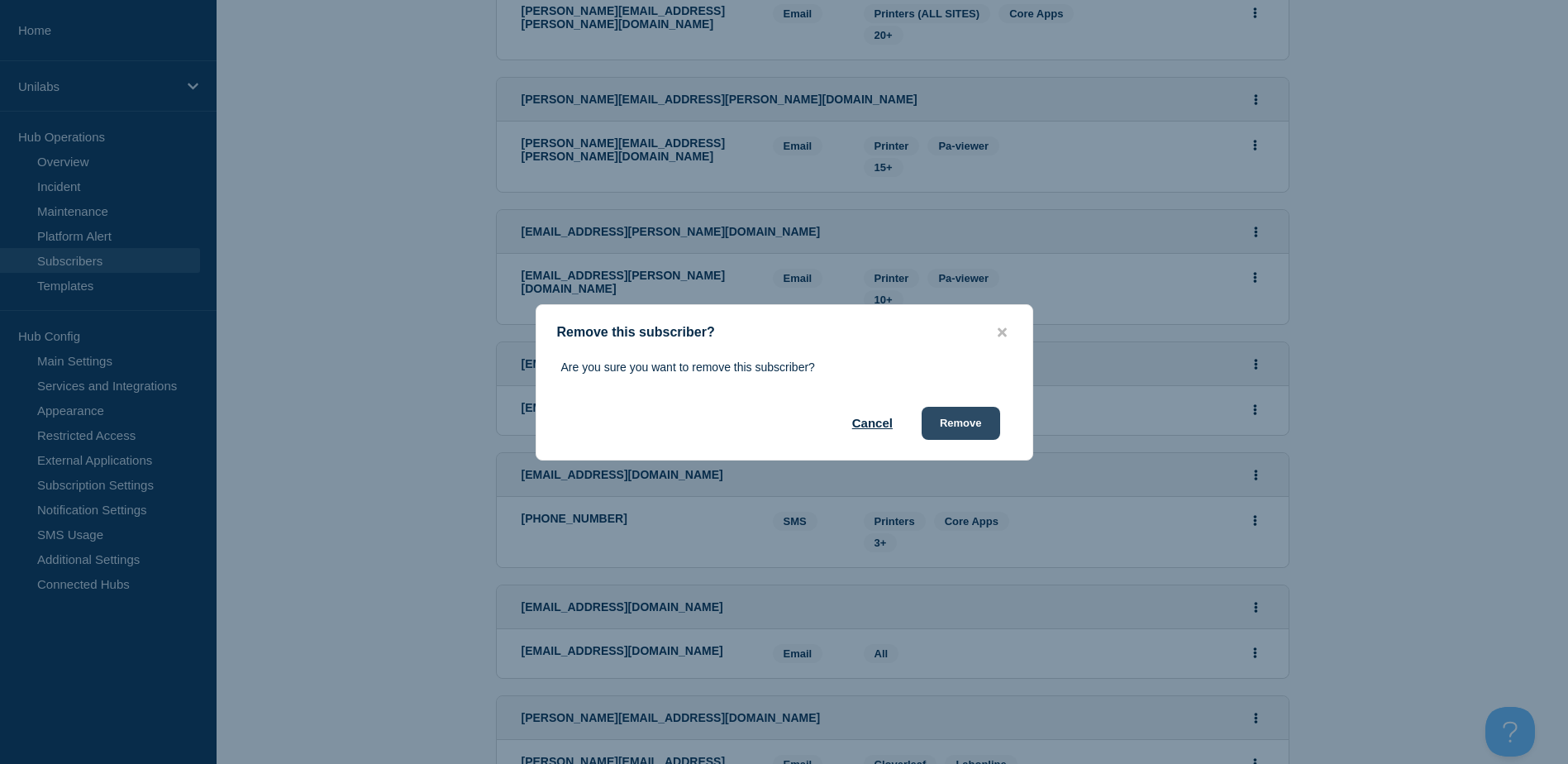
click at [988, 412] on button "Remove" at bounding box center [960, 423] width 78 height 33
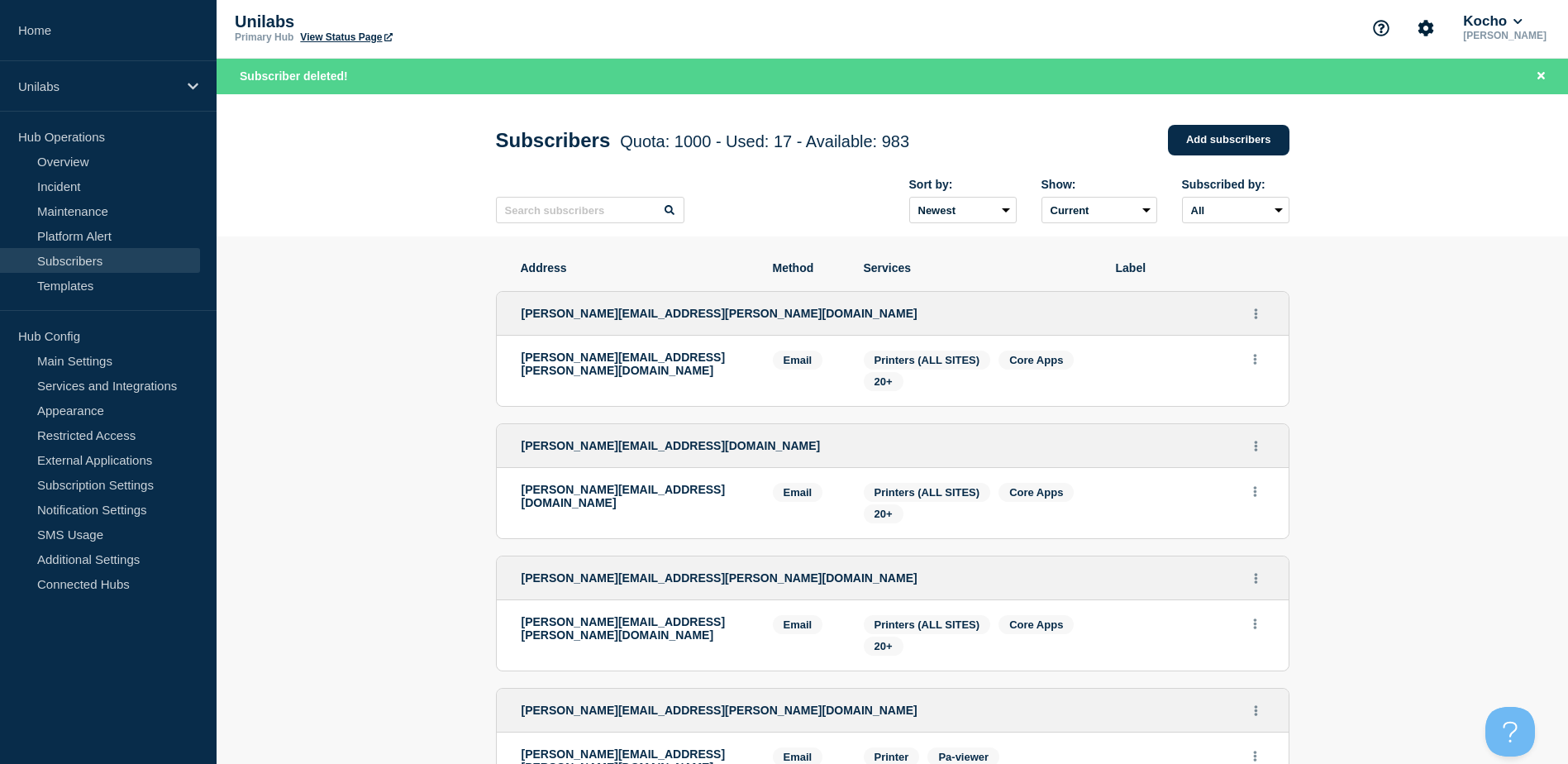
scroll to position [0, 0]
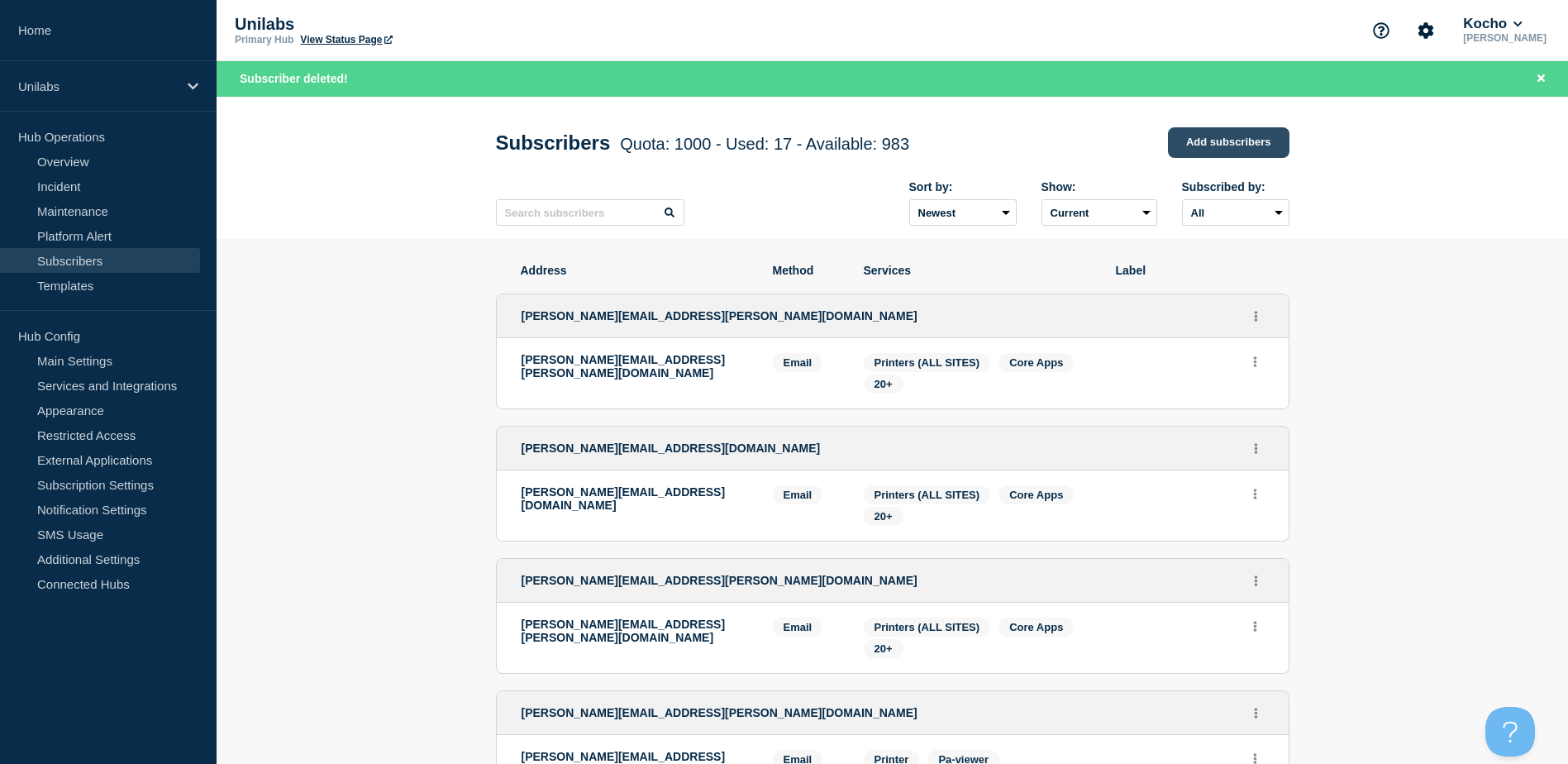
click at [1191, 145] on link "Add subscribers" at bounding box center [1229, 143] width 122 height 30
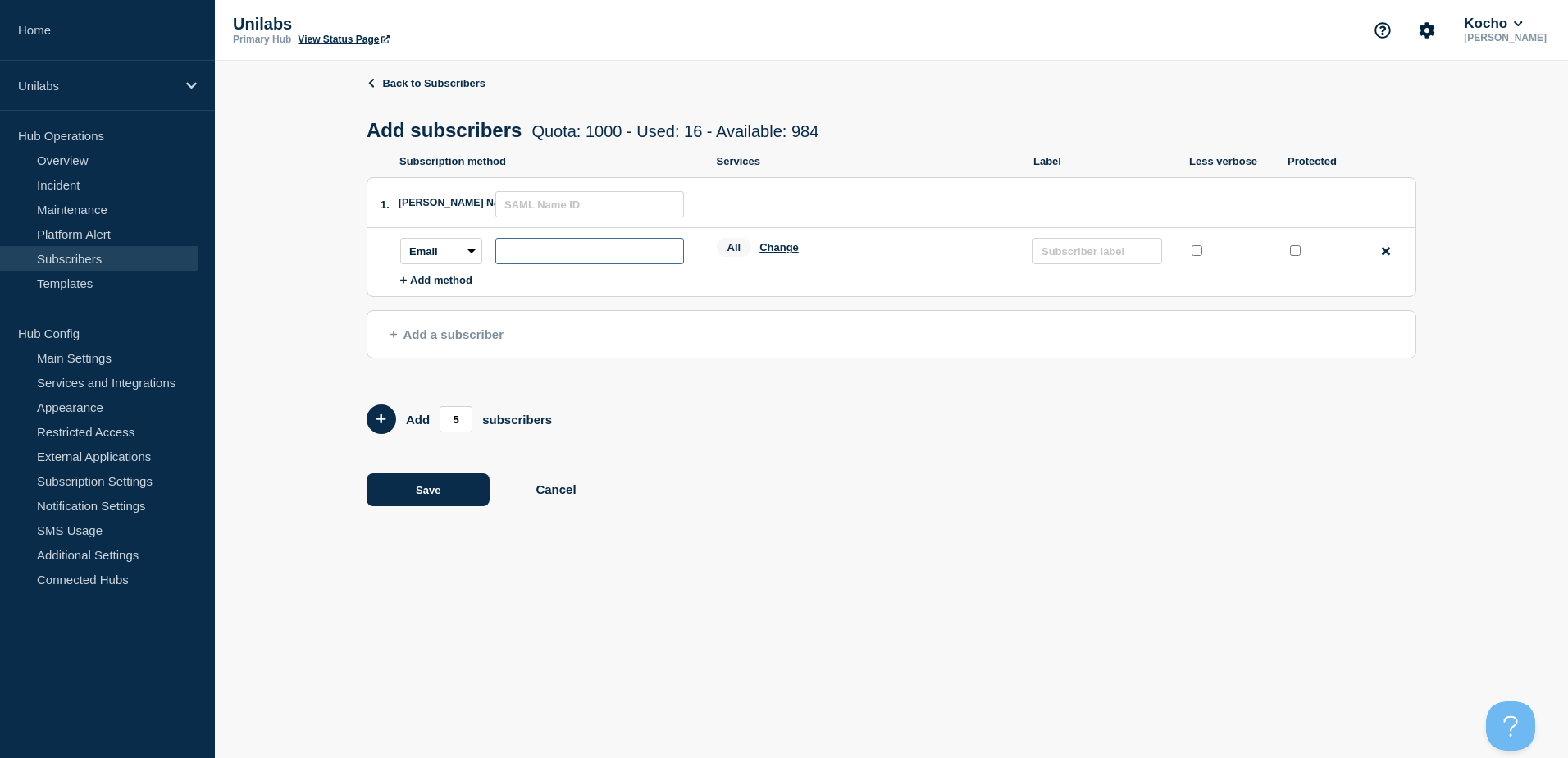
click at [559, 260] on input "subscription-address" at bounding box center [589, 250] width 188 height 26
paste input "KochoP1Comms@kocho.co.uk"
click at [507, 255] on input "KochoP1Comms@kocho.co.uk" at bounding box center [589, 250] width 188 height 26
click at [421, 484] on button "Save" at bounding box center [428, 489] width 123 height 33
